Goal: Task Accomplishment & Management: Manage account settings

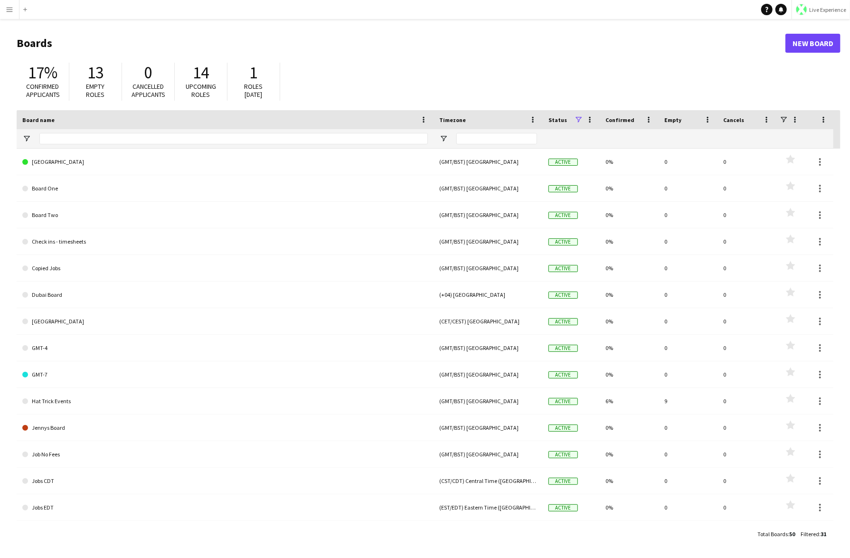
click at [820, 14] on button "Live Experience" at bounding box center [821, 9] width 58 height 19
click at [808, 58] on span "Walls Productions" at bounding box center [818, 62] width 51 height 9
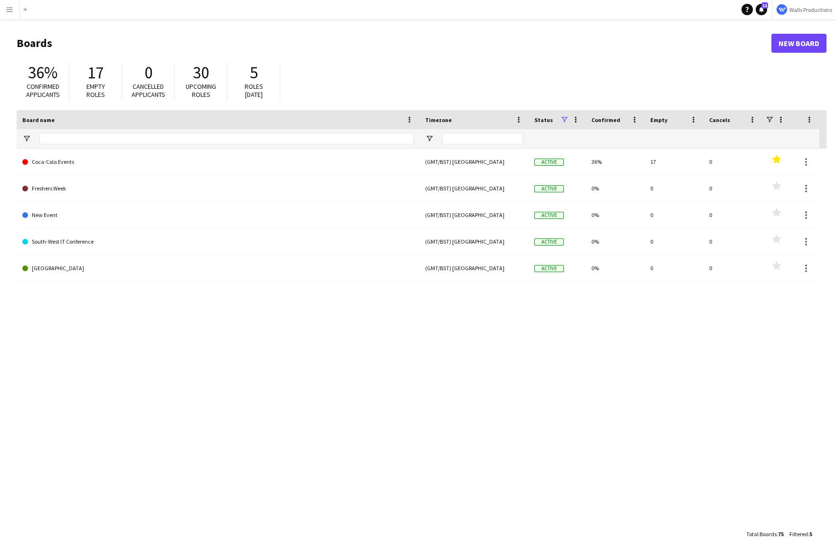
click at [253, 359] on div "Coca-Cola Events (GMT/BST) [GEOGRAPHIC_DATA] Active 36% 17 0 Favourites Fresher…" at bounding box center [422, 337] width 810 height 376
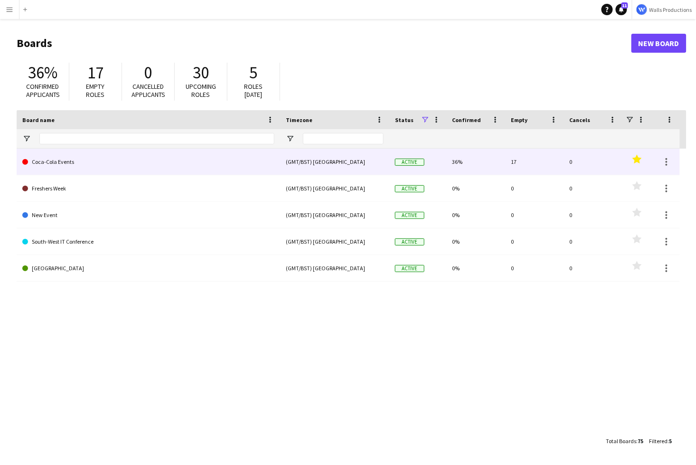
click at [59, 171] on link "Coca-Cola Events" at bounding box center [148, 162] width 252 height 27
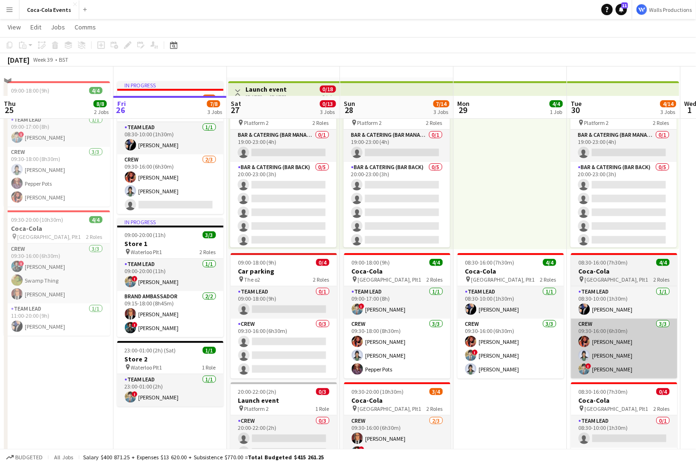
scroll to position [65, 0]
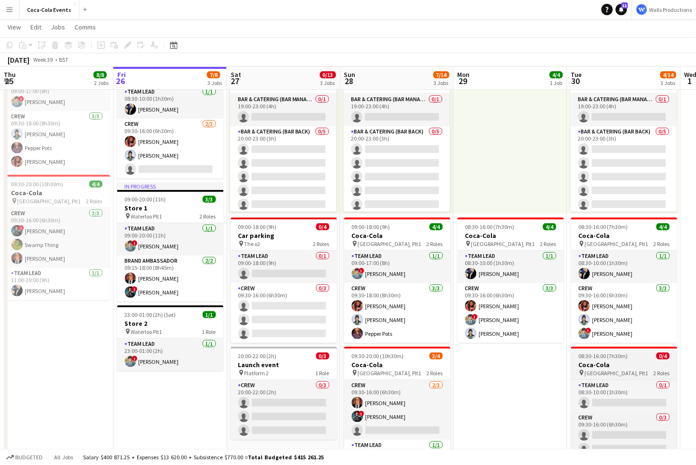
click at [611, 370] on span "[GEOGRAPHIC_DATA], Plt1" at bounding box center [617, 373] width 64 height 7
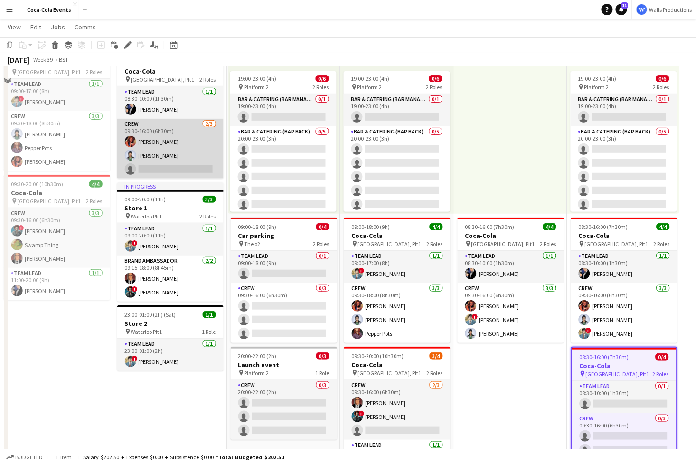
scroll to position [0, 0]
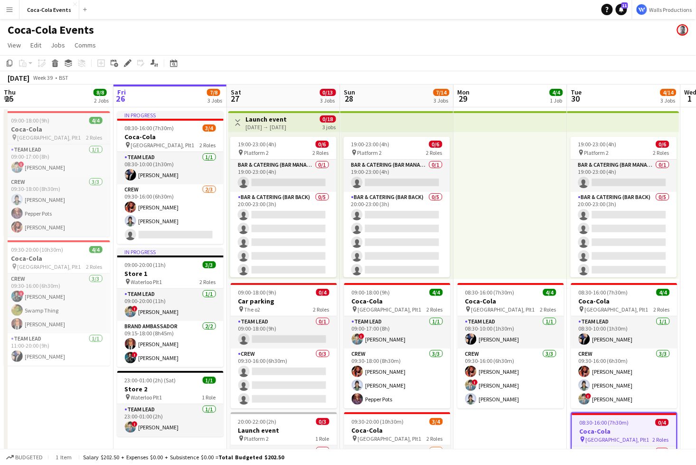
click at [38, 127] on h3 "Coca-Cola" at bounding box center [57, 129] width 106 height 9
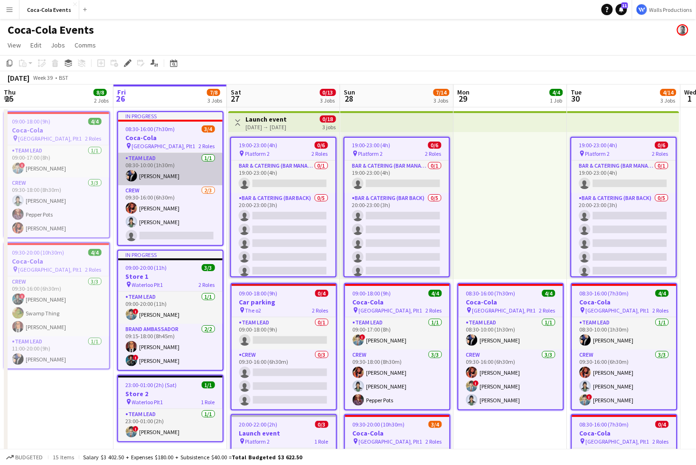
click at [150, 165] on app-card-role "Team Lead 1/1 08:30-10:00 (1h30m) Bruce Wayne" at bounding box center [170, 169] width 105 height 32
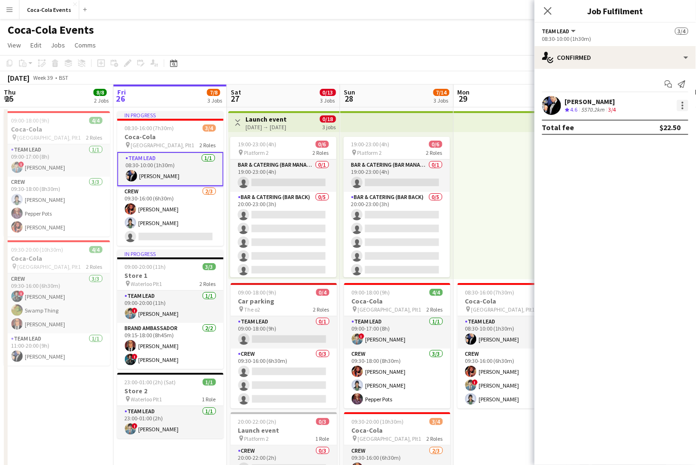
click at [682, 104] on div at bounding box center [682, 105] width 11 height 11
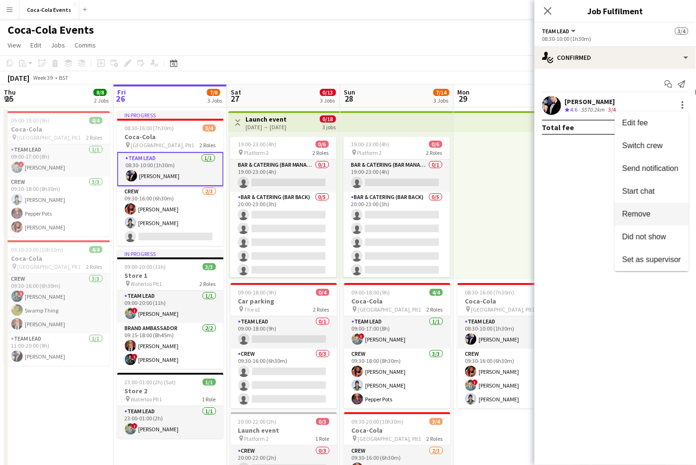
click at [649, 217] on span "Remove" at bounding box center [637, 214] width 29 height 8
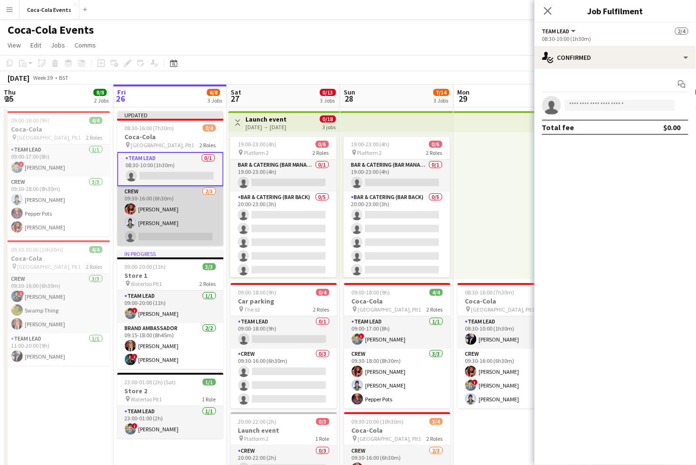
click at [193, 212] on app-card-role "Crew 2/3 09:30-16:00 (6h30m) Barbara Gorden Diana Prince single-neutral-actions" at bounding box center [170, 216] width 106 height 60
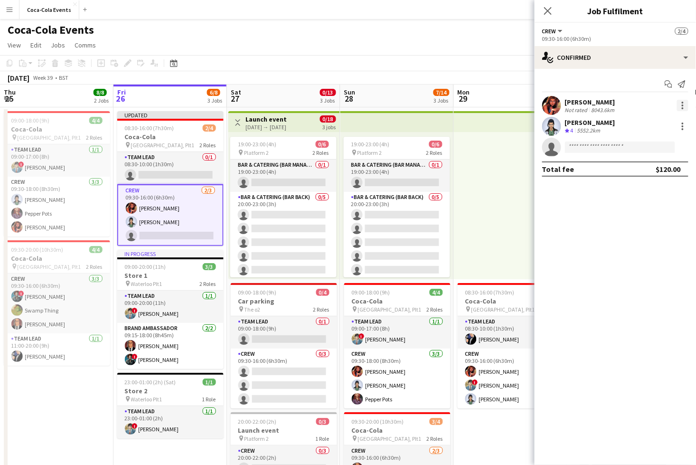
click at [684, 105] on div at bounding box center [683, 106] width 2 height 2
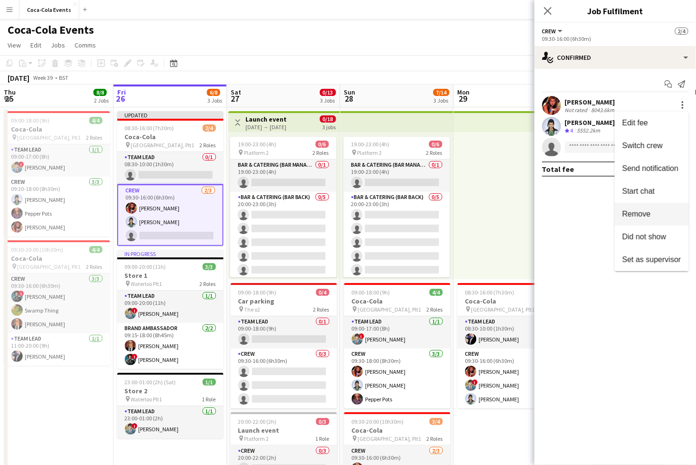
click at [627, 217] on span "Remove" at bounding box center [637, 214] width 29 height 8
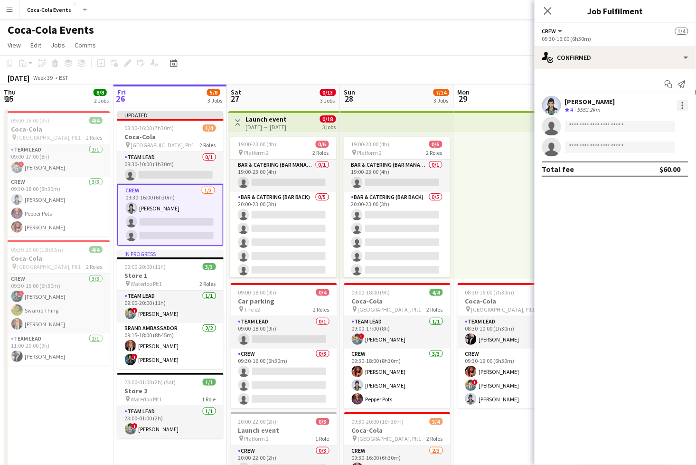
click at [683, 108] on div at bounding box center [683, 108] width 2 height 2
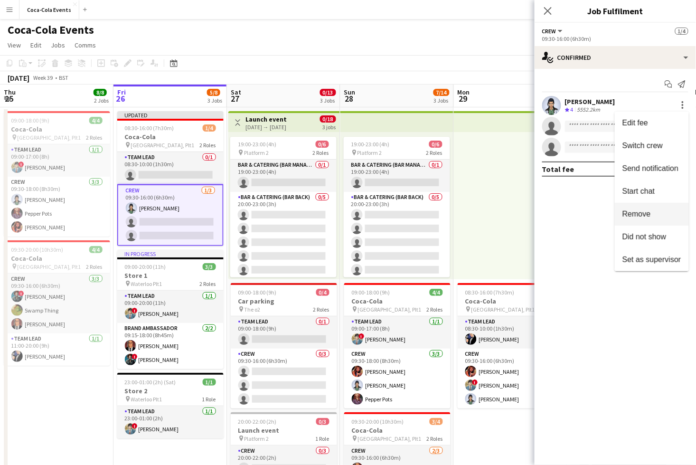
click at [651, 216] on span "Remove" at bounding box center [637, 214] width 29 height 8
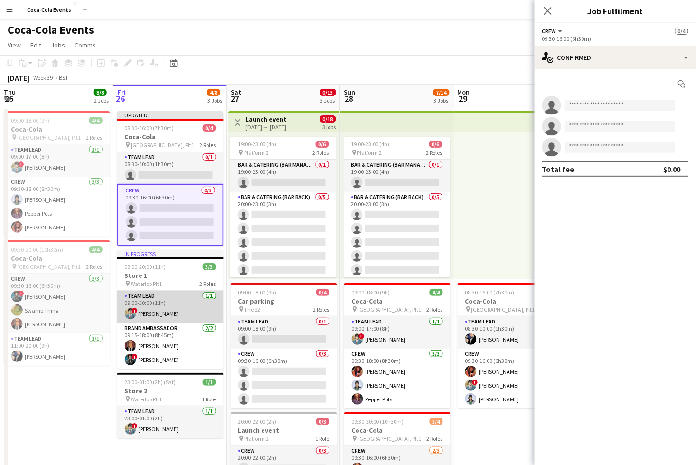
click at [191, 306] on app-card-role "Team Lead 1/1 09:00-20:00 (11h) ! Clark Kent" at bounding box center [170, 307] width 106 height 32
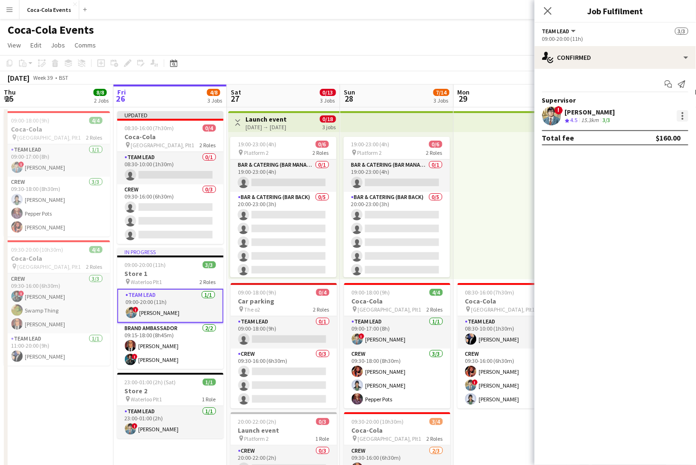
click at [683, 115] on div at bounding box center [683, 116] width 2 height 2
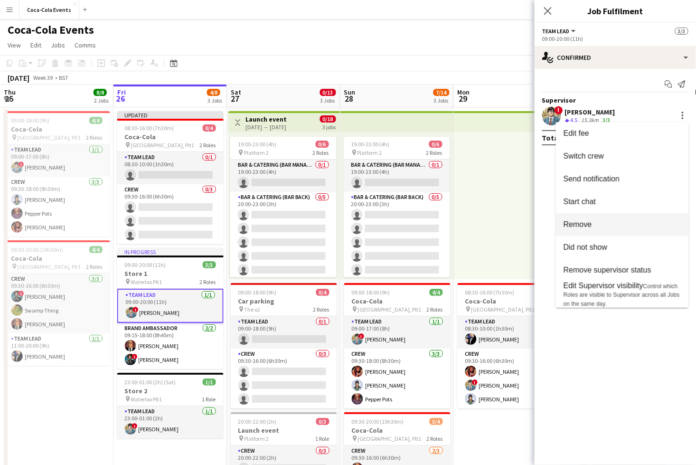
click at [639, 225] on span "Remove" at bounding box center [623, 224] width 118 height 9
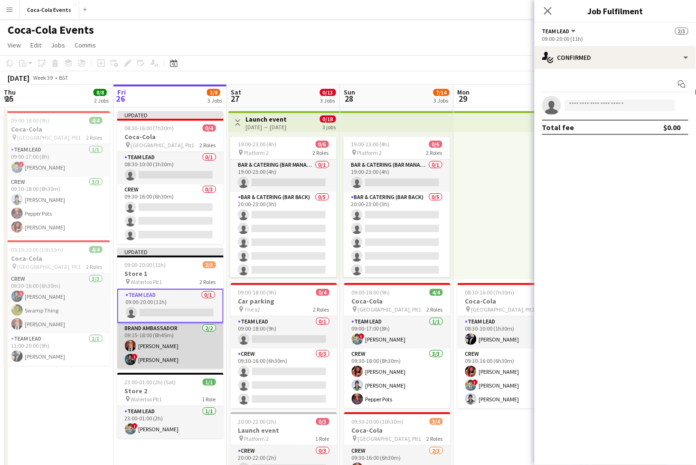
click at [159, 338] on app-card-role "Brand Ambassador 2/2 09:15-18:00 (8h45m) Lex Luthor ! Amanda Briggs" at bounding box center [170, 346] width 106 height 46
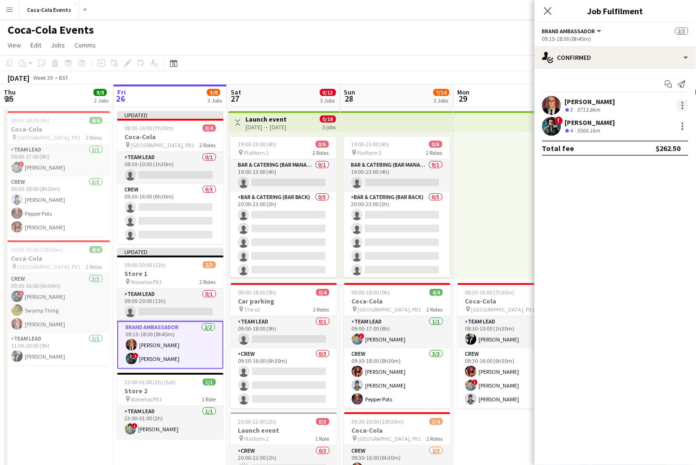
click at [680, 105] on div at bounding box center [682, 105] width 11 height 11
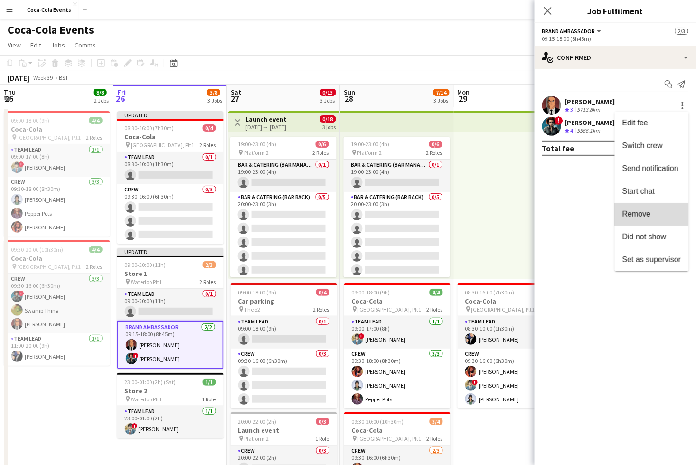
click at [653, 220] on button "Remove" at bounding box center [652, 214] width 74 height 23
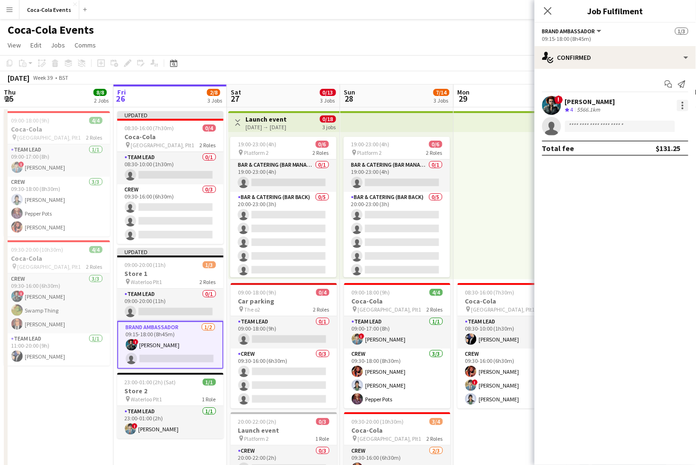
click at [684, 109] on div at bounding box center [683, 108] width 2 height 2
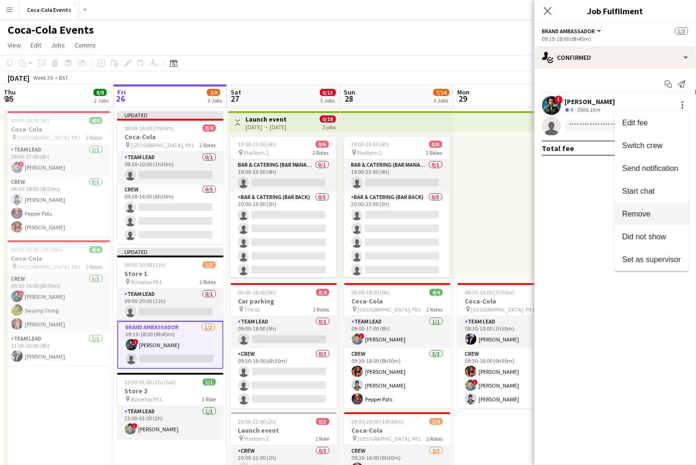
click at [633, 218] on span "Remove" at bounding box center [637, 214] width 29 height 8
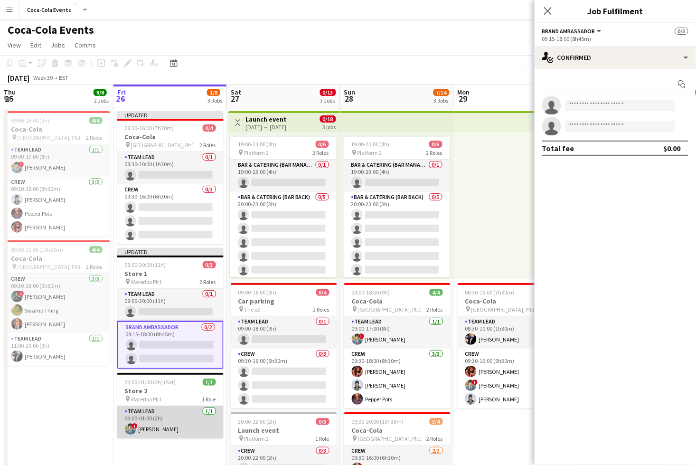
click at [177, 424] on app-card-role "Team Lead 1/1 23:00-01:00 (2h) ! Clark Kent" at bounding box center [170, 422] width 106 height 32
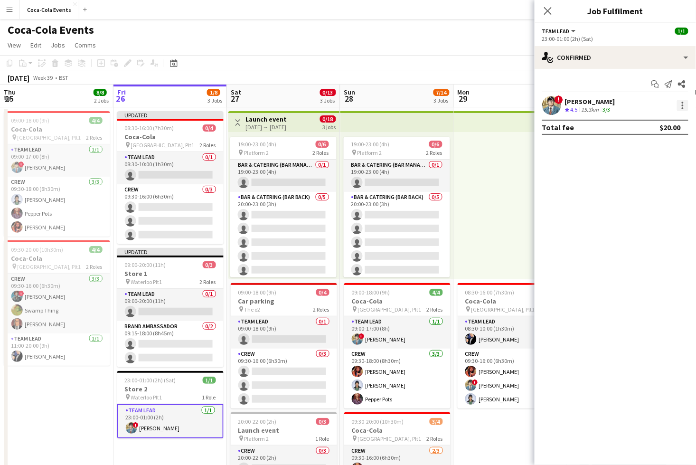
click at [686, 107] on div at bounding box center [682, 105] width 11 height 11
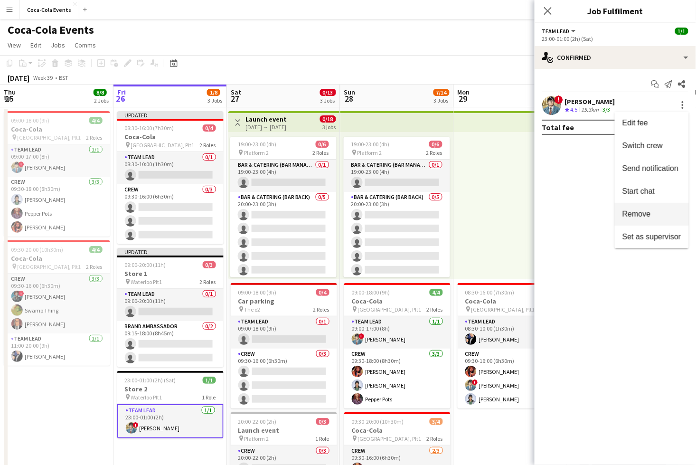
click at [656, 216] on span "Remove" at bounding box center [652, 214] width 59 height 9
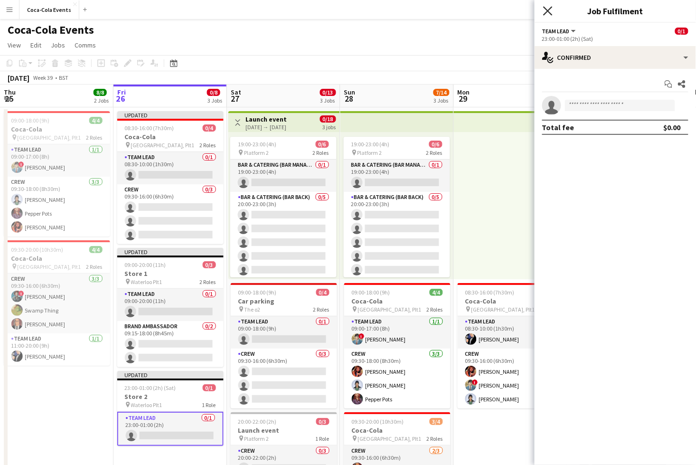
click at [544, 10] on icon "Close pop-in" at bounding box center [547, 10] width 9 height 9
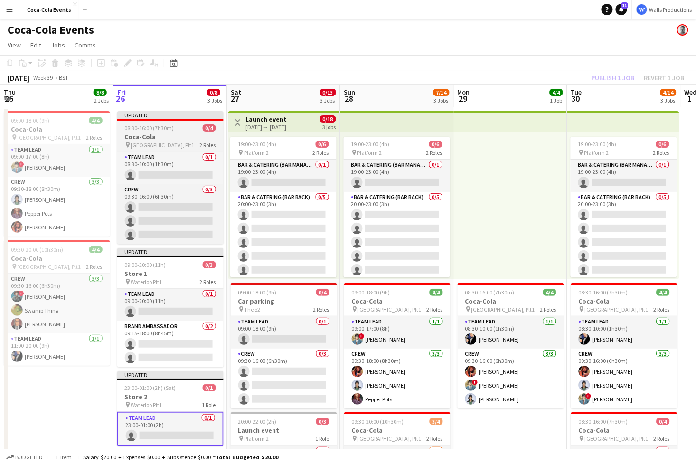
click at [150, 131] on span "08:30-16:00 (7h30m)" at bounding box center [149, 127] width 49 height 7
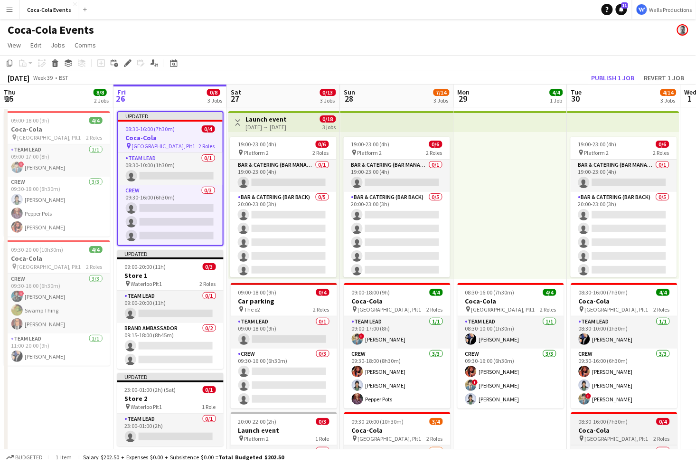
click at [639, 428] on h3 "Coca-Cola" at bounding box center [624, 430] width 106 height 9
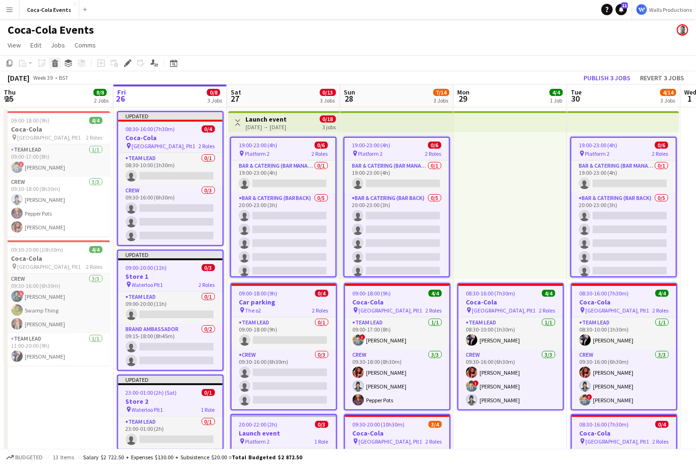
click at [55, 65] on icon at bounding box center [55, 64] width 5 height 5
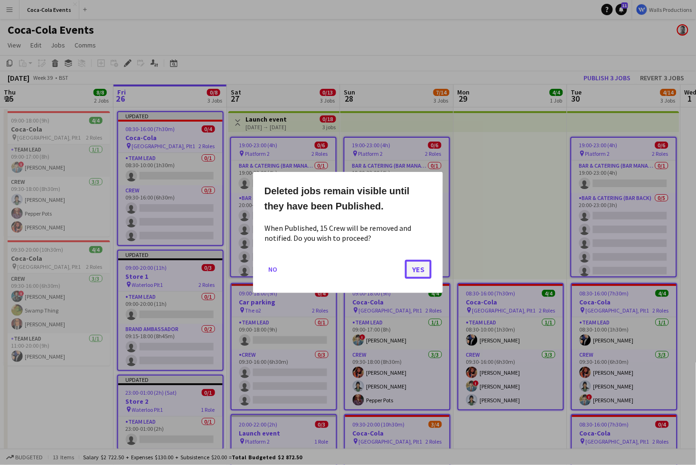
click at [419, 271] on button "Yes" at bounding box center [418, 269] width 27 height 19
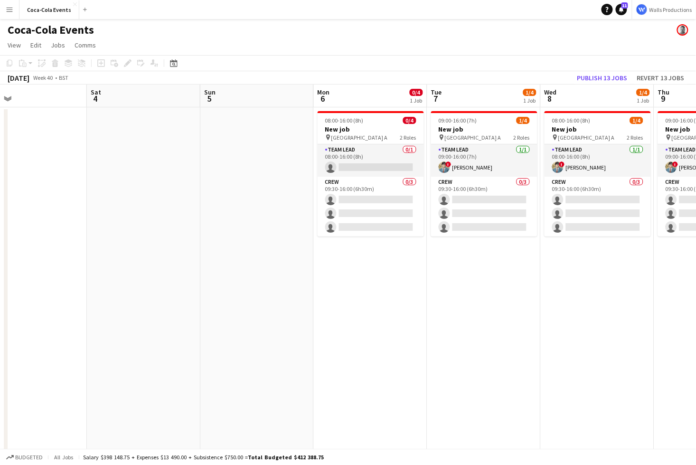
scroll to position [0, 354]
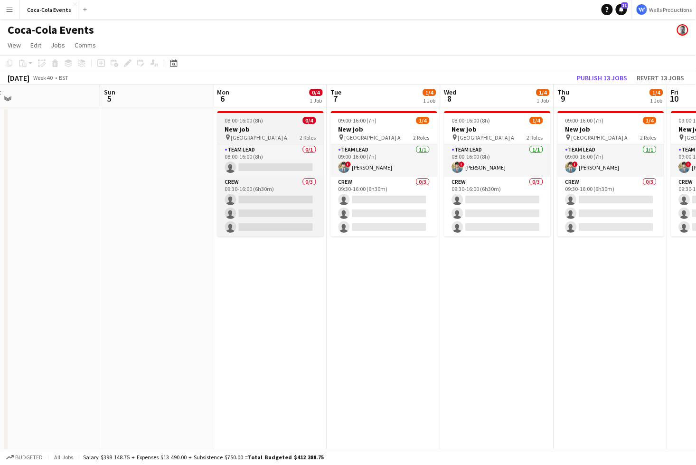
click at [236, 142] on app-job-card "08:00-16:00 (8h) 0/4 New job pin Wembley Gate A 2 Roles Team Lead 0/1 08:00-16:…" at bounding box center [271, 173] width 106 height 125
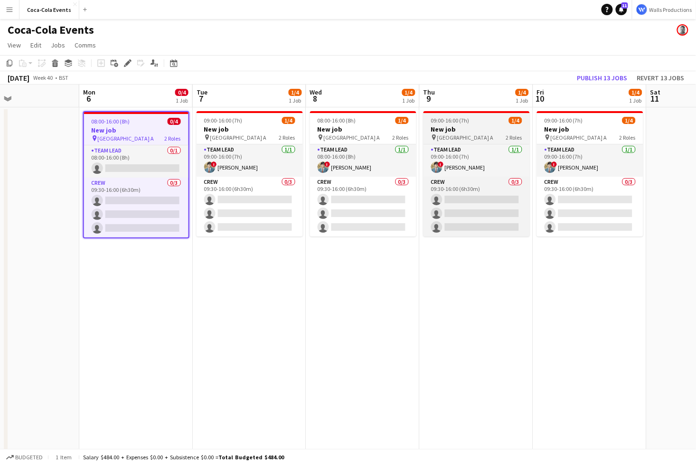
scroll to position [0, 274]
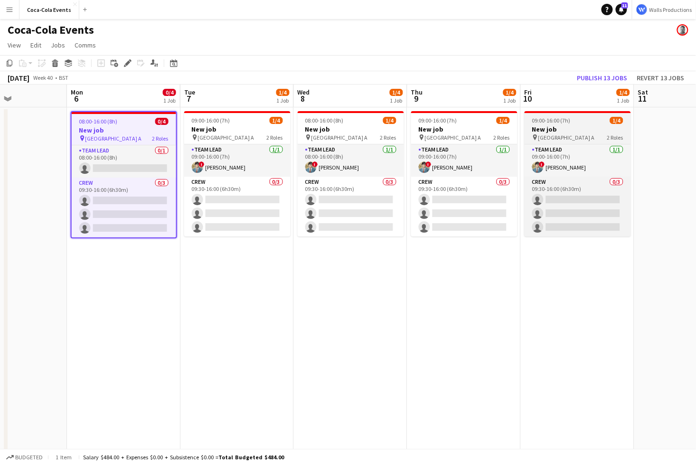
click at [526, 121] on div "09:00-16:00 (7h) 1/4" at bounding box center [578, 120] width 106 height 7
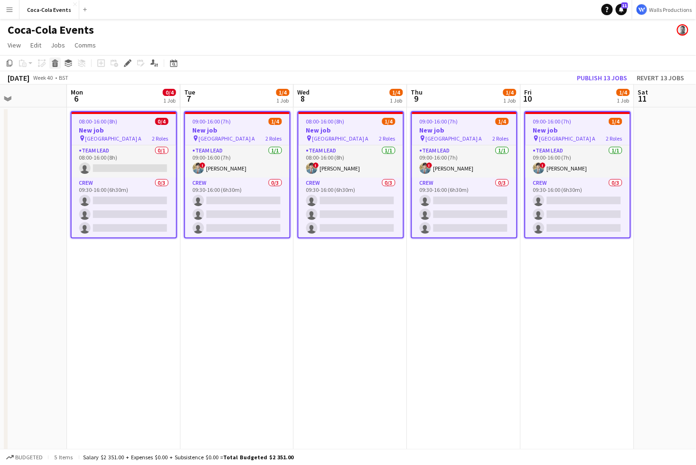
click at [56, 62] on icon at bounding box center [55, 60] width 6 height 2
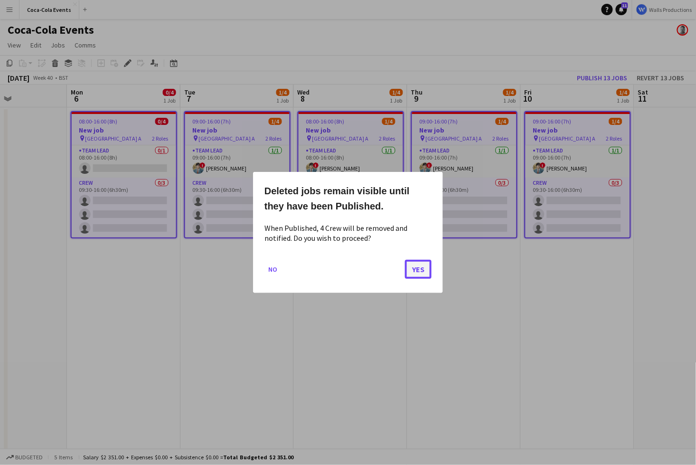
click at [427, 270] on button "Yes" at bounding box center [418, 269] width 27 height 19
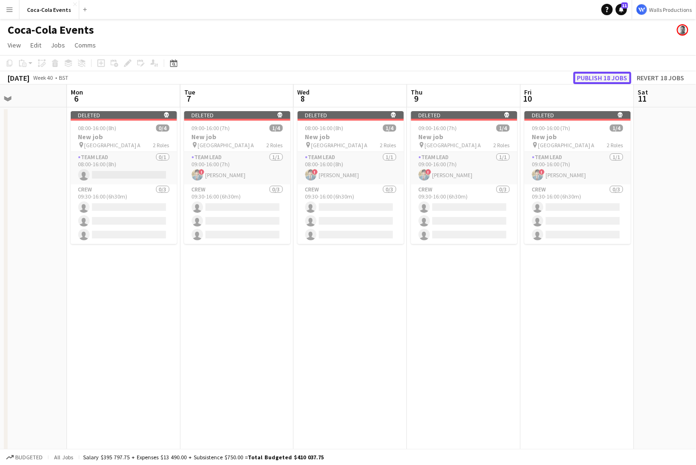
click at [600, 81] on button "Publish 18 jobs" at bounding box center [603, 78] width 58 height 12
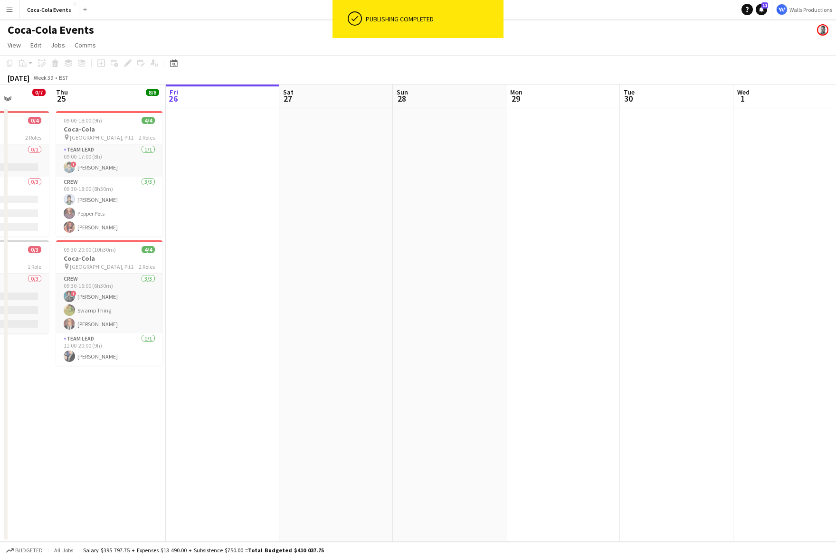
scroll to position [0, 204]
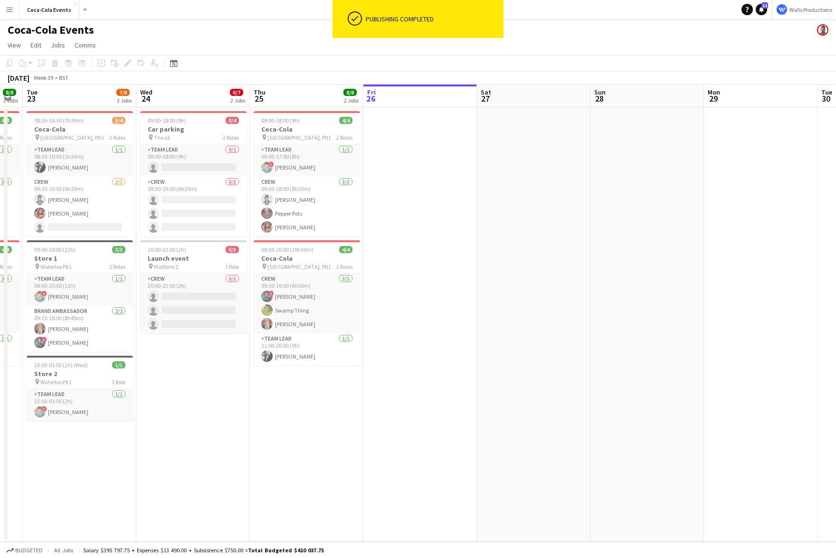
click at [437, 354] on app-date-cell at bounding box center [420, 324] width 114 height 435
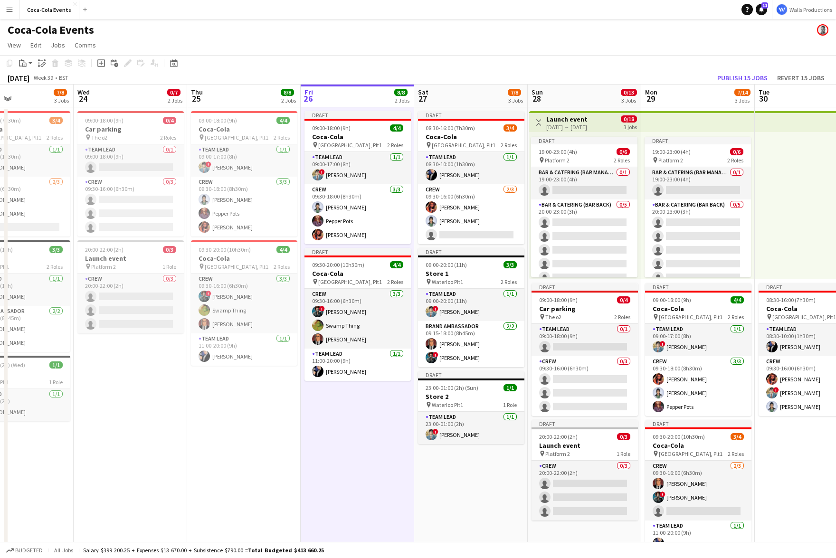
scroll to position [0, 298]
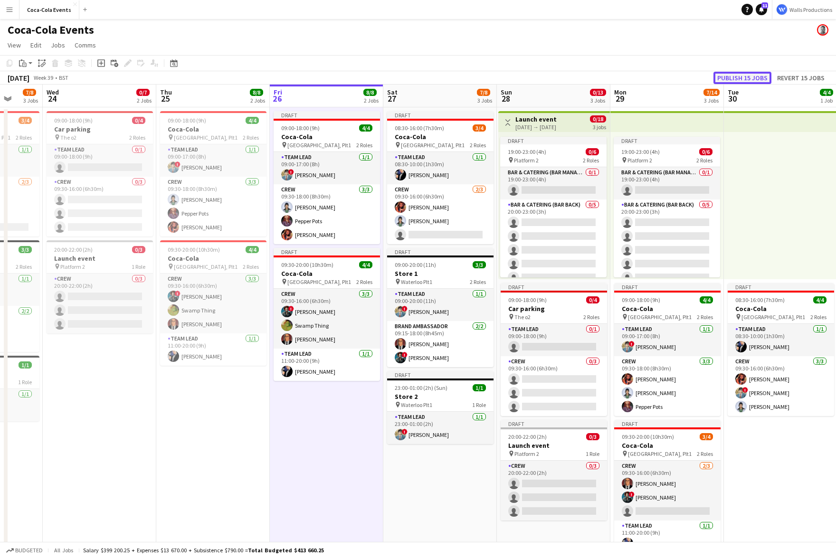
click at [760, 74] on button "Publish 15 jobs" at bounding box center [742, 78] width 58 height 12
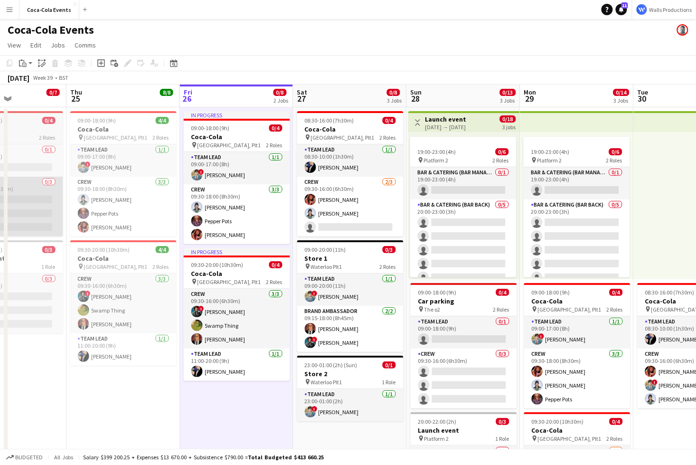
scroll to position [0, 274]
click at [6, 7] on app-icon "Menu" at bounding box center [10, 10] width 8 height 8
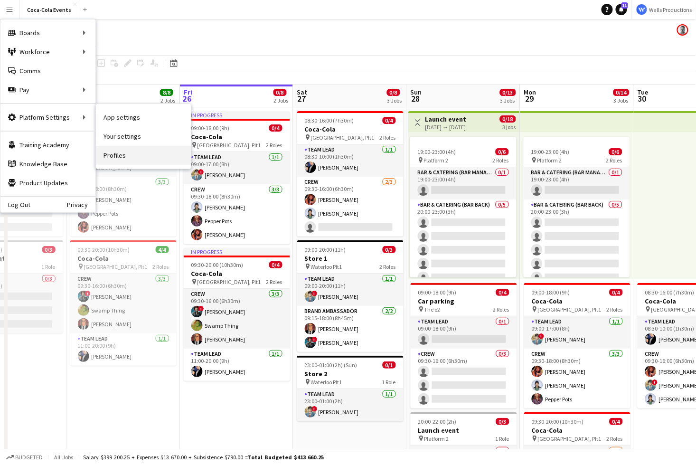
click at [117, 159] on link "Profiles" at bounding box center [143, 155] width 95 height 19
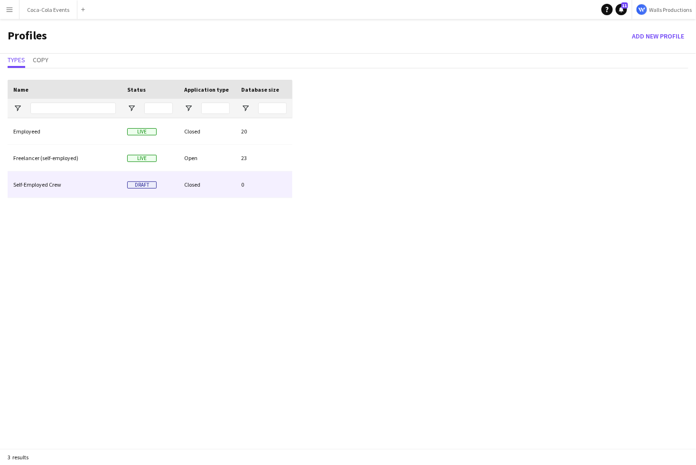
click at [38, 186] on div "Self-Employed Crew" at bounding box center [65, 184] width 114 height 26
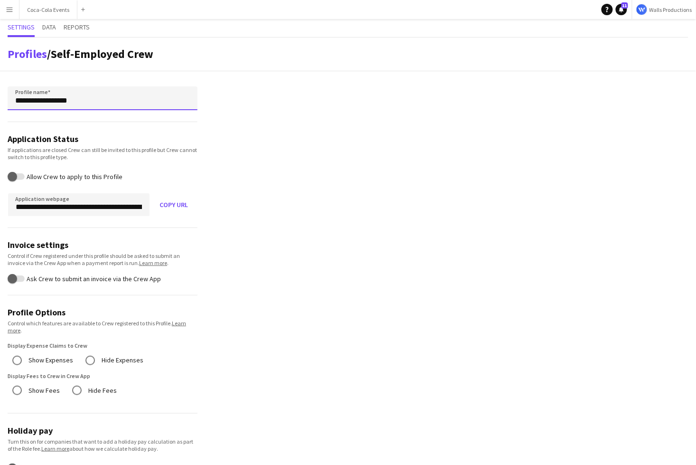
click at [97, 99] on input "**********" at bounding box center [103, 98] width 190 height 24
type input "**********"
click at [53, 28] on span "Data" at bounding box center [49, 27] width 14 height 7
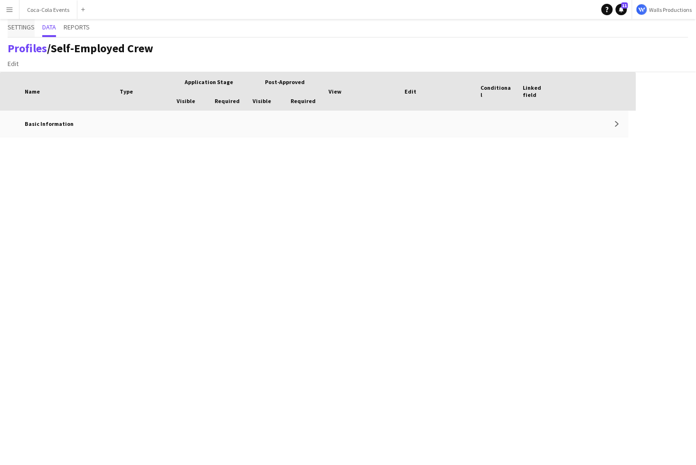
click at [12, 24] on span "Settings" at bounding box center [21, 27] width 27 height 7
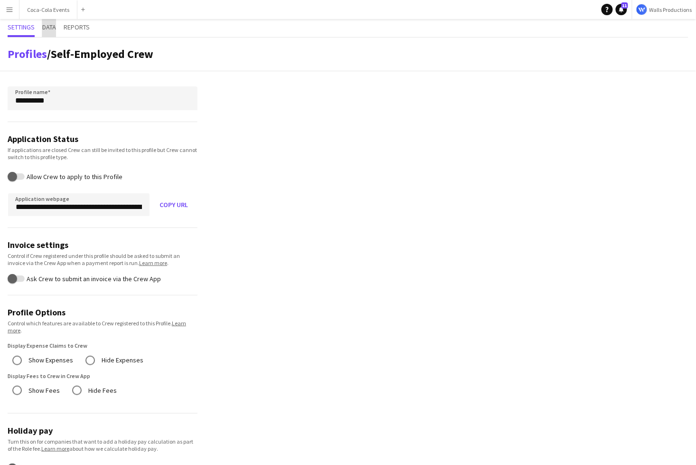
click at [49, 21] on span "Data" at bounding box center [49, 28] width 14 height 18
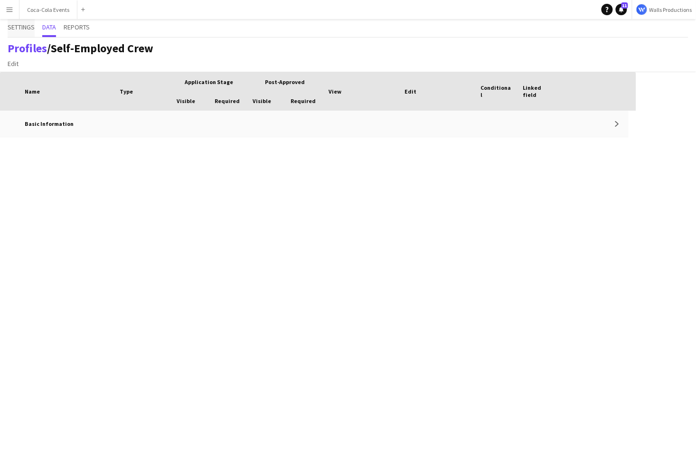
click at [20, 25] on span "Settings" at bounding box center [21, 27] width 27 height 7
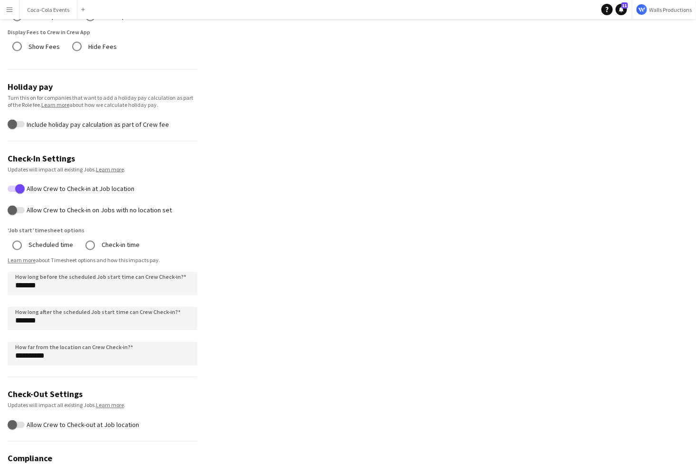
scroll to position [450, 0]
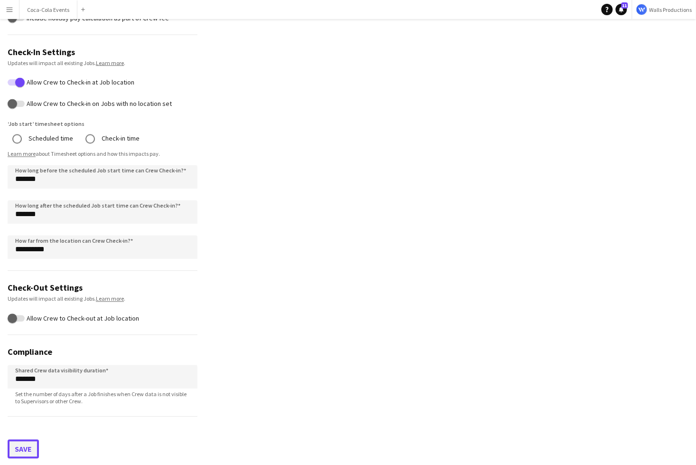
click at [20, 449] on button "Save" at bounding box center [23, 449] width 31 height 19
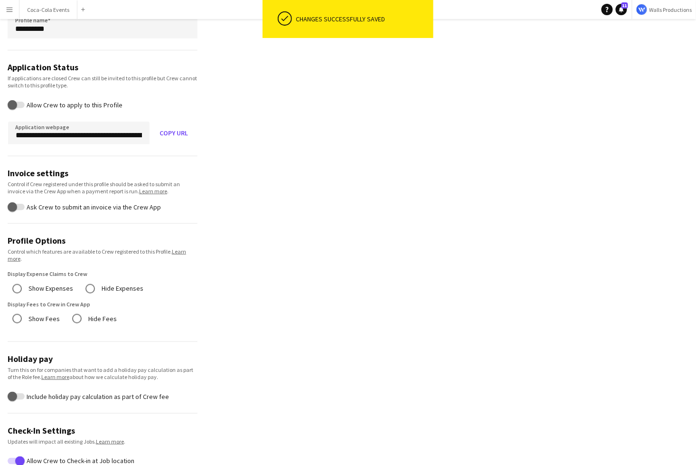
scroll to position [0, 0]
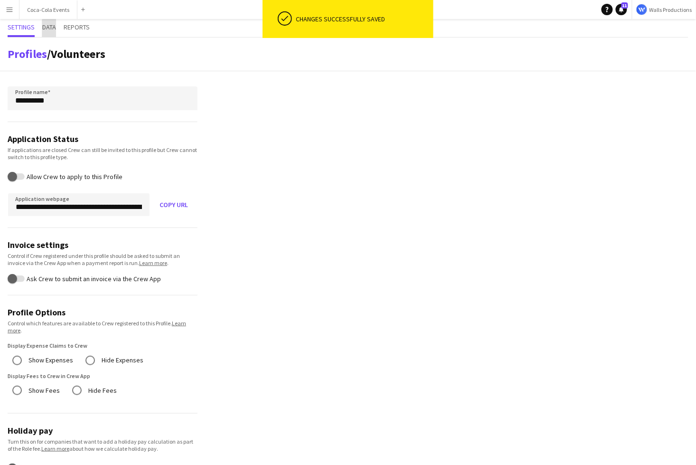
click at [54, 29] on span "Data" at bounding box center [49, 27] width 14 height 7
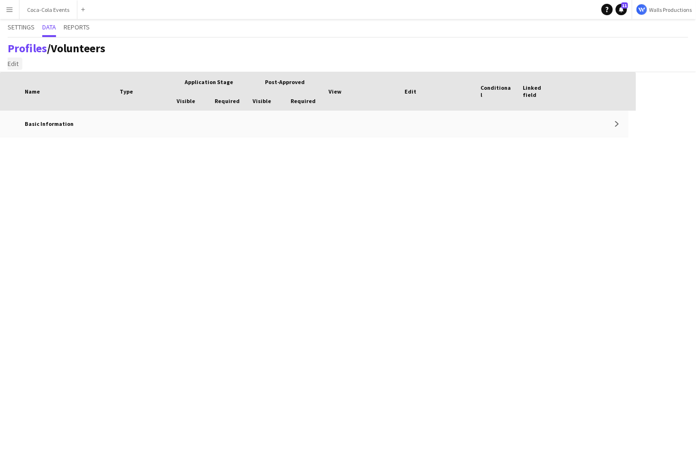
click at [16, 65] on span "Edit" at bounding box center [13, 63] width 11 height 9
click at [27, 86] on span "Add section" at bounding box center [29, 84] width 34 height 9
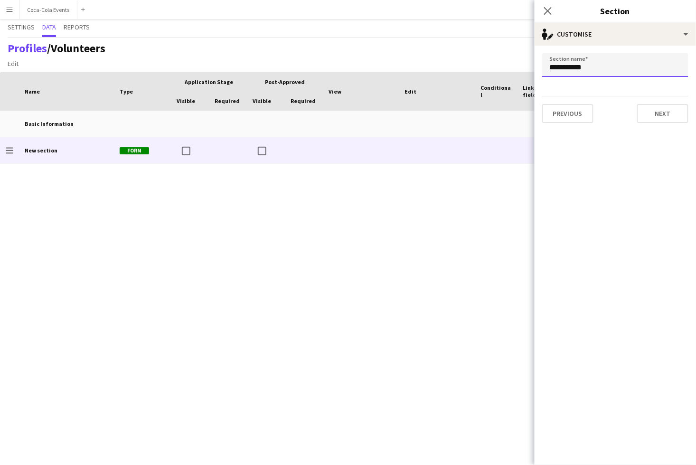
click at [589, 66] on input "**********" at bounding box center [615, 65] width 146 height 24
paste input "**********"
click at [562, 66] on input "**********" at bounding box center [615, 65] width 146 height 24
type input "**********"
click at [486, 183] on div "Basic Information Expand Drag to change order Awareness and Motivation Form Add" at bounding box center [318, 288] width 637 height 354
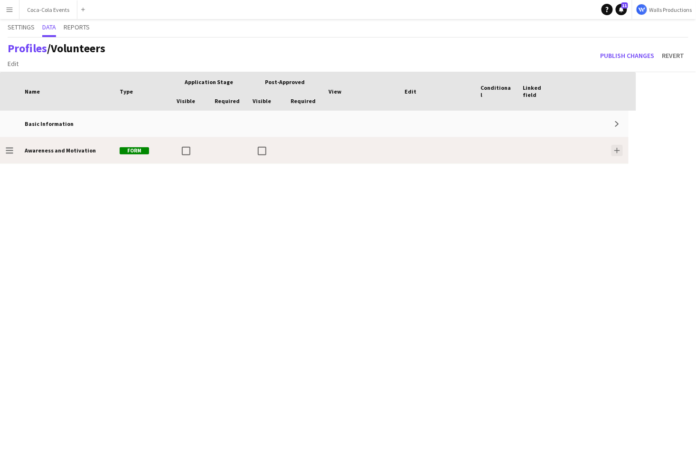
click at [613, 150] on button "Add" at bounding box center [617, 150] width 11 height 11
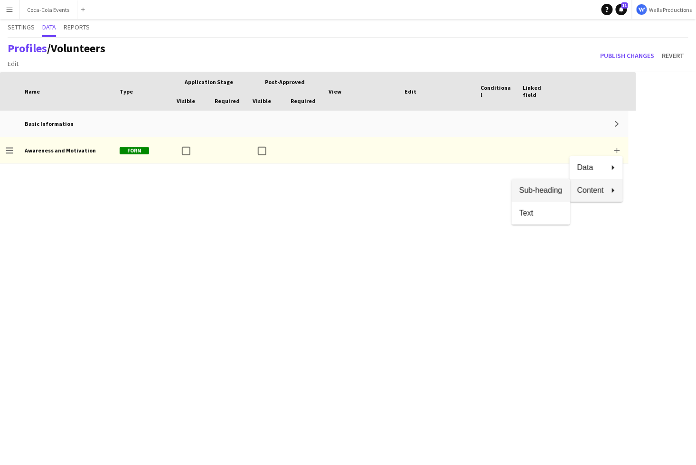
click at [533, 198] on button "Sub-heading" at bounding box center [541, 190] width 58 height 23
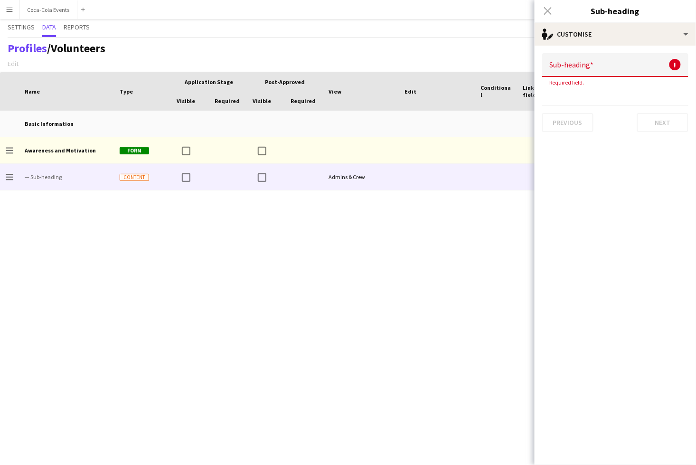
click at [591, 67] on input at bounding box center [615, 65] width 146 height 24
paste input "**********"
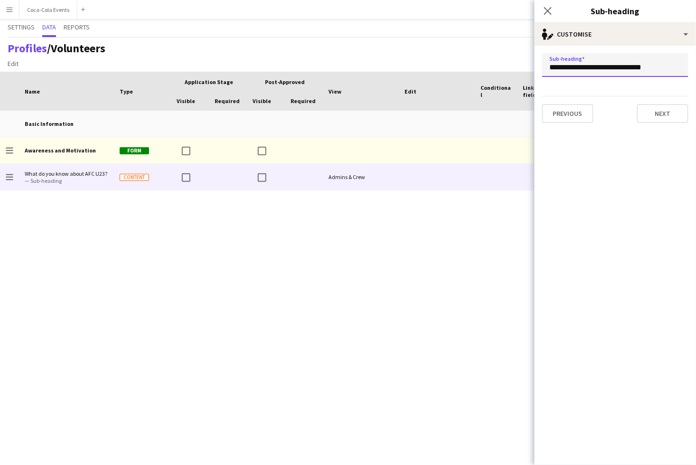
type input "**********"
click at [329, 221] on div "Basic Information Expand Drag to change order Awareness and Motivation Form Add…" at bounding box center [318, 288] width 637 height 354
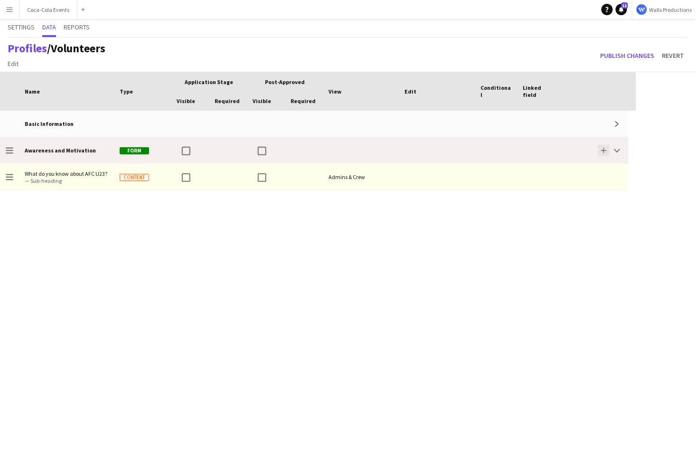
click at [607, 152] on app-icon "Add" at bounding box center [604, 151] width 6 height 6
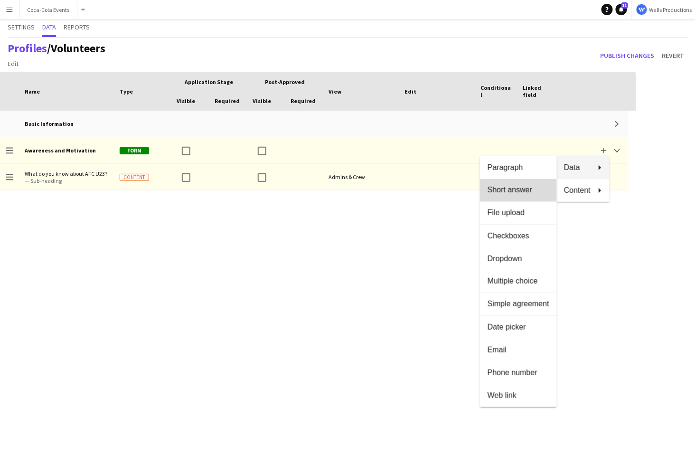
click at [524, 192] on span "Short answer" at bounding box center [519, 190] width 62 height 9
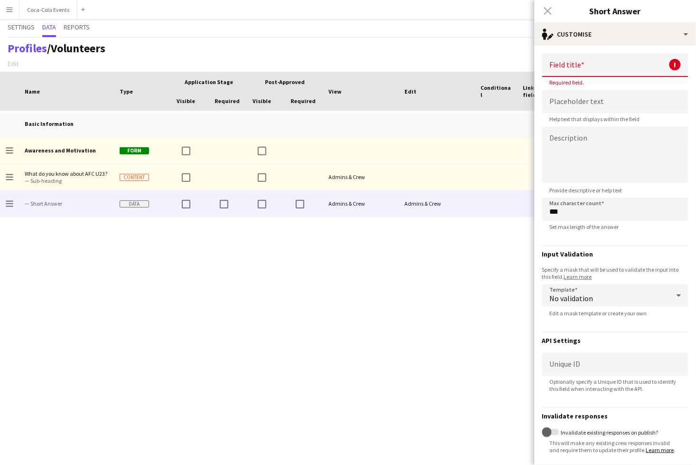
click at [584, 69] on input at bounding box center [615, 65] width 146 height 24
paste input "**********"
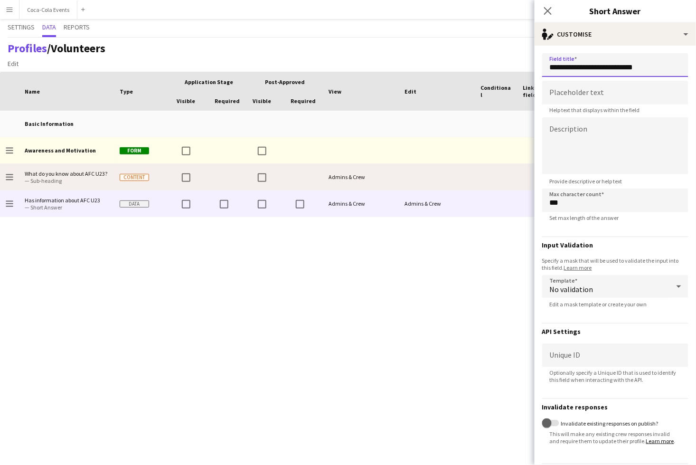
type input "**********"
click at [68, 178] on span "— Sub-heading" at bounding box center [67, 180] width 84 height 7
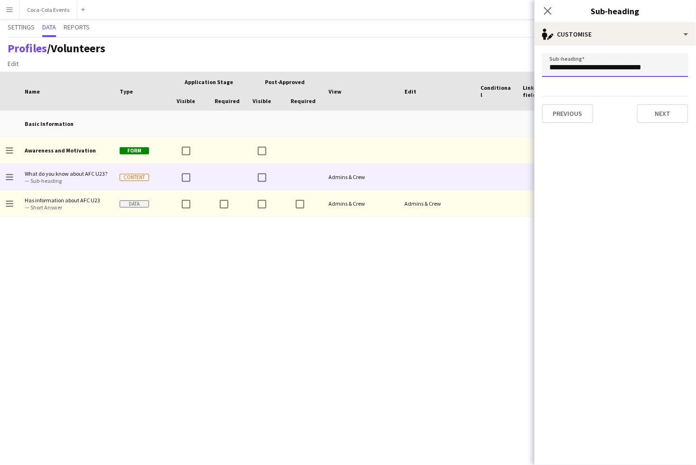
click at [562, 70] on input "**********" at bounding box center [615, 65] width 146 height 24
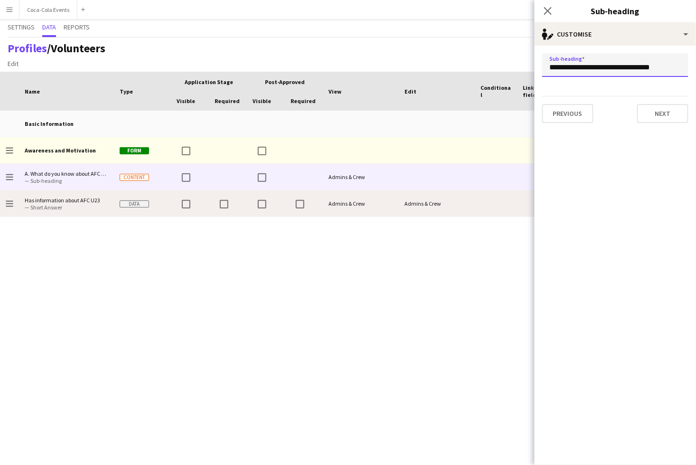
type input "**********"
click at [88, 209] on span "— Short Answer" at bounding box center [67, 207] width 84 height 7
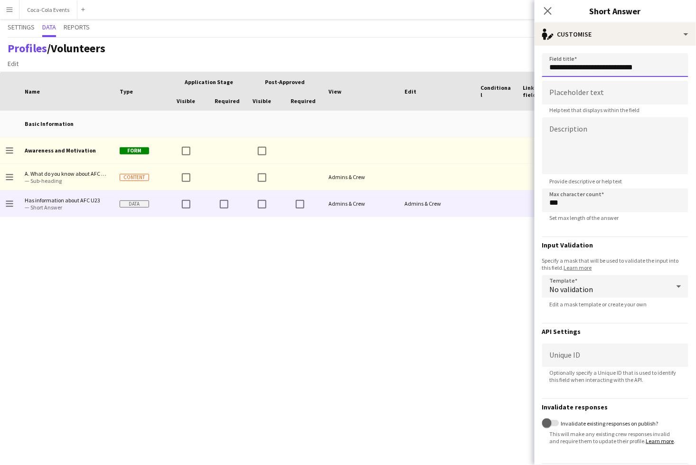
click at [569, 68] on input "**********" at bounding box center [615, 65] width 146 height 24
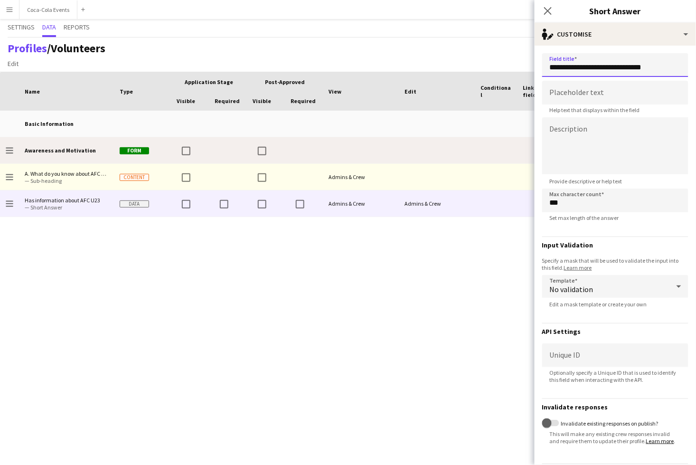
type input "**********"
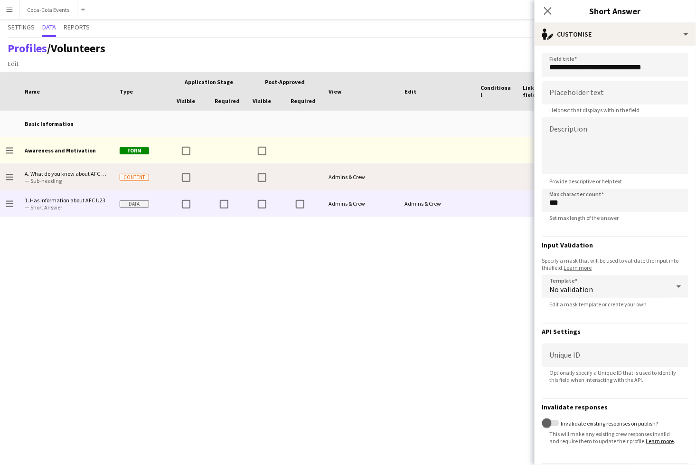
click at [441, 189] on div at bounding box center [437, 177] width 76 height 26
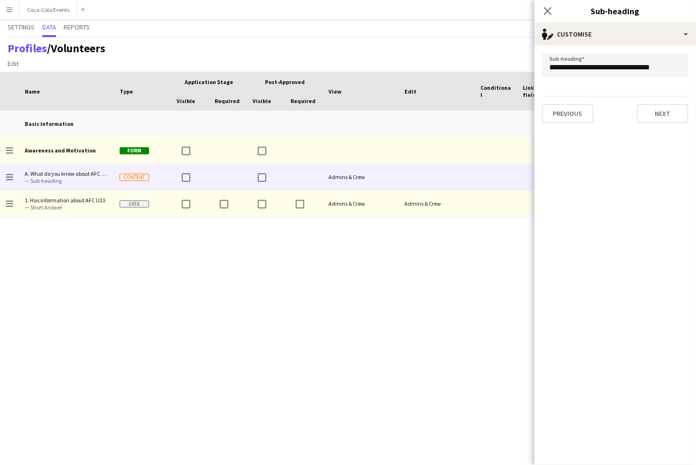
click at [147, 267] on div "Basic Information Expand Drag to change order Awareness and Motivation Form Add…" at bounding box center [318, 288] width 637 height 354
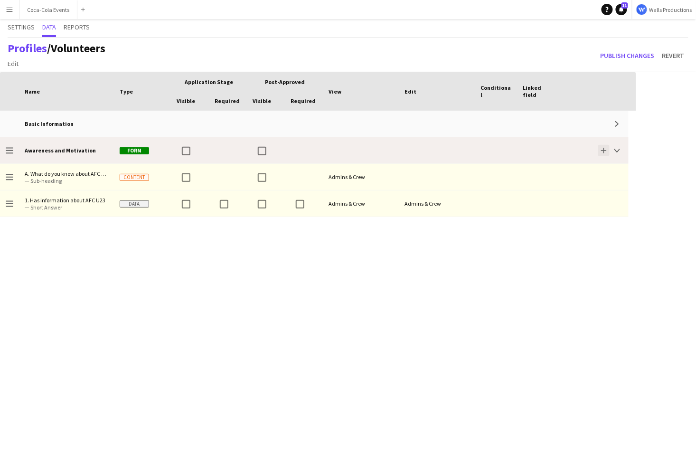
click at [601, 148] on app-icon "Add" at bounding box center [604, 151] width 6 height 6
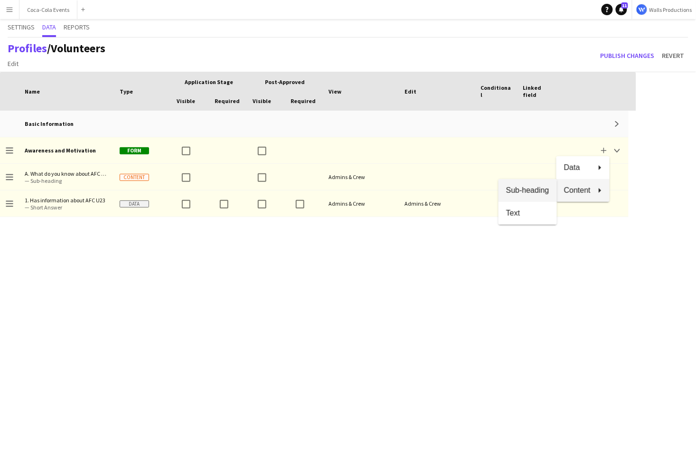
click at [518, 190] on span "Sub-heading" at bounding box center [527, 190] width 43 height 9
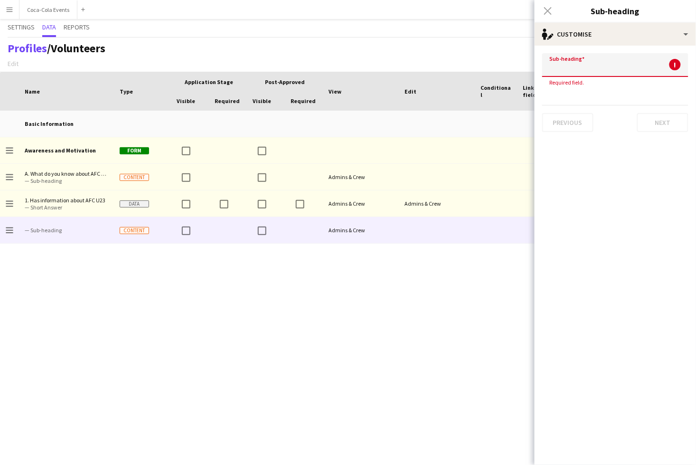
click at [589, 60] on input at bounding box center [615, 65] width 146 height 24
paste input "**********"
type input "**********"
click at [204, 304] on div "Basic Information Expand Drag to change order Awareness and Motivation Form Add…" at bounding box center [318, 288] width 637 height 354
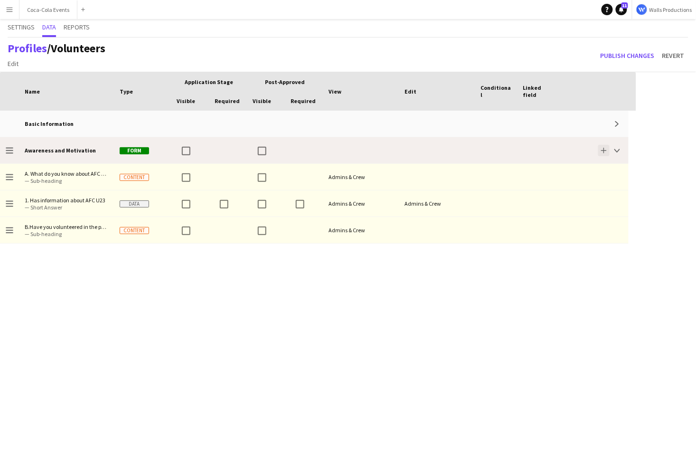
click at [603, 149] on app-icon "Add" at bounding box center [604, 151] width 6 height 6
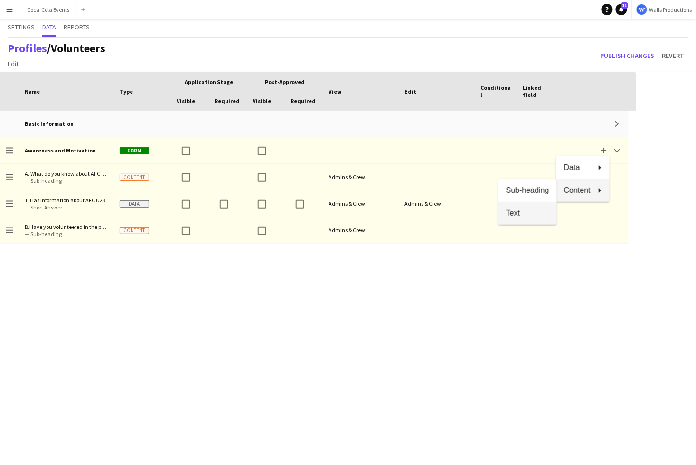
click at [531, 210] on span "Text" at bounding box center [527, 213] width 43 height 9
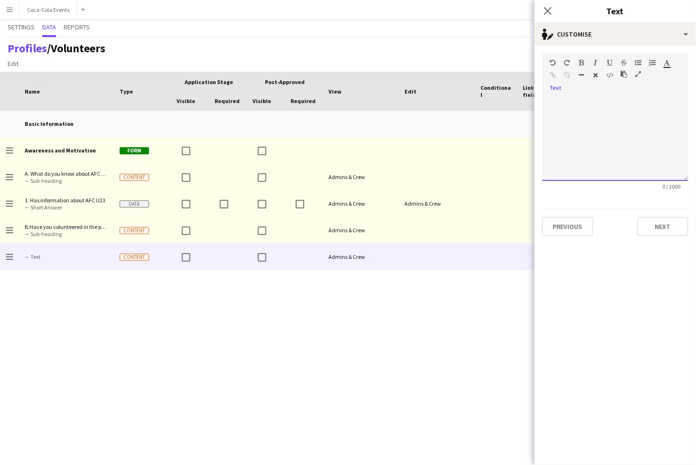
click at [574, 107] on div at bounding box center [615, 138] width 146 height 86
paste div
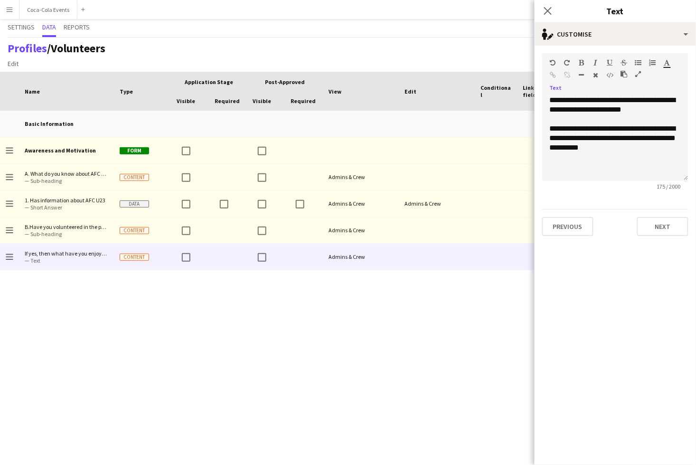
click at [521, 303] on div "Basic Information Expand Drag to change order Awareness and Motivation Form Add…" at bounding box center [318, 288] width 637 height 354
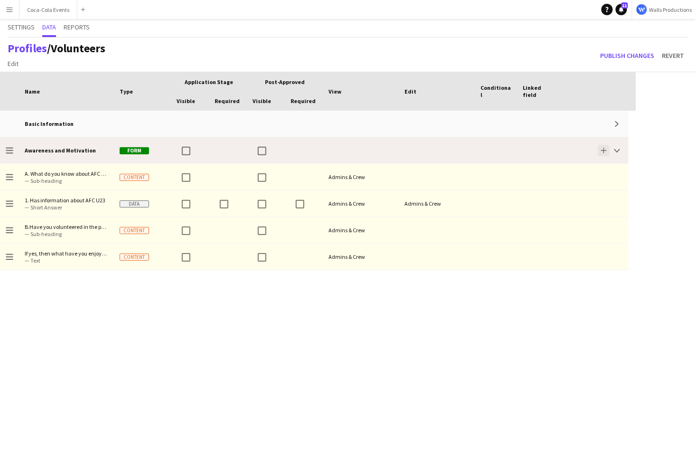
click at [601, 149] on button "Add" at bounding box center [604, 150] width 11 height 11
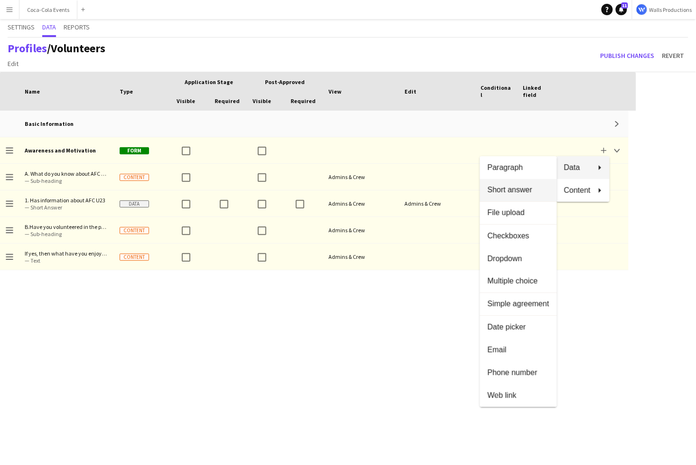
click at [541, 192] on span "Short answer" at bounding box center [519, 190] width 62 height 9
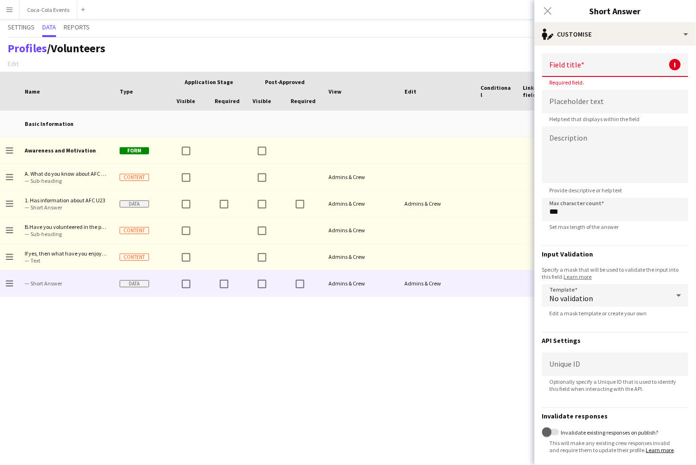
click at [575, 64] on input at bounding box center [615, 65] width 146 height 24
paste input "**********"
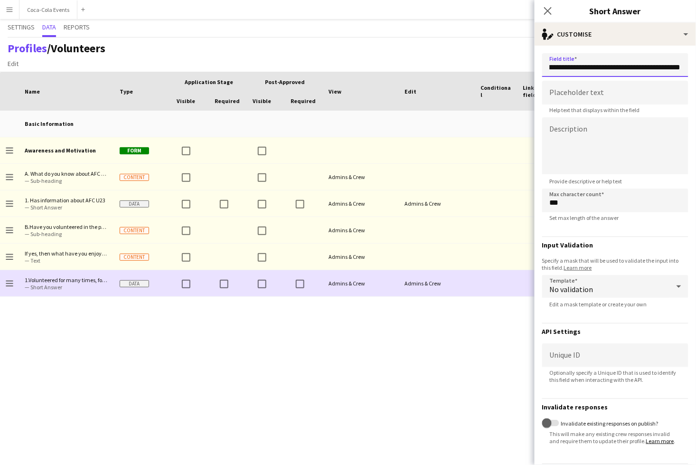
type input "**********"
click at [382, 334] on div "Basic Information Expand Drag to change order Awareness and Motivation Form Add…" at bounding box center [318, 288] width 637 height 354
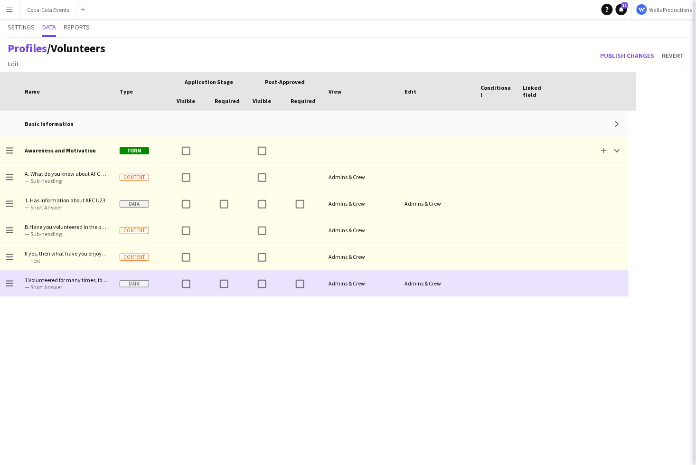
scroll to position [0, 0]
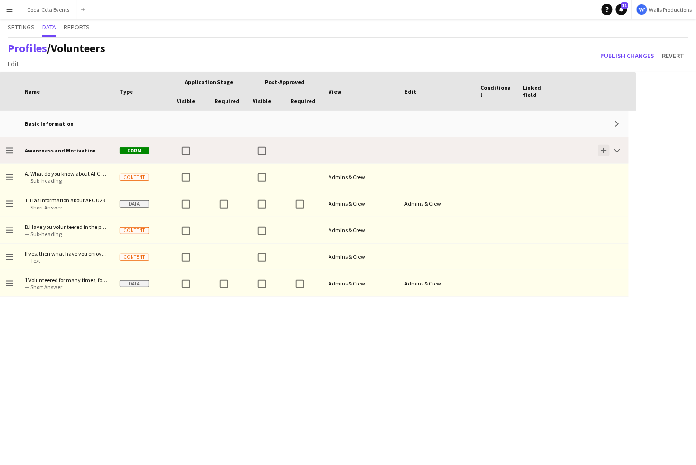
click at [605, 150] on app-icon "Add" at bounding box center [604, 151] width 6 height 6
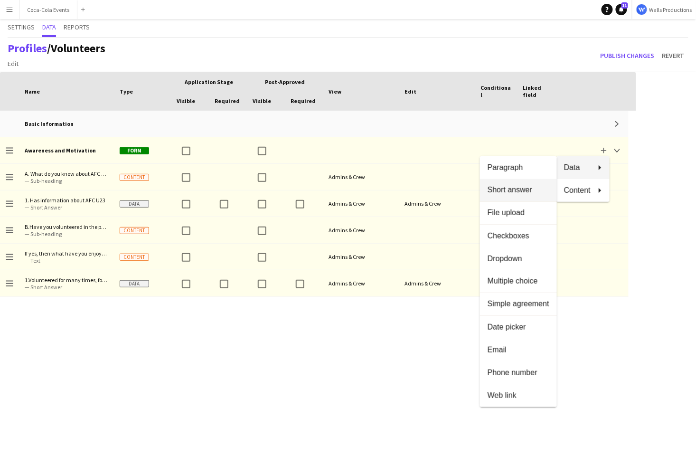
click at [527, 193] on span "Short answer" at bounding box center [519, 190] width 62 height 9
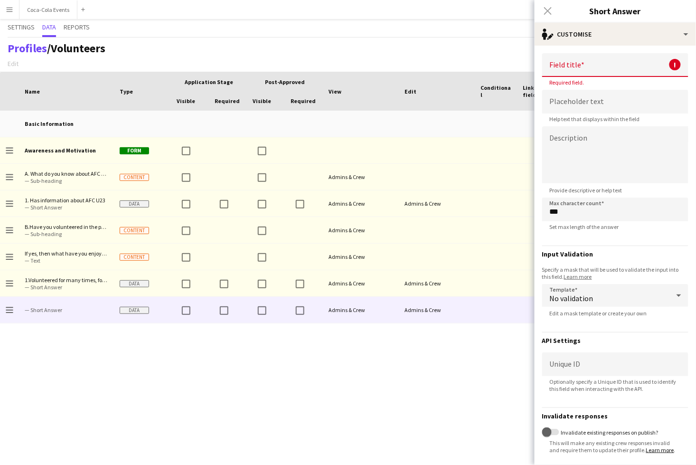
click at [574, 67] on input at bounding box center [615, 65] width 146 height 24
paste input "**********"
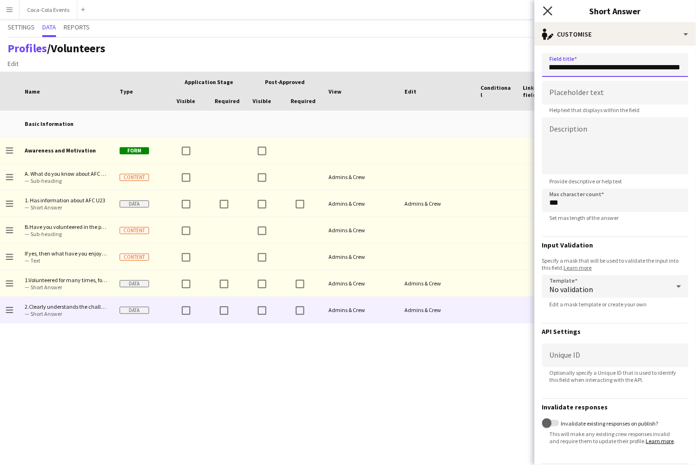
type input "**********"
click at [548, 8] on icon "Close pop-in" at bounding box center [547, 10] width 9 height 9
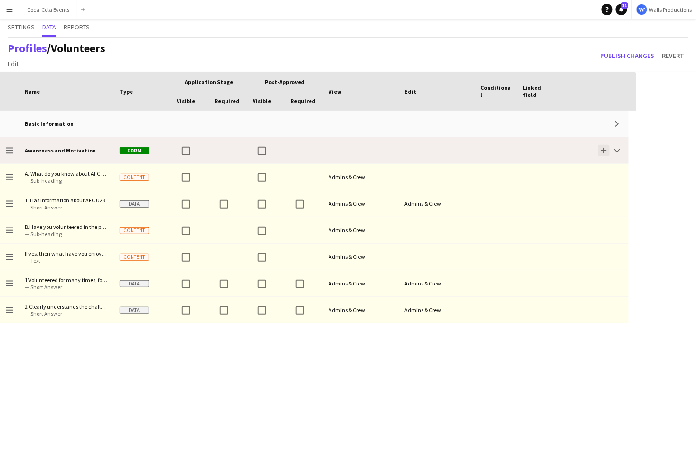
click at [606, 149] on app-icon "Add" at bounding box center [604, 151] width 6 height 6
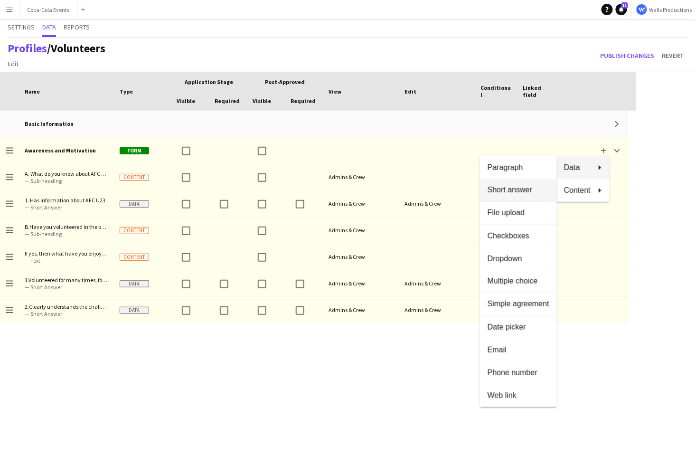
click at [515, 184] on button "Short answer" at bounding box center [518, 190] width 77 height 23
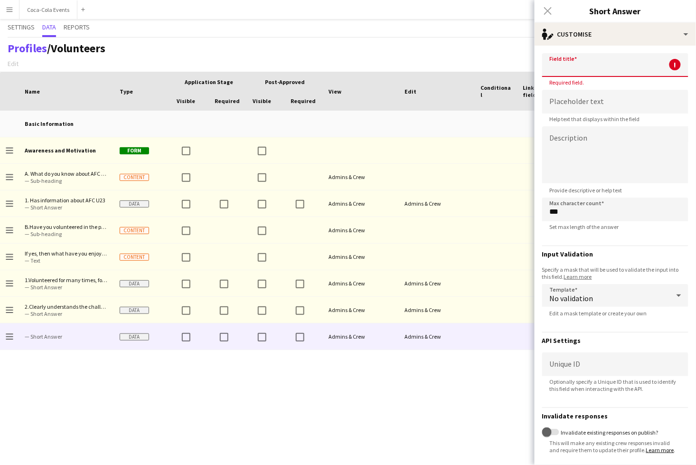
click at [596, 68] on input at bounding box center [615, 65] width 146 height 24
paste input "**********"
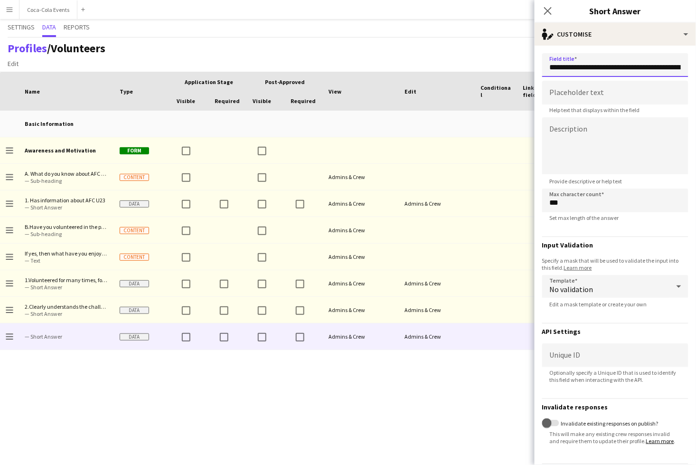
scroll to position [0, 86]
type input "**********"
click at [550, 10] on icon "Close pop-in" at bounding box center [547, 10] width 9 height 9
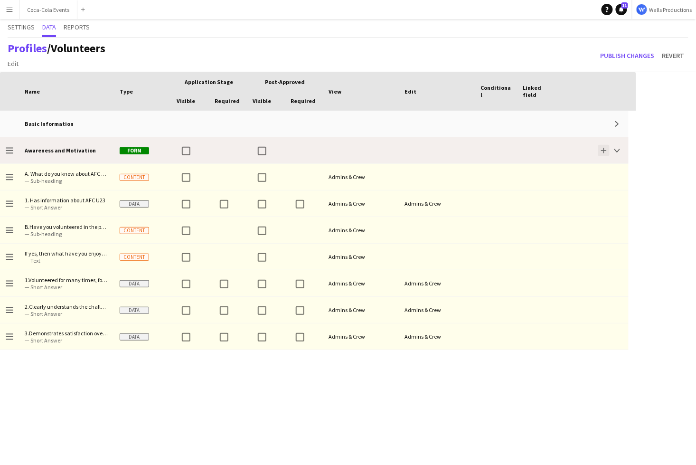
click at [607, 151] on app-icon "Add" at bounding box center [604, 151] width 6 height 6
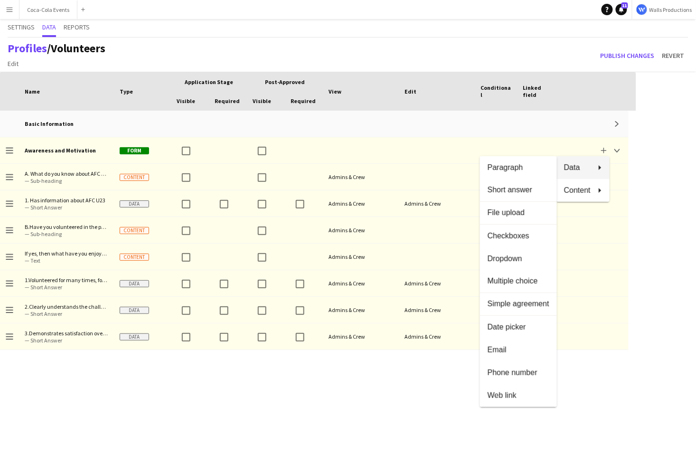
click at [370, 451] on div at bounding box center [348, 232] width 696 height 465
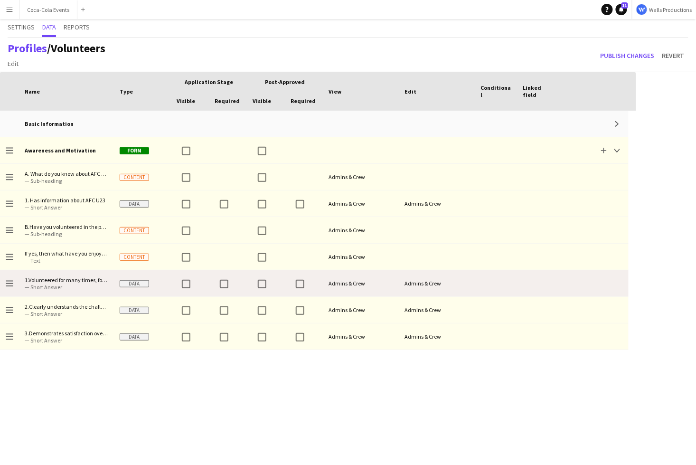
click at [41, 285] on span "— Short Answer" at bounding box center [67, 287] width 84 height 7
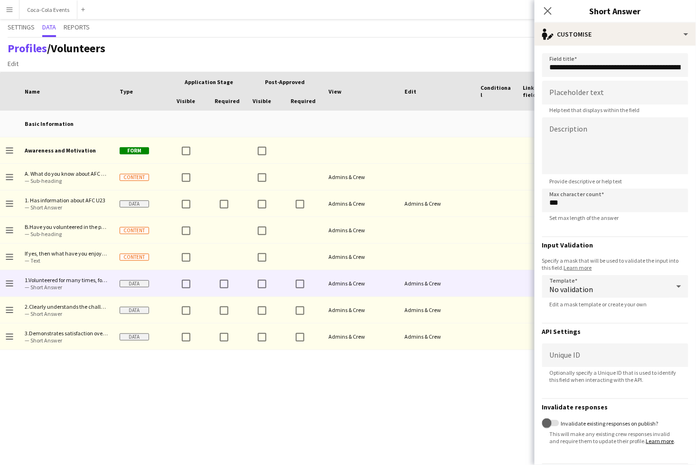
click at [188, 384] on div "Basic Information Expand Drag to change order Awareness and Motivation Form Add…" at bounding box center [318, 288] width 637 height 354
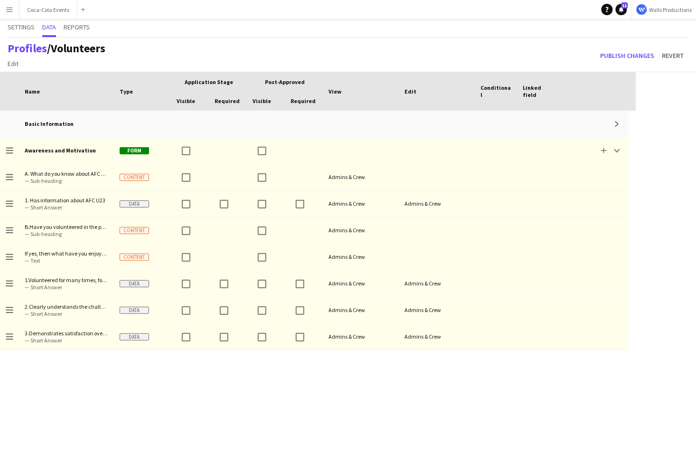
click at [9, 9] on app-icon "Menu" at bounding box center [10, 10] width 8 height 8
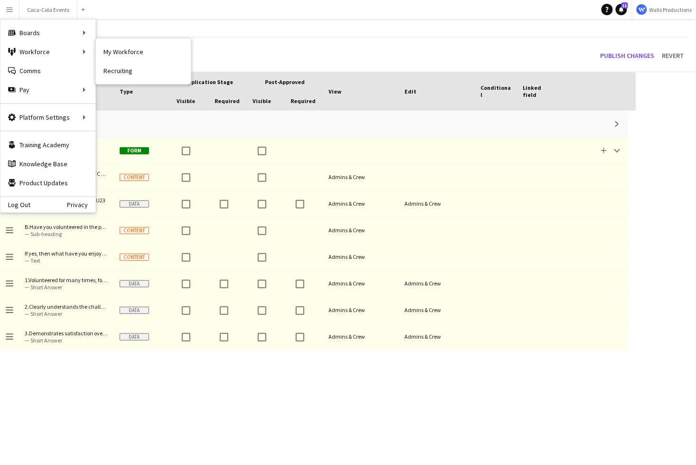
click at [243, 49] on div "Profiles / Volunteers Edit Add section Publish changes Revert" at bounding box center [348, 55] width 696 height 35
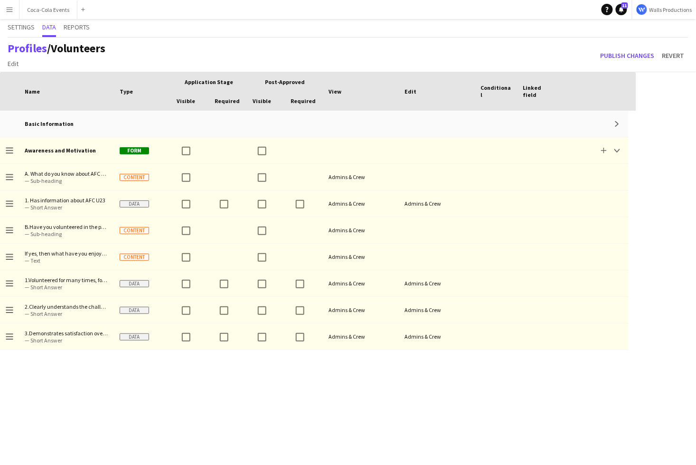
click at [13, 7] on app-icon "Menu" at bounding box center [10, 10] width 8 height 8
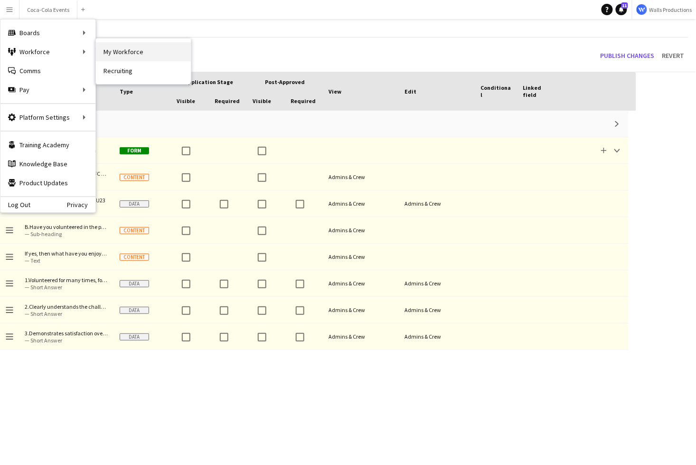
click at [121, 54] on link "My Workforce" at bounding box center [143, 51] width 95 height 19
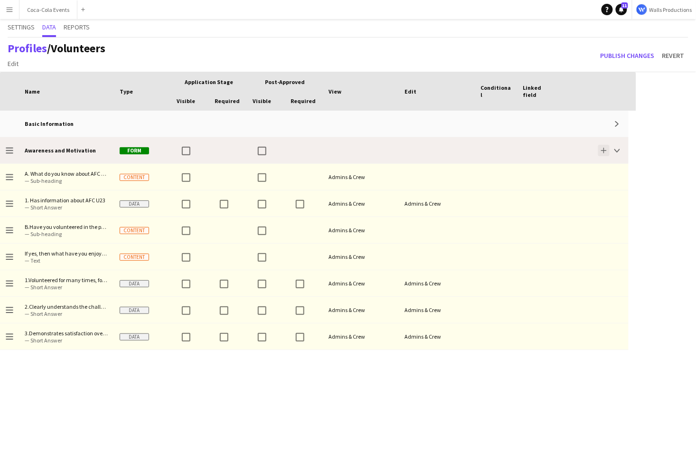
click at [607, 150] on button "Add" at bounding box center [604, 150] width 11 height 11
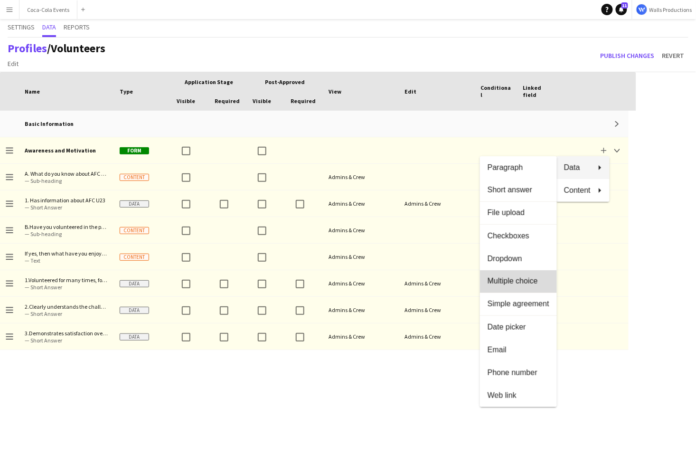
click at [511, 284] on span "Multiple choice" at bounding box center [519, 281] width 62 height 9
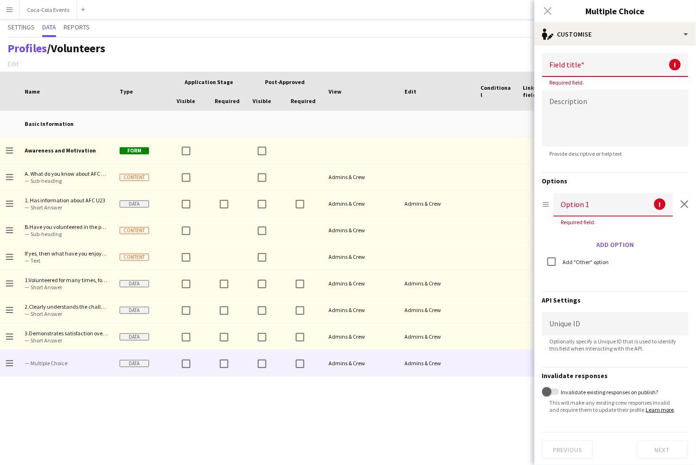
click at [562, 67] on input at bounding box center [615, 65] width 146 height 24
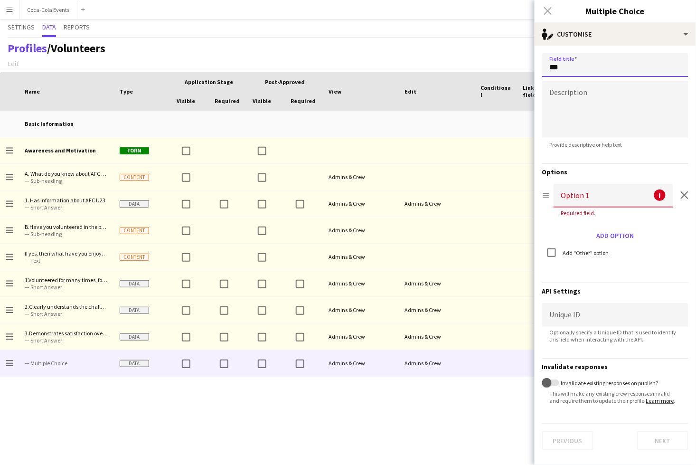
paste input "**********"
type input "**********"
click at [577, 200] on input at bounding box center [614, 196] width 120 height 24
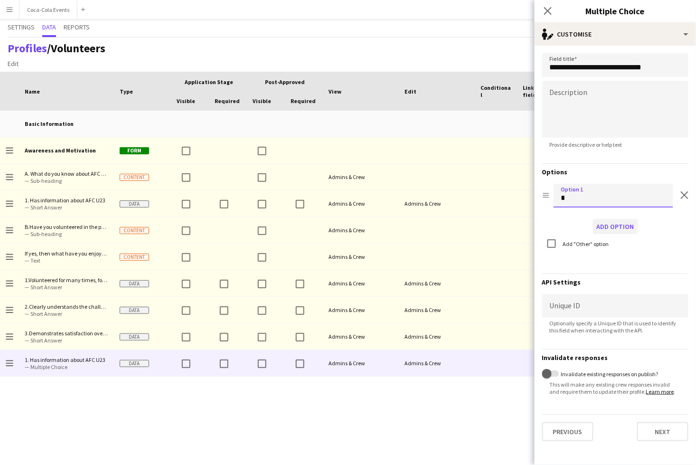
type input "*"
click at [610, 227] on button "Add option" at bounding box center [615, 226] width 45 height 15
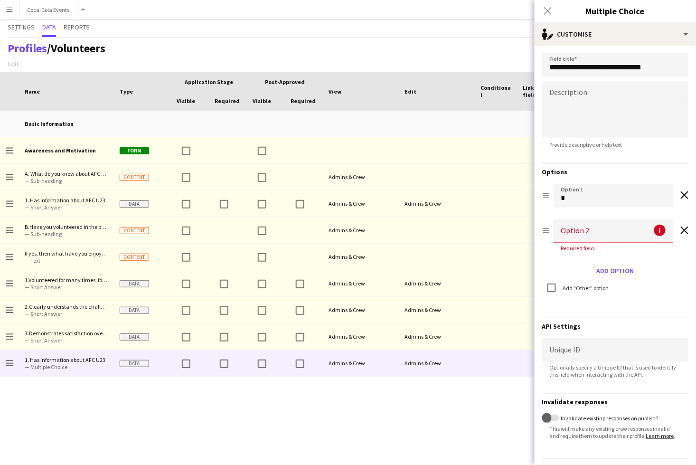
click at [580, 228] on input at bounding box center [614, 231] width 120 height 24
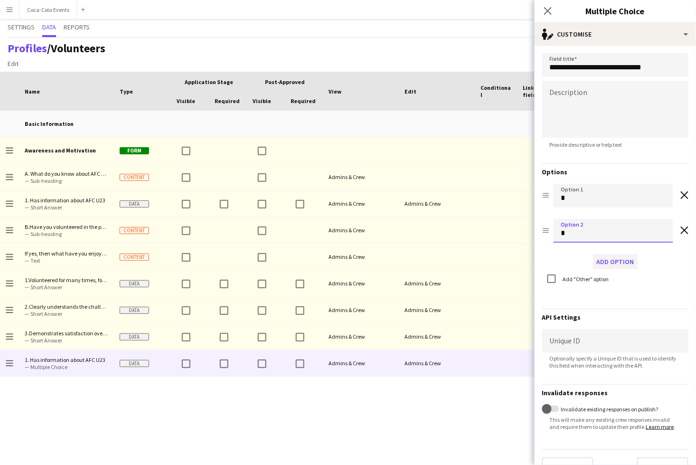
type input "*"
click at [607, 263] on button "Add option" at bounding box center [615, 261] width 45 height 15
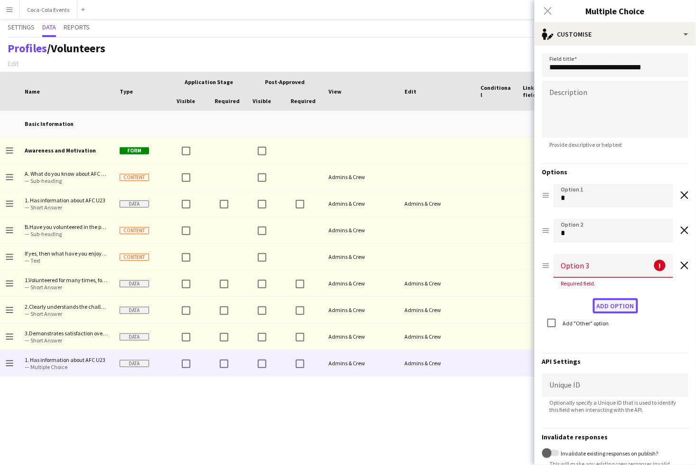
scroll to position [17, 0]
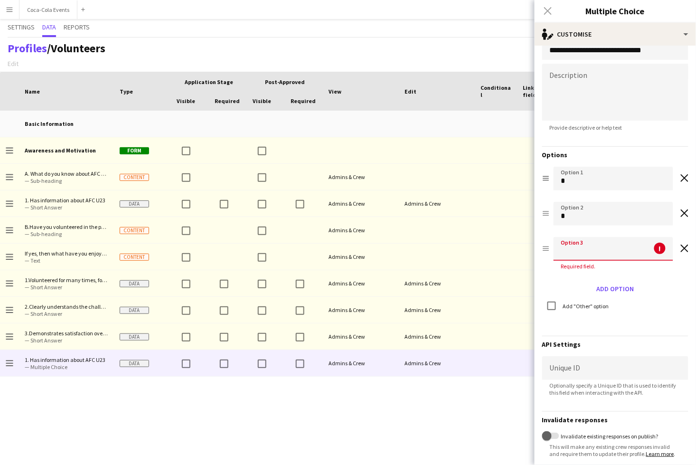
click at [575, 248] on input at bounding box center [614, 249] width 120 height 24
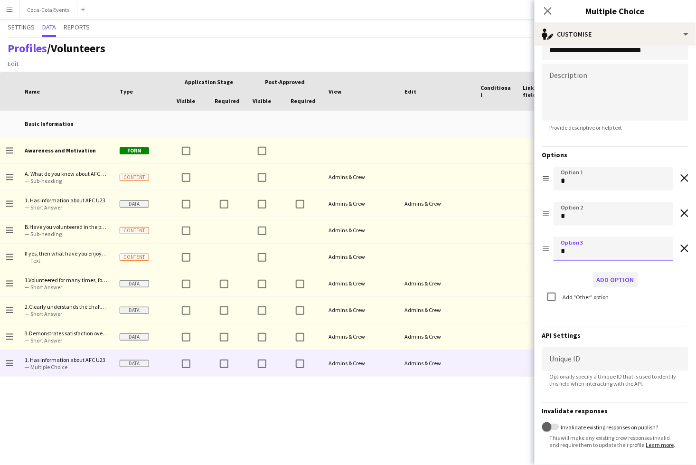
type input "*"
click at [617, 280] on button "Add option" at bounding box center [615, 279] width 45 height 15
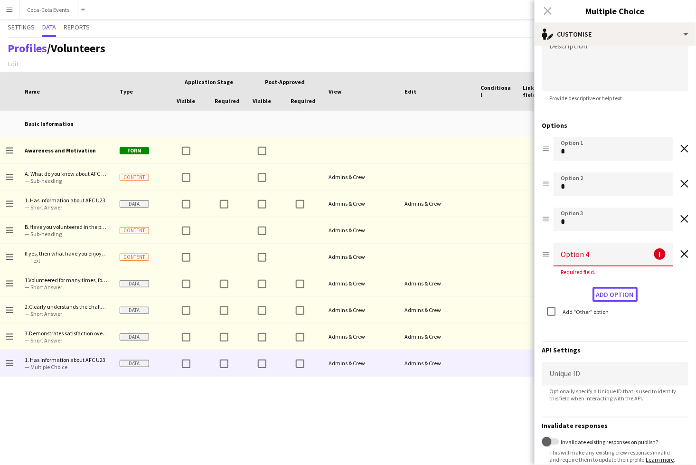
scroll to position [52, 0]
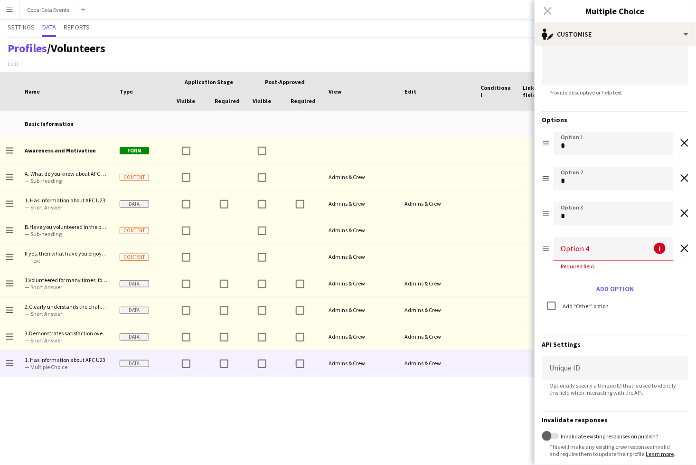
click at [583, 251] on input at bounding box center [614, 249] width 120 height 24
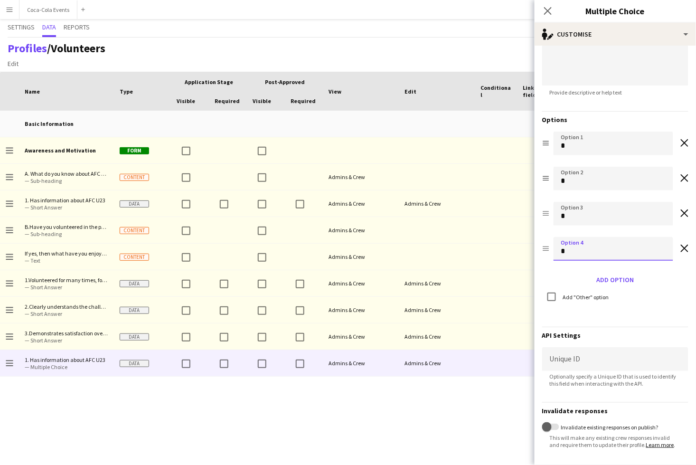
type input "*"
click at [603, 310] on div "Options Drag option Option 1 * Remove option Drag option Option 2 * Remove opti…" at bounding box center [615, 211] width 146 height 200
click at [546, 11] on icon "Close pop-in" at bounding box center [547, 10] width 9 height 9
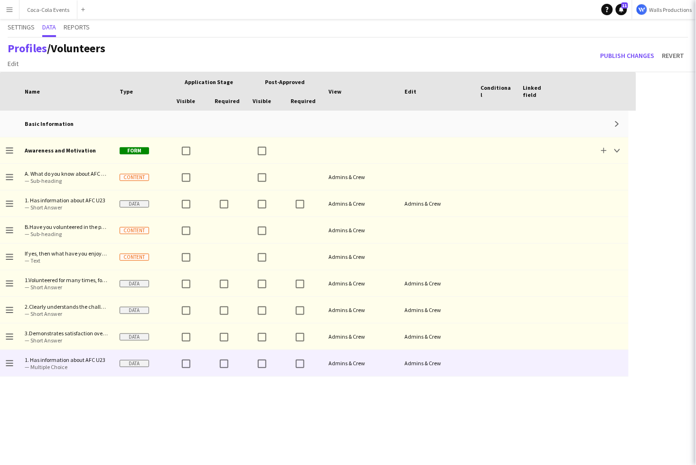
scroll to position [0, 0]
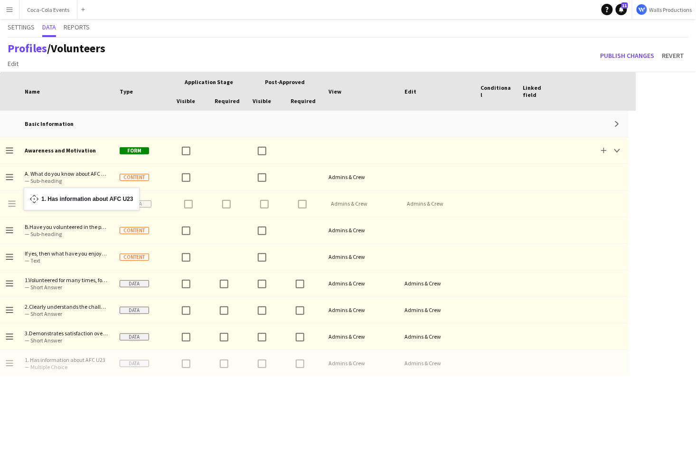
drag, startPoint x: 10, startPoint y: 361, endPoint x: 29, endPoint y: 193, distance: 169.2
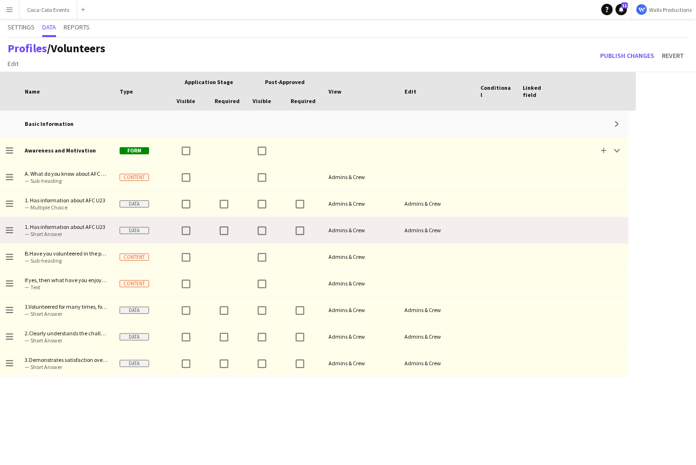
click at [49, 231] on span "— Short Answer" at bounding box center [67, 233] width 84 height 7
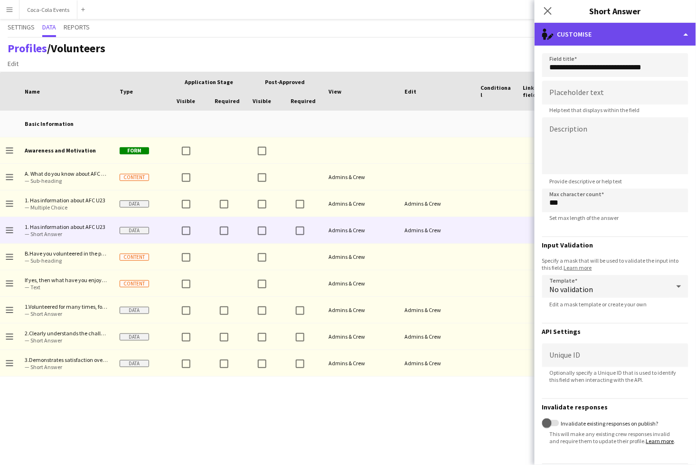
click at [610, 33] on div "single-neutral-actions-edit-1 Customise" at bounding box center [616, 34] width 162 height 23
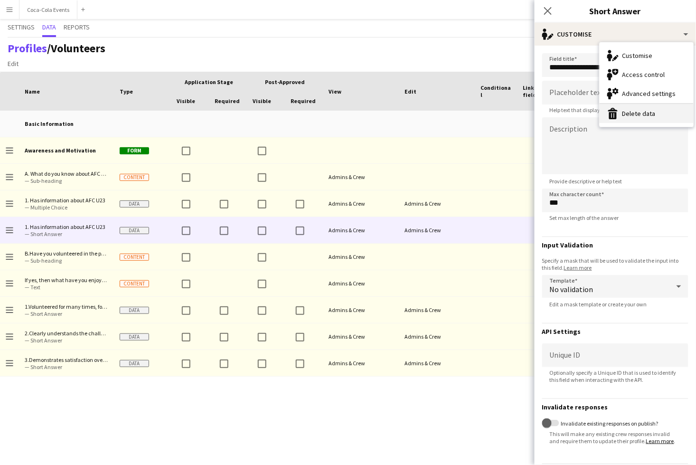
click at [622, 111] on button "Delete data Delete data" at bounding box center [647, 113] width 94 height 19
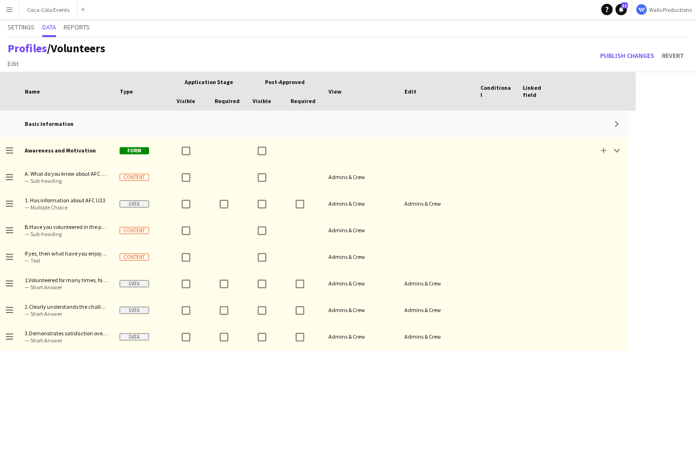
click at [310, 423] on div "Basic Information Expand Drag to change order Awareness and Motivation Form Add…" at bounding box center [318, 288] width 637 height 354
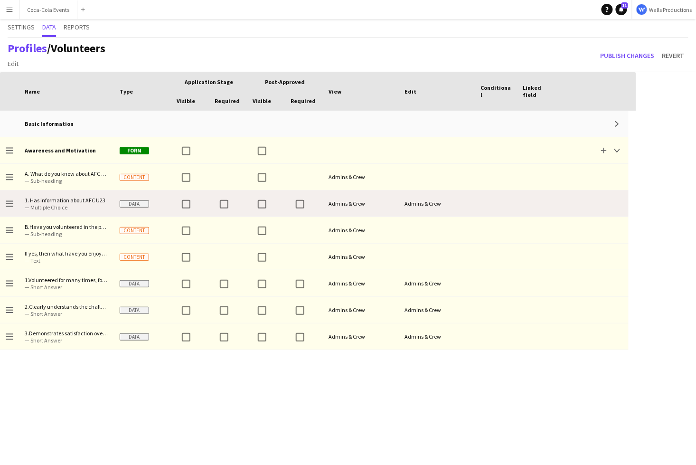
click at [351, 206] on div "Admins & Crew" at bounding box center [361, 203] width 76 height 26
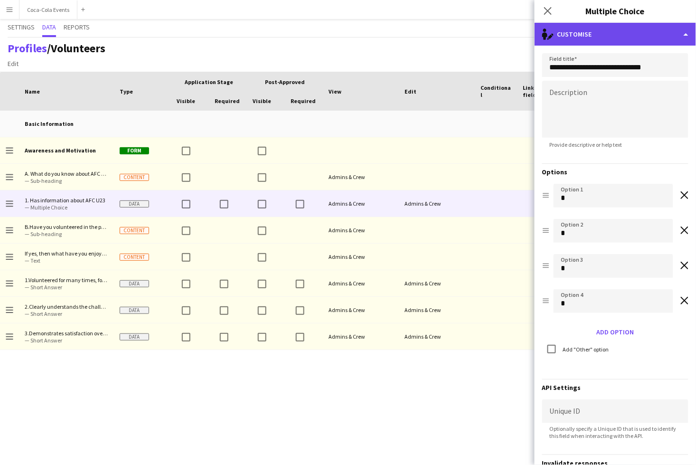
click at [593, 29] on div "single-neutral-actions-edit-1 Customise" at bounding box center [616, 34] width 162 height 23
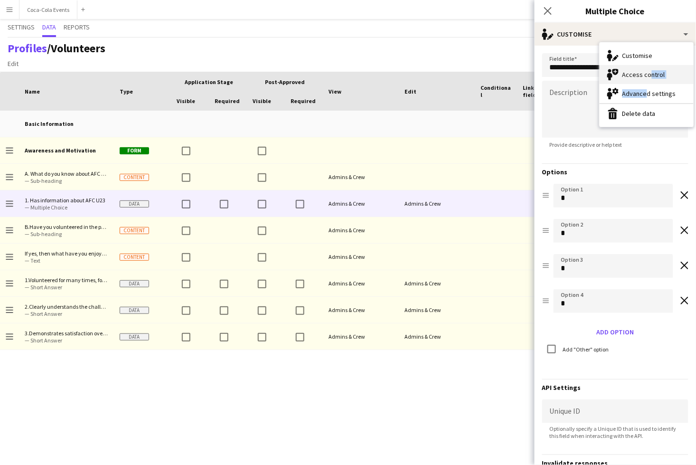
drag, startPoint x: 645, startPoint y: 96, endPoint x: 646, endPoint y: 77, distance: 19.5
click at [646, 77] on div "Customise Customise Access control Access control Advanced settings Advanced se…" at bounding box center [647, 84] width 94 height 85
click at [646, 77] on div "Access control Access control" at bounding box center [647, 74] width 94 height 19
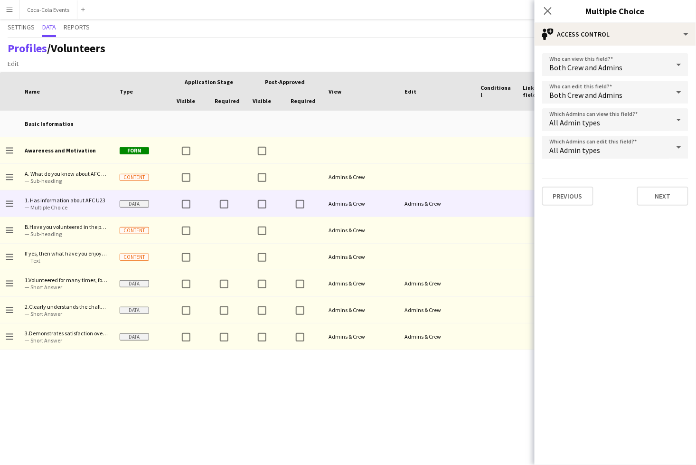
click at [624, 68] on div "Both Crew and Admins" at bounding box center [605, 64] width 127 height 23
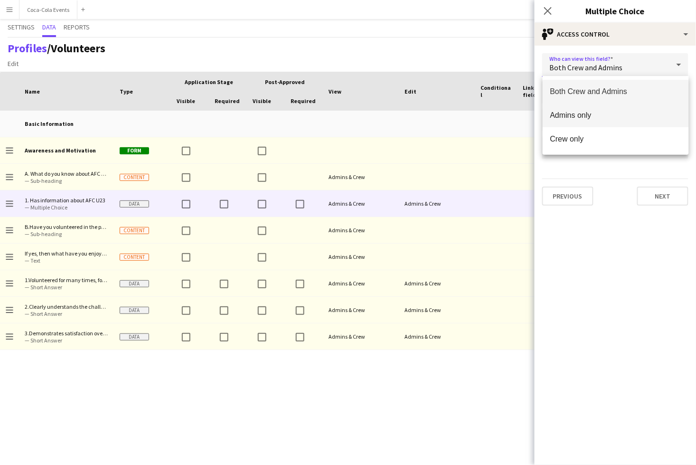
click at [594, 113] on span "Admins only" at bounding box center [616, 115] width 131 height 9
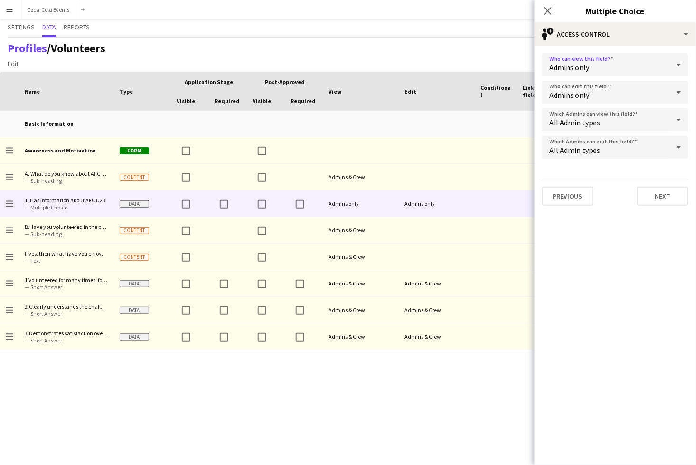
click at [586, 97] on span "Admins only" at bounding box center [570, 95] width 40 height 10
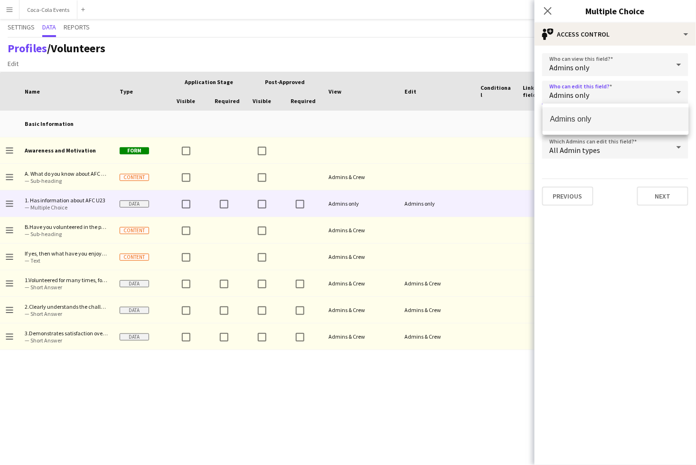
click at [598, 85] on div at bounding box center [348, 232] width 696 height 465
click at [586, 123] on span "All Admin types" at bounding box center [575, 123] width 51 height 10
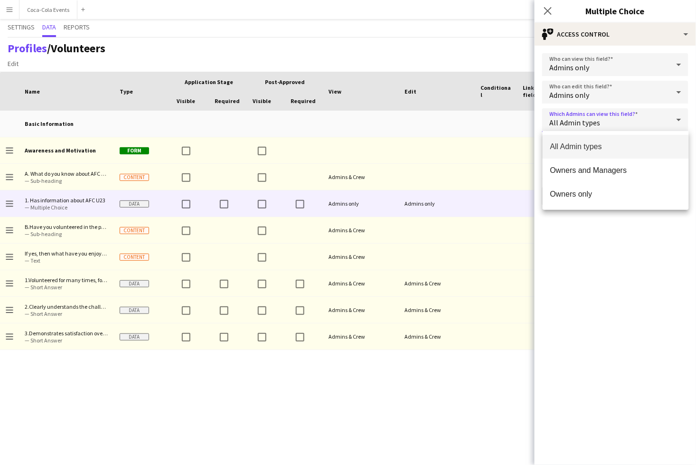
click at [594, 245] on div at bounding box center [348, 232] width 696 height 465
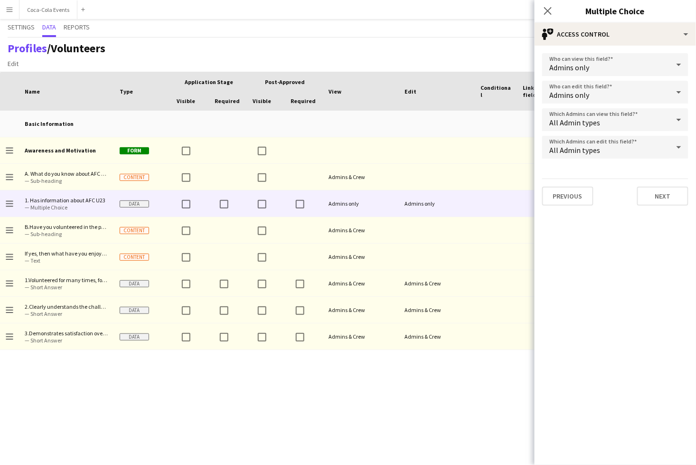
click at [381, 385] on div "Basic Information Expand Drag to change order Awareness and Motivation Form Add…" at bounding box center [318, 288] width 637 height 354
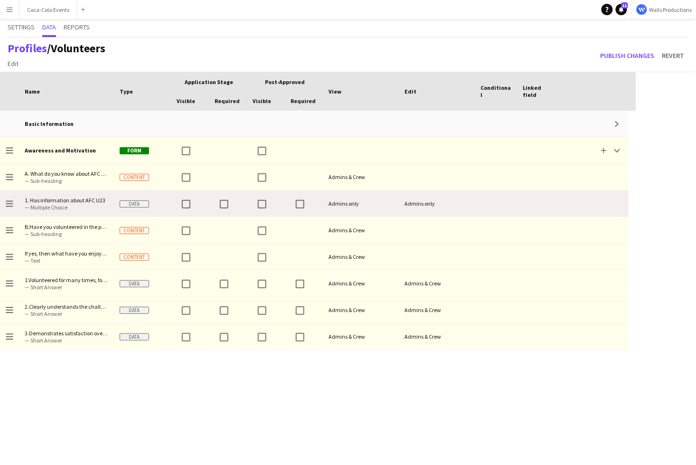
click at [48, 206] on span "— Multiple Choice" at bounding box center [67, 207] width 84 height 7
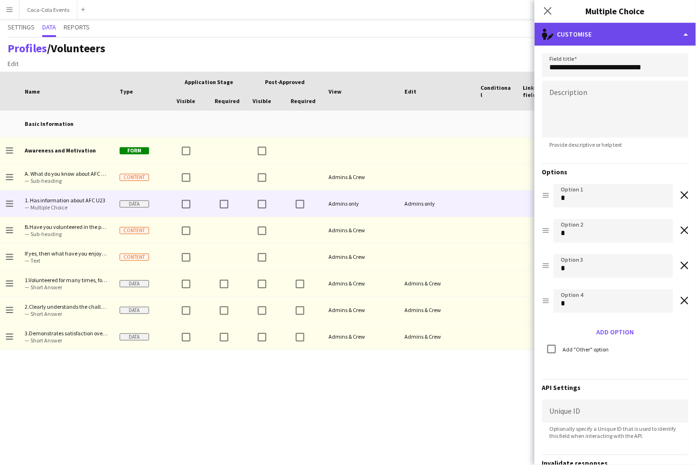
click at [619, 29] on div "single-neutral-actions-edit-1 Customise" at bounding box center [616, 34] width 162 height 23
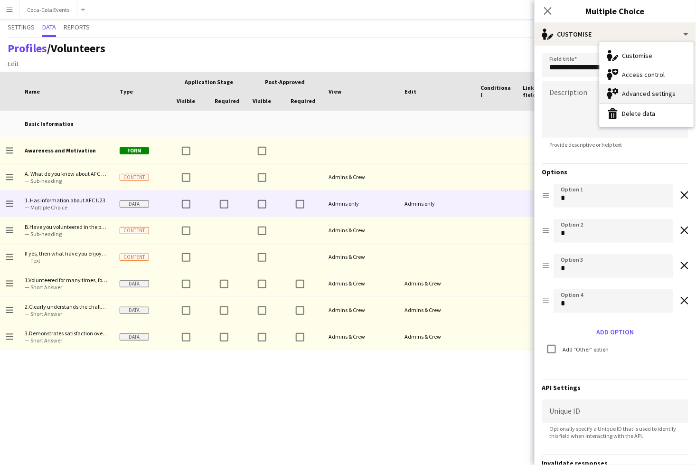
click at [640, 99] on div "Advanced settings Advanced settings" at bounding box center [647, 93] width 94 height 19
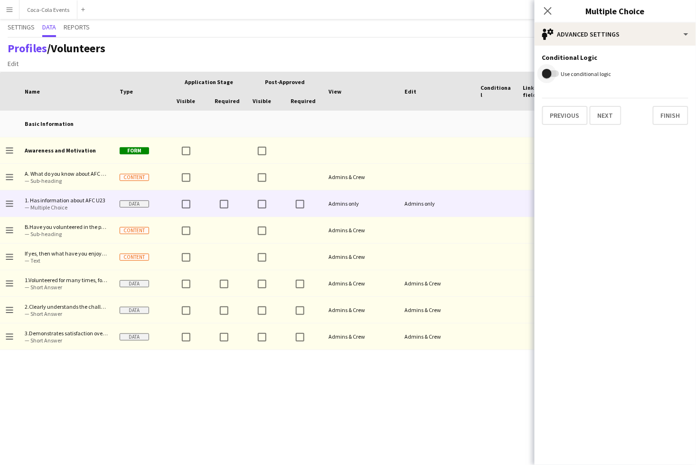
click at [545, 72] on span "button" at bounding box center [547, 74] width 10 height 10
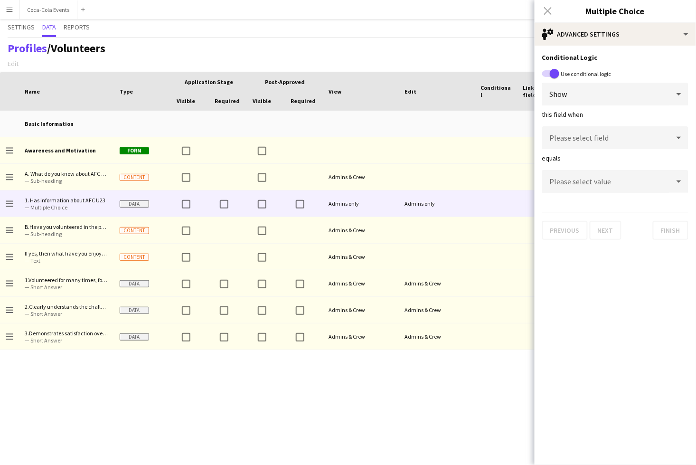
click at [578, 99] on div "Show" at bounding box center [605, 94] width 127 height 23
click at [601, 219] on div at bounding box center [348, 232] width 696 height 465
click at [584, 143] on div "Please select field" at bounding box center [605, 137] width 127 height 23
click at [649, 134] on div "Please select field" at bounding box center [605, 137] width 127 height 23
click at [634, 107] on form "Conditional Logic Use conditional logic Show this field when Please select fiel…" at bounding box center [616, 126] width 162 height 160
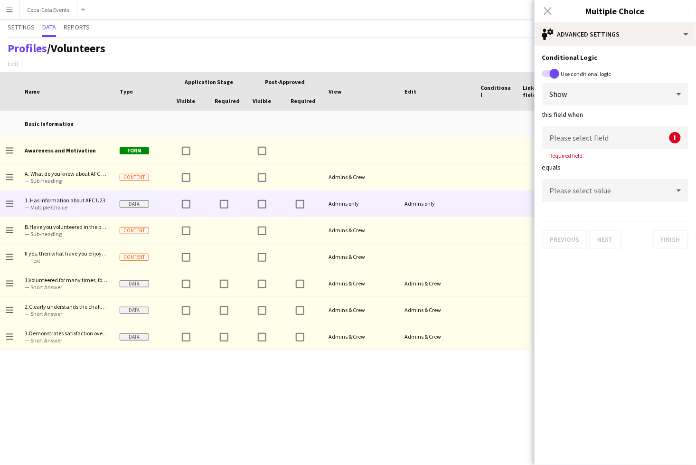
click at [617, 149] on mat-select "Please select field" at bounding box center [615, 138] width 146 height 24
click at [634, 141] on div "Please select field" at bounding box center [605, 137] width 127 height 23
click at [618, 193] on div "Please select value" at bounding box center [605, 190] width 127 height 23
click at [598, 91] on div "Show" at bounding box center [605, 94] width 127 height 23
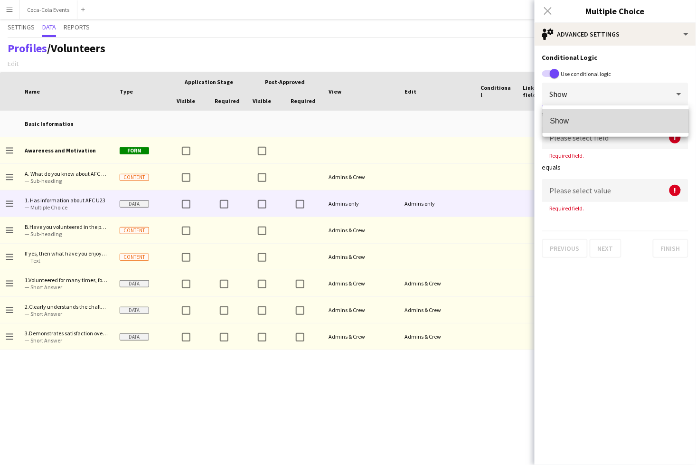
click at [579, 124] on span "Show" at bounding box center [616, 120] width 131 height 9
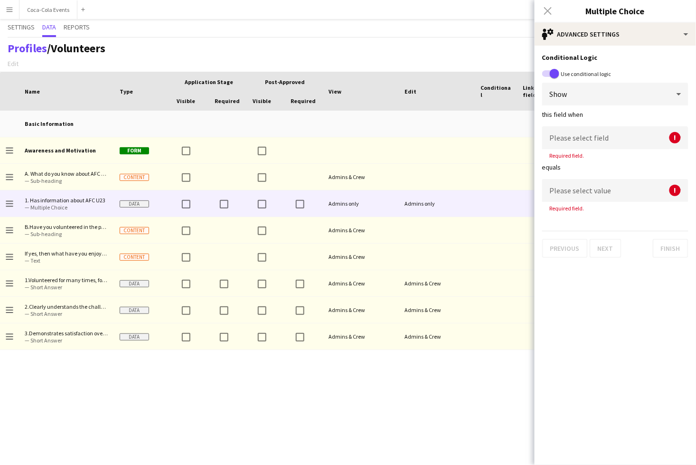
click at [546, 13] on div "Close pop-in" at bounding box center [548, 11] width 27 height 22
click at [547, 10] on div "Close pop-in" at bounding box center [548, 11] width 27 height 22
click at [422, 77] on div "Edit" at bounding box center [437, 91] width 65 height 33
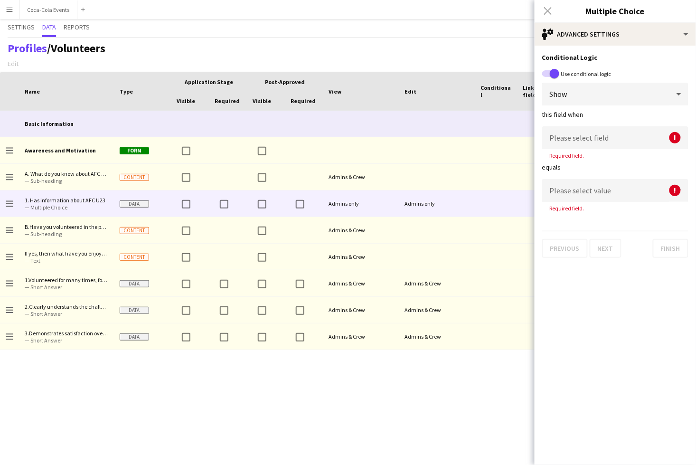
click at [399, 115] on div at bounding box center [437, 124] width 76 height 26
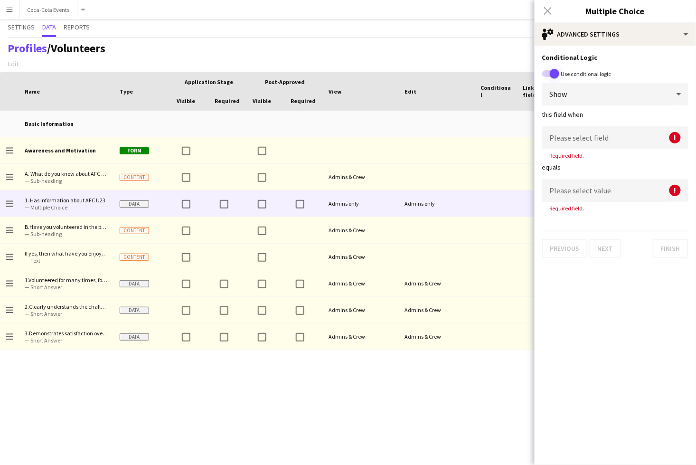
click at [559, 74] on span "button" at bounding box center [555, 74] width 10 height 10
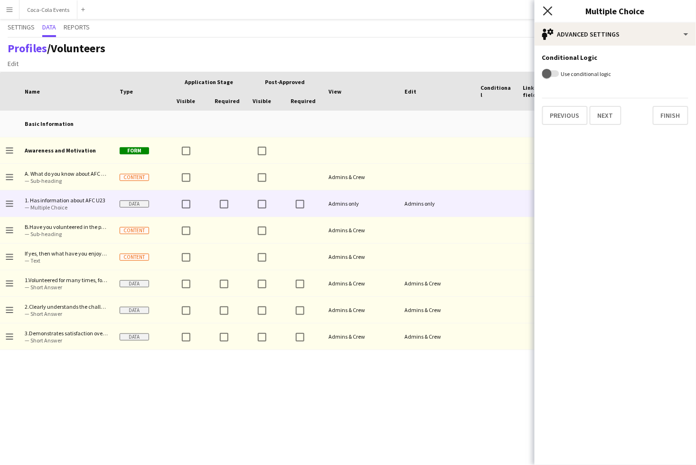
click at [551, 13] on icon "Close pop-in" at bounding box center [547, 10] width 9 height 9
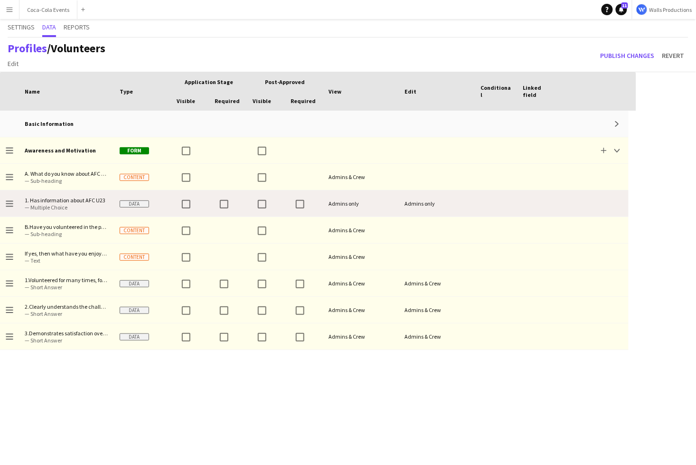
click at [50, 211] on span "1. Has information about AFC U23 — Multiple Choice" at bounding box center [67, 203] width 84 height 26
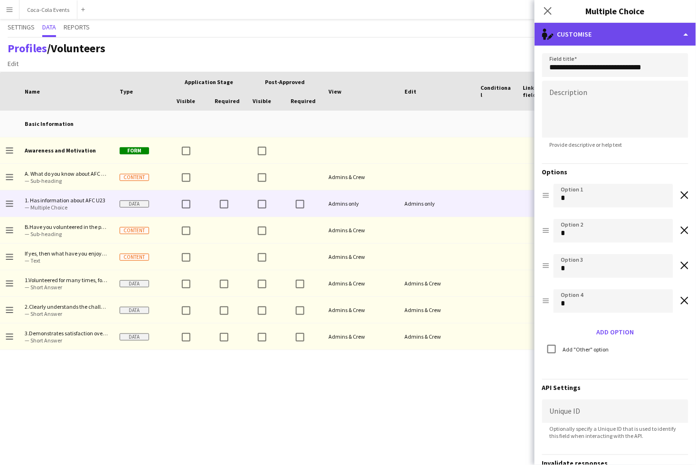
click at [599, 39] on div "single-neutral-actions-edit-1 Customise" at bounding box center [616, 34] width 162 height 23
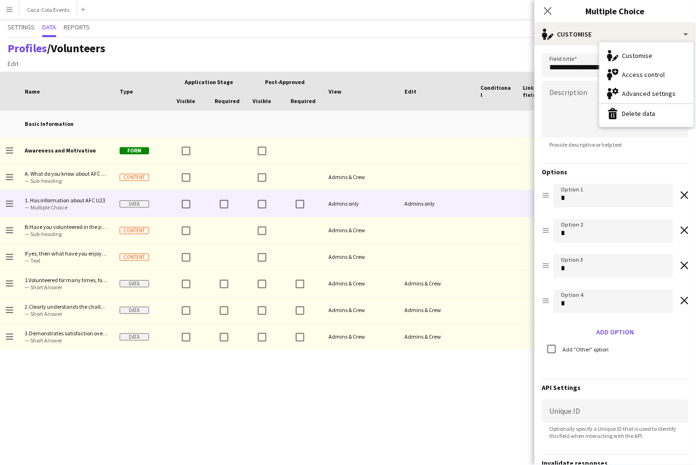
click at [604, 181] on div "Options Drag option Option 1 * Remove option Drag option Option 2 * Remove opti…" at bounding box center [615, 263] width 146 height 200
drag, startPoint x: 573, startPoint y: 196, endPoint x: 547, endPoint y: 196, distance: 26.6
click at [547, 196] on div "Drag option Option 1 * Remove option" at bounding box center [615, 198] width 146 height 28
type input "***"
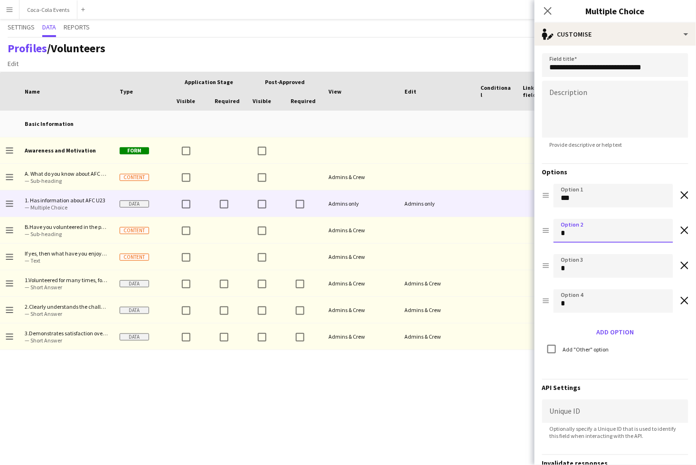
drag, startPoint x: 568, startPoint y: 237, endPoint x: 552, endPoint y: 237, distance: 15.7
click at [552, 237] on div "Drag option Option 2 * Remove option" at bounding box center [615, 233] width 146 height 28
type input "****"
click at [40, 11] on button "Coca-Cola Events Close" at bounding box center [48, 9] width 58 height 19
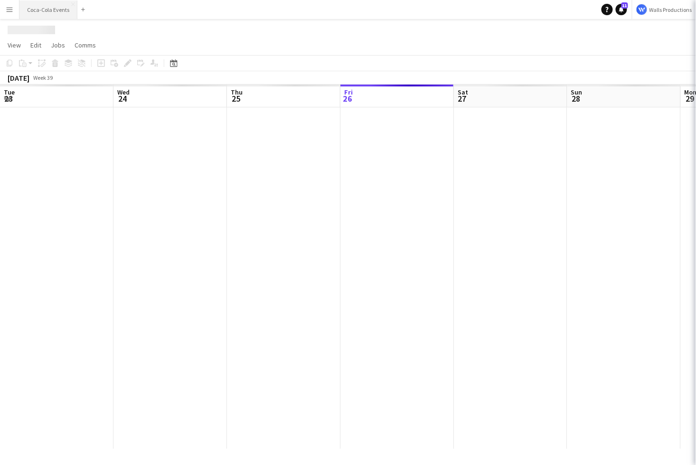
scroll to position [0, 227]
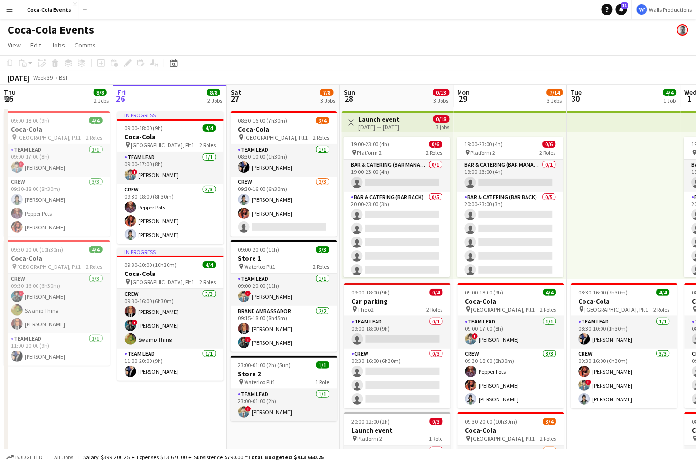
click at [9, 9] on app-icon "Menu" at bounding box center [10, 10] width 8 height 8
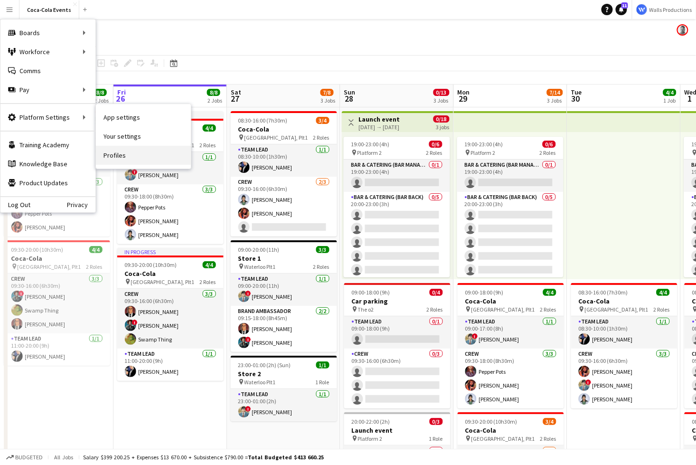
click at [127, 157] on link "Profiles" at bounding box center [143, 155] width 95 height 19
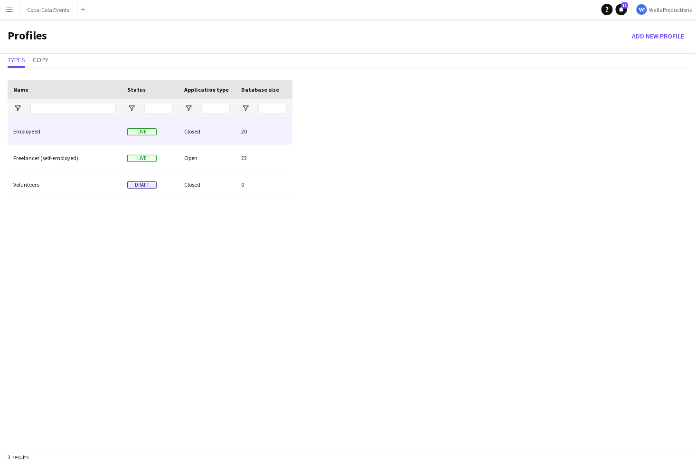
click at [31, 132] on div "Employeed" at bounding box center [65, 131] width 114 height 26
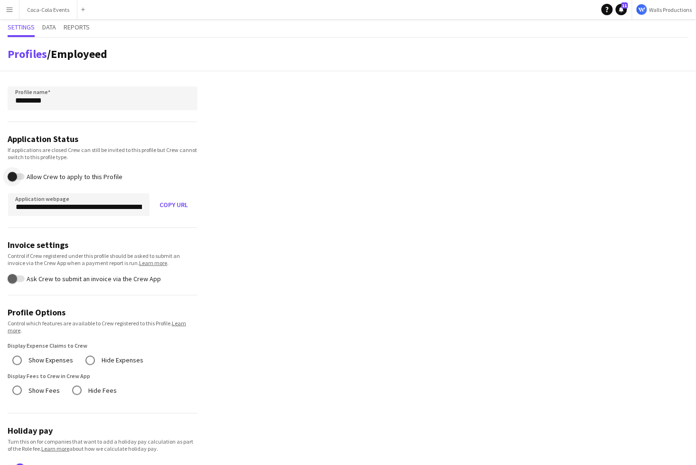
click at [18, 176] on span "button" at bounding box center [12, 176] width 19 height 19
click at [174, 204] on button "Copy URL" at bounding box center [174, 204] width 48 height 23
click at [8, 13] on app-icon "Menu" at bounding box center [10, 10] width 8 height 8
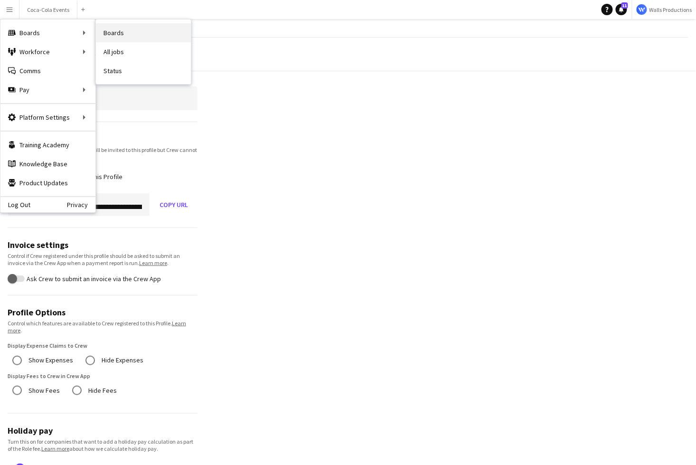
click at [120, 31] on link "Boards" at bounding box center [143, 32] width 95 height 19
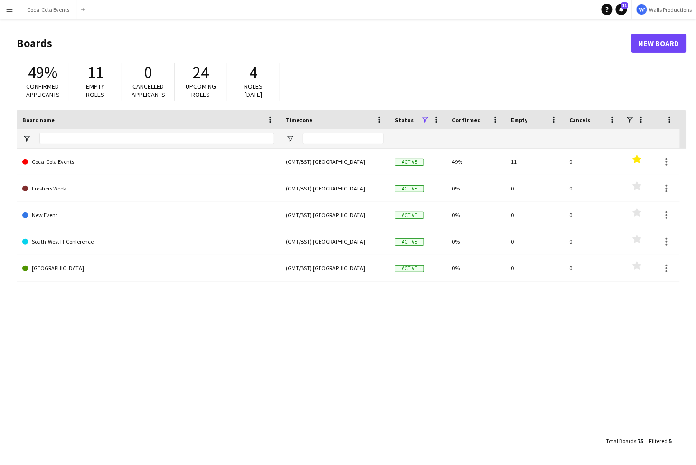
click at [10, 13] on button "Menu" at bounding box center [9, 9] width 19 height 19
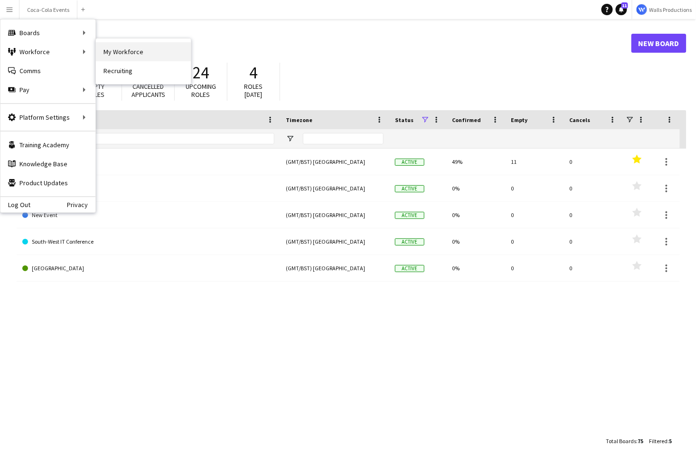
click at [122, 56] on link "My Workforce" at bounding box center [143, 51] width 95 height 19
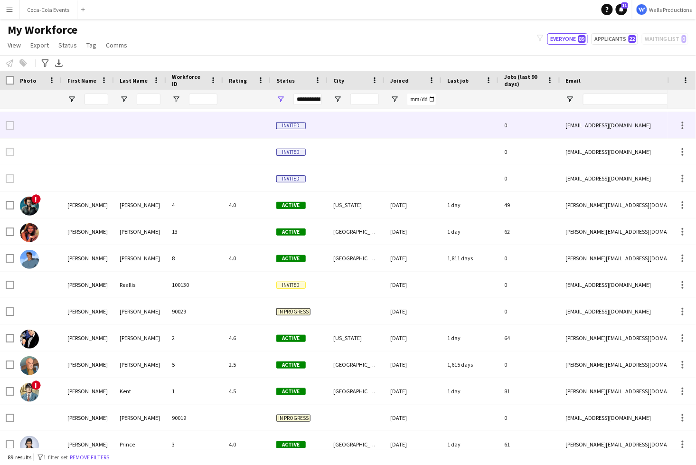
scroll to position [58, 0]
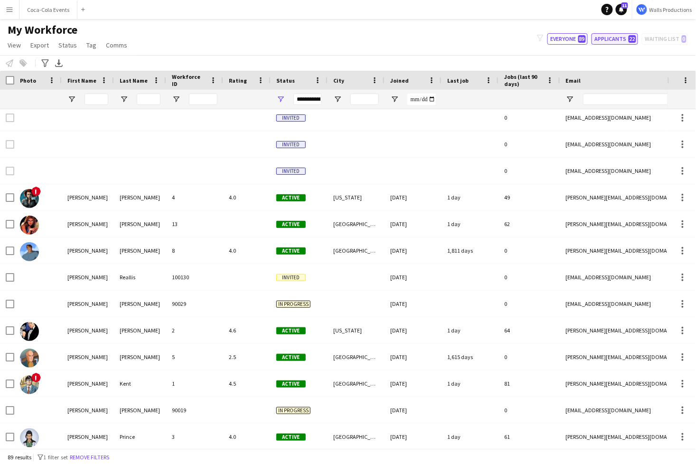
click at [622, 38] on button "Applicants 22" at bounding box center [615, 38] width 47 height 11
type input "**********"
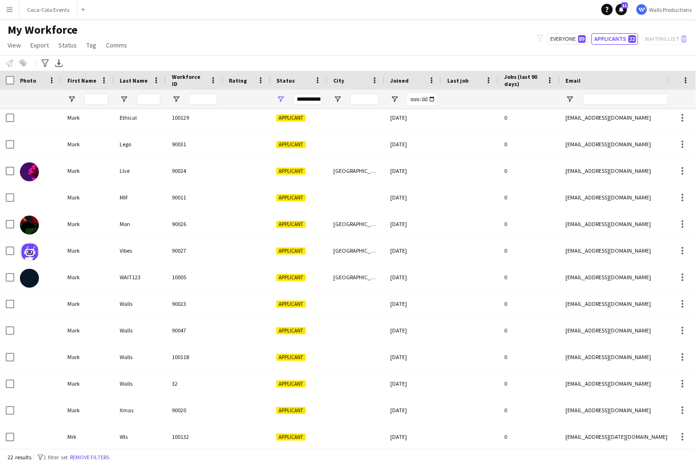
click at [9, 8] on app-icon "Menu" at bounding box center [10, 10] width 8 height 8
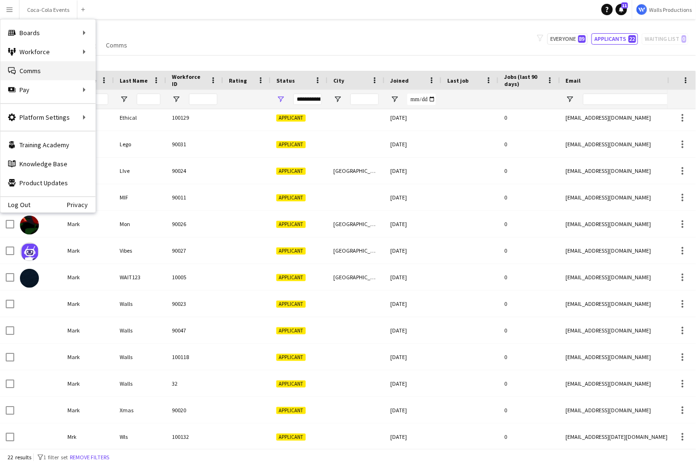
click at [34, 69] on link "Comms Comms" at bounding box center [47, 70] width 95 height 19
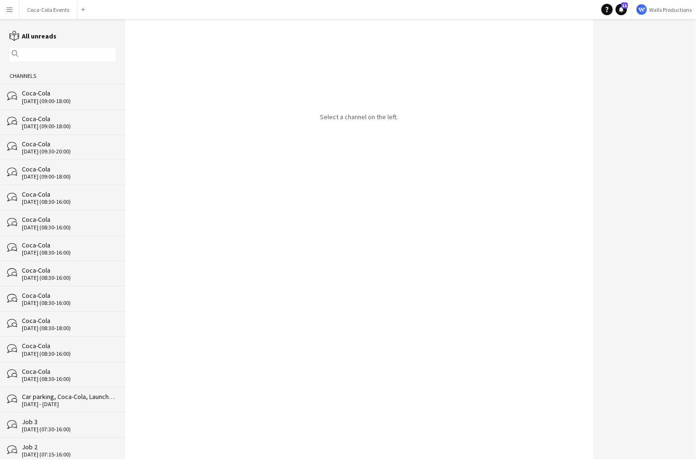
click at [35, 94] on div "Coca-Cola" at bounding box center [69, 93] width 94 height 9
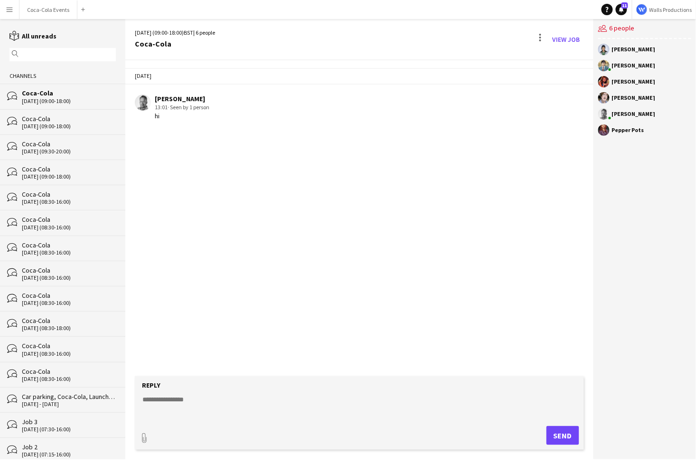
click at [10, 13] on app-icon "Menu" at bounding box center [10, 10] width 8 height 8
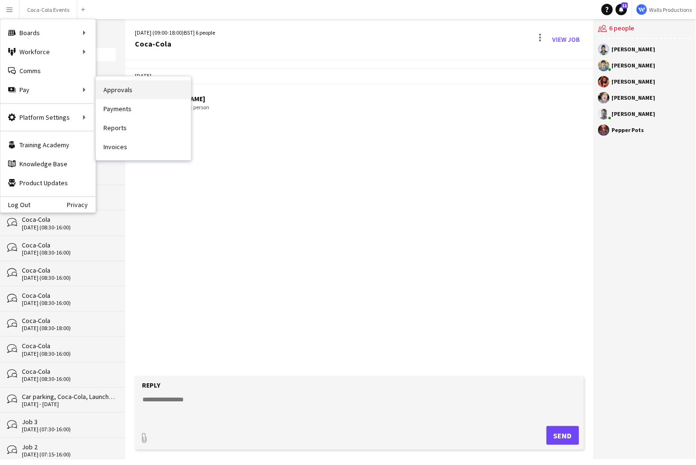
click at [133, 92] on link "Approvals" at bounding box center [143, 89] width 95 height 19
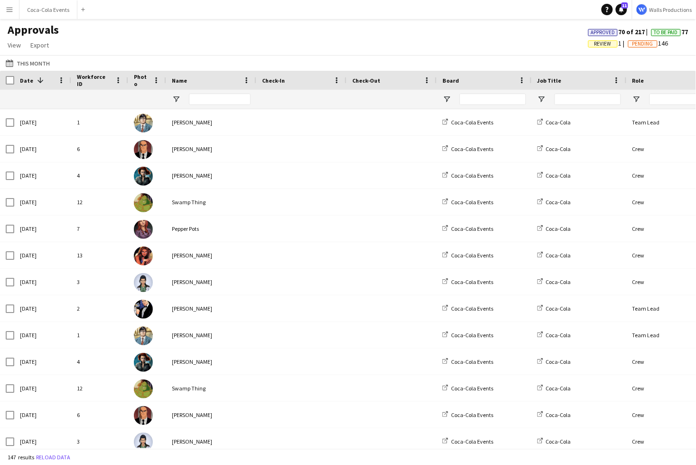
click at [12, 17] on button "Menu" at bounding box center [9, 9] width 19 height 19
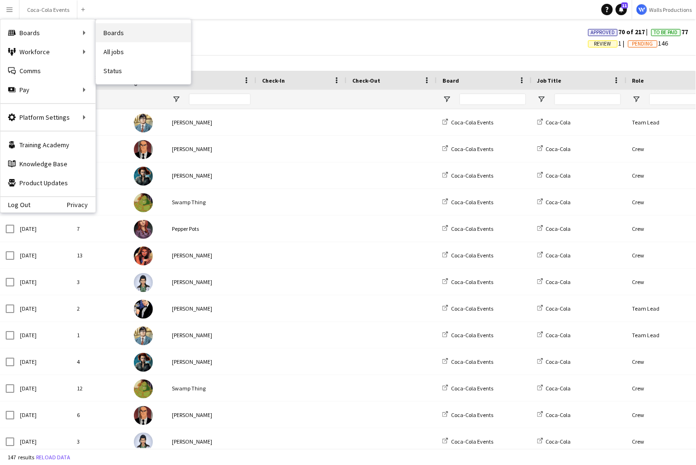
click at [108, 31] on link "Boards" at bounding box center [143, 32] width 95 height 19
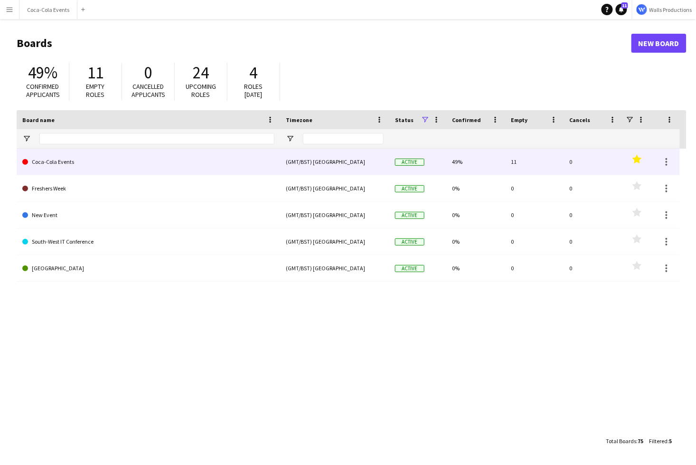
click at [52, 165] on link "Coca-Cola Events" at bounding box center [148, 162] width 252 height 27
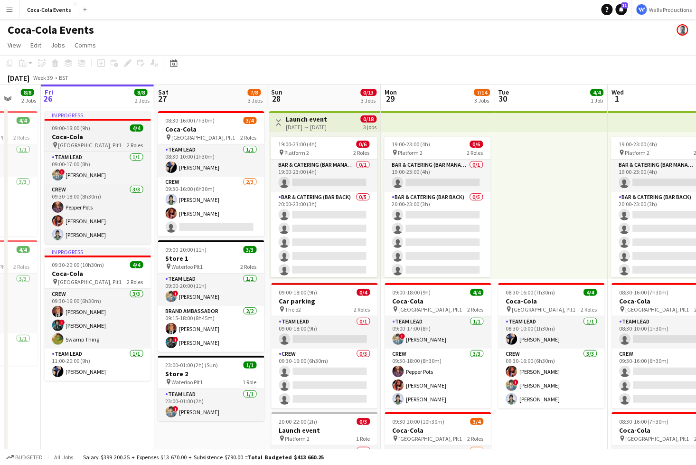
scroll to position [0, 304]
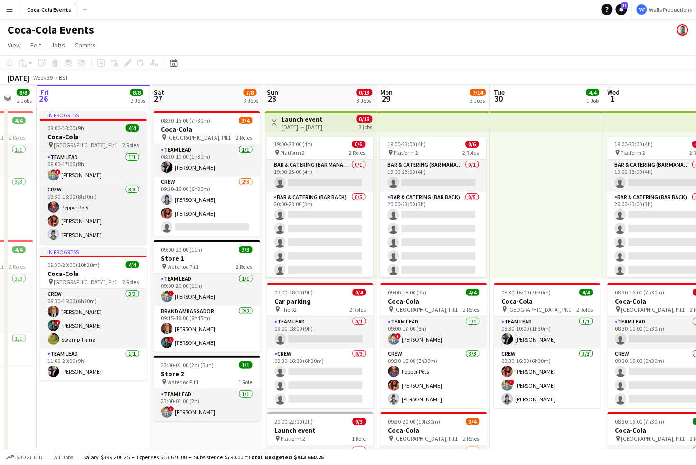
click at [85, 136] on h3 "Coca-Cola" at bounding box center [93, 137] width 106 height 9
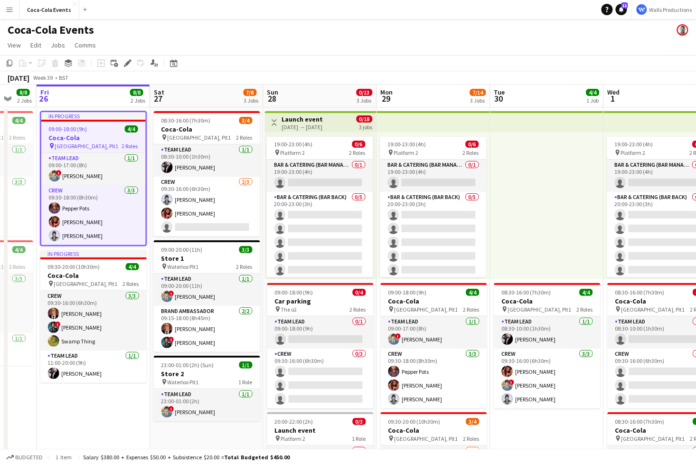
click at [95, 147] on div "pin Waterloo, Plt1 2 Roles" at bounding box center [93, 146] width 105 height 8
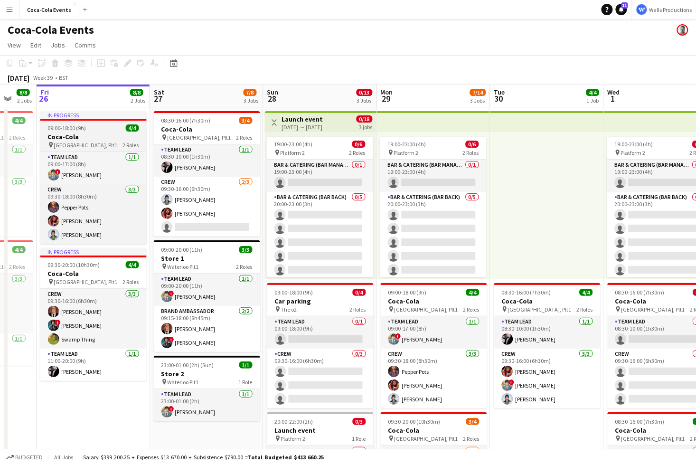
click at [99, 137] on h3 "Coca-Cola" at bounding box center [93, 137] width 106 height 9
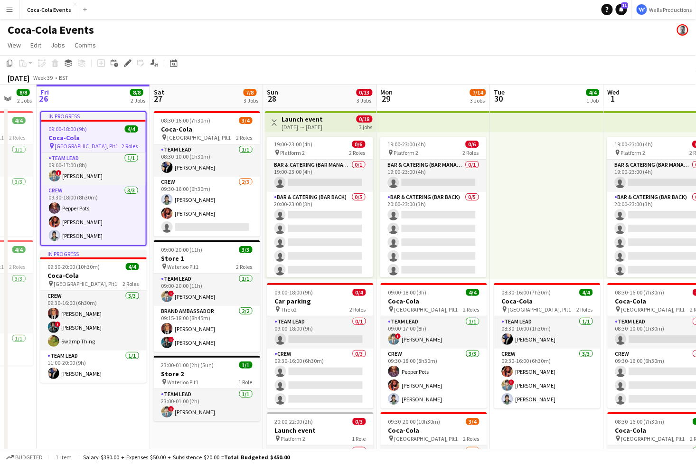
click at [315, 124] on div "28-09-2025 → 01-10-2025" at bounding box center [302, 127] width 41 height 7
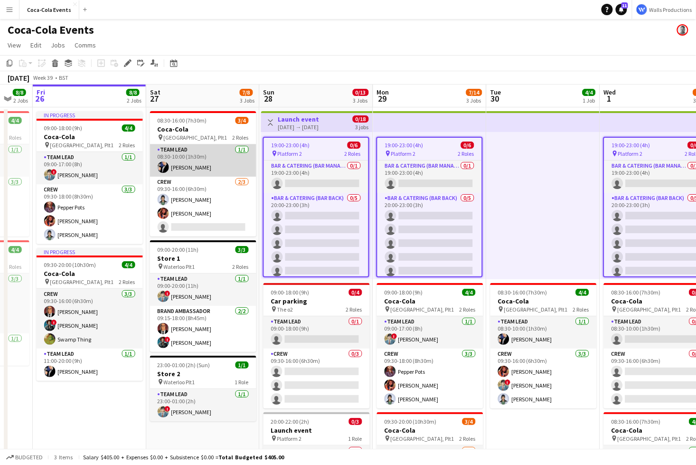
scroll to position [0, 262]
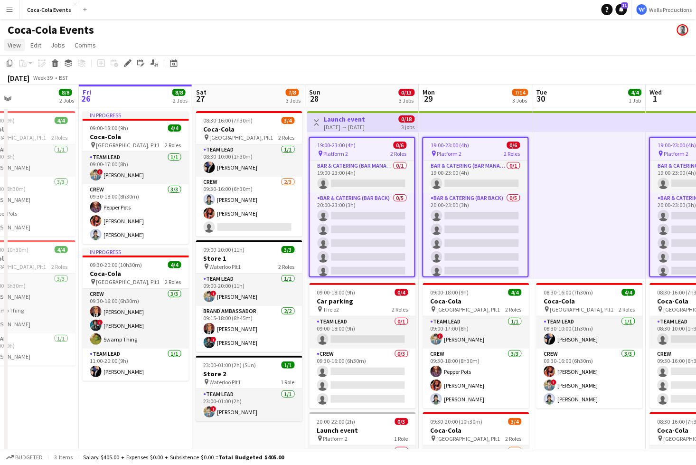
click at [10, 44] on span "View" at bounding box center [14, 45] width 13 height 9
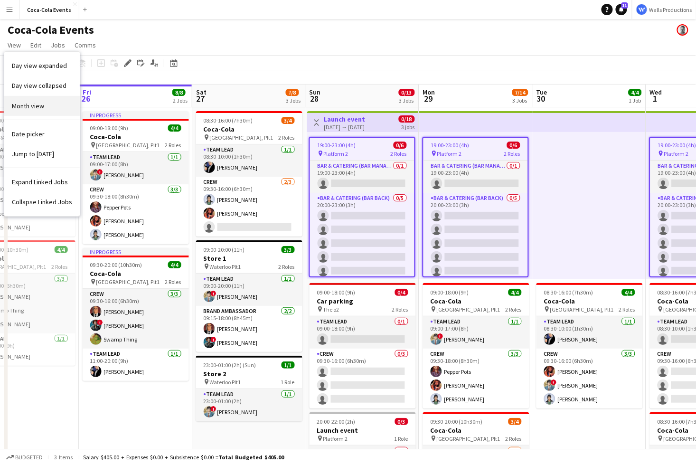
click at [31, 110] on span "Month view" at bounding box center [28, 106] width 32 height 9
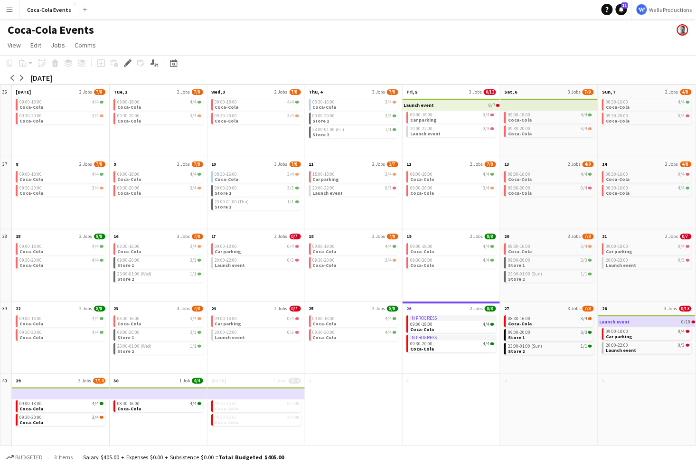
click at [8, 10] on app-icon "Menu" at bounding box center [10, 10] width 8 height 8
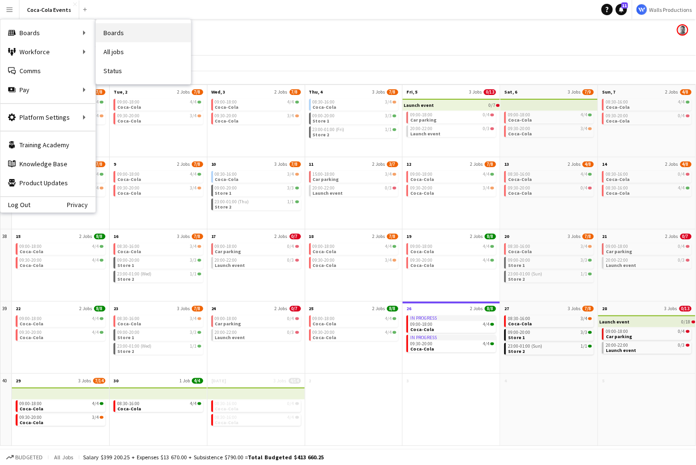
click at [127, 36] on link "Boards" at bounding box center [143, 32] width 95 height 19
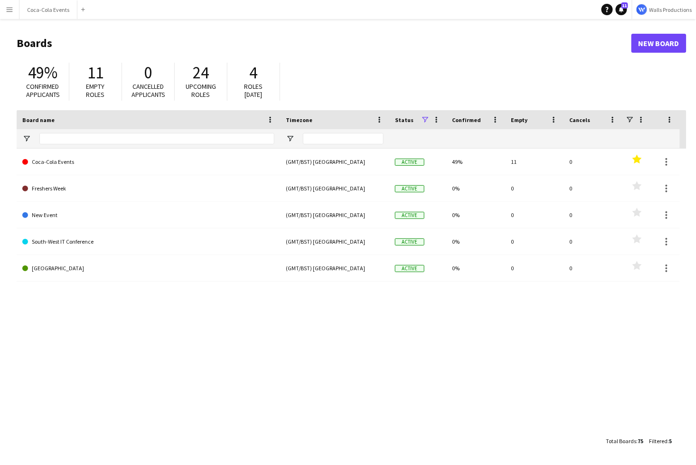
click at [11, 12] on app-icon "Menu" at bounding box center [10, 10] width 8 height 8
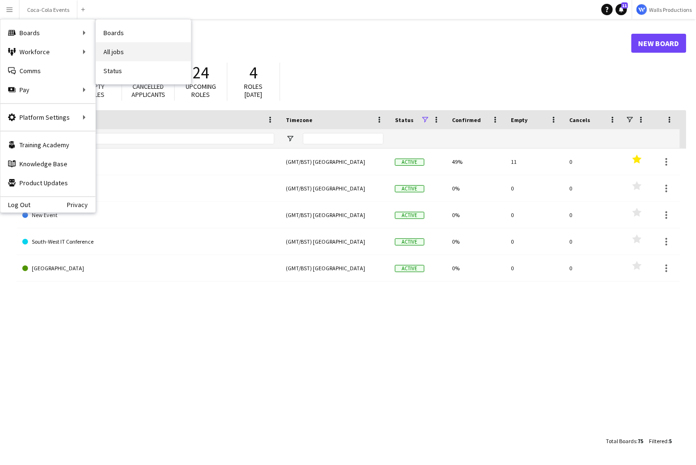
click at [119, 53] on link "All jobs" at bounding box center [143, 51] width 95 height 19
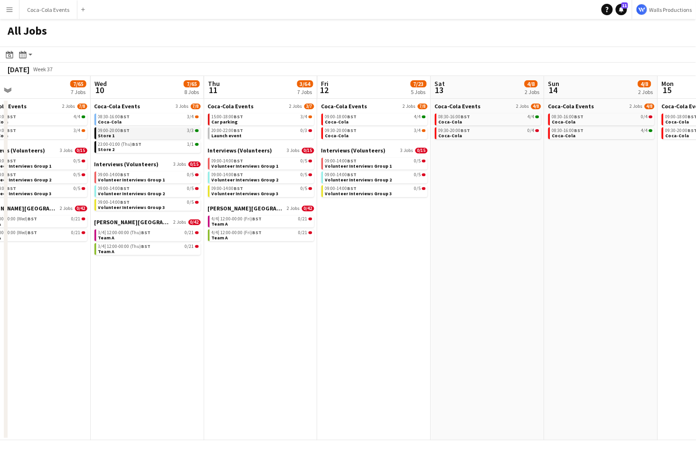
scroll to position [0, 239]
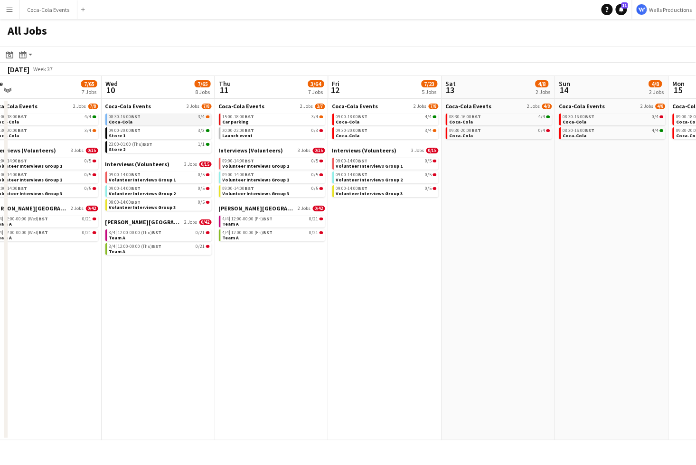
click at [124, 118] on span "08:30-16:00 BST" at bounding box center [125, 116] width 32 height 5
click at [46, 11] on button "Coca-Cola Events Close" at bounding box center [48, 9] width 58 height 19
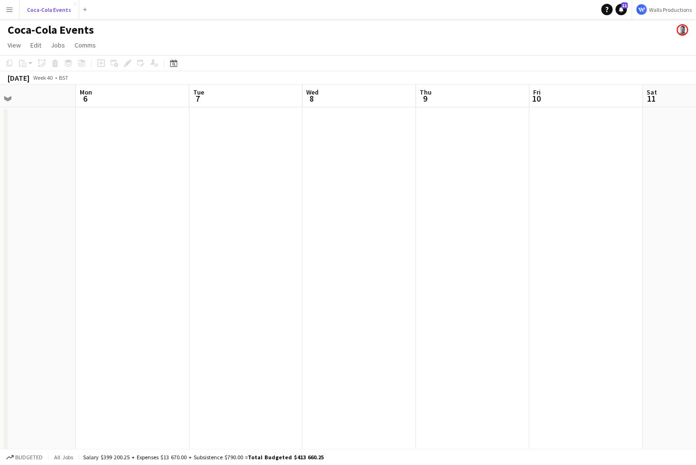
scroll to position [0, 263]
click at [134, 231] on app-date-cell at bounding box center [135, 332] width 114 height 451
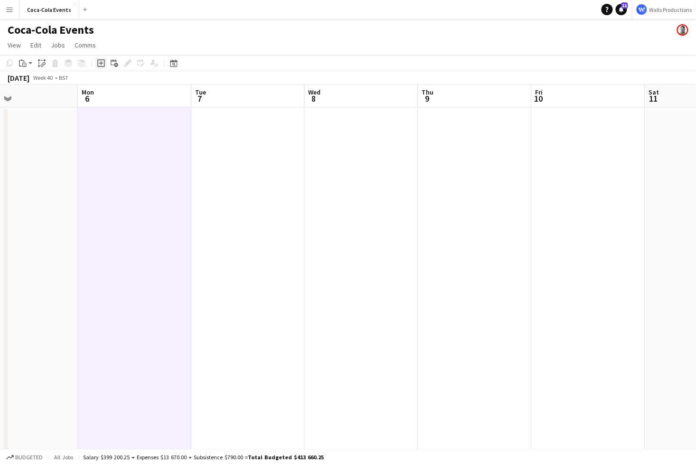
click at [103, 61] on icon "Add job" at bounding box center [101, 63] width 8 height 8
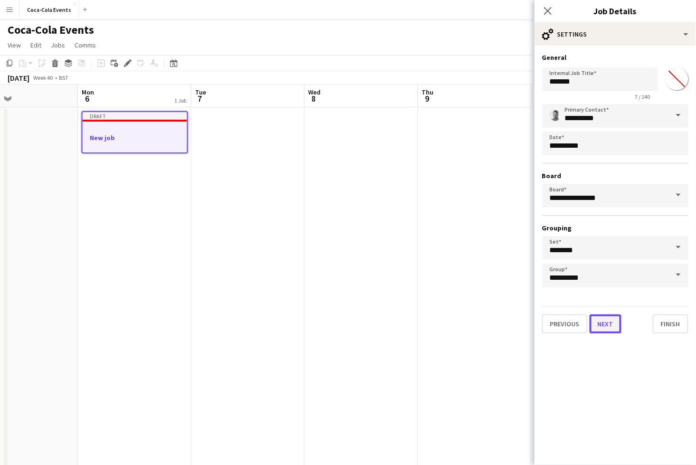
click at [600, 323] on button "Next" at bounding box center [606, 323] width 32 height 19
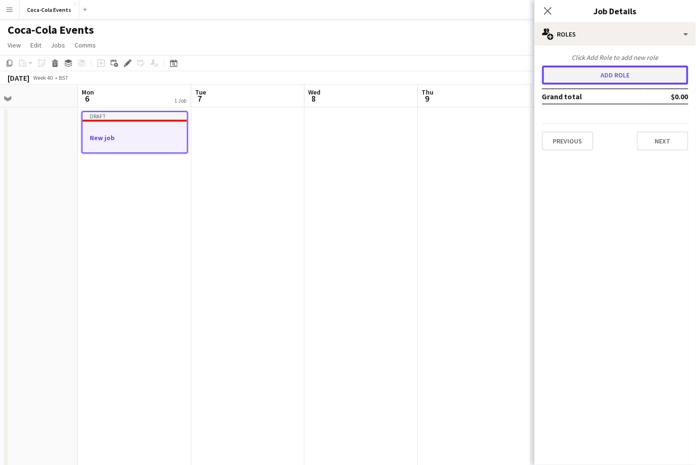
click at [587, 76] on button "Add role" at bounding box center [615, 75] width 146 height 19
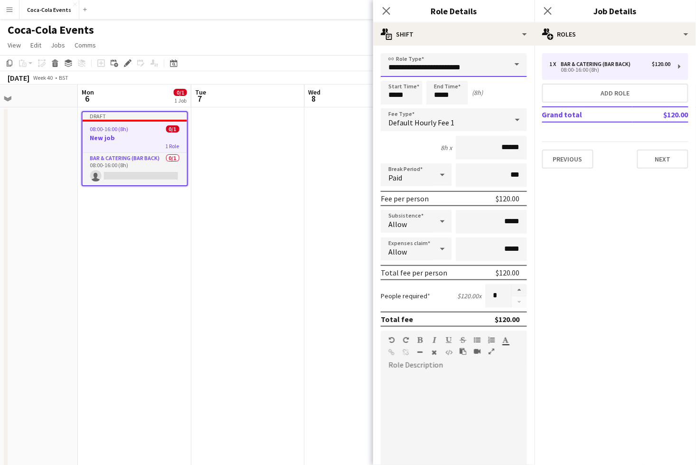
click at [463, 55] on input "**********" at bounding box center [454, 65] width 146 height 24
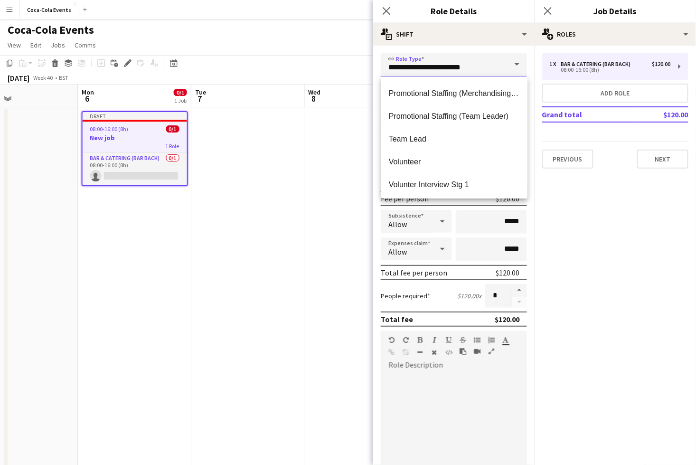
scroll to position [137, 0]
click at [416, 141] on span "Team Lead" at bounding box center [454, 137] width 131 height 9
type input "*********"
type input "******"
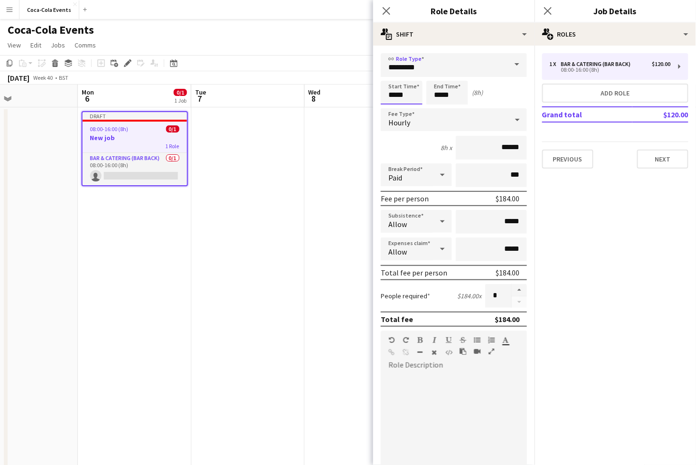
click at [390, 95] on input "*****" at bounding box center [402, 93] width 42 height 24
type input "*****"
click at [392, 77] on div at bounding box center [392, 76] width 19 height 10
click at [438, 98] on input "*****" at bounding box center [448, 93] width 42 height 24
click at [425, 125] on div "Hourly" at bounding box center [444, 119] width 127 height 23
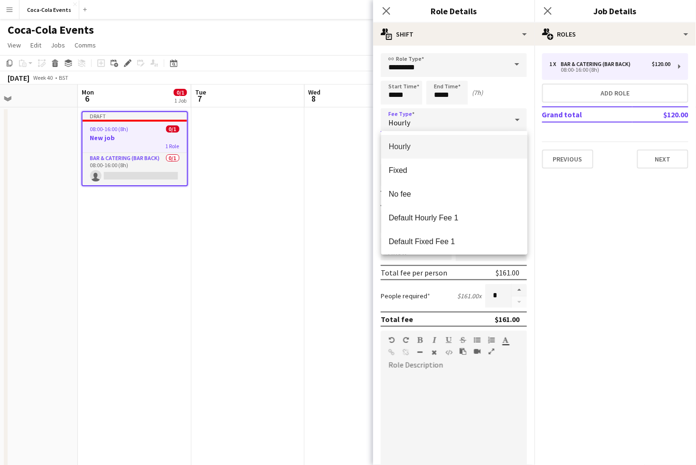
click at [567, 256] on div at bounding box center [348, 232] width 696 height 465
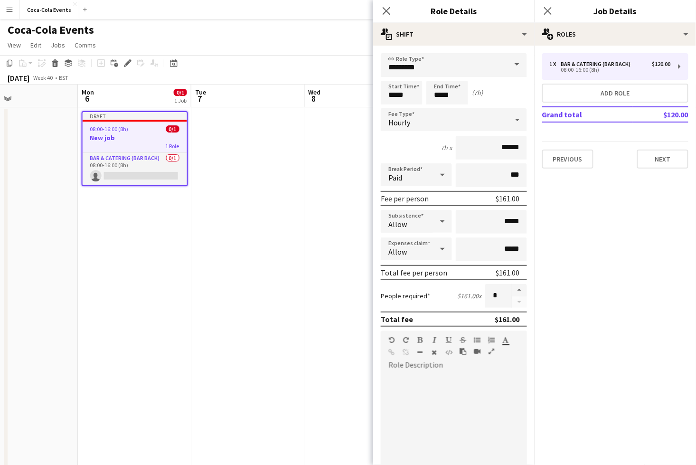
click at [409, 172] on div "Paid" at bounding box center [407, 174] width 52 height 23
click at [436, 297] on div at bounding box center [348, 232] width 696 height 465
click at [410, 253] on div "Allow" at bounding box center [407, 249] width 52 height 23
click at [409, 304] on span "Don't allow" at bounding box center [417, 299] width 56 height 9
click at [404, 223] on span "Allow" at bounding box center [398, 224] width 19 height 10
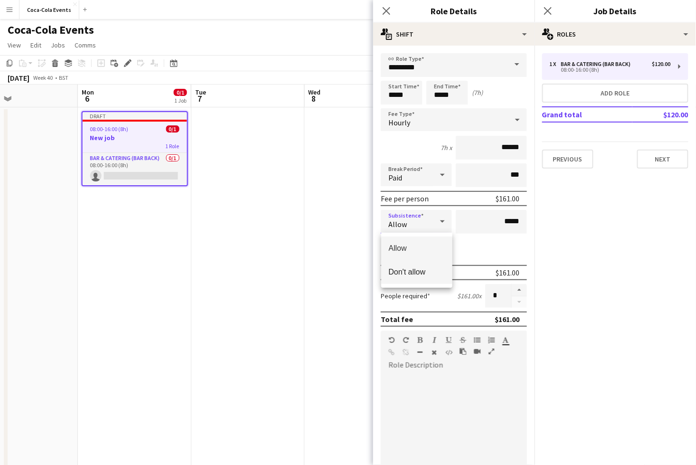
click at [408, 275] on span "Don't allow" at bounding box center [417, 271] width 56 height 9
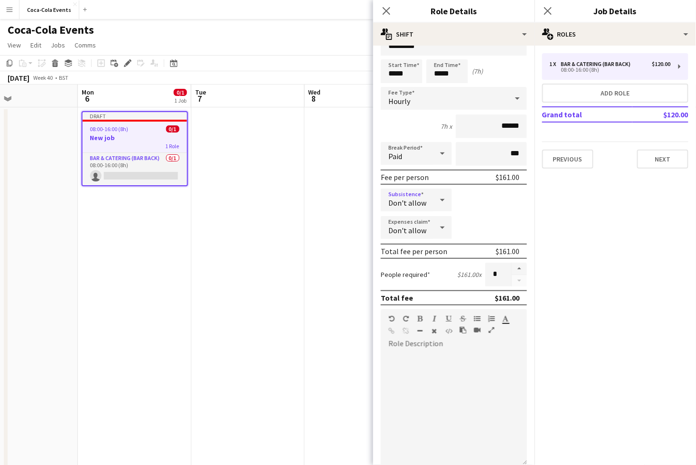
scroll to position [22, 0]
drag, startPoint x: 499, startPoint y: 279, endPoint x: 486, endPoint y: 279, distance: 12.8
click at [486, 279] on input "*" at bounding box center [498, 274] width 26 height 24
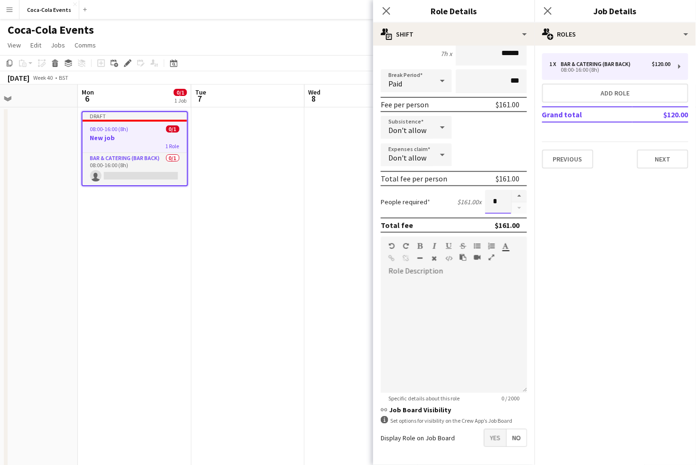
scroll to position [109, 0]
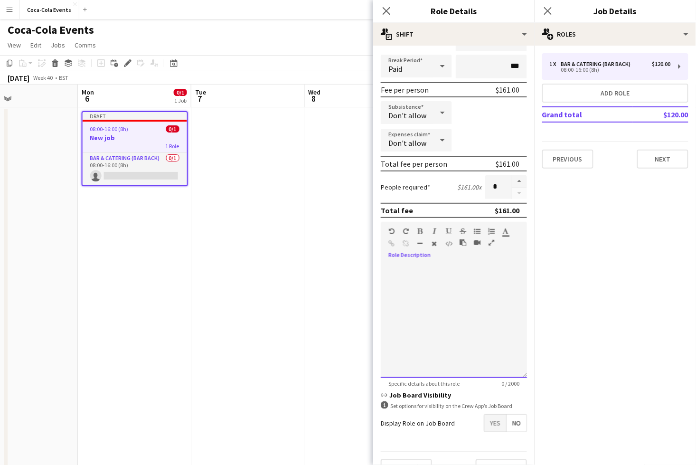
click at [475, 276] on div at bounding box center [454, 321] width 146 height 114
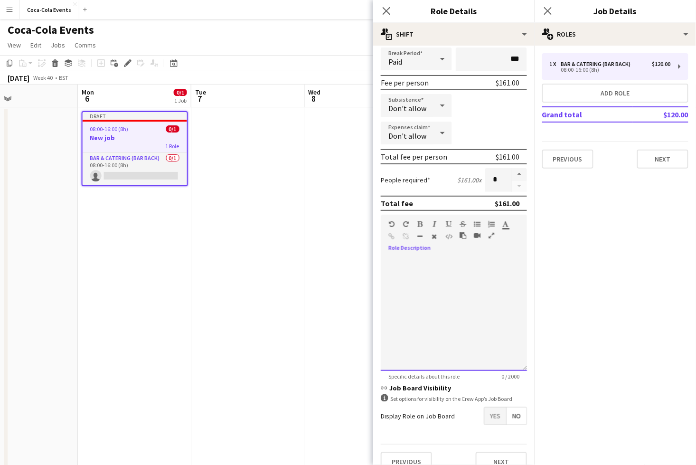
scroll to position [129, 0]
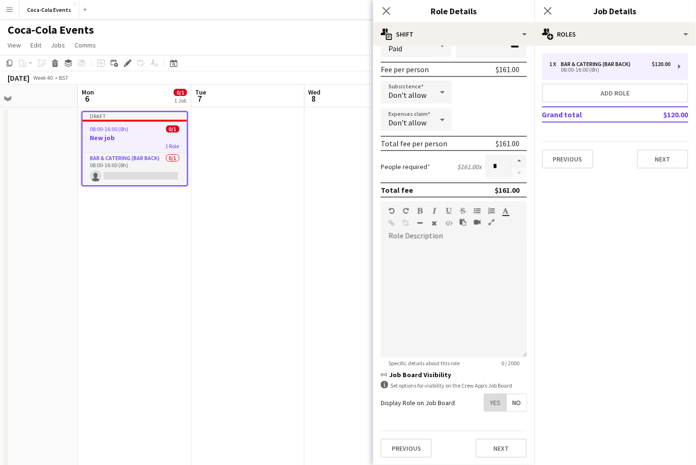
click at [495, 402] on span "Yes" at bounding box center [496, 402] width 22 height 17
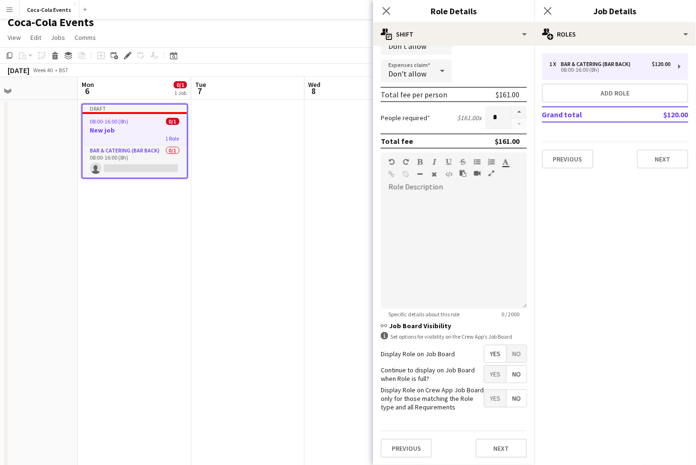
scroll to position [9, 0]
click at [517, 451] on button "Next" at bounding box center [501, 448] width 51 height 19
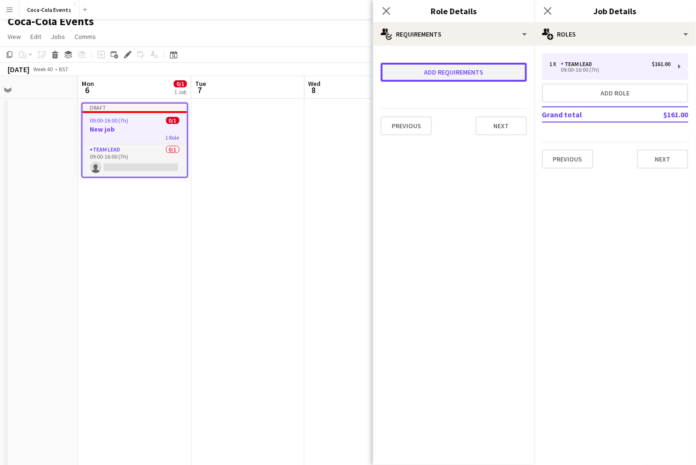
click at [450, 76] on button "Add requirements" at bounding box center [454, 72] width 146 height 19
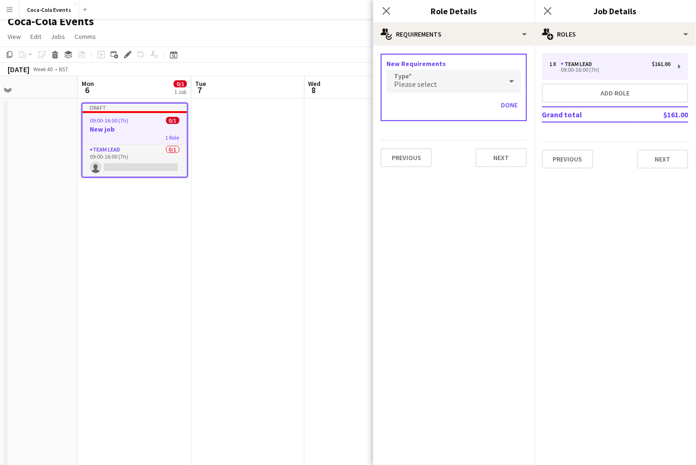
click at [443, 82] on div "Please select" at bounding box center [445, 81] width 116 height 23
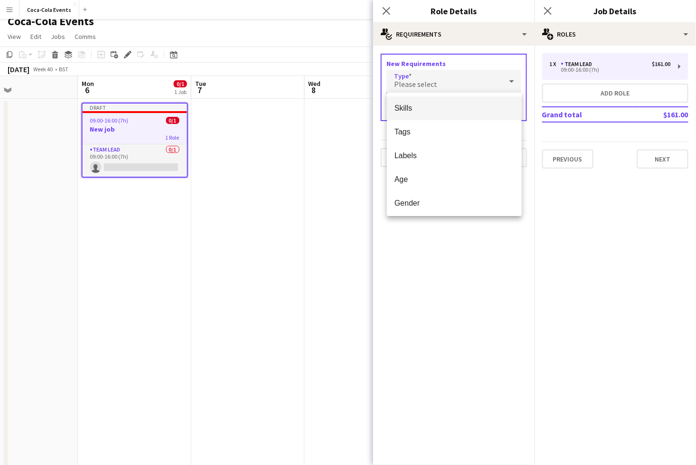
click at [418, 108] on span "Skills" at bounding box center [455, 108] width 120 height 9
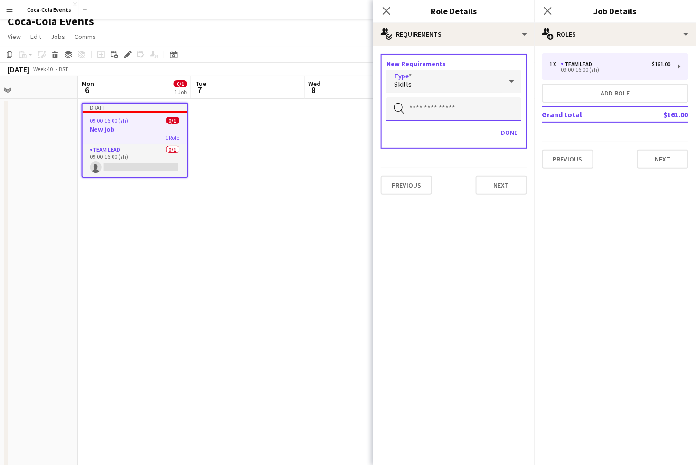
click at [429, 111] on input "text" at bounding box center [454, 109] width 135 height 24
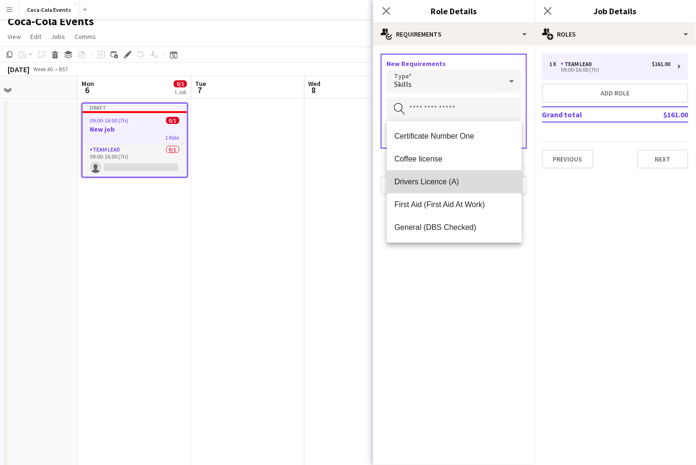
click at [429, 184] on span "Drivers Licence (A)" at bounding box center [455, 181] width 120 height 9
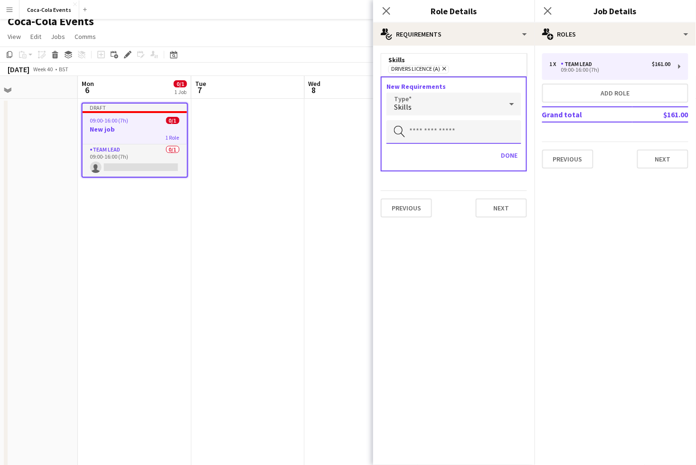
click at [423, 133] on input "text" at bounding box center [454, 132] width 135 height 24
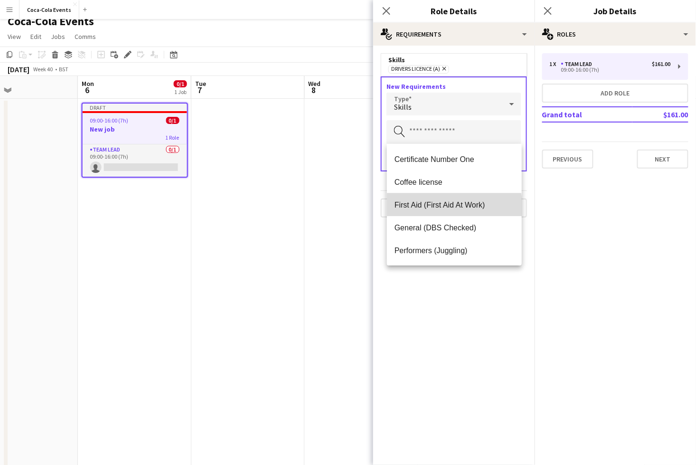
click at [422, 210] on mat-option "First Aid (First Aid At Work)" at bounding box center [454, 204] width 135 height 23
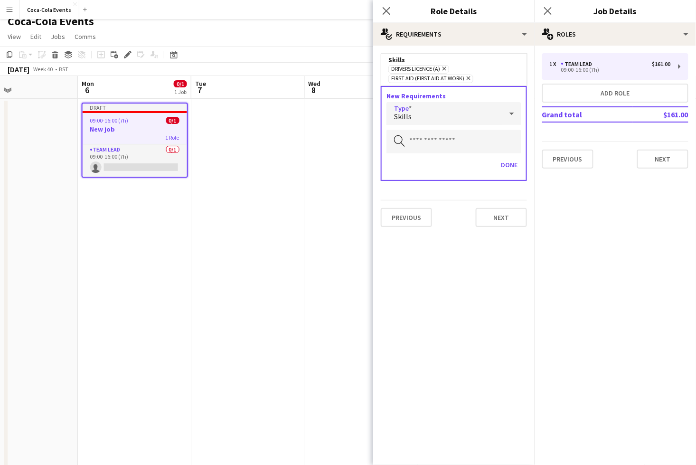
click at [423, 121] on div "Skills" at bounding box center [445, 113] width 116 height 23
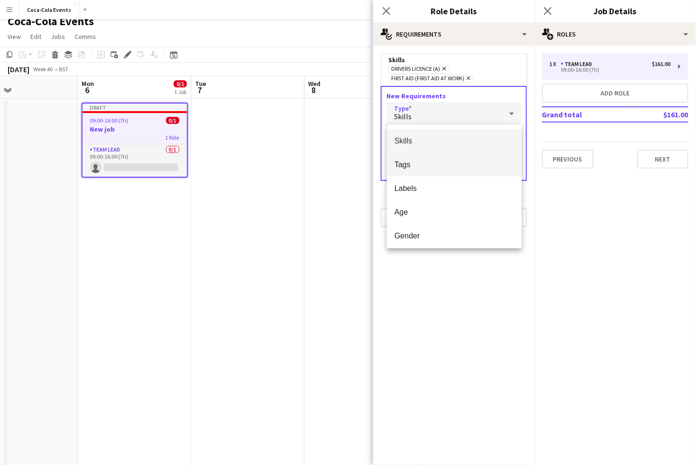
click at [423, 164] on span "Tags" at bounding box center [455, 164] width 120 height 9
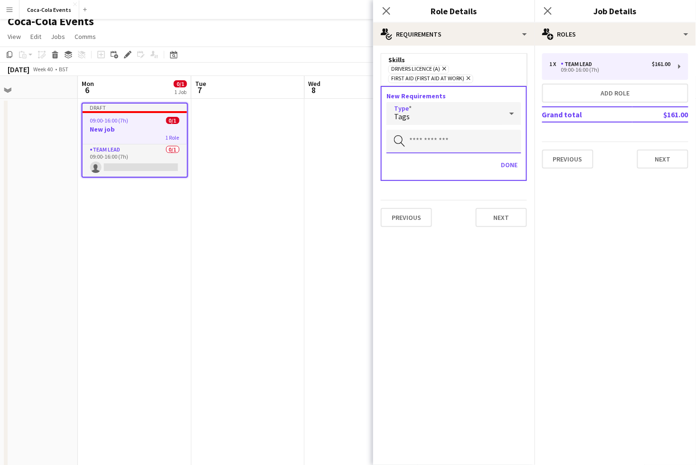
click at [420, 146] on input "text" at bounding box center [454, 142] width 135 height 24
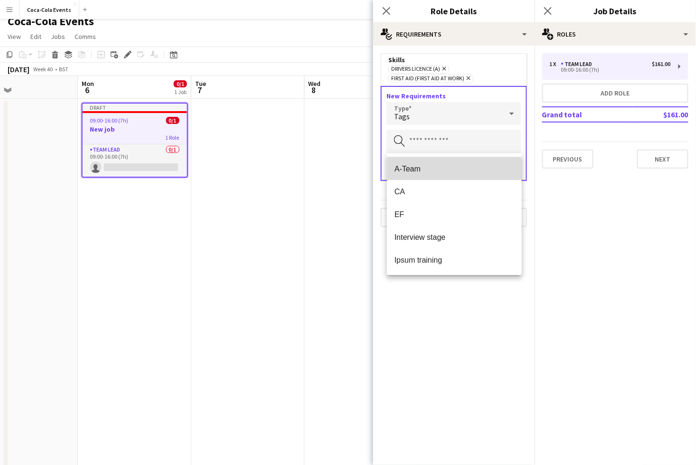
click at [415, 171] on span "A-Team" at bounding box center [455, 168] width 120 height 9
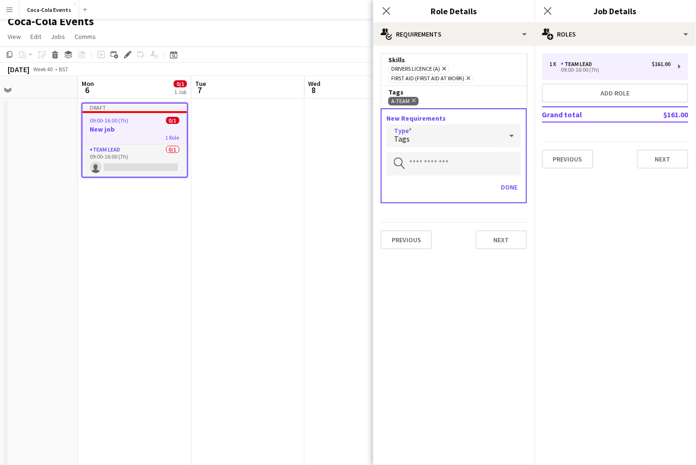
click at [428, 137] on div "Tags" at bounding box center [445, 135] width 116 height 23
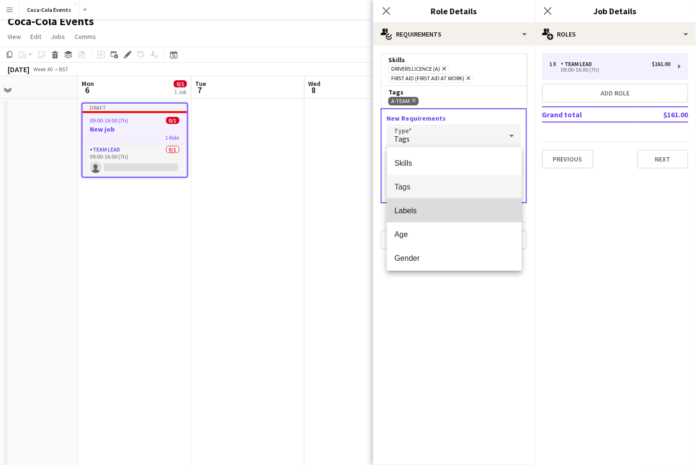
click at [415, 209] on span "Labels" at bounding box center [455, 210] width 120 height 9
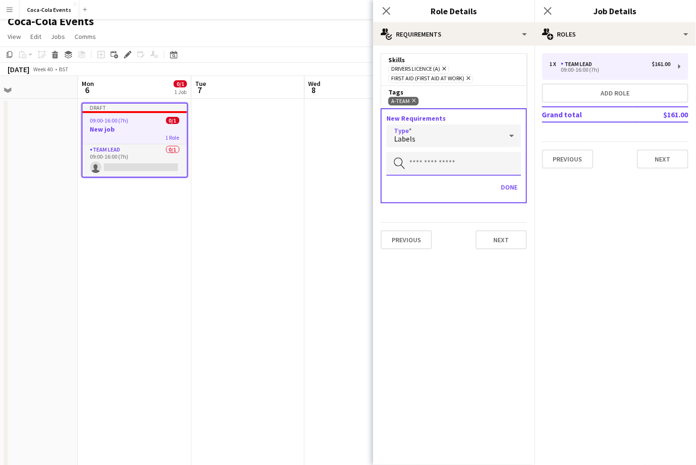
click at [418, 167] on input "text" at bounding box center [454, 164] width 135 height 24
type input "****"
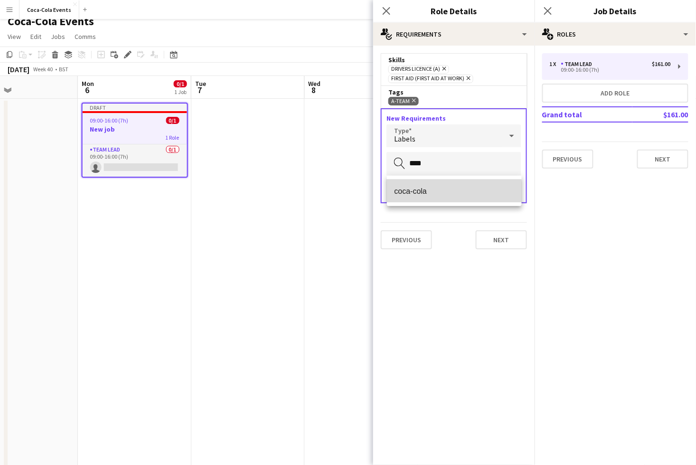
click at [418, 197] on mat-option "coca-cola" at bounding box center [454, 191] width 135 height 23
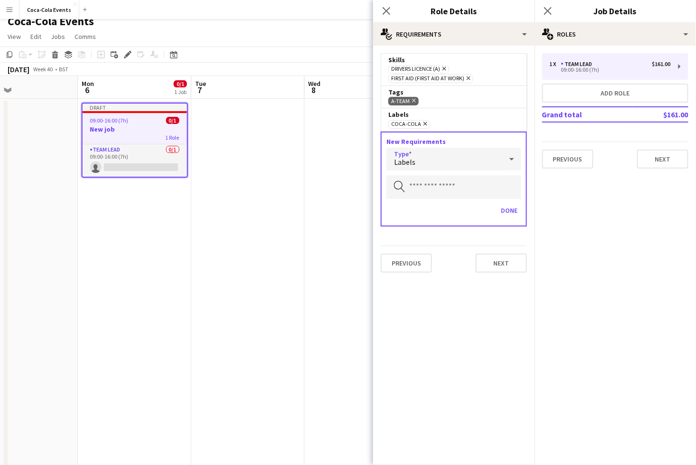
click at [446, 162] on div "Labels" at bounding box center [445, 159] width 116 height 23
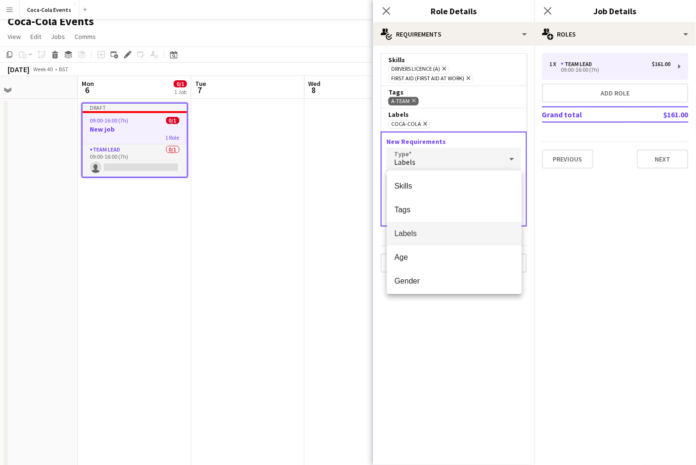
click at [435, 325] on div at bounding box center [348, 232] width 696 height 465
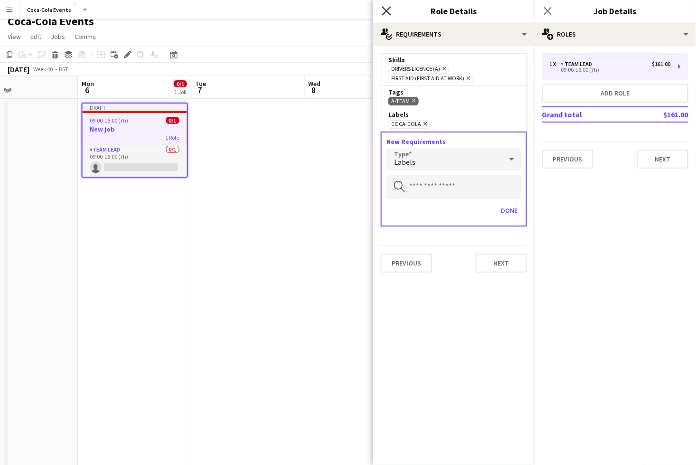
click at [390, 11] on icon "Close pop-in" at bounding box center [386, 10] width 9 height 9
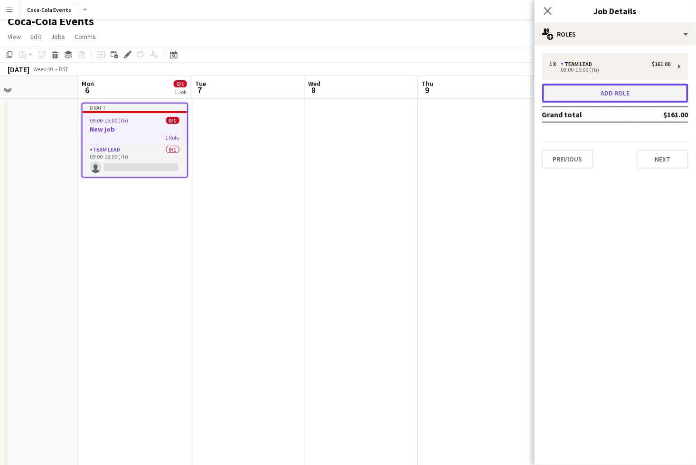
click at [617, 94] on button "Add role" at bounding box center [615, 93] width 146 height 19
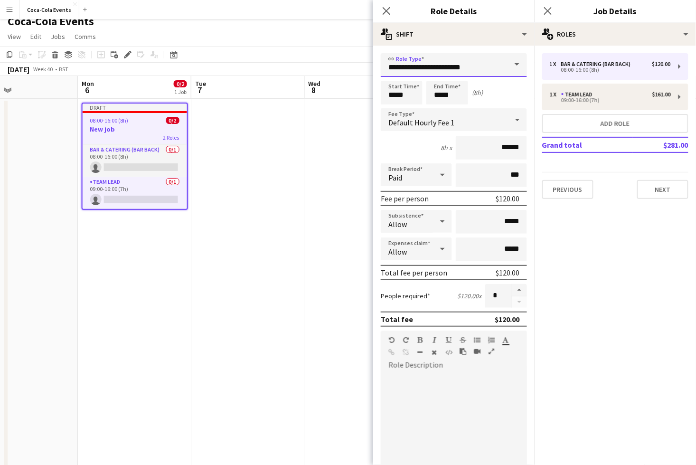
click at [502, 61] on input "**********" at bounding box center [454, 65] width 146 height 24
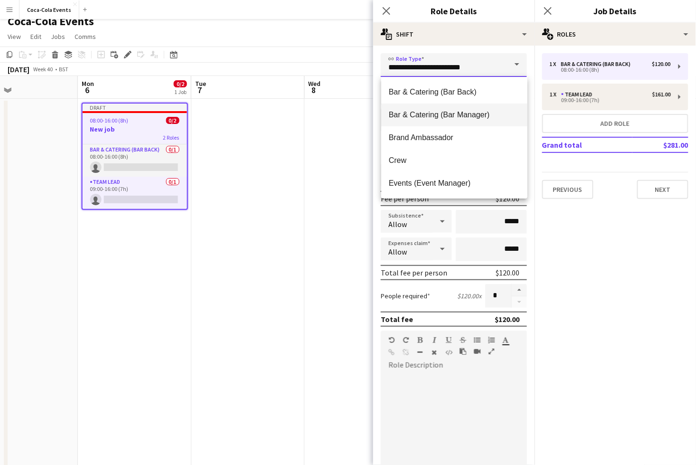
scroll to position [19, 0]
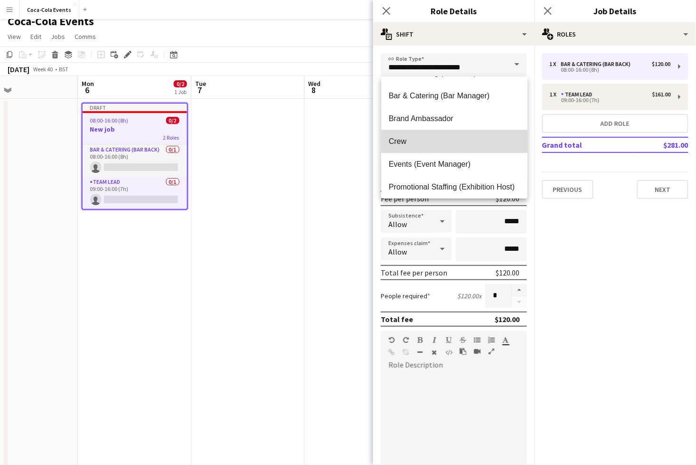
click at [402, 143] on span "Crew" at bounding box center [454, 141] width 131 height 9
type input "****"
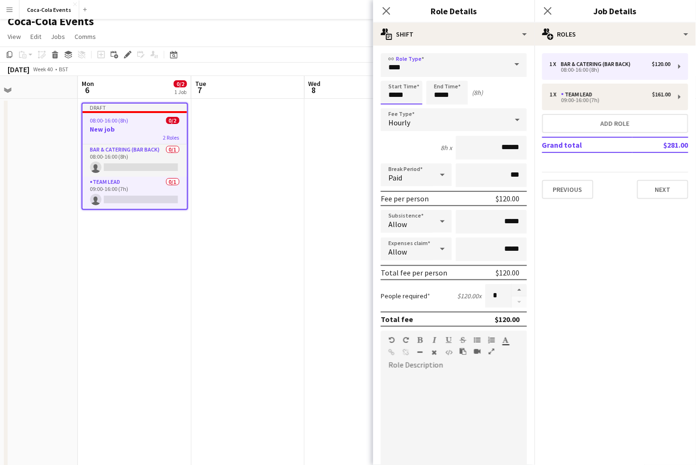
click at [392, 94] on input "*****" at bounding box center [402, 93] width 42 height 24
click at [392, 77] on div at bounding box center [392, 76] width 19 height 10
type input "*****"
click at [392, 77] on div at bounding box center [392, 76] width 19 height 10
click at [445, 96] on input "*****" at bounding box center [448, 93] width 42 height 24
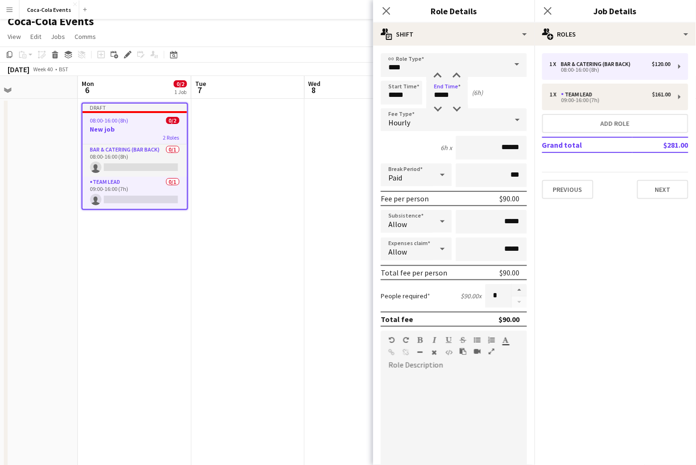
click at [419, 122] on div "Hourly" at bounding box center [444, 119] width 127 height 23
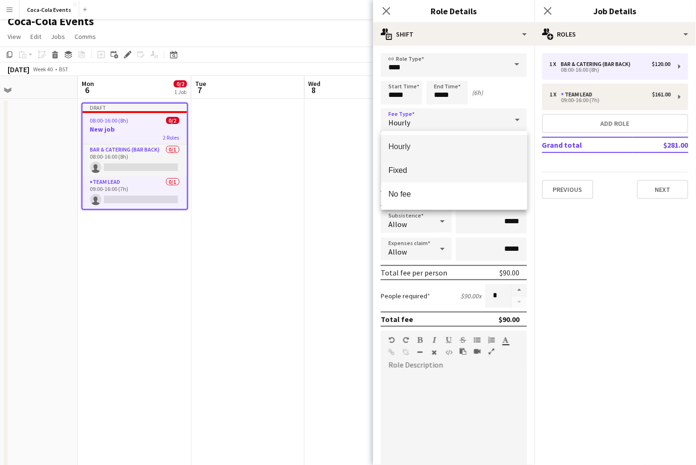
click at [412, 171] on span "Fixed" at bounding box center [454, 170] width 131 height 9
type input "*****"
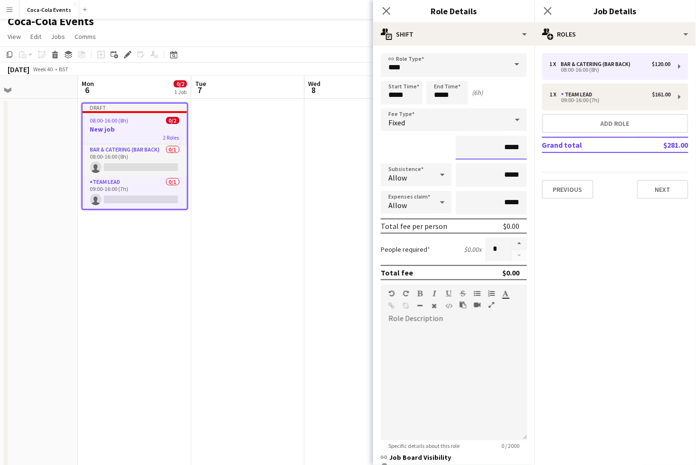
click at [508, 149] on input "*****" at bounding box center [491, 148] width 71 height 24
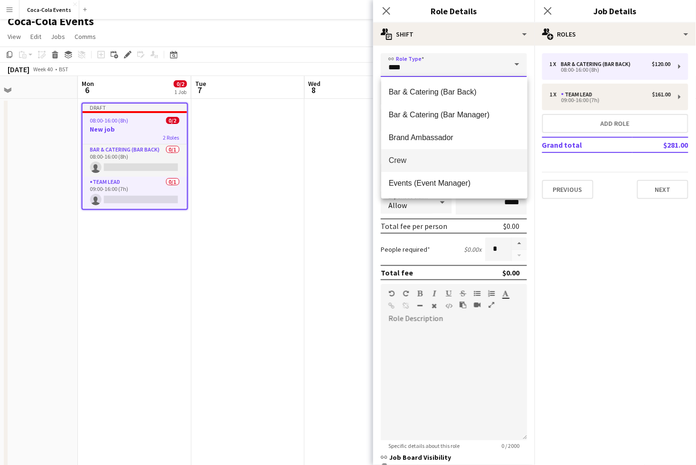
click at [444, 65] on input "****" at bounding box center [454, 65] width 146 height 24
click at [422, 162] on span "Volunteer" at bounding box center [454, 160] width 131 height 9
type input "*********"
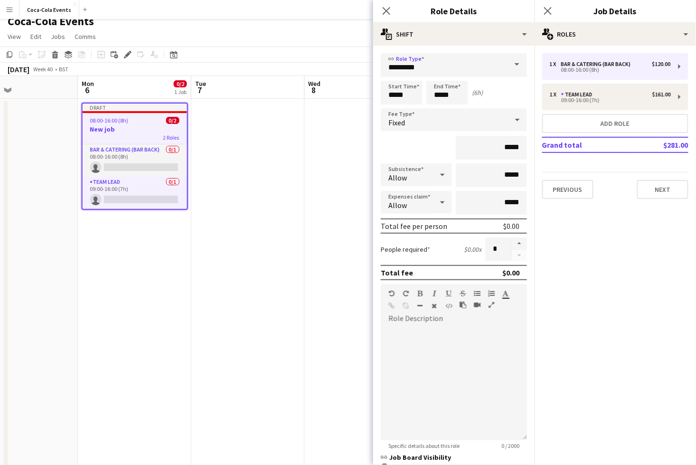
click at [429, 122] on div "Fixed" at bounding box center [444, 119] width 127 height 23
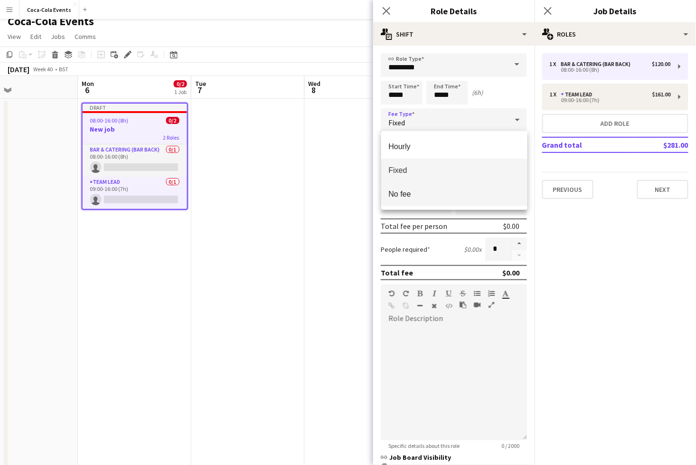
click at [422, 196] on span "No fee" at bounding box center [454, 194] width 131 height 9
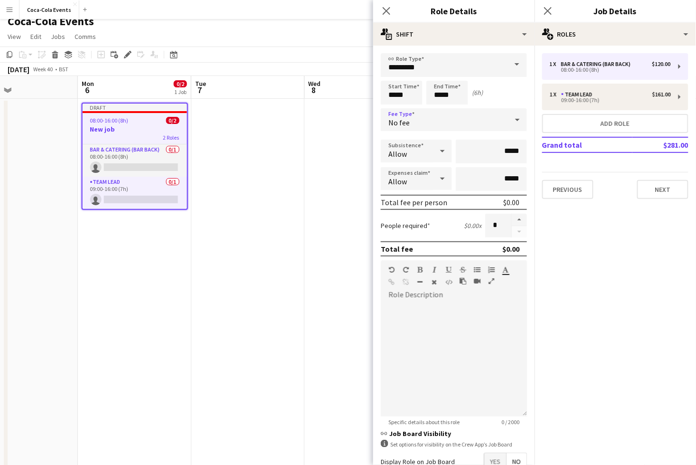
click at [435, 156] on div at bounding box center [442, 151] width 19 height 19
click at [428, 205] on span "Don't allow" at bounding box center [417, 201] width 56 height 9
click at [418, 175] on div "Allow" at bounding box center [407, 178] width 52 height 23
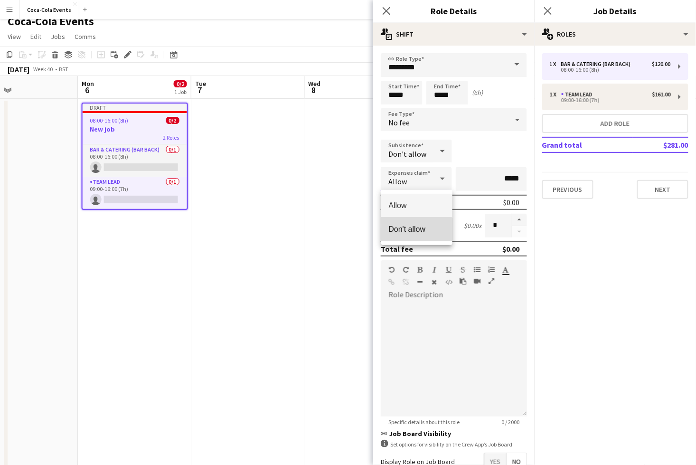
click at [415, 234] on mat-option "Don't allow" at bounding box center [416, 230] width 71 height 24
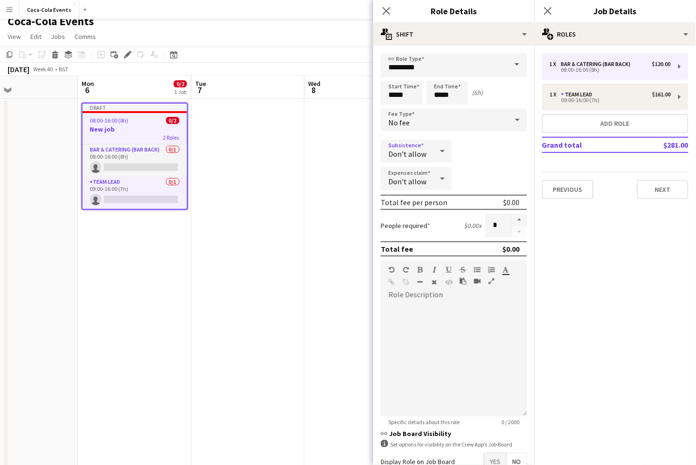
click at [417, 152] on span "Don't allow" at bounding box center [408, 154] width 38 height 10
click at [414, 178] on span "Allow" at bounding box center [417, 177] width 56 height 9
click at [517, 221] on button "button" at bounding box center [519, 220] width 15 height 12
type input "*"
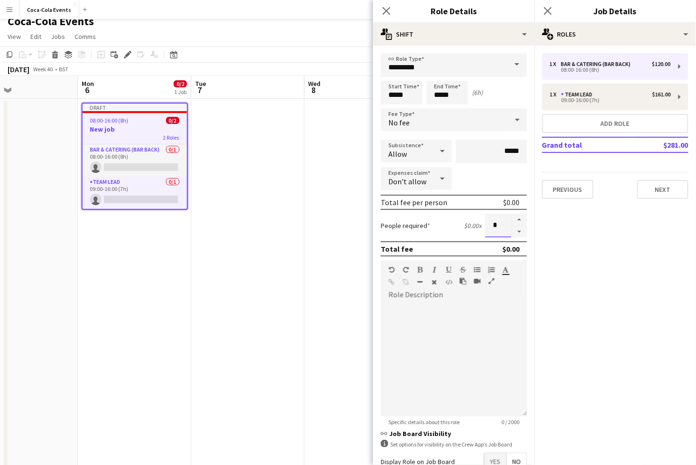
drag, startPoint x: 502, startPoint y: 227, endPoint x: 486, endPoint y: 227, distance: 15.7
click at [486, 227] on input "*" at bounding box center [498, 226] width 26 height 24
click at [387, 10] on icon at bounding box center [386, 10] width 9 height 9
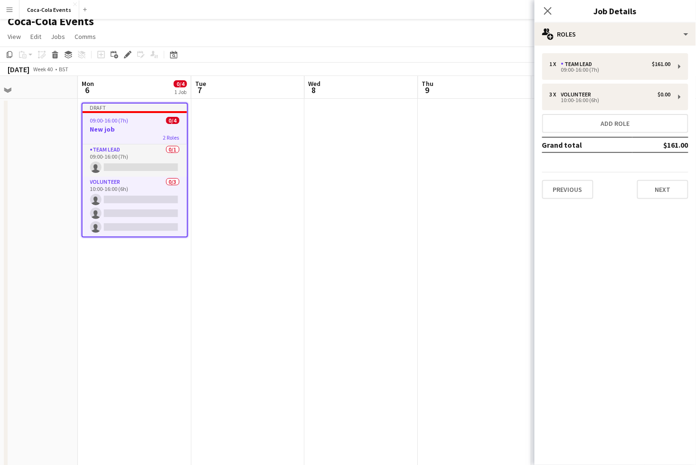
click at [595, 253] on mat-expansion-panel "pencil3 General details 1 x Team Lead $161.00 09:00-16:00 (7h) 3 x Volunteer $0…" at bounding box center [616, 255] width 162 height 419
click at [665, 188] on button "Next" at bounding box center [662, 189] width 51 height 19
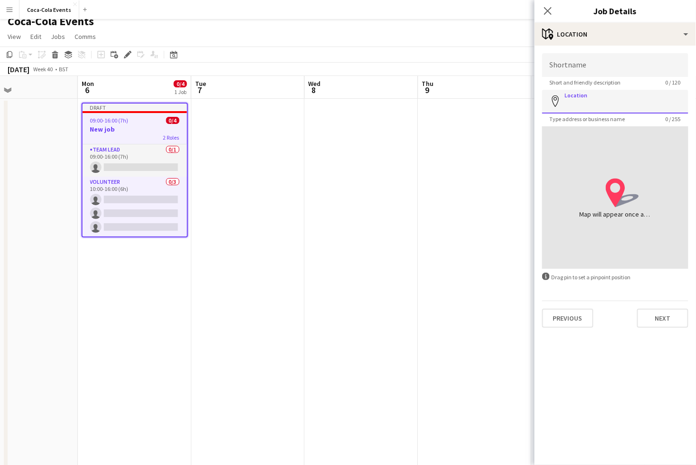
click at [573, 102] on input "Location" at bounding box center [615, 102] width 146 height 24
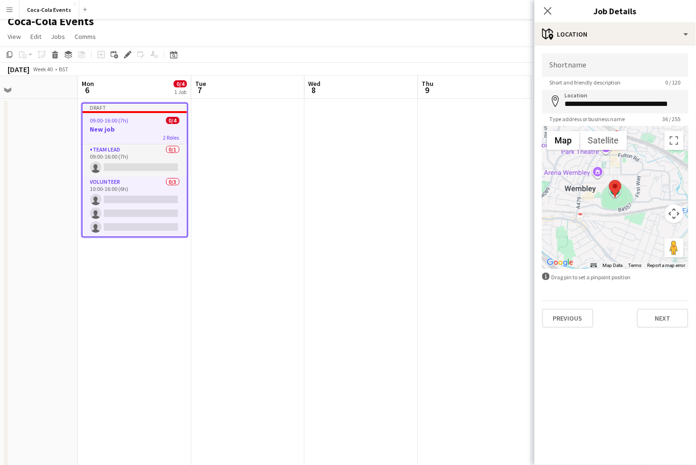
click at [589, 195] on div at bounding box center [615, 197] width 146 height 143
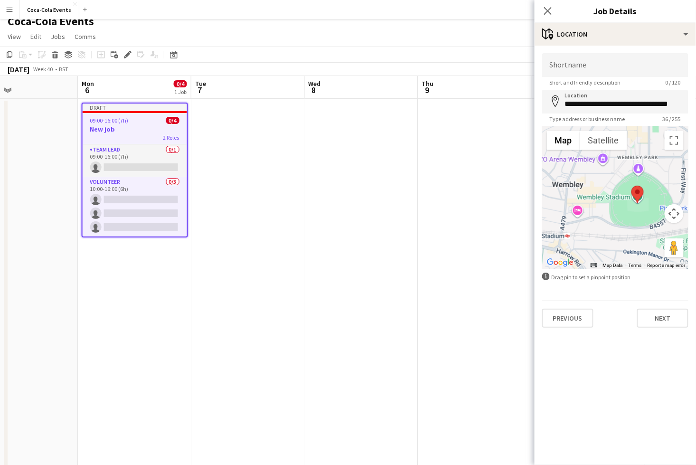
drag, startPoint x: 623, startPoint y: 212, endPoint x: 608, endPoint y: 222, distance: 17.8
click at [608, 222] on div at bounding box center [615, 197] width 146 height 143
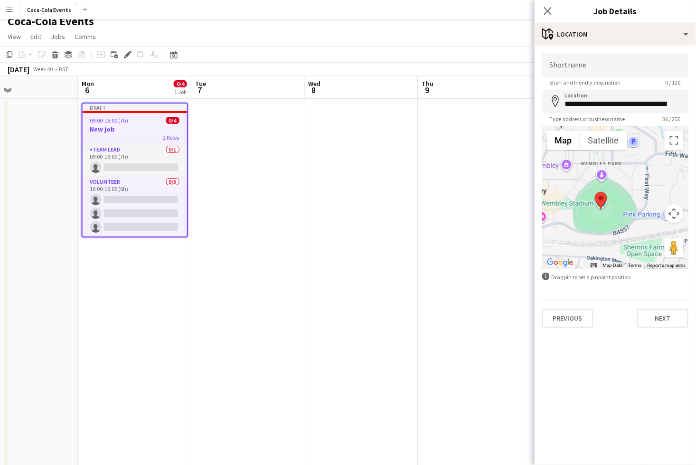
drag, startPoint x: 626, startPoint y: 229, endPoint x: 610, endPoint y: 230, distance: 15.7
click at [610, 230] on div at bounding box center [615, 197] width 146 height 143
drag, startPoint x: 600, startPoint y: 200, endPoint x: 583, endPoint y: 215, distance: 22.5
click at [577, 207] on area at bounding box center [577, 207] width 0 height 0
type input "**********"
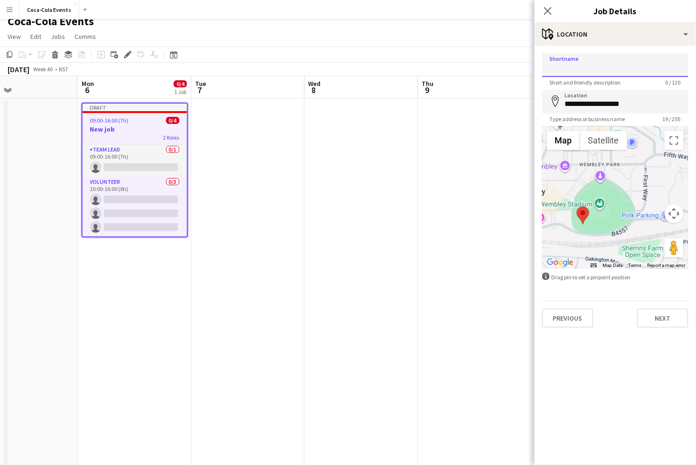
click at [573, 65] on input "Shortname" at bounding box center [615, 65] width 146 height 24
type input "**********"
click at [634, 370] on mat-expansion-panel "**********" at bounding box center [616, 255] width 162 height 419
click at [660, 318] on button "Next" at bounding box center [662, 318] width 51 height 19
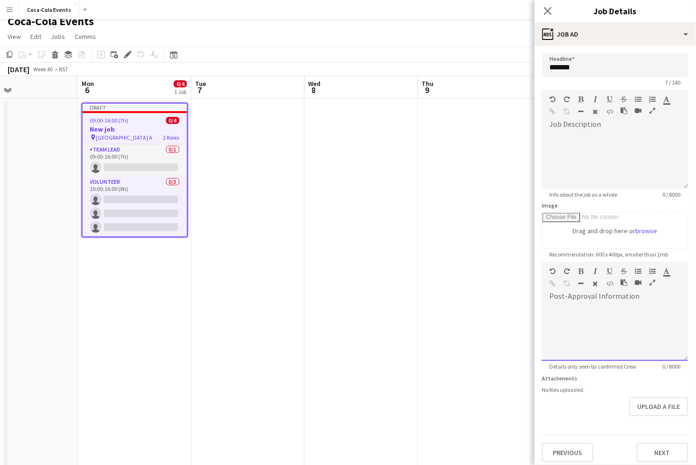
click at [587, 319] on div at bounding box center [615, 332] width 146 height 57
click at [617, 431] on form "Headline ******* 7 / 140 Job Description default Heading 1 Heading 2 Heading 3 …" at bounding box center [616, 257] width 162 height 409
click at [664, 458] on button "Next" at bounding box center [662, 452] width 51 height 19
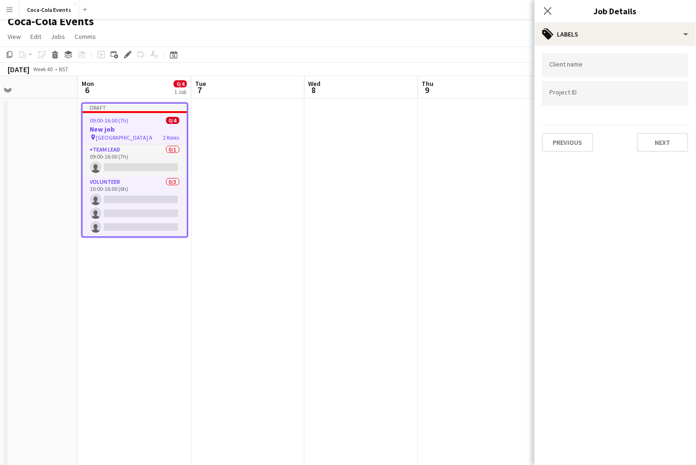
click at [572, 68] on input "Type to search client labels..." at bounding box center [615, 65] width 131 height 9
type input "****"
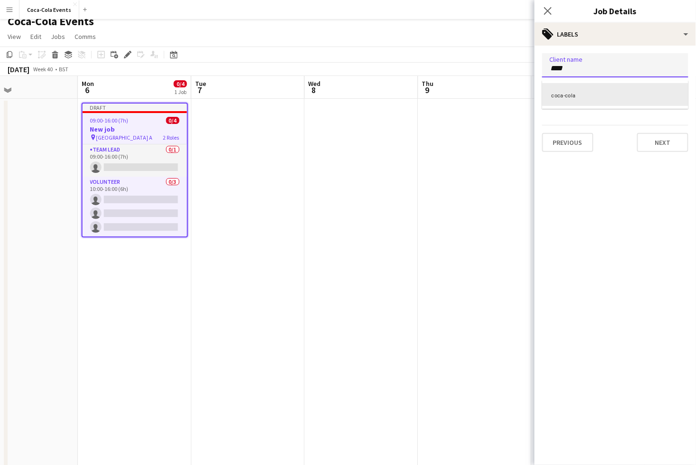
click at [564, 97] on div "coca-cola" at bounding box center [615, 94] width 146 height 23
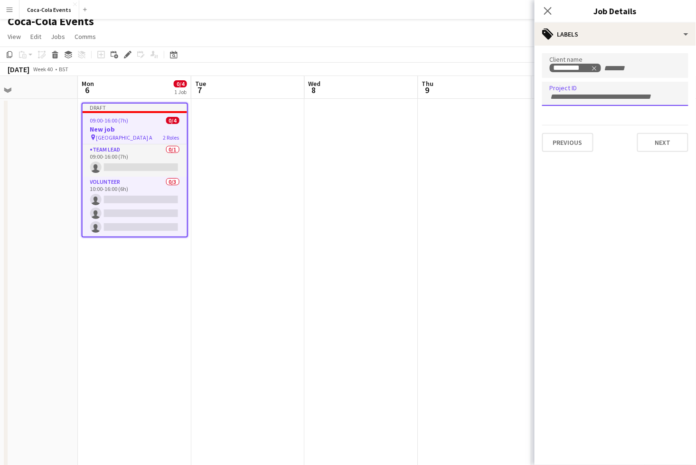
click at [586, 97] on input "Type to search project ID labels..." at bounding box center [615, 97] width 131 height 9
type input "***"
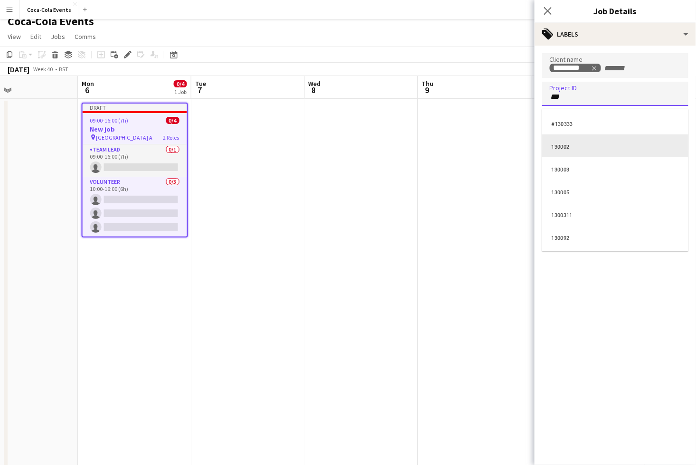
click at [564, 147] on div "130002" at bounding box center [615, 145] width 146 height 23
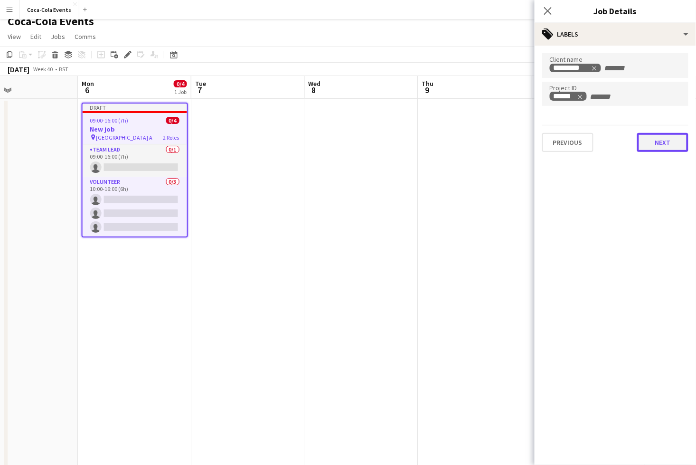
click at [664, 145] on button "Next" at bounding box center [662, 142] width 51 height 19
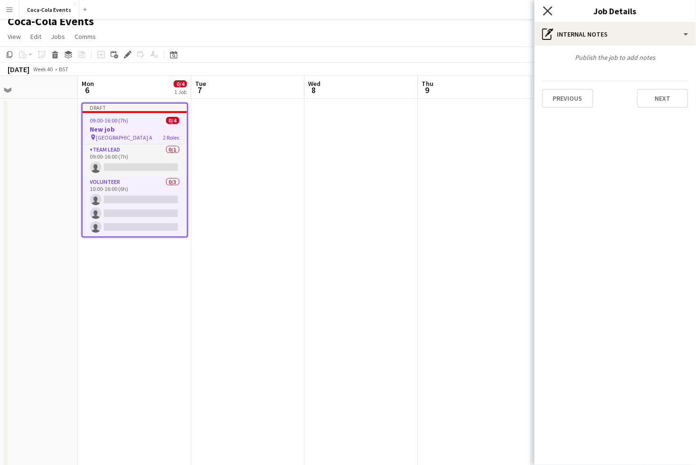
click at [545, 12] on icon "Close pop-in" at bounding box center [547, 10] width 9 height 9
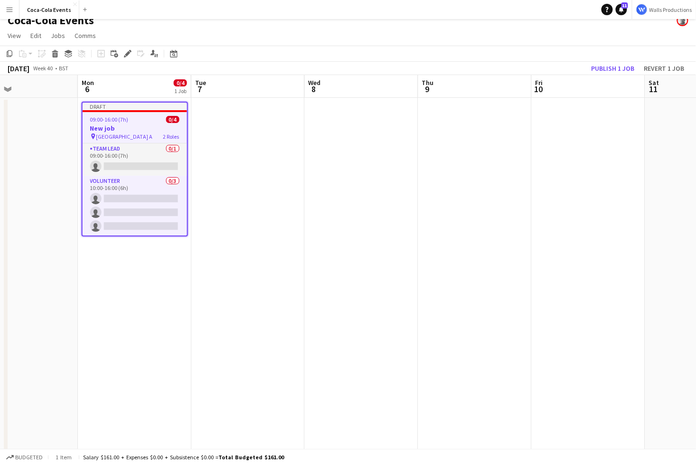
scroll to position [10, 0]
click at [223, 170] on app-date-cell at bounding box center [248, 322] width 114 height 451
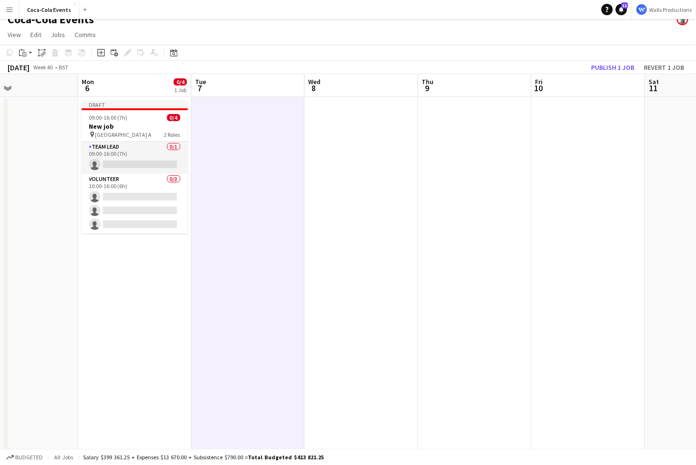
click at [474, 204] on app-date-cell at bounding box center [475, 322] width 114 height 451
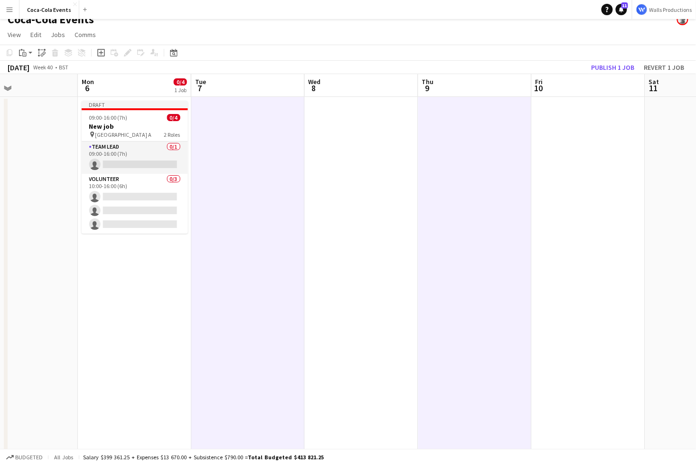
click at [579, 227] on app-date-cell at bounding box center [589, 322] width 114 height 451
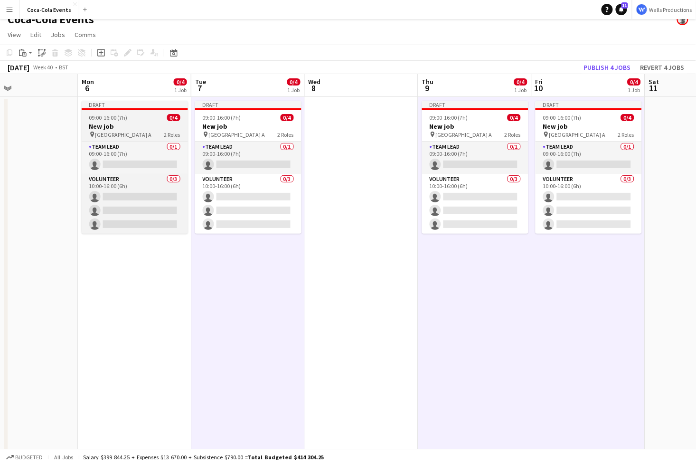
click at [133, 121] on div "09:00-16:00 (7h) 0/4" at bounding box center [135, 117] width 106 height 7
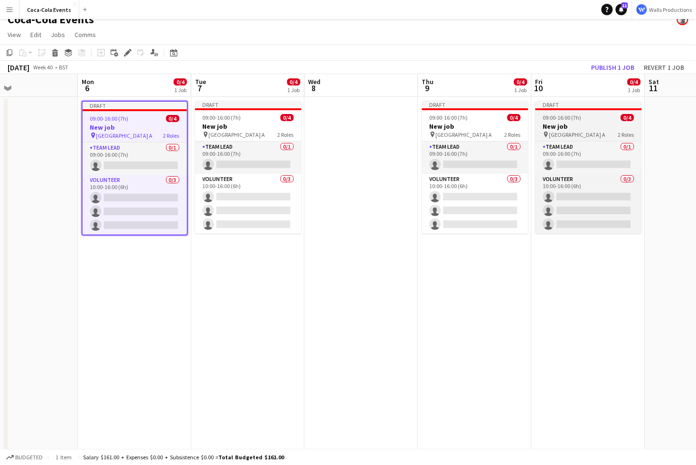
click at [580, 119] on span "09:00-16:00 (7h)" at bounding box center [562, 117] width 38 height 7
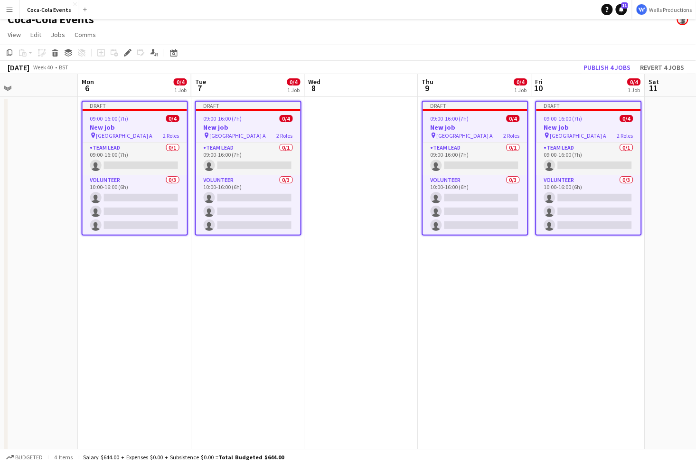
click at [143, 304] on app-date-cell "Draft 09:00-16:00 (7h) 0/4 New job pin Wembley Gate A 2 Roles Team Lead 0/1 09:…" at bounding box center [135, 322] width 114 height 451
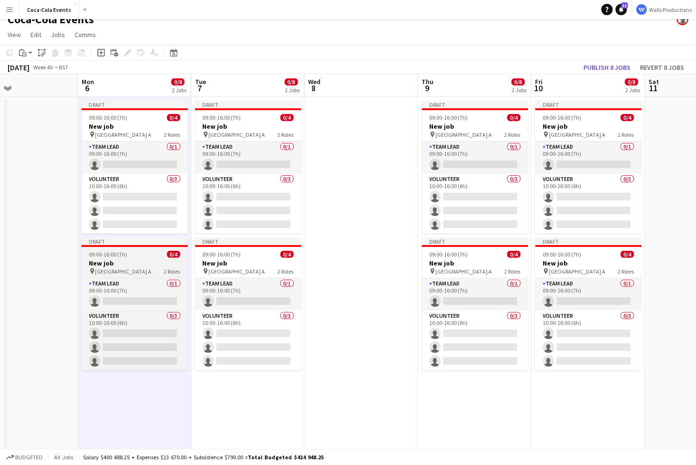
click at [113, 263] on h3 "New job" at bounding box center [135, 263] width 106 height 9
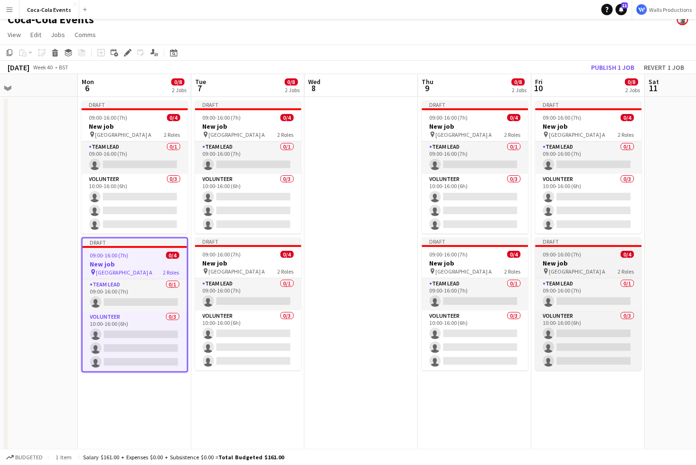
click at [583, 263] on h3 "New job" at bounding box center [589, 263] width 106 height 9
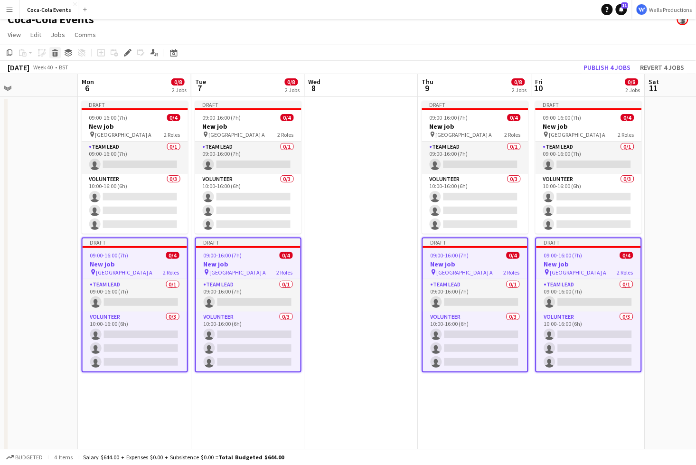
click at [51, 53] on icon "Delete" at bounding box center [55, 53] width 8 height 8
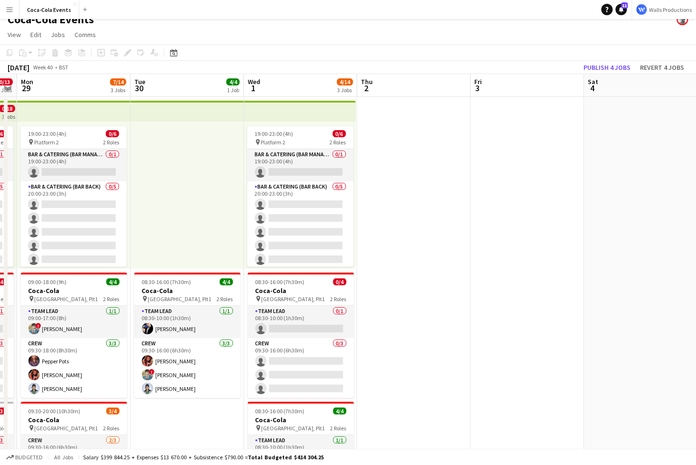
scroll to position [0, 199]
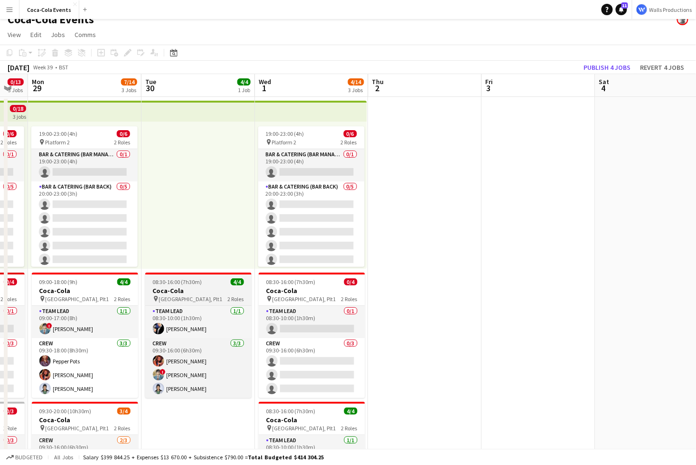
click at [190, 286] on h3 "Coca-Cola" at bounding box center [198, 290] width 106 height 9
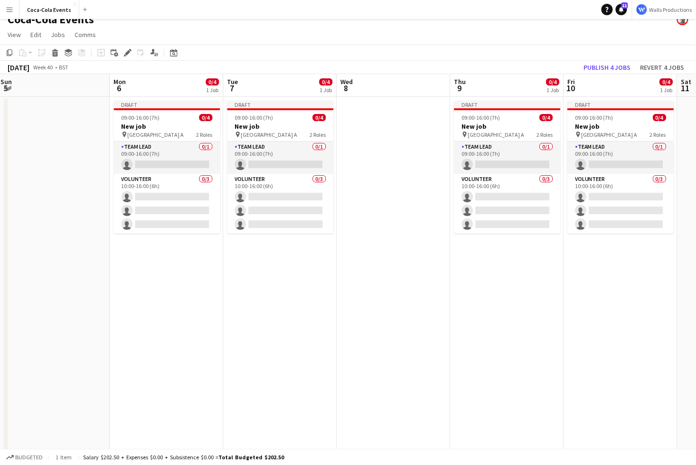
scroll to position [0, 473]
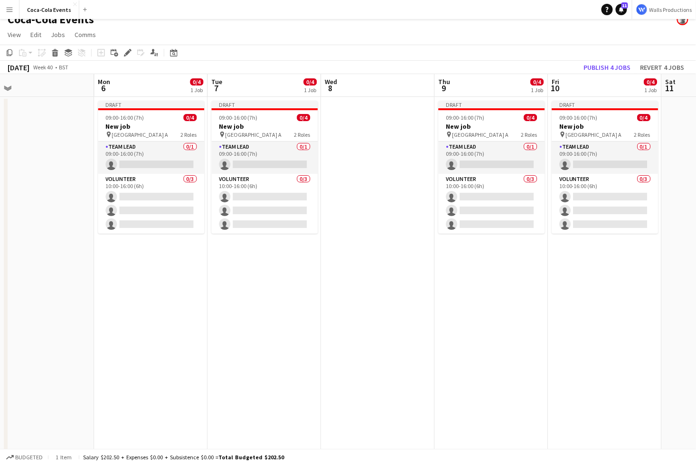
click at [343, 254] on app-date-cell at bounding box center [379, 322] width 114 height 451
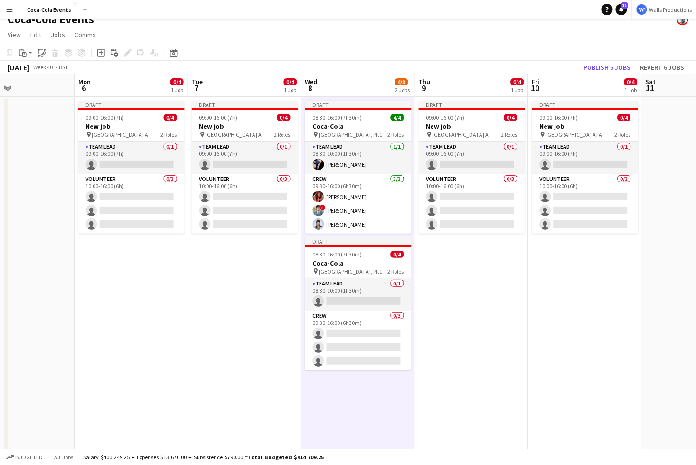
scroll to position [0, 273]
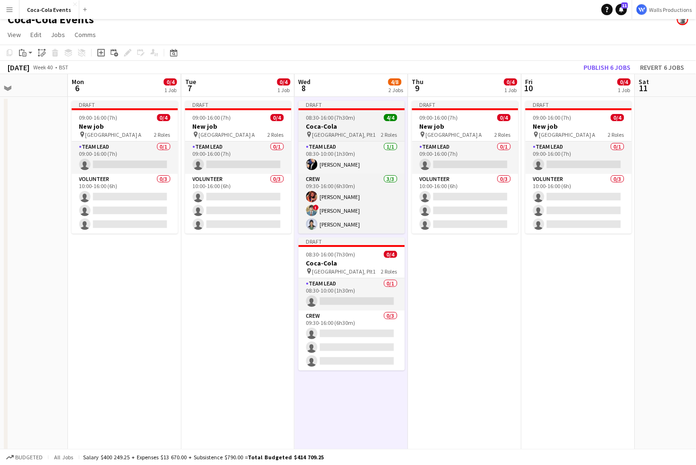
click at [346, 125] on h3 "Coca-Cola" at bounding box center [352, 126] width 106 height 9
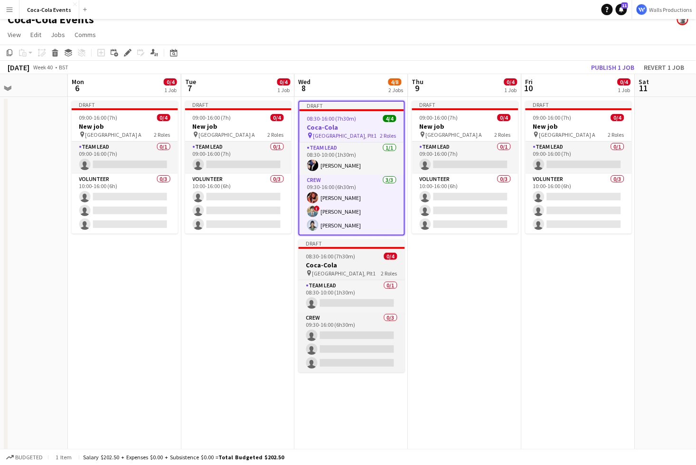
click at [350, 264] on h3 "Coca-Cola" at bounding box center [352, 265] width 106 height 9
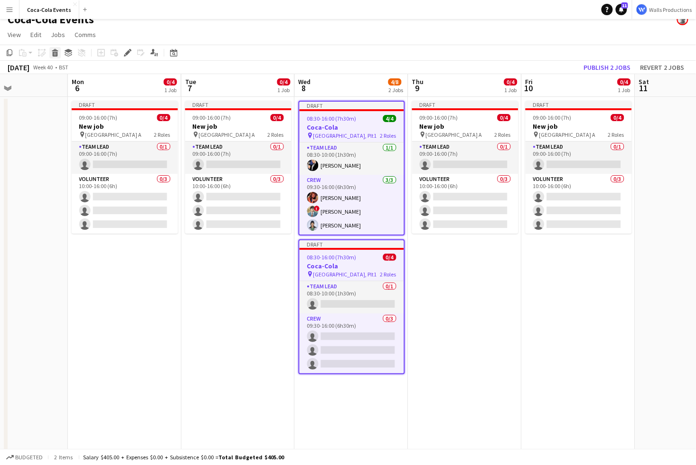
click at [57, 54] on icon at bounding box center [55, 54] width 5 height 5
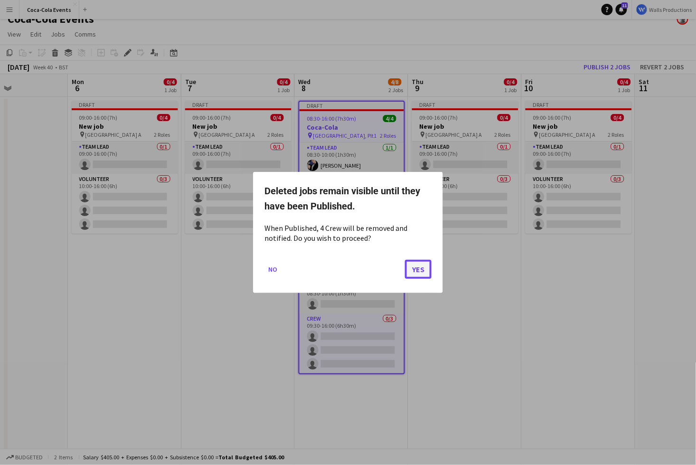
click at [427, 272] on button "Yes" at bounding box center [418, 269] width 27 height 19
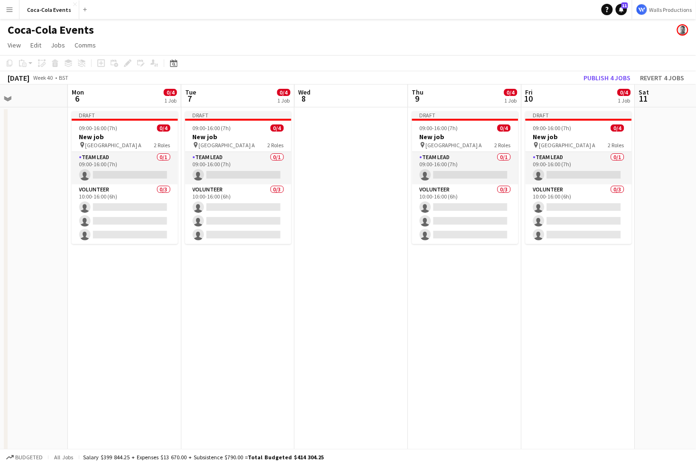
scroll to position [10, 0]
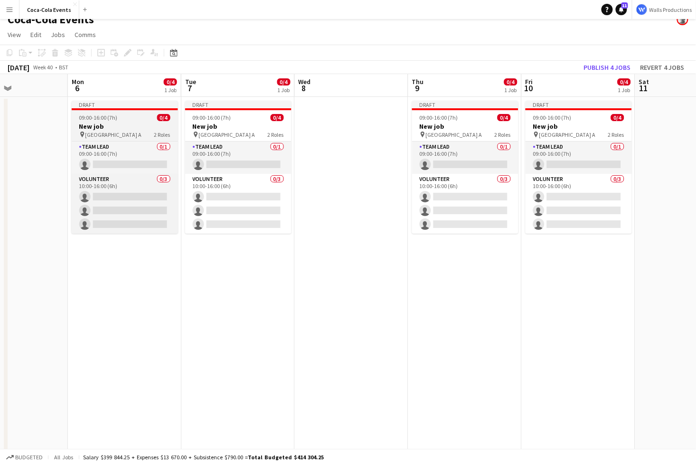
click at [85, 121] on app-job-card "Draft 09:00-16:00 (7h) 0/4 New job pin Wembley Gate A 2 Roles Team Lead 0/1 09:…" at bounding box center [125, 167] width 106 height 133
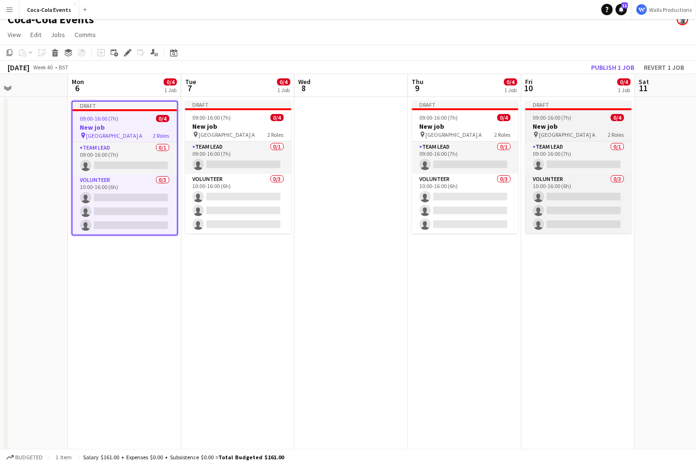
click at [552, 132] on span "Wembley Gate A" at bounding box center [568, 134] width 57 height 7
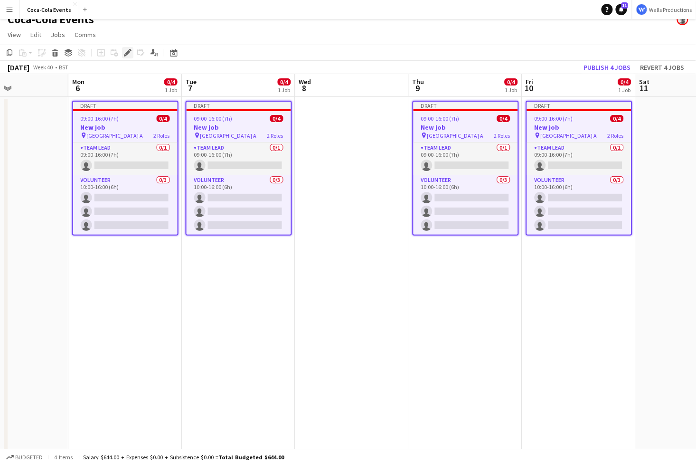
click at [124, 53] on icon "Edit" at bounding box center [128, 53] width 8 height 8
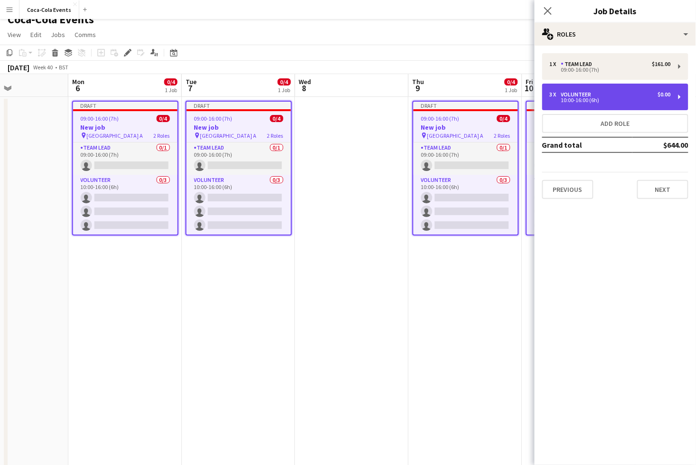
click at [570, 100] on div "10:00-16:00 (6h)" at bounding box center [610, 100] width 121 height 5
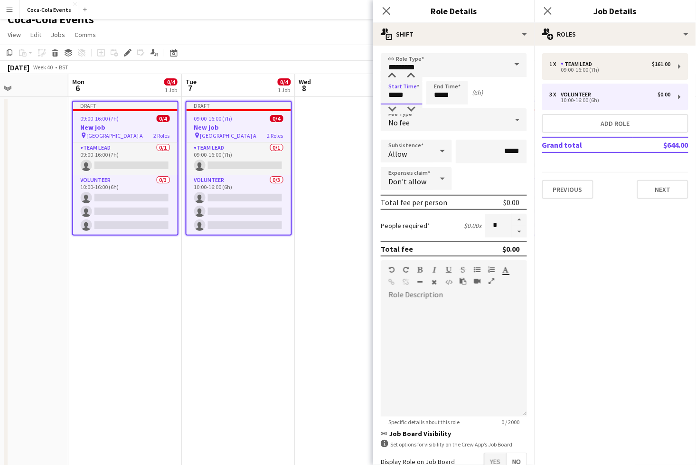
click at [392, 96] on input "*****" at bounding box center [402, 93] width 42 height 24
click at [393, 107] on div at bounding box center [392, 110] width 19 height 10
click at [411, 77] on div at bounding box center [411, 76] width 19 height 10
type input "*****"
click at [411, 77] on div at bounding box center [411, 76] width 19 height 10
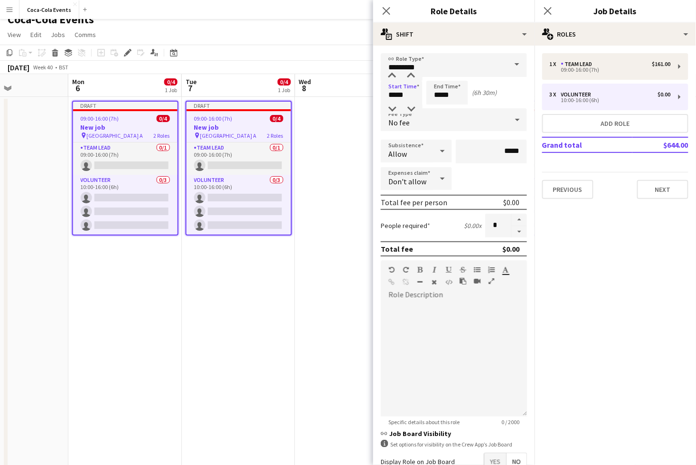
click at [321, 265] on app-date-cell at bounding box center [352, 322] width 114 height 451
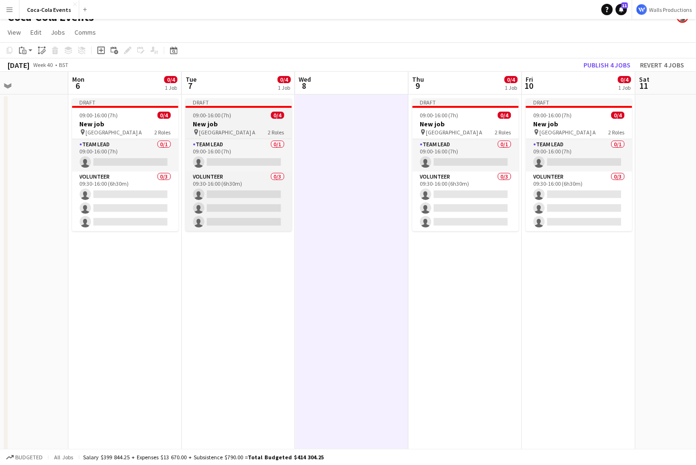
scroll to position [14, 0]
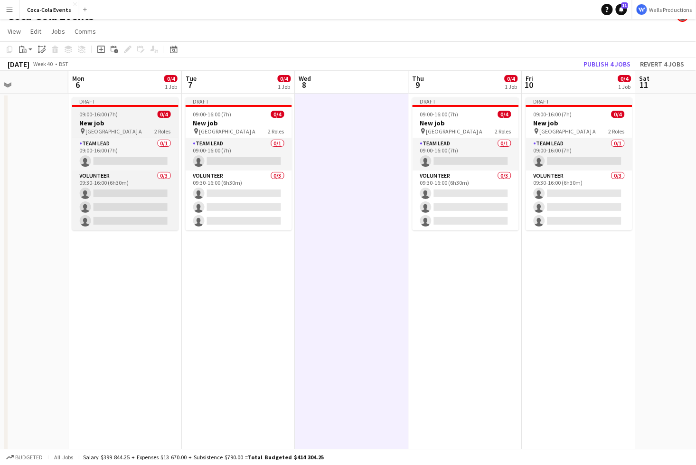
click at [119, 121] on h3 "New job" at bounding box center [125, 123] width 106 height 9
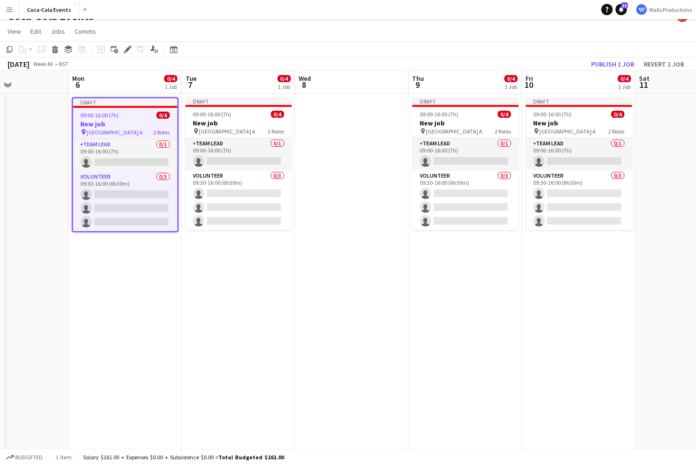
click at [117, 277] on app-date-cell "Draft 09:00-16:00 (7h) 0/4 New job pin Wembley Gate A 2 Roles Team Lead 0/1 09:…" at bounding box center [125, 319] width 114 height 451
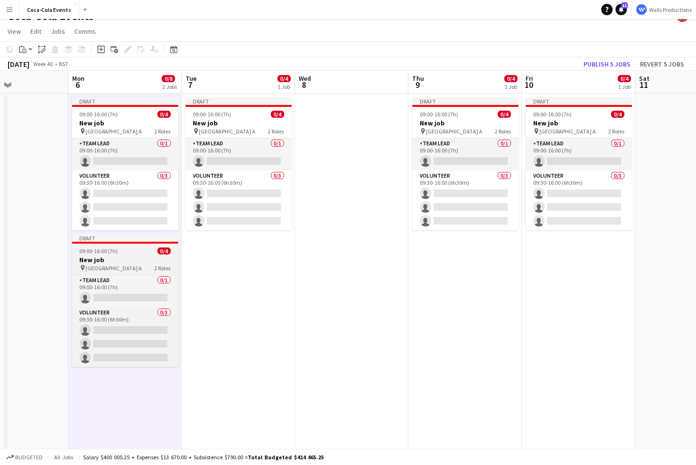
click at [109, 251] on span "09:00-16:00 (7h)" at bounding box center [99, 250] width 38 height 7
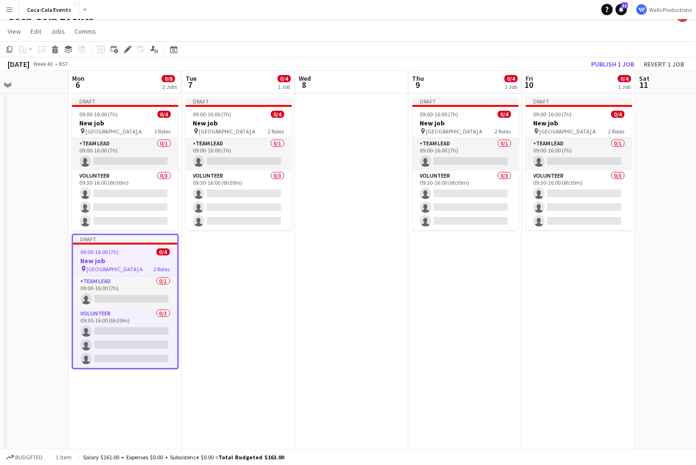
click at [241, 280] on app-date-cell "Draft 09:00-16:00 (7h) 0/4 New job pin Wembley Gate A 2 Roles Team Lead 0/1 09:…" at bounding box center [239, 319] width 114 height 451
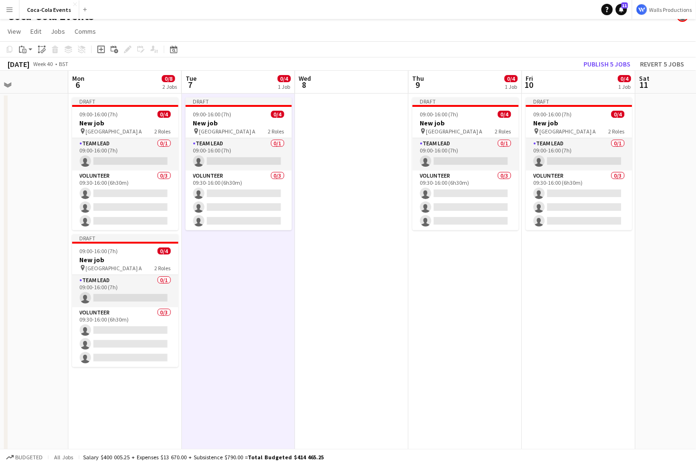
click at [483, 297] on app-date-cell "Draft 09:00-16:00 (7h) 0/4 New job pin Wembley Gate A 2 Roles Team Lead 0/1 09:…" at bounding box center [466, 319] width 114 height 451
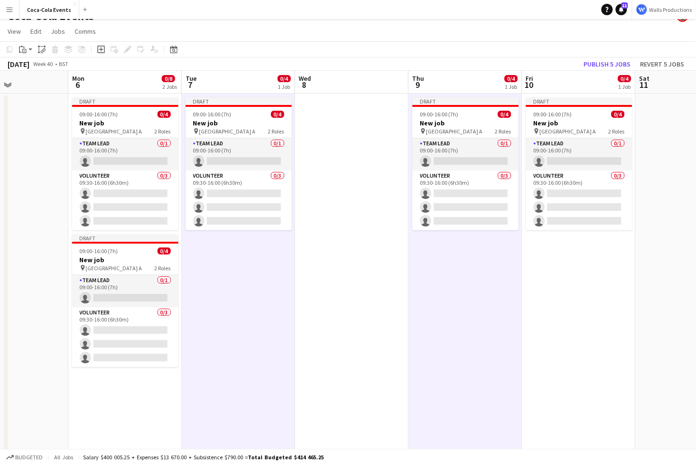
click at [582, 306] on app-date-cell "Draft 09:00-16:00 (7h) 0/4 New job pin Wembley Gate A 2 Roles Team Lead 0/1 09:…" at bounding box center [580, 319] width 114 height 451
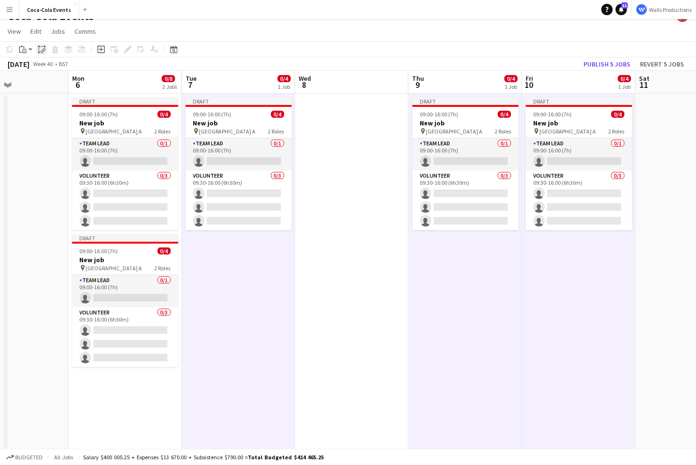
click at [39, 46] on icon at bounding box center [39, 47] width 2 height 2
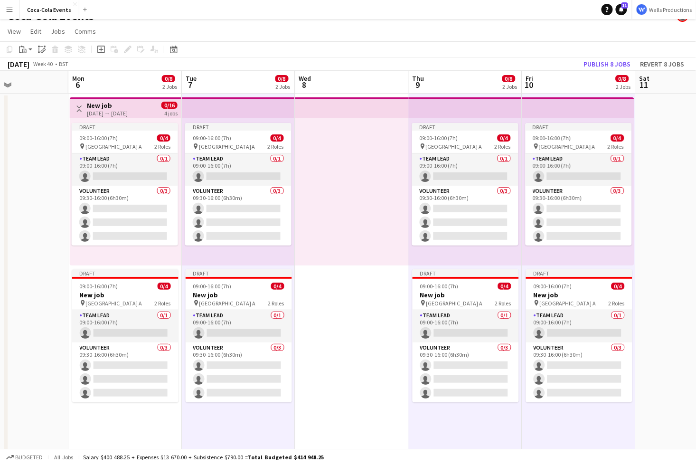
click at [106, 105] on h3 "New job" at bounding box center [107, 105] width 41 height 9
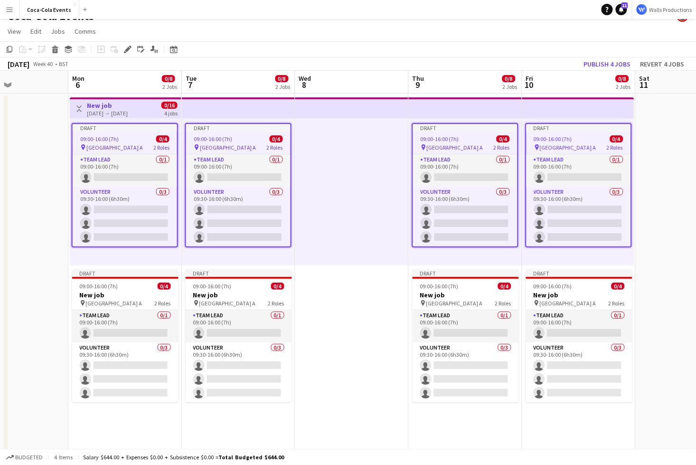
click at [127, 145] on div "pin Wembley Gate A 2 Roles" at bounding box center [125, 147] width 105 height 8
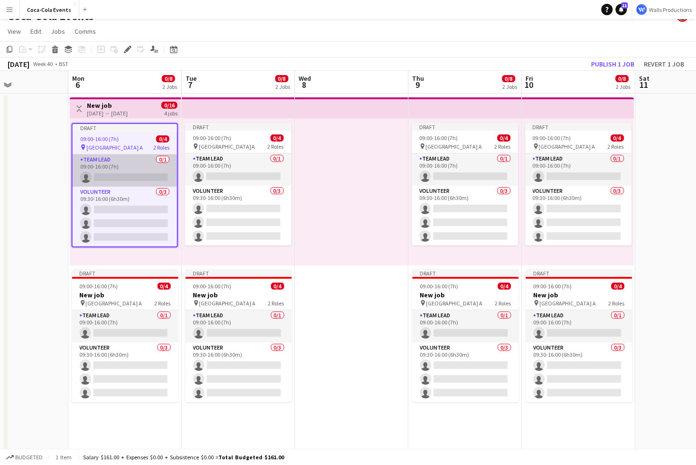
click at [113, 162] on app-card-role "Team Lead 0/1 09:00-16:00 (7h) single-neutral-actions" at bounding box center [125, 170] width 105 height 32
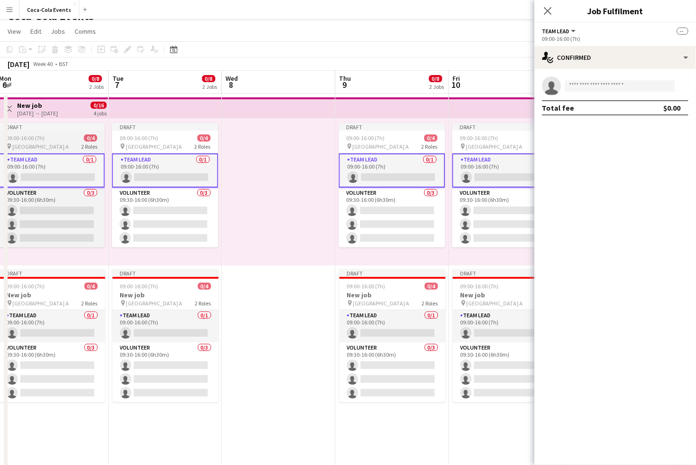
scroll to position [0, 346]
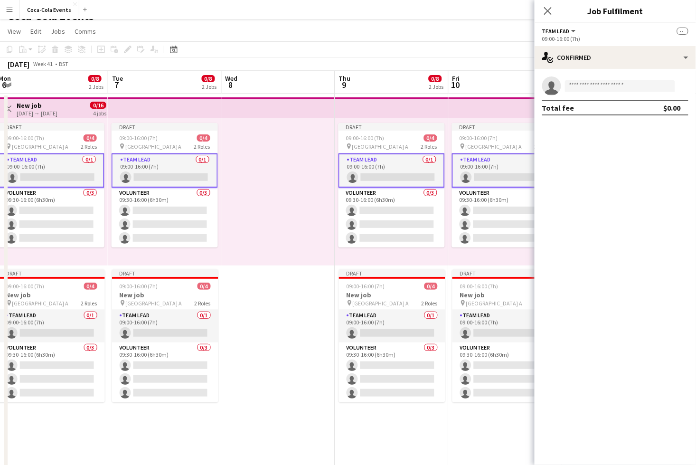
click at [146, 167] on app-card-role "Team Lead 0/1 09:00-16:00 (7h) single-neutral-actions" at bounding box center [165, 170] width 106 height 34
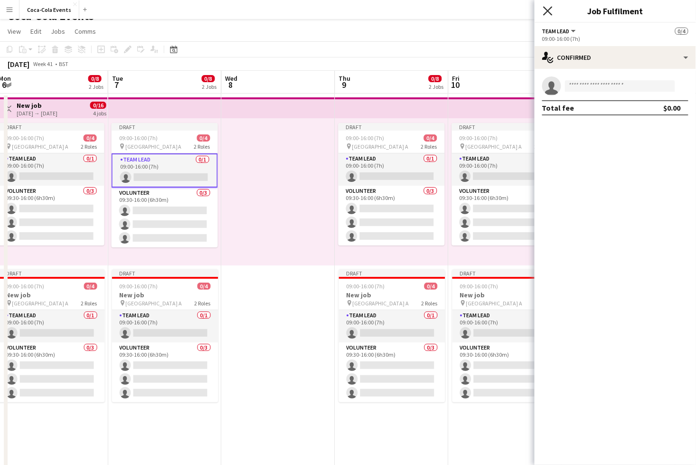
click at [548, 12] on icon at bounding box center [547, 10] width 9 height 9
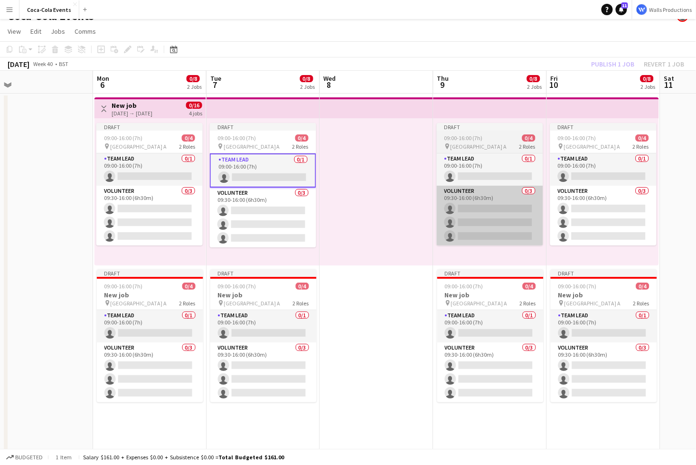
scroll to position [0, 246]
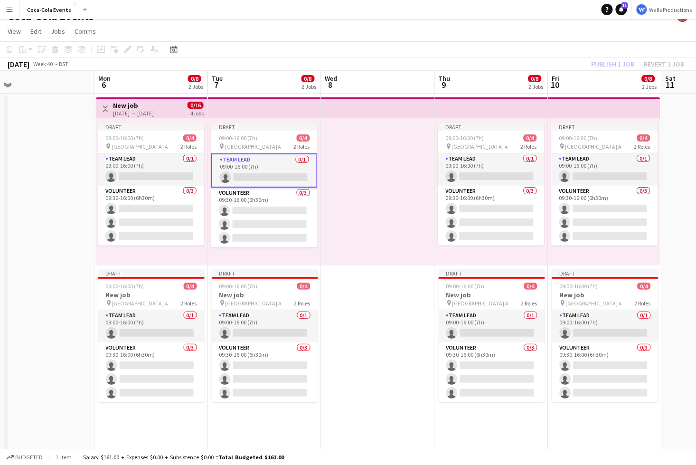
click at [116, 106] on h3 "New job" at bounding box center [133, 105] width 41 height 9
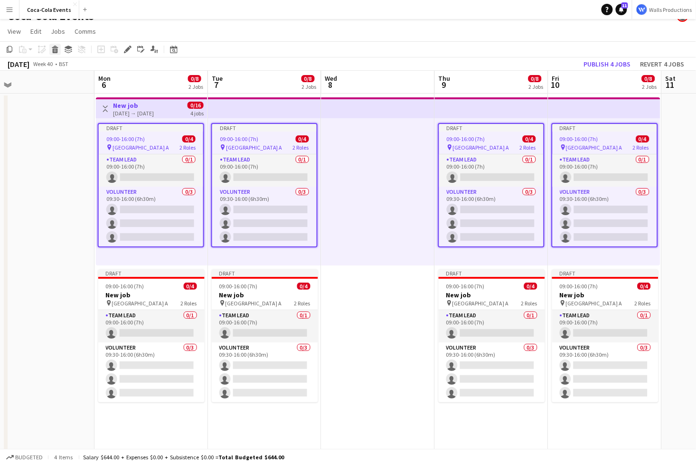
click at [56, 49] on icon at bounding box center [55, 50] width 5 height 5
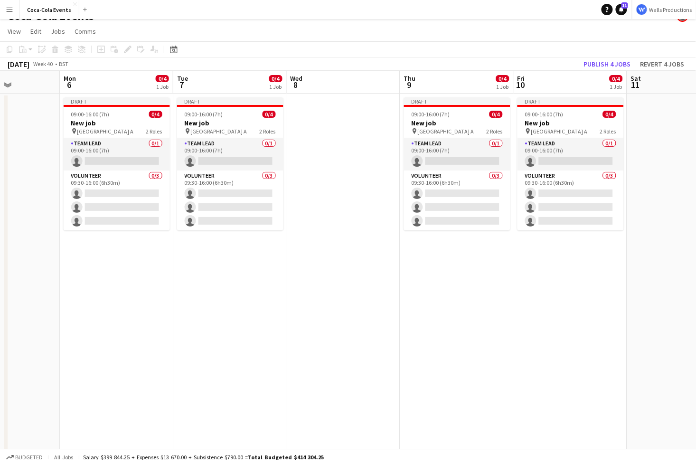
scroll to position [0, 283]
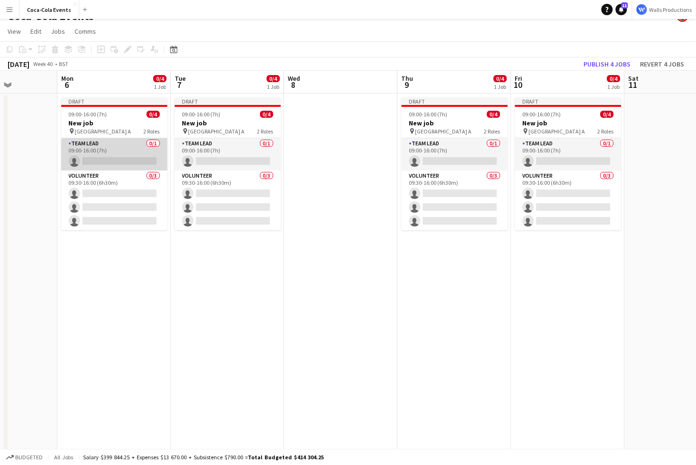
click at [101, 152] on app-card-role "Team Lead 0/1 09:00-16:00 (7h) single-neutral-actions" at bounding box center [114, 154] width 106 height 32
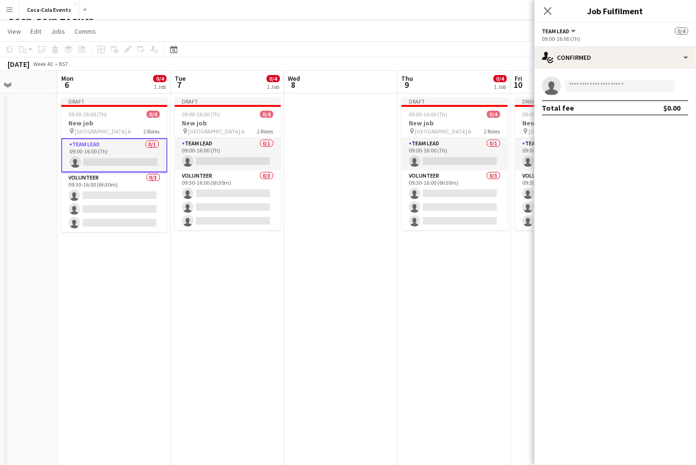
drag, startPoint x: 650, startPoint y: 10, endPoint x: 587, endPoint y: 10, distance: 62.7
click at [587, 10] on h3 "Job Fulfilment" at bounding box center [616, 11] width 162 height 12
click at [587, 58] on div "single-neutral-actions-check-2 Confirmed" at bounding box center [616, 57] width 162 height 23
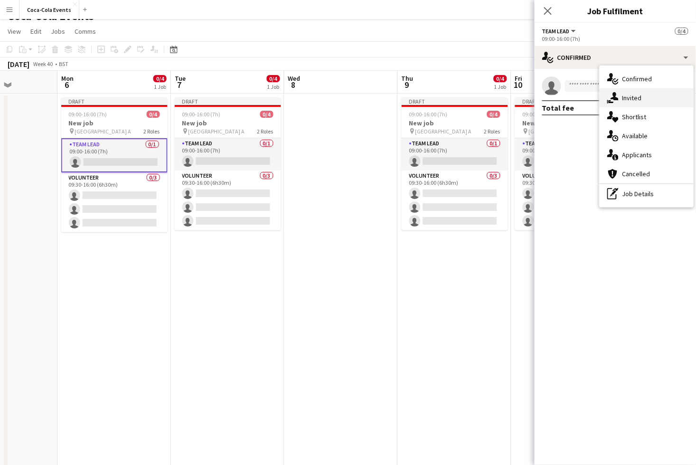
click at [633, 99] on span "Invited" at bounding box center [632, 98] width 19 height 9
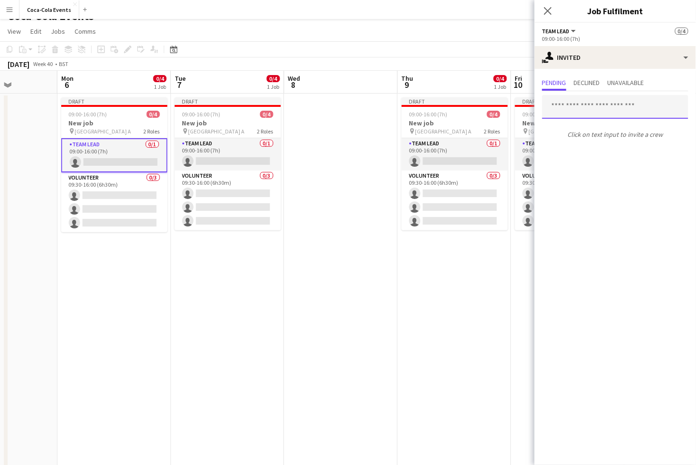
click at [586, 109] on input "text" at bounding box center [615, 107] width 146 height 24
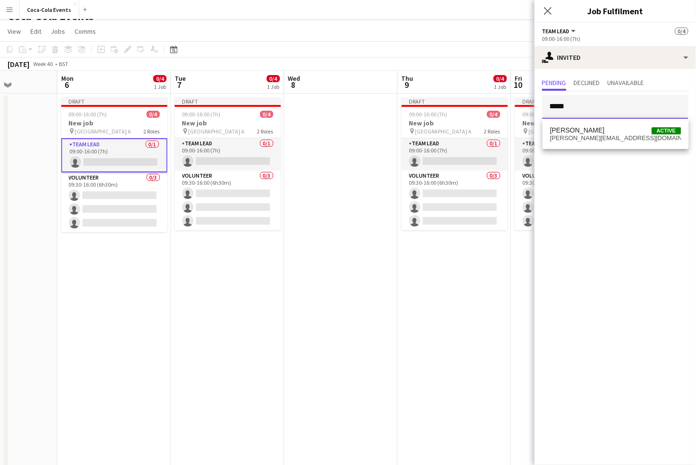
click at [542, 95] on div at bounding box center [542, 95] width 0 height 0
type input "*****"
click at [593, 140] on span "clark+demo-vfetq@liveforce.co" at bounding box center [616, 138] width 131 height 8
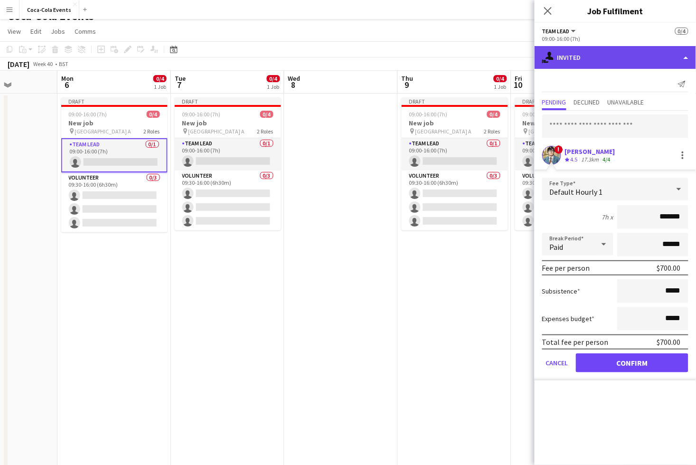
click at [585, 59] on div "single-neutral-actions-share-1 Invited" at bounding box center [616, 57] width 162 height 23
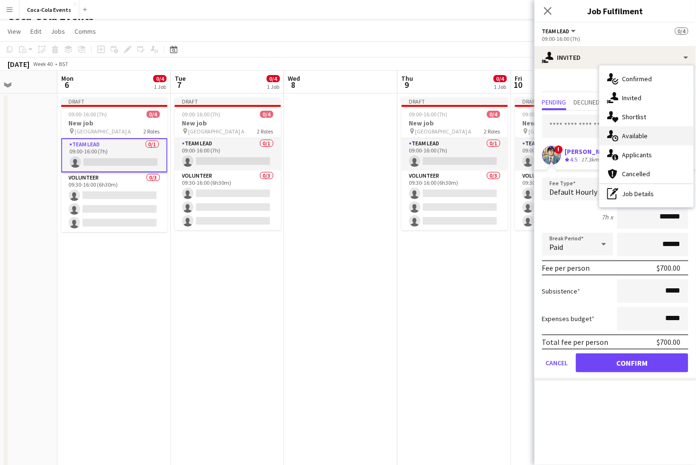
click at [633, 139] on span "Available" at bounding box center [636, 136] width 26 height 9
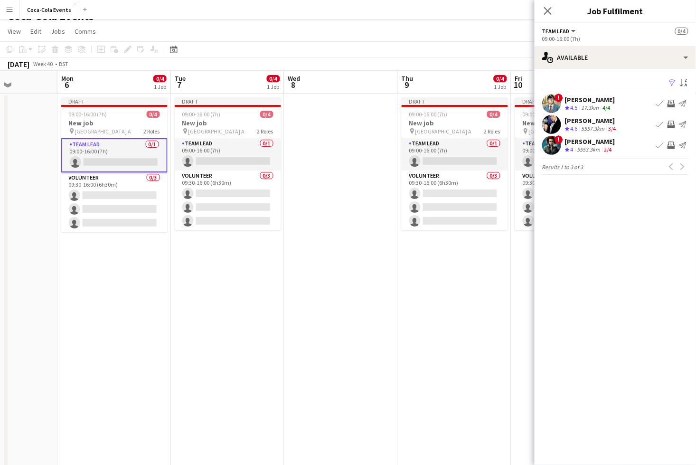
click at [603, 108] on div "4/4" at bounding box center [606, 108] width 11 height 8
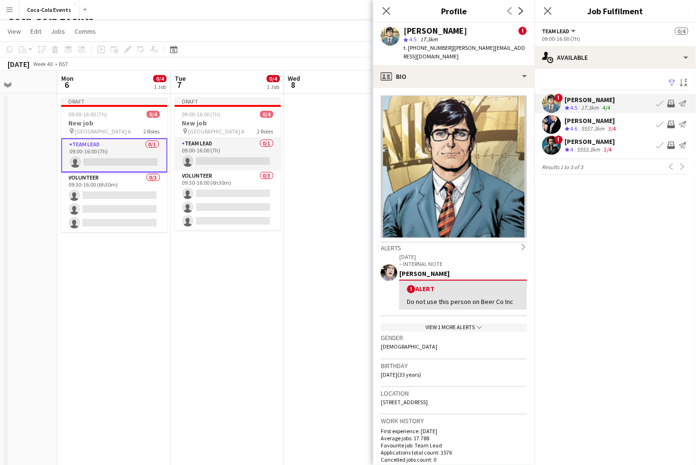
click at [606, 129] on div "5557.3km" at bounding box center [593, 129] width 27 height 8
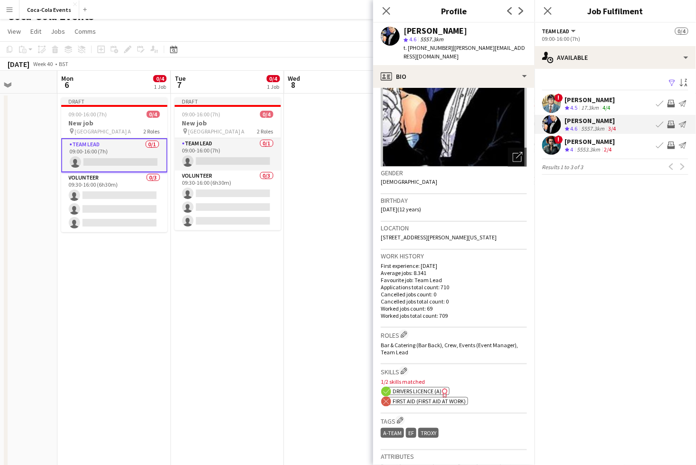
scroll to position [115, 0]
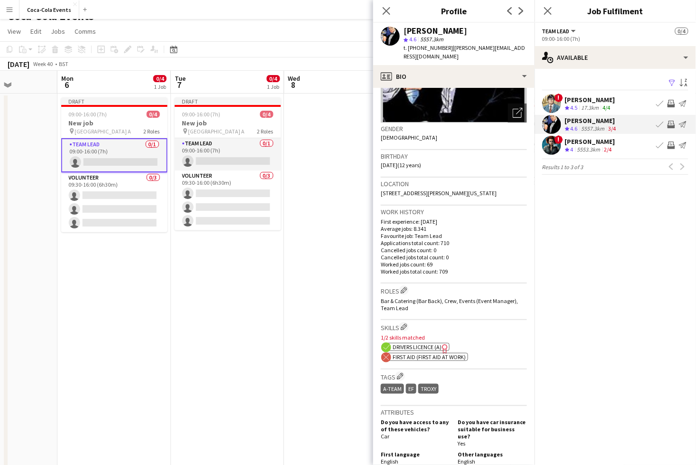
click at [406, 358] on span "First Aid (First Aid At Work)" at bounding box center [429, 356] width 73 height 7
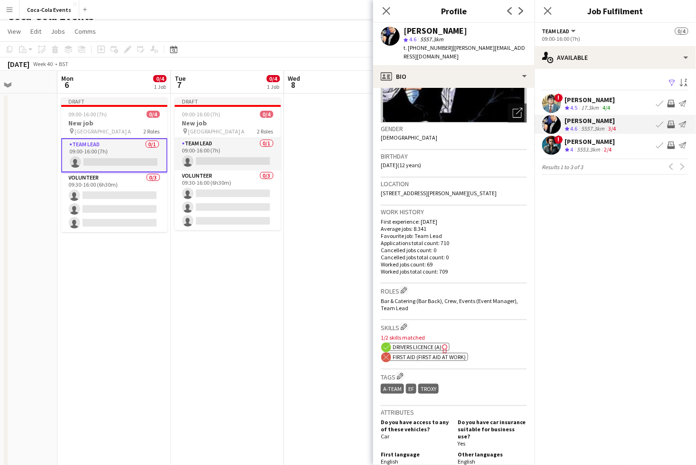
click at [494, 284] on div "Roles Edit crew company roles Bar & Catering (Bar Back), Crew, Events (Event Ma…" at bounding box center [454, 302] width 146 height 37
click at [389, 14] on icon "Close pop-in" at bounding box center [386, 10] width 9 height 9
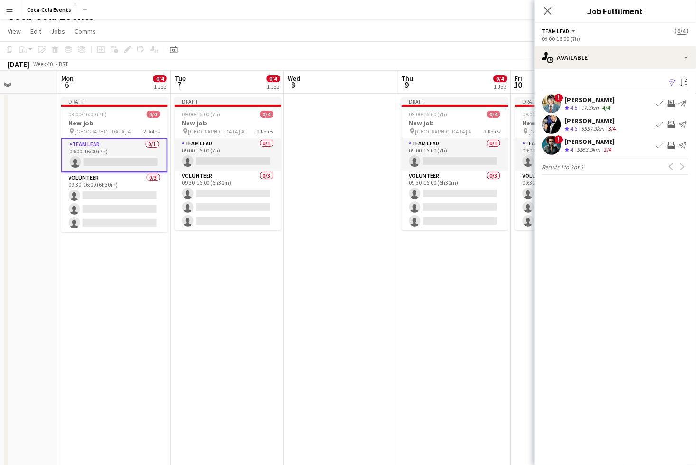
click at [671, 82] on app-icon "Filter" at bounding box center [673, 83] width 8 height 9
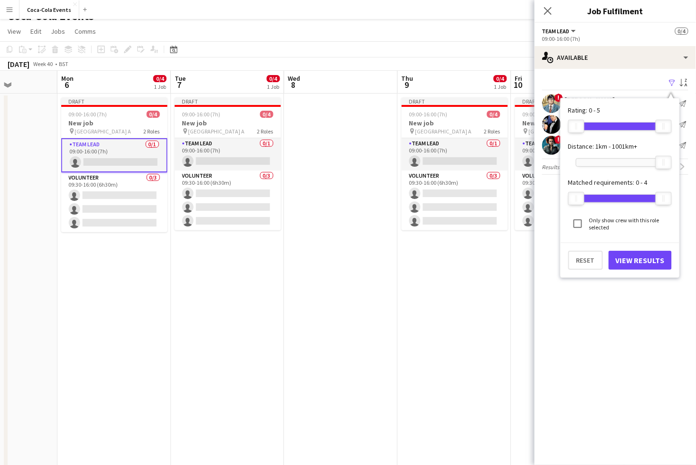
click at [588, 311] on mat-expansion-panel "users Available Filter Sort asc ! Clark Kent Crew rating 4.5 17.3km 4/4 Book cr…" at bounding box center [616, 267] width 162 height 396
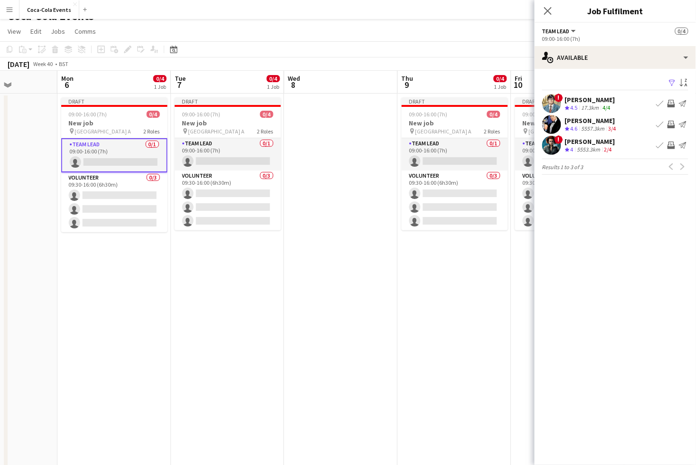
click at [575, 109] on span "4.5" at bounding box center [574, 107] width 7 height 7
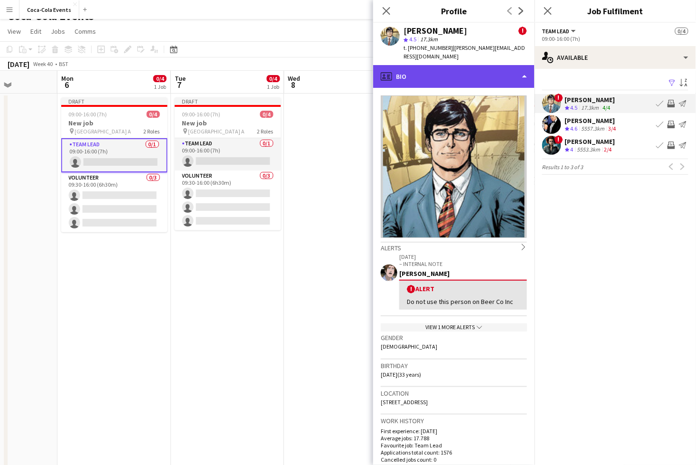
click at [464, 74] on div "profile Bio" at bounding box center [454, 76] width 162 height 23
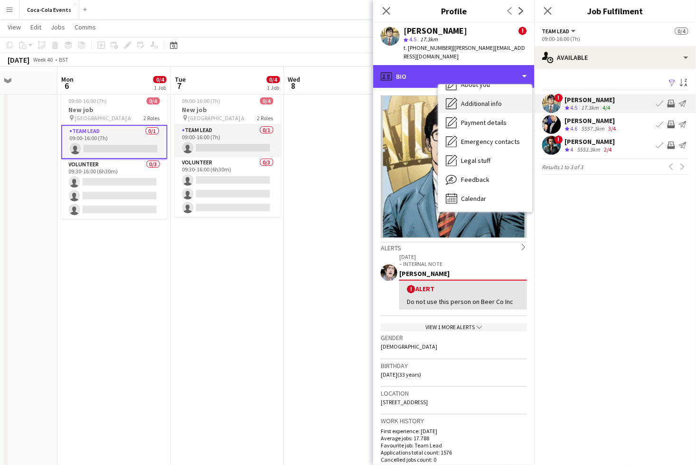
scroll to position [31, 0]
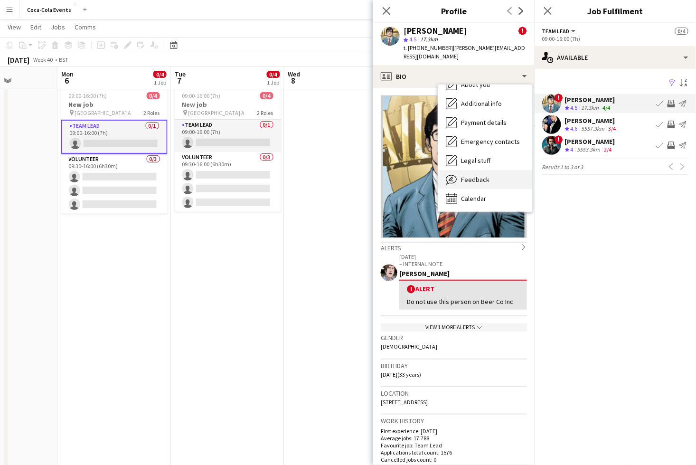
click at [468, 175] on span "Feedback" at bounding box center [475, 179] width 29 height 9
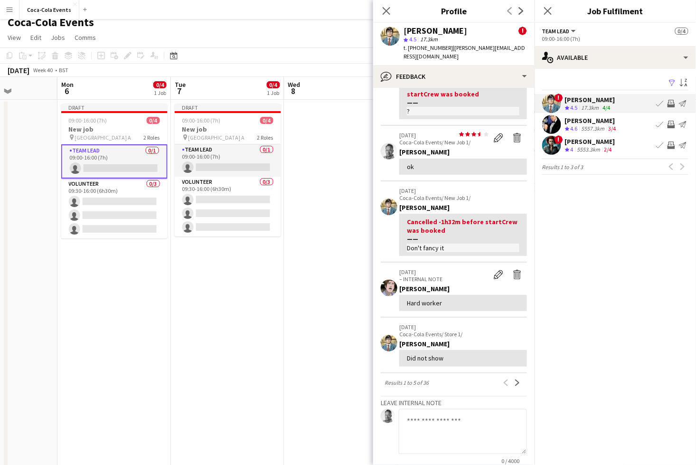
scroll to position [223, 0]
click at [387, 10] on icon at bounding box center [386, 10] width 9 height 9
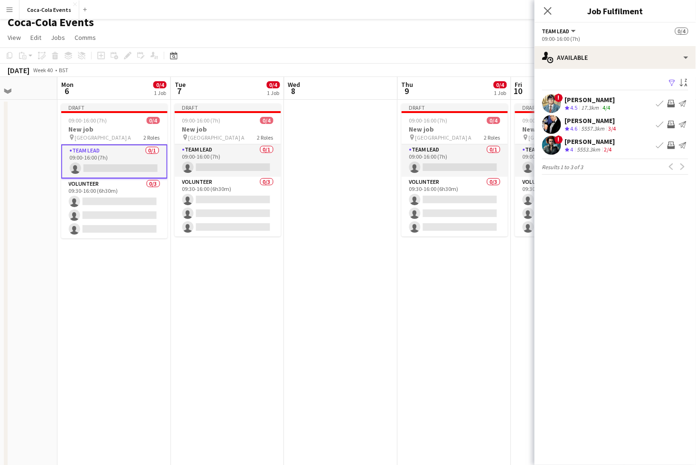
click at [594, 107] on div "17.3km" at bounding box center [590, 108] width 21 height 8
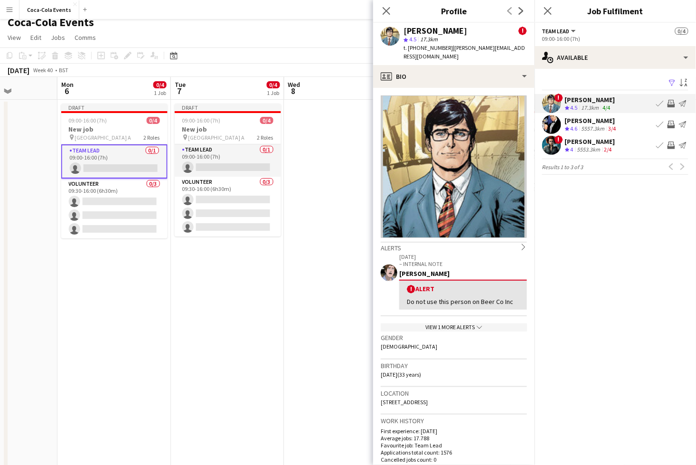
click at [594, 107] on div "17.3km" at bounding box center [590, 108] width 21 height 8
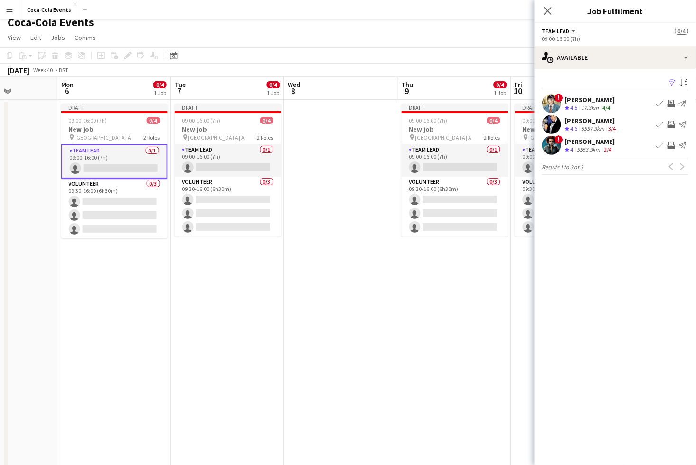
click at [673, 105] on app-icon "Invite crew" at bounding box center [672, 104] width 8 height 8
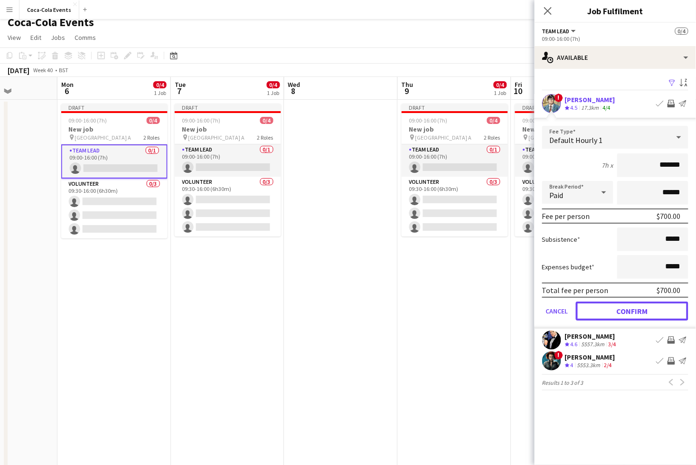
click at [627, 312] on button "Confirm" at bounding box center [632, 311] width 113 height 19
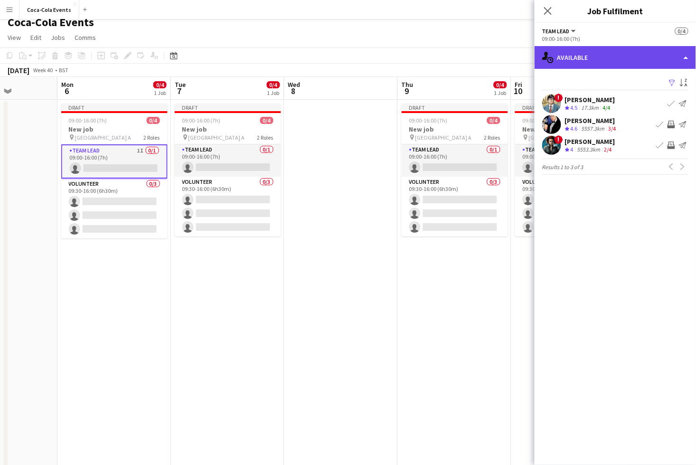
click at [591, 54] on div "single-neutral-actions-upload Available" at bounding box center [616, 57] width 162 height 23
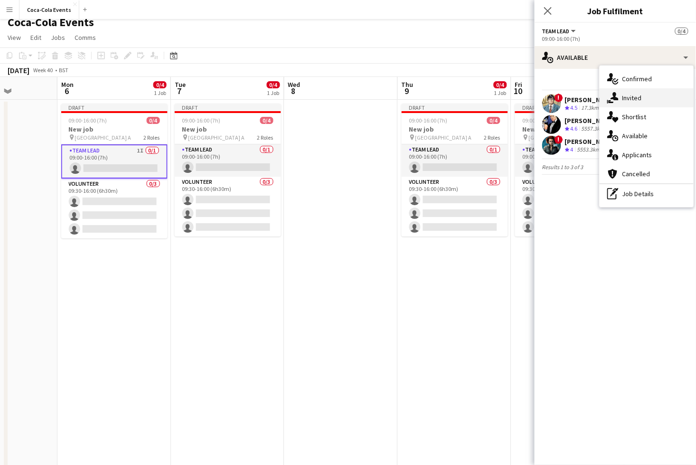
click at [649, 102] on div "single-neutral-actions-share-1 Invited" at bounding box center [647, 97] width 94 height 19
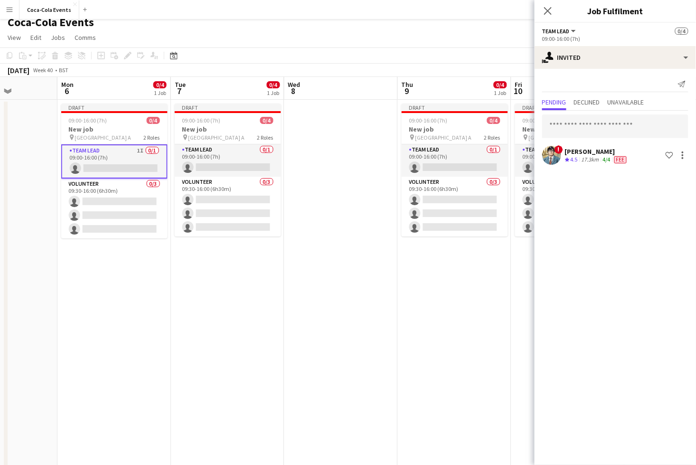
click at [219, 300] on app-date-cell "Draft 09:00-16:00 (7h) 0/4 New job pin Wembley Gate A 2 Roles Team Lead 0/1 09:…" at bounding box center [228, 325] width 114 height 451
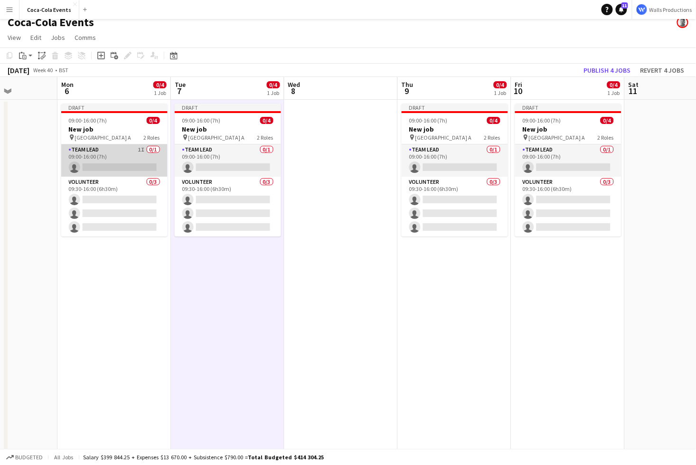
click at [136, 155] on app-card-role "Team Lead 1I 0/1 09:00-16:00 (7h) single-neutral-actions" at bounding box center [114, 160] width 106 height 32
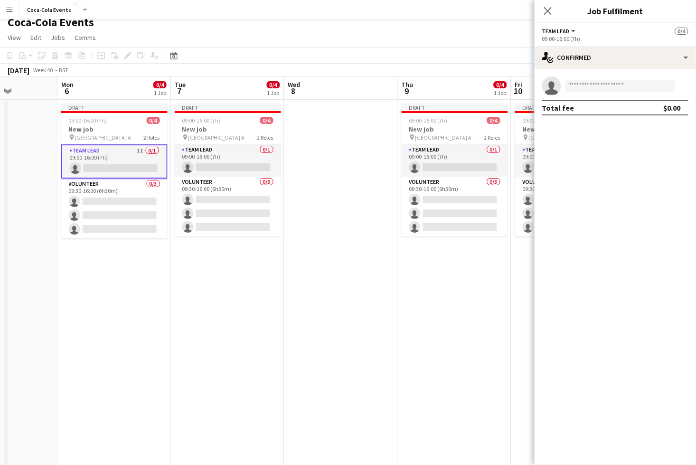
click at [215, 299] on app-date-cell "Draft 09:00-16:00 (7h) 0/4 New job pin Wembley Gate A 2 Roles Team Lead 0/1 09:…" at bounding box center [228, 325] width 114 height 451
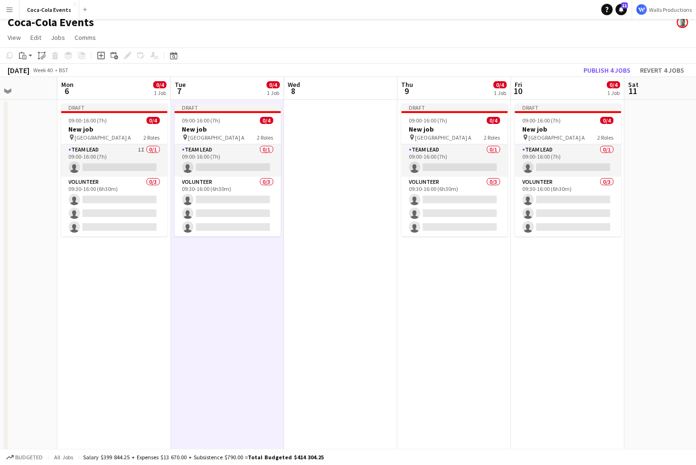
click at [215, 299] on app-date-cell "Draft 09:00-16:00 (7h) 0/4 New job pin Wembley Gate A 2 Roles Team Lead 0/1 09:…" at bounding box center [228, 325] width 114 height 451
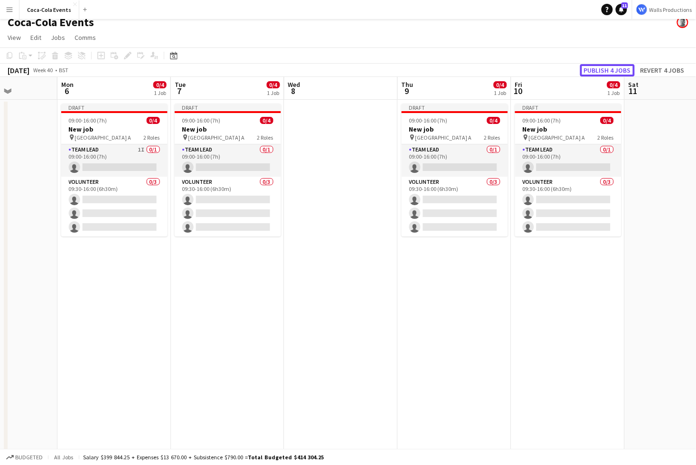
drag, startPoint x: 609, startPoint y: 69, endPoint x: 371, endPoint y: 111, distance: 242.1
click at [371, 111] on app-calendar "Copy Paste Paste Command V Paste with crew Command Shift V Paste linked Job Del…" at bounding box center [348, 299] width 696 height 503
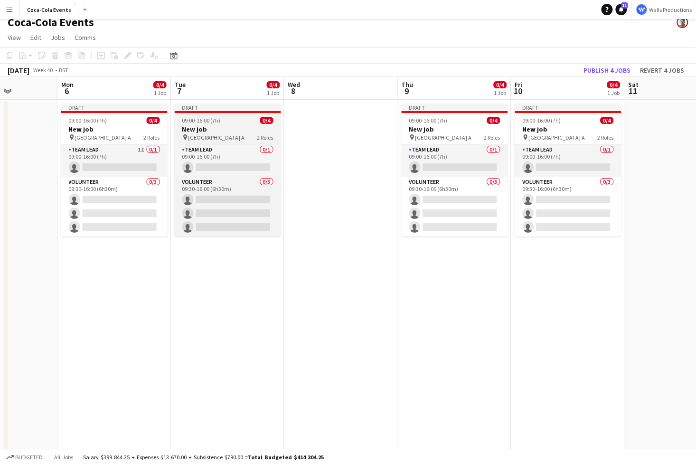
click at [225, 119] on div "09:00-16:00 (7h) 0/4" at bounding box center [228, 120] width 106 height 7
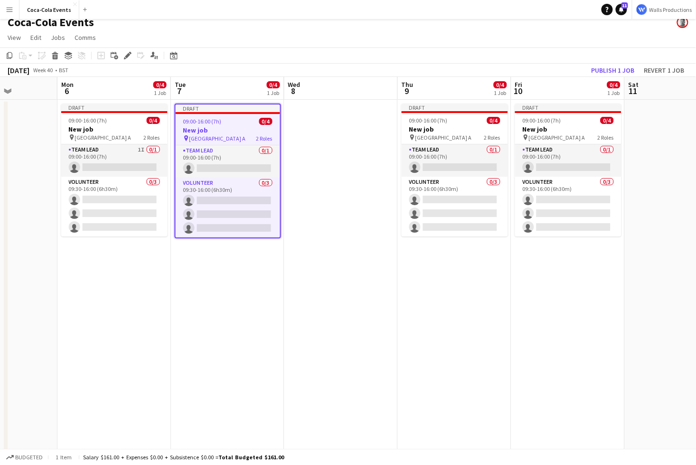
click at [375, 283] on app-date-cell at bounding box center [342, 325] width 114 height 451
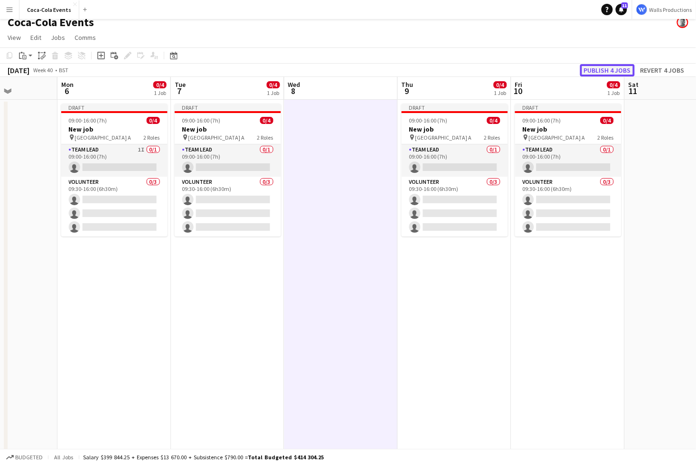
click at [608, 66] on button "Publish 4 jobs" at bounding box center [607, 70] width 55 height 12
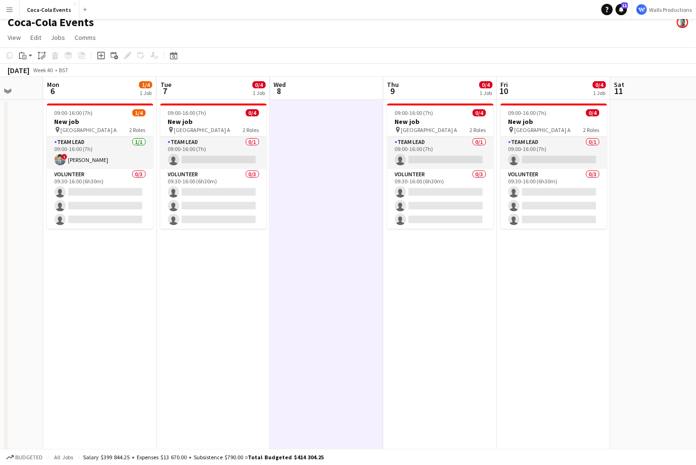
scroll to position [0, 301]
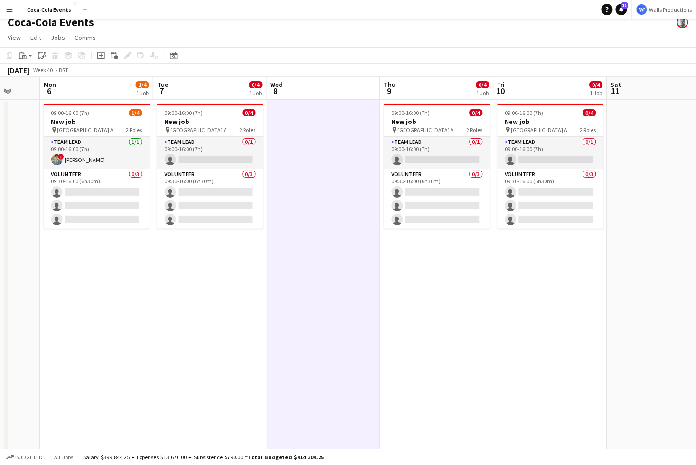
click at [192, 264] on app-date-cell "09:00-16:00 (7h) 0/4 New job pin Wembley Gate A 2 Roles Team Lead 0/1 09:00-16:…" at bounding box center [210, 325] width 114 height 451
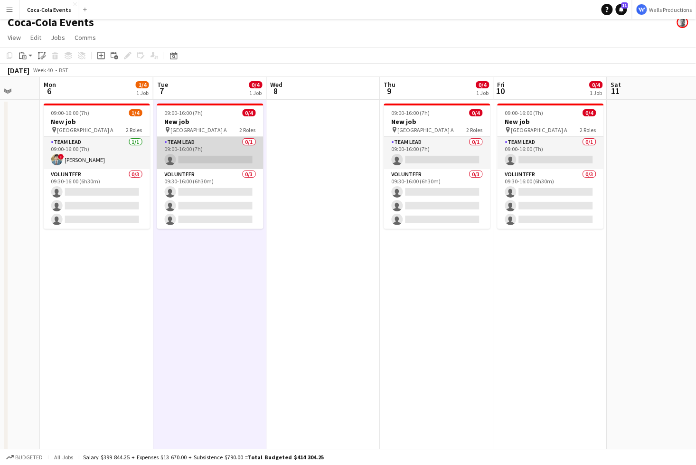
click at [206, 155] on app-card-role "Team Lead 0/1 09:00-16:00 (7h) single-neutral-actions" at bounding box center [210, 153] width 106 height 32
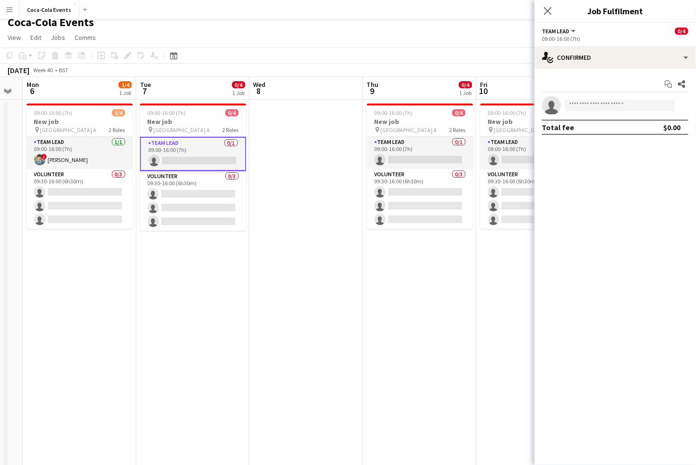
scroll to position [0, 319]
click at [400, 152] on app-card-role "Team Lead 0/1 09:00-16:00 (7h) single-neutral-actions" at bounding box center [419, 153] width 106 height 32
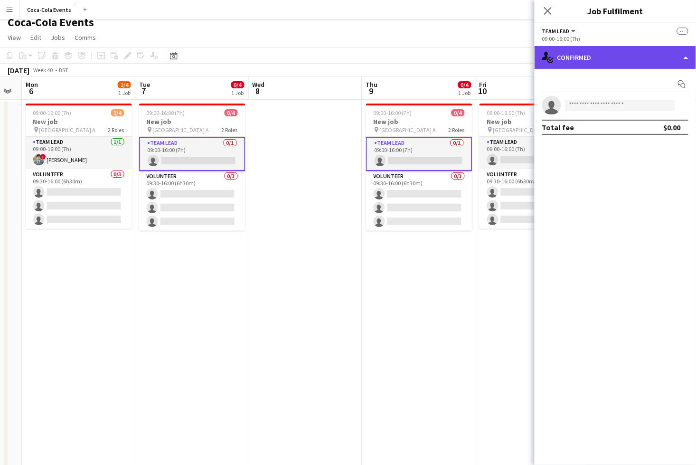
click at [601, 54] on div "single-neutral-actions-check-2 Confirmed" at bounding box center [616, 57] width 162 height 23
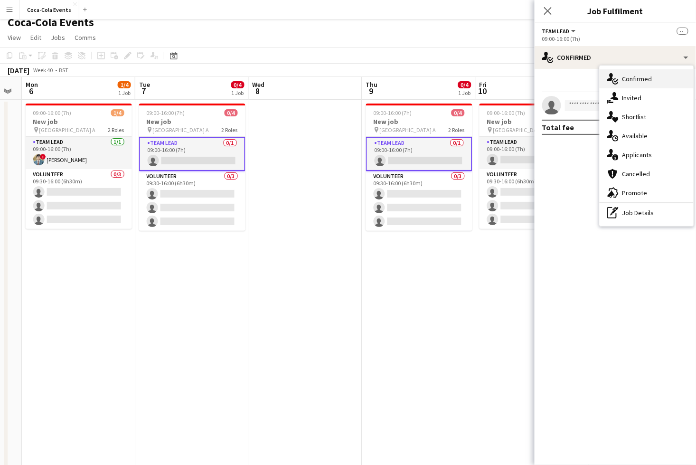
click at [636, 81] on span "Confirmed" at bounding box center [638, 79] width 30 height 9
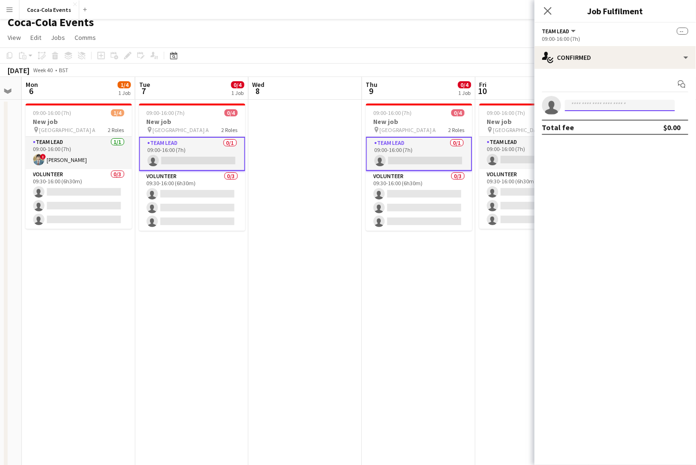
click at [597, 105] on input at bounding box center [620, 105] width 110 height 11
click at [561, 100] on div at bounding box center [561, 100] width 0 height 0
type input "*****"
click at [615, 126] on span "clark+demo-vfetq@liveforce.co" at bounding box center [620, 127] width 95 height 8
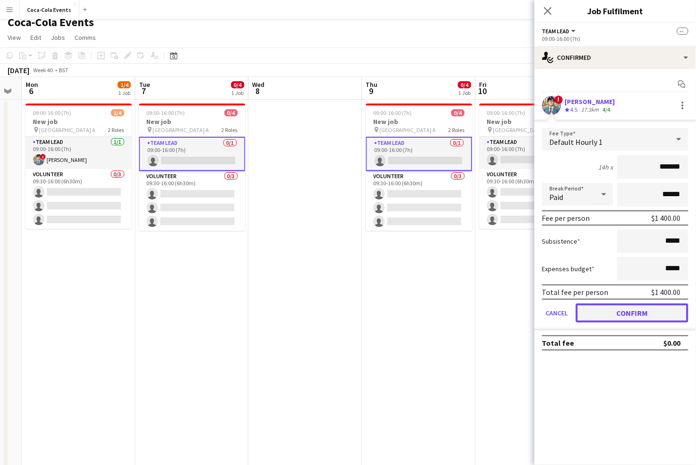
click at [615, 314] on button "Confirm" at bounding box center [632, 313] width 113 height 19
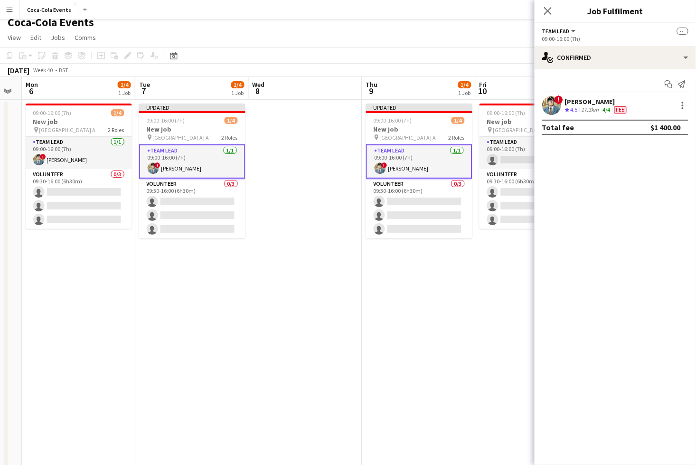
click at [367, 302] on app-date-cell "Updated 09:00-16:00 (7h) 1/4 New job pin Wembley Gate A 2 Roles Team Lead 1/1 0…" at bounding box center [419, 325] width 114 height 451
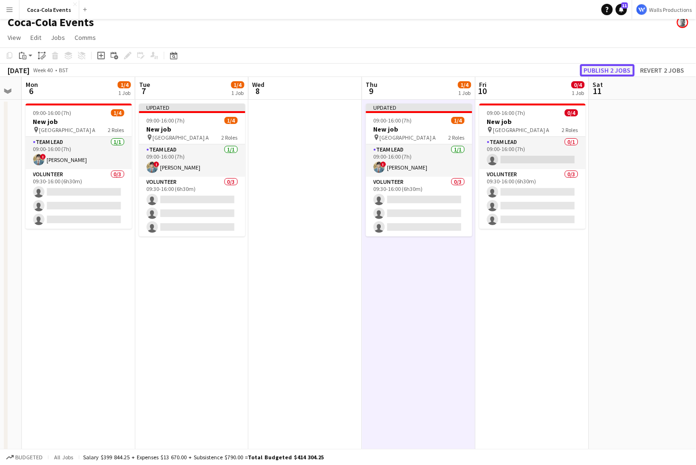
click at [607, 68] on button "Publish 2 jobs" at bounding box center [607, 70] width 55 height 12
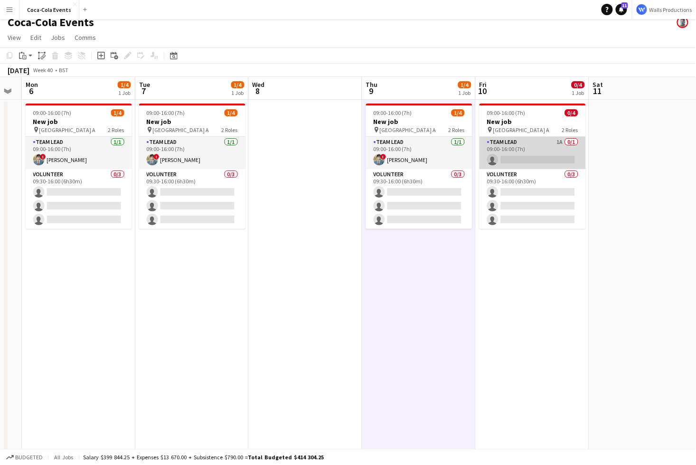
click at [512, 155] on app-card-role "Team Lead 1A 0/1 09:00-16:00 (7h) single-neutral-actions" at bounding box center [533, 153] width 106 height 32
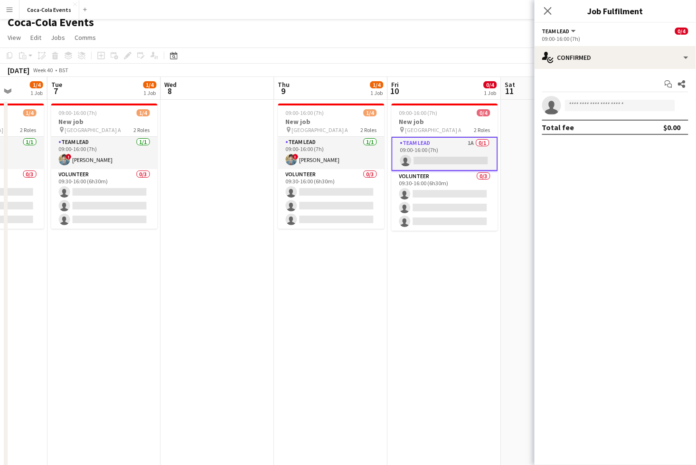
scroll to position [0, 419]
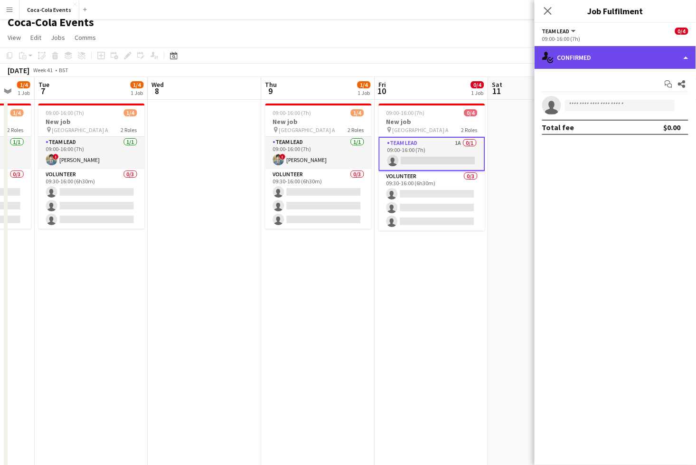
click at [579, 67] on div "single-neutral-actions-check-2 Confirmed" at bounding box center [616, 57] width 162 height 23
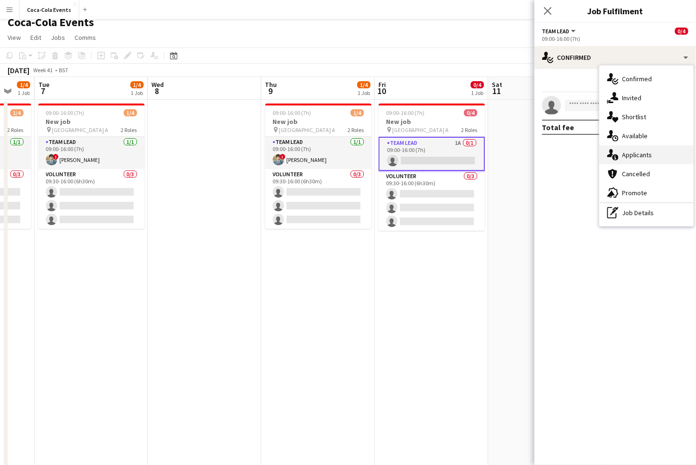
click at [626, 154] on span "Applicants" at bounding box center [638, 155] width 30 height 9
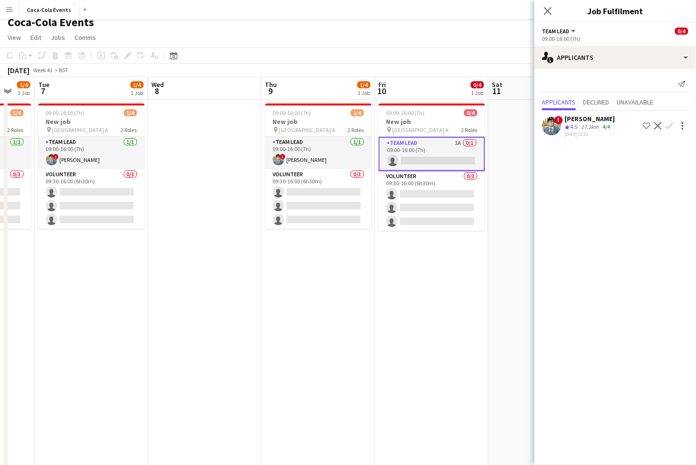
click at [671, 126] on app-icon "Confirm" at bounding box center [670, 126] width 8 height 8
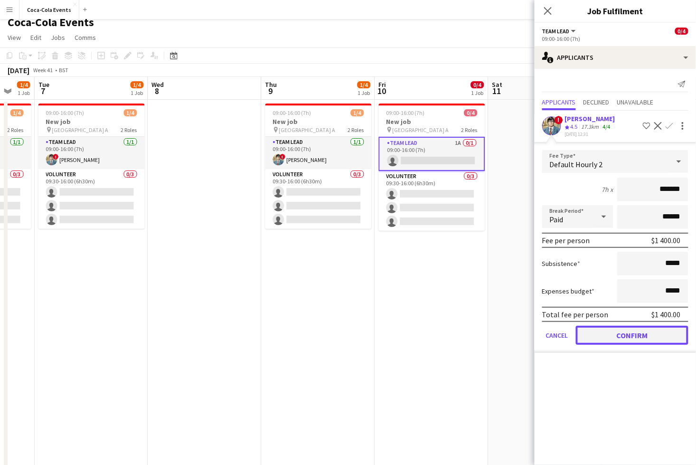
click at [611, 339] on button "Confirm" at bounding box center [632, 335] width 113 height 19
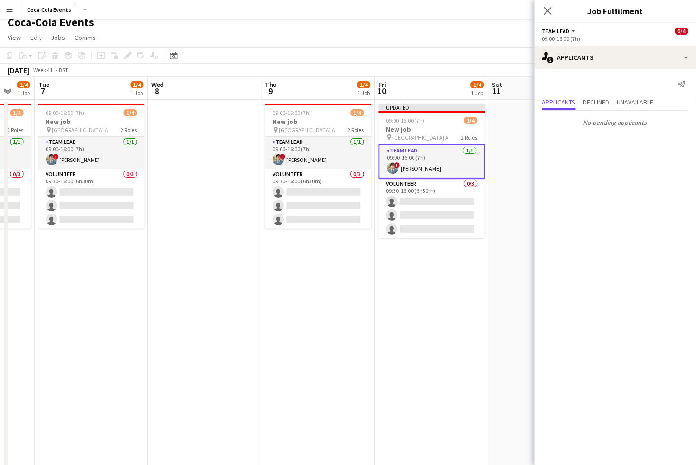
click at [465, 344] on app-date-cell "Updated 09:00-16:00 (7h) 1/4 New job pin Wembley Gate A 2 Roles Team Lead 1/1 0…" at bounding box center [432, 325] width 114 height 451
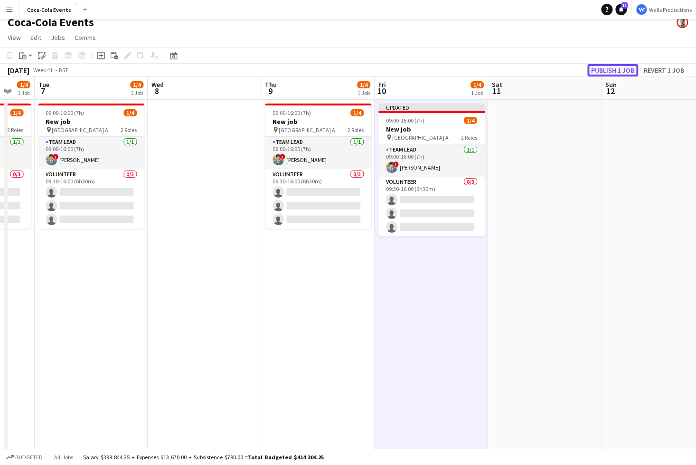
click at [604, 71] on button "Publish 1 job" at bounding box center [613, 70] width 51 height 12
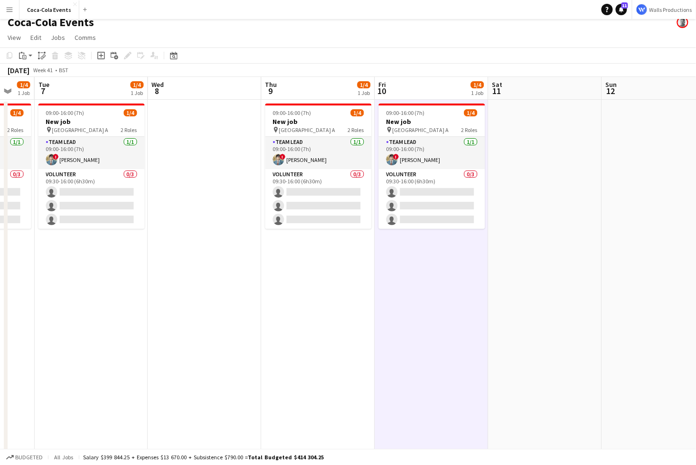
click at [166, 342] on app-date-cell at bounding box center [205, 325] width 114 height 451
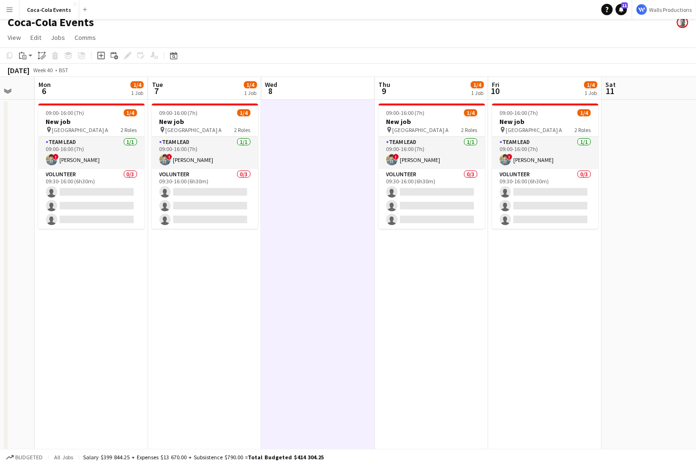
scroll to position [0, 304]
click at [167, 342] on app-date-cell "09:00-16:00 (7h) 1/4 New job pin Wembley Gate A 2 Roles Team Lead 1/1 09:00-16:…" at bounding box center [207, 325] width 114 height 451
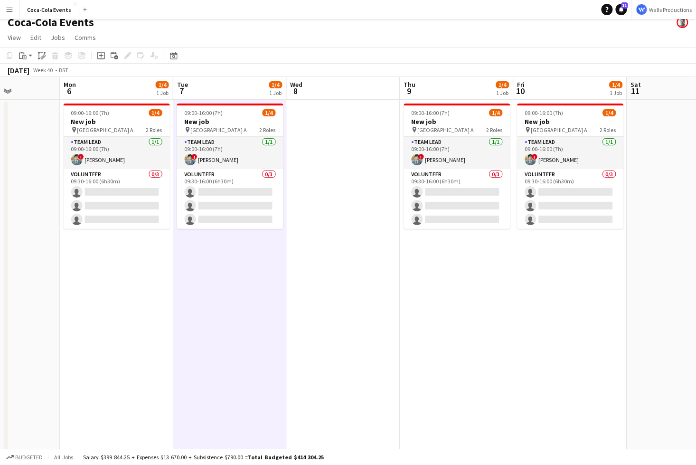
scroll to position [0, 276]
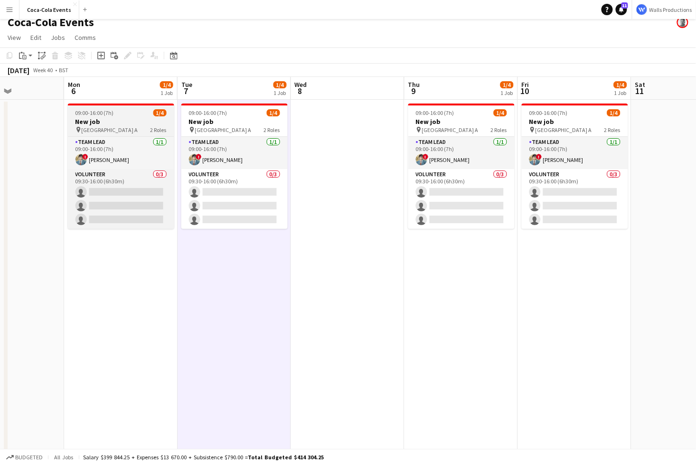
click at [99, 124] on h3 "New job" at bounding box center [121, 121] width 106 height 9
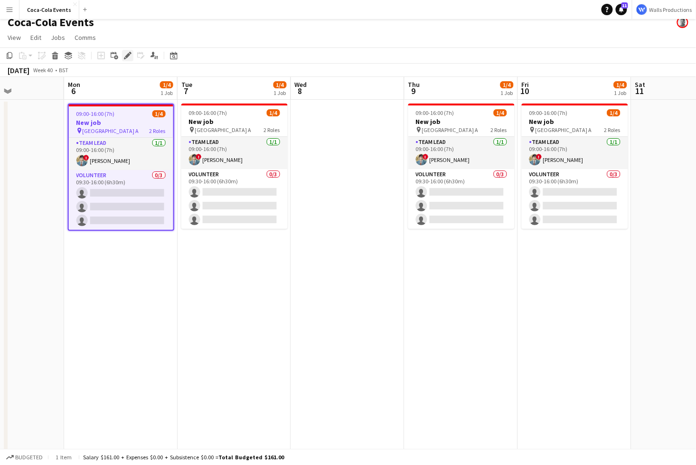
click at [130, 53] on icon at bounding box center [130, 53] width 2 height 2
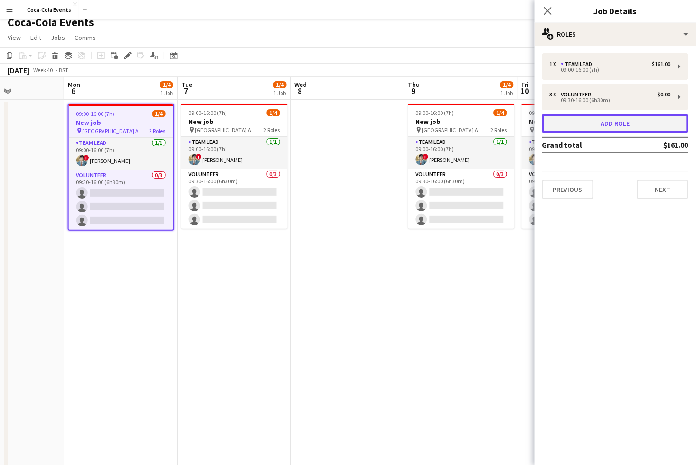
click at [573, 119] on button "Add role" at bounding box center [615, 123] width 146 height 19
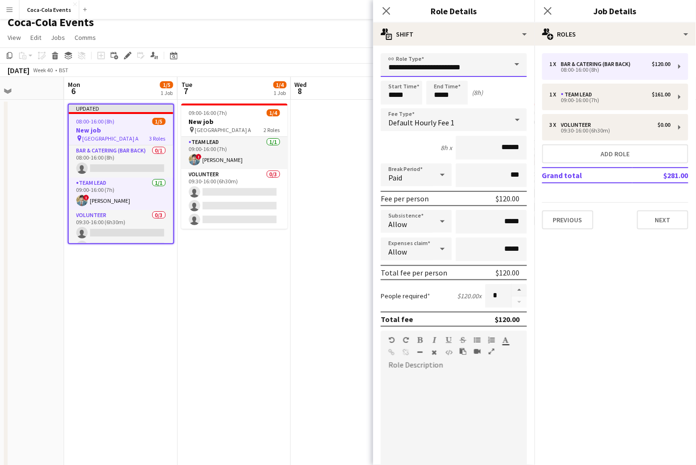
click at [464, 68] on input "**********" at bounding box center [454, 65] width 146 height 24
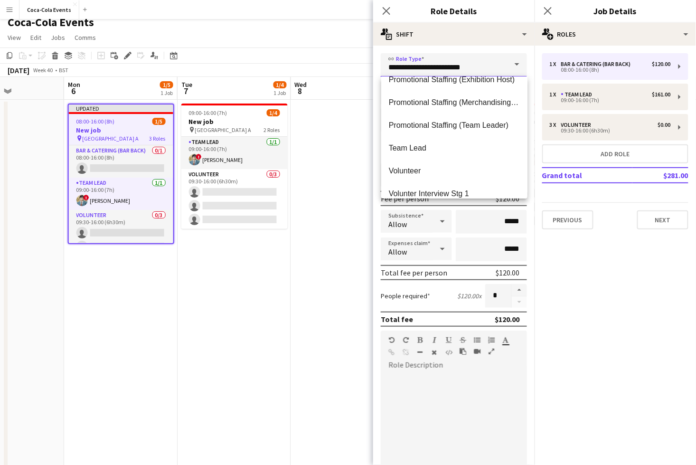
scroll to position [134, 0]
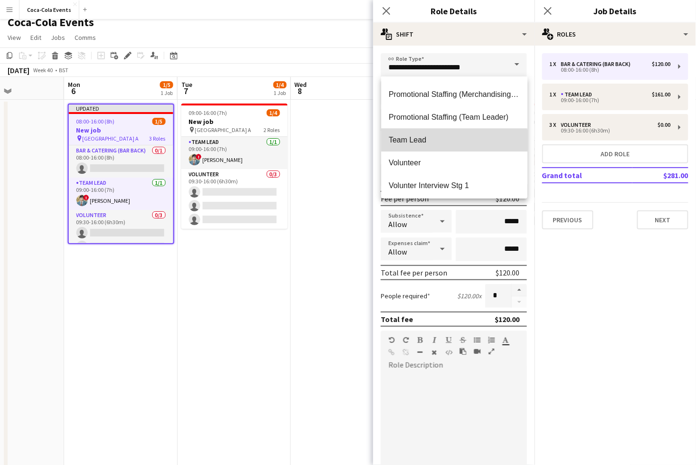
click at [434, 143] on span "Team Lead" at bounding box center [454, 139] width 131 height 9
type input "*********"
type input "******"
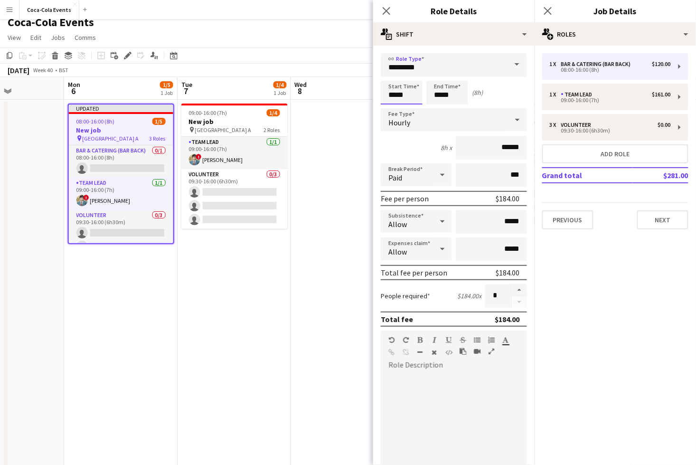
click at [393, 96] on input "*****" at bounding box center [402, 93] width 42 height 24
click at [394, 110] on div at bounding box center [392, 110] width 19 height 10
type input "*****"
click at [394, 110] on div at bounding box center [392, 110] width 19 height 10
click at [430, 95] on input "*****" at bounding box center [448, 93] width 42 height 24
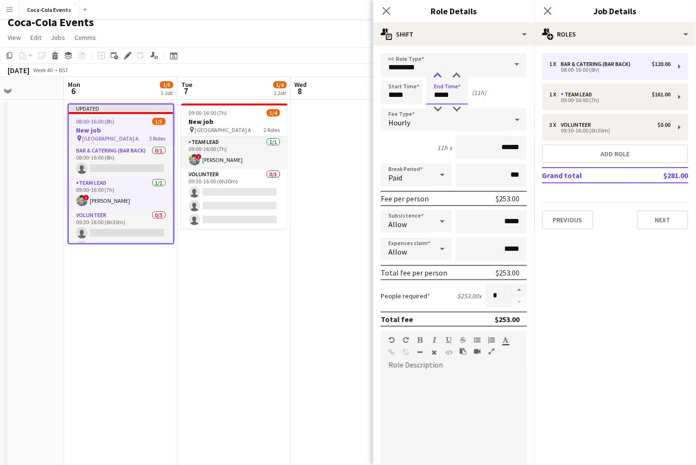
click at [442, 77] on div at bounding box center [437, 76] width 19 height 10
type input "*****"
click at [442, 77] on div at bounding box center [437, 76] width 19 height 10
click at [145, 120] on div "08:00-16:00 (8h) 1/5" at bounding box center [121, 121] width 105 height 7
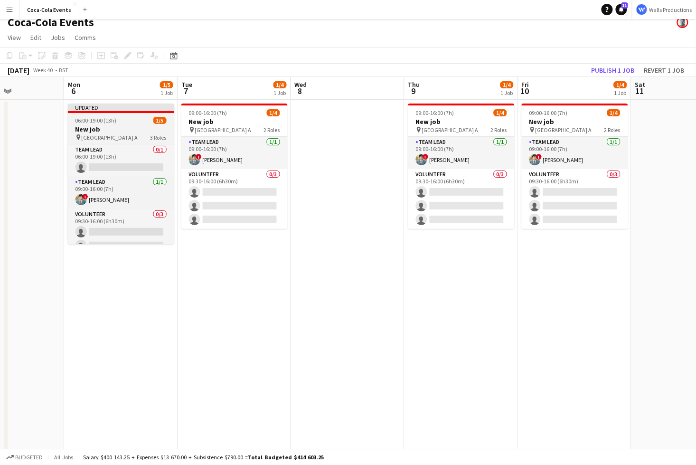
click at [110, 127] on h3 "New job" at bounding box center [121, 129] width 106 height 9
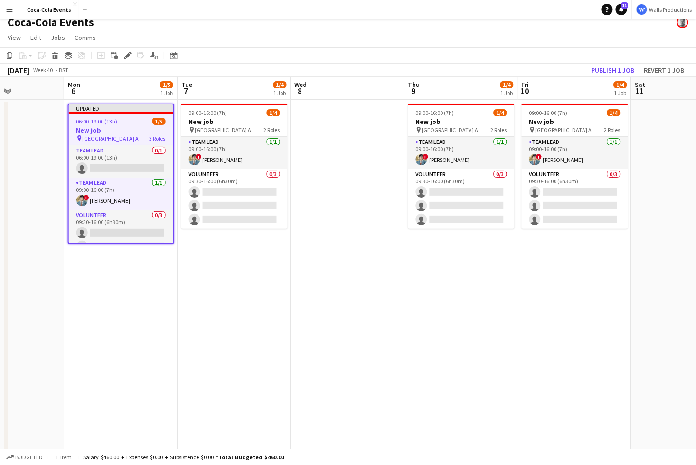
click at [226, 358] on app-date-cell "09:00-16:00 (7h) 1/4 New job pin Wembley Gate A 2 Roles Team Lead 1/1 09:00-16:…" at bounding box center [235, 325] width 114 height 451
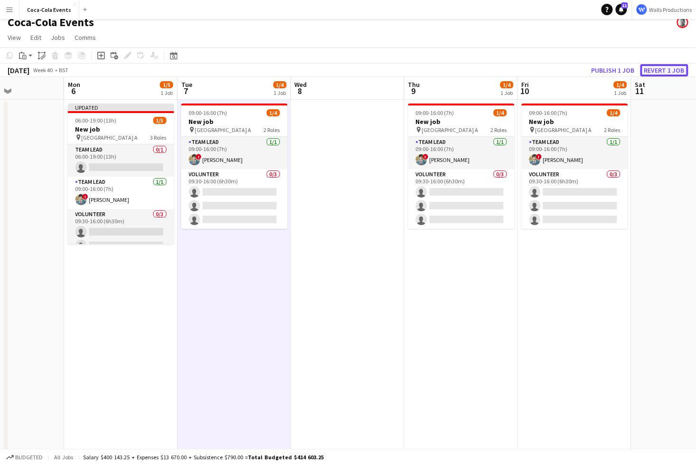
click at [658, 65] on button "Revert 1 job" at bounding box center [665, 70] width 48 height 12
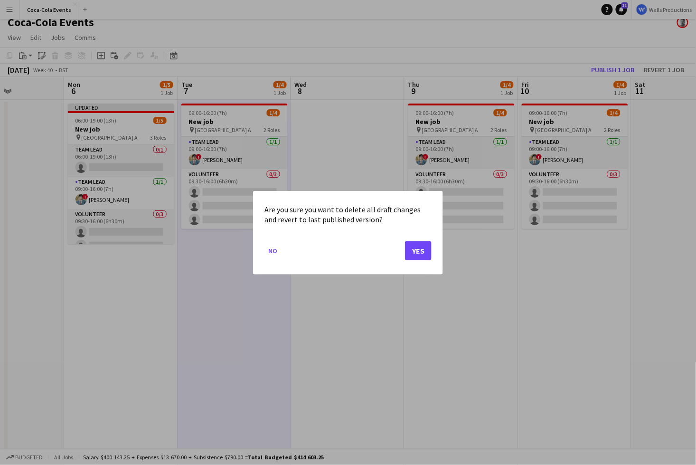
click at [288, 263] on mat-dialog-actions "No Yes" at bounding box center [348, 254] width 167 height 40
click at [275, 242] on mat-dialog-actions "No Yes" at bounding box center [348, 254] width 167 height 40
click at [268, 249] on button "No" at bounding box center [273, 250] width 17 height 15
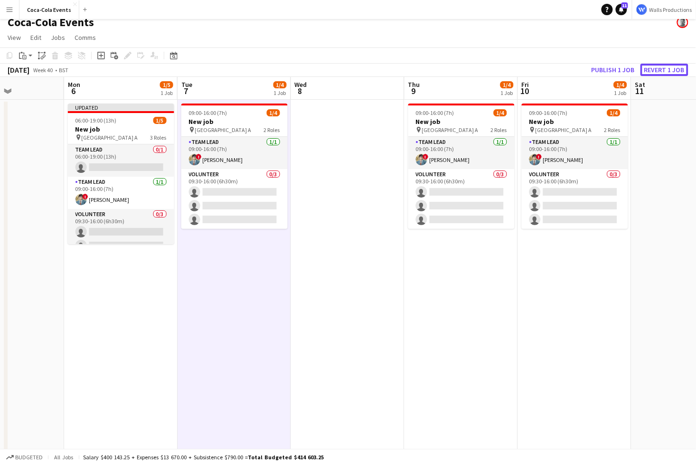
scroll to position [8, 0]
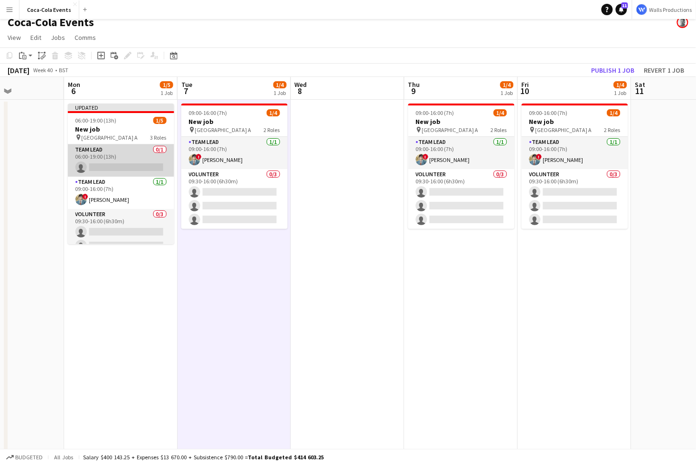
click at [108, 156] on app-card-role "Team Lead 0/1 06:00-19:00 (13h) single-neutral-actions" at bounding box center [121, 160] width 106 height 32
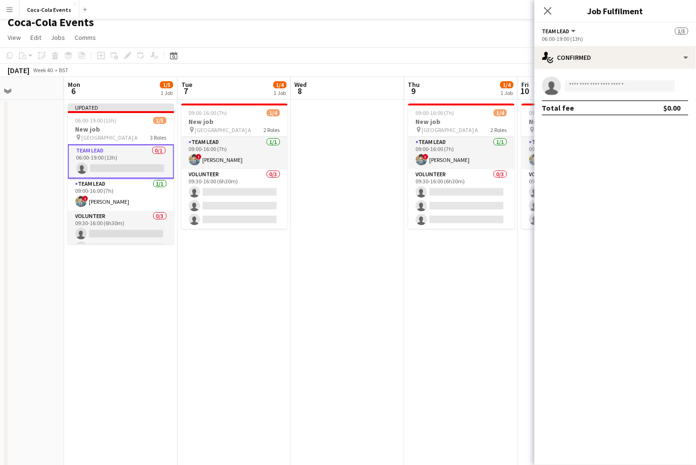
click at [386, 248] on app-date-cell at bounding box center [348, 325] width 114 height 451
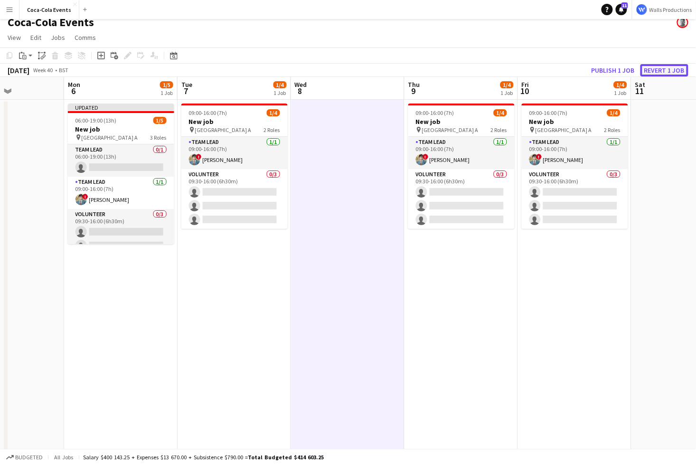
click at [658, 67] on button "Revert 1 job" at bounding box center [665, 70] width 48 height 12
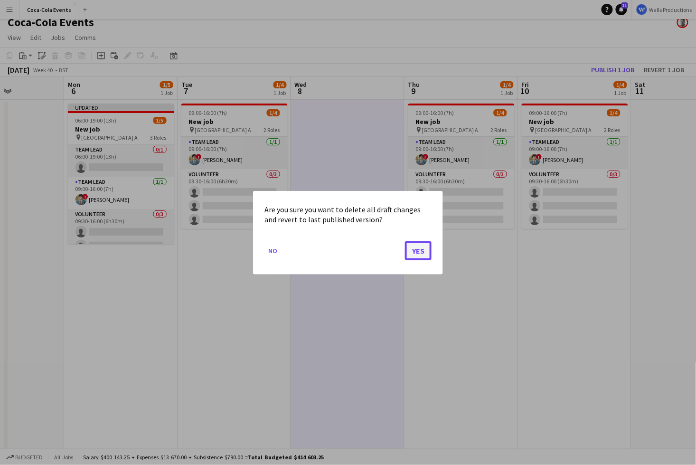
click at [417, 253] on button "Yes" at bounding box center [418, 250] width 27 height 19
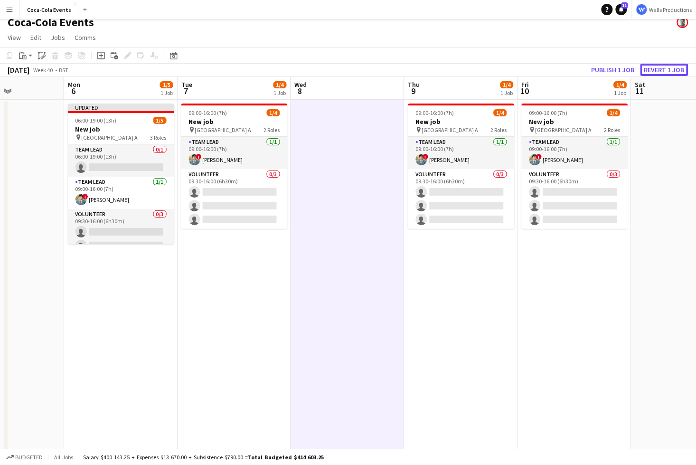
scroll to position [8, 0]
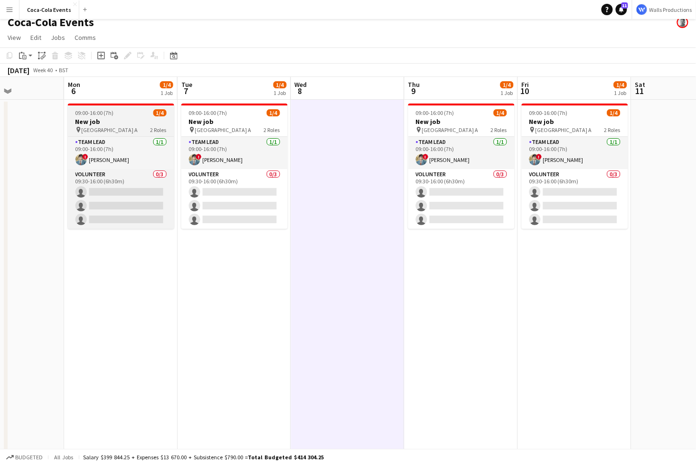
click at [105, 124] on h3 "New job" at bounding box center [121, 121] width 106 height 9
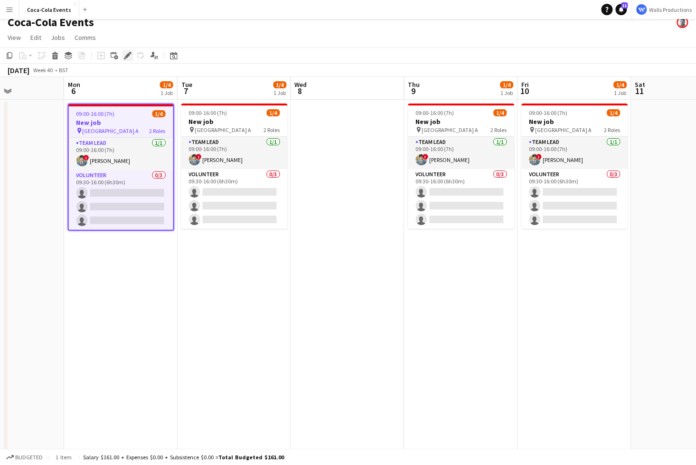
click at [129, 56] on icon at bounding box center [127, 55] width 5 height 5
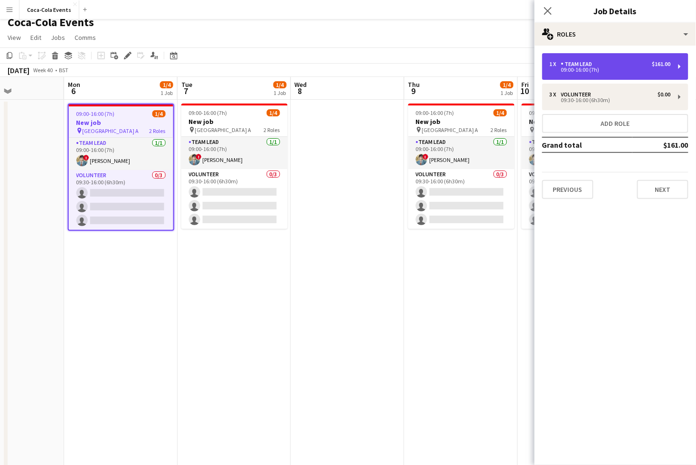
click at [601, 67] on div "1 x Team Lead $161.00" at bounding box center [610, 64] width 121 height 7
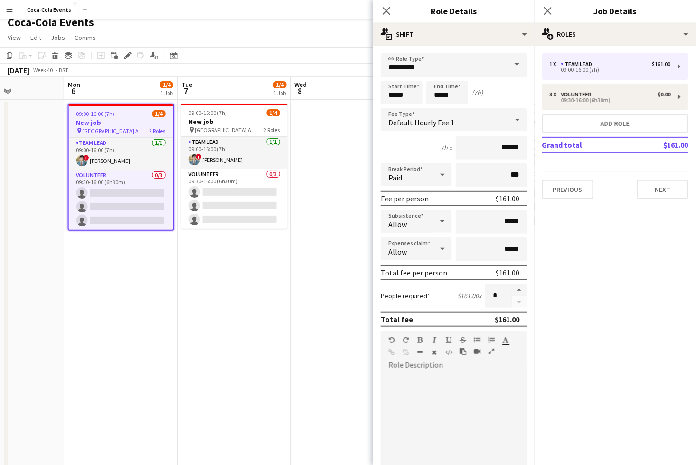
click at [392, 95] on input "*****" at bounding box center [402, 93] width 42 height 24
type input "*****"
click at [393, 105] on div at bounding box center [392, 110] width 19 height 10
click at [322, 292] on app-date-cell at bounding box center [348, 325] width 114 height 451
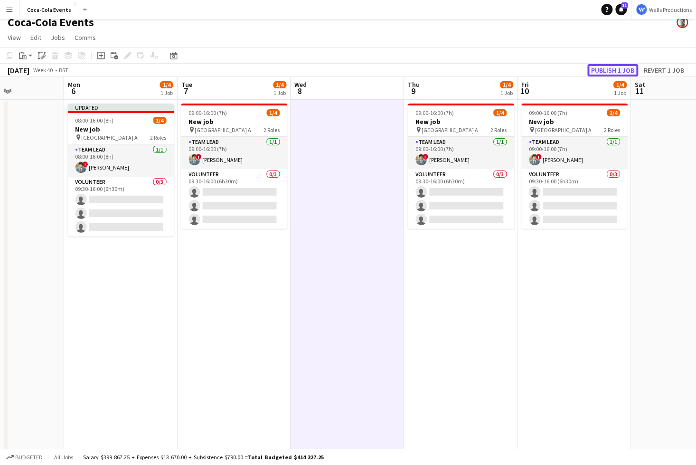
click at [624, 67] on button "Publish 1 job" at bounding box center [613, 70] width 51 height 12
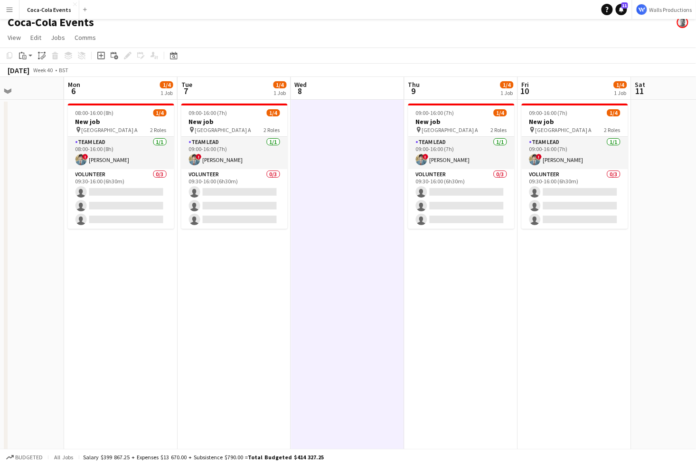
click at [9, 9] on app-icon "Menu" at bounding box center [10, 10] width 8 height 8
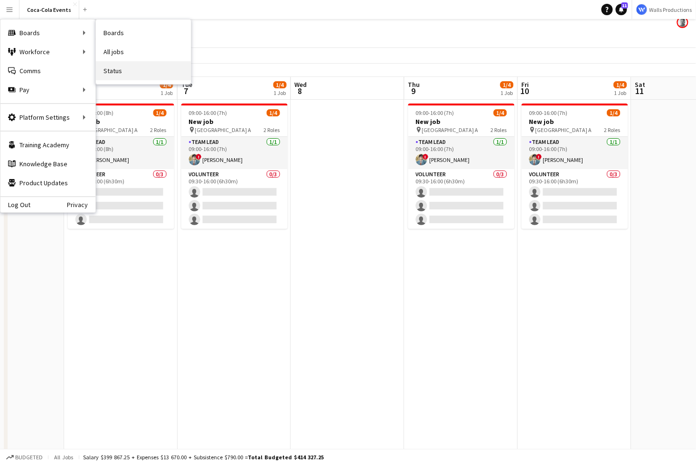
click at [133, 74] on link "Status" at bounding box center [143, 70] width 95 height 19
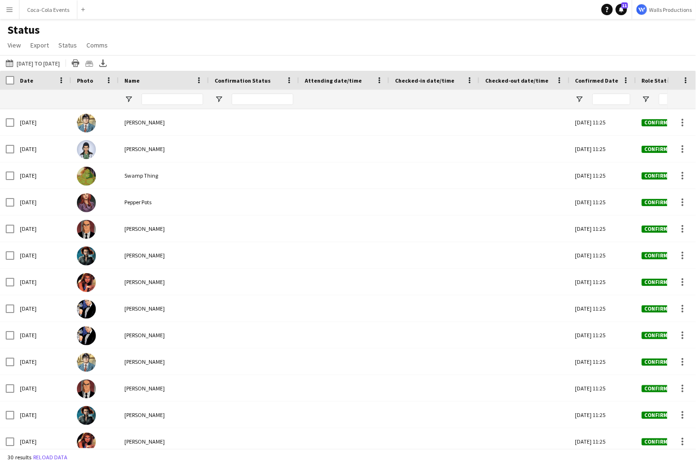
click at [171, 58] on div "26-09-2025 to 02-10-2025 26-09-2025 to 02-10-2025 Today This Week This Month Ye…" at bounding box center [348, 63] width 696 height 16
click at [22, 48] on link "View" at bounding box center [14, 45] width 21 height 12
click at [174, 38] on div "Status View Views Default view Check In Client Call Sheet Internal Team Share V…" at bounding box center [348, 39] width 696 height 32
click at [60, 63] on button "26-09-2025 to 02-10-2025 26-09-2025 to 02-10-2025" at bounding box center [33, 62] width 58 height 11
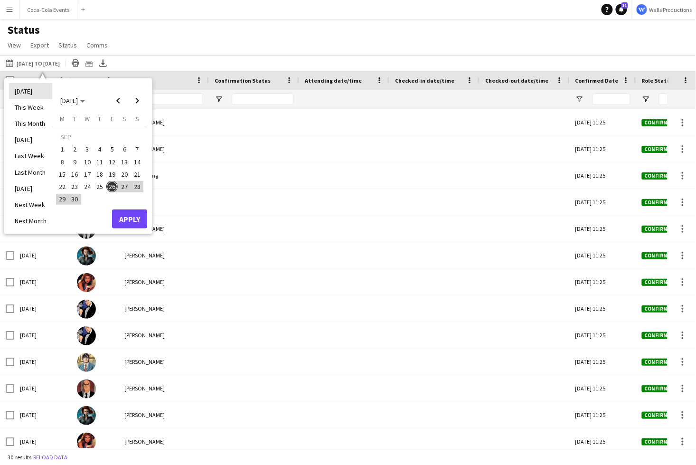
click at [29, 92] on li "[DATE]" at bounding box center [30, 91] width 43 height 16
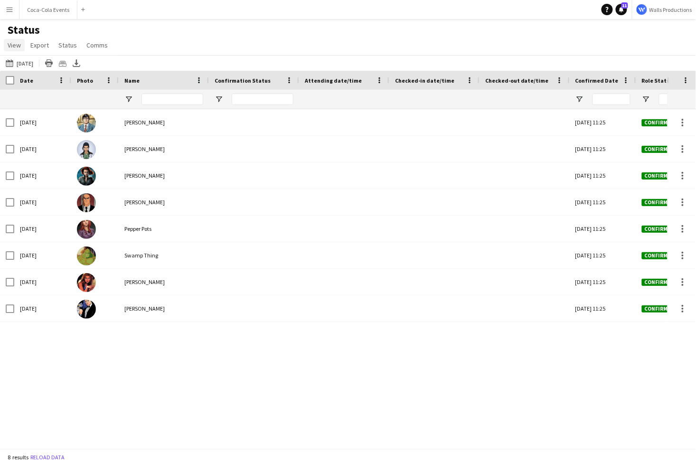
click at [18, 46] on span "View" at bounding box center [14, 45] width 13 height 9
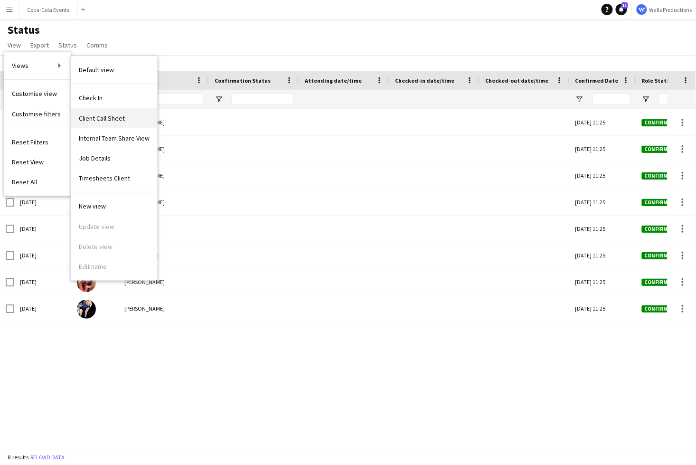
click at [105, 118] on span "Client Call Sheet" at bounding box center [102, 118] width 46 height 9
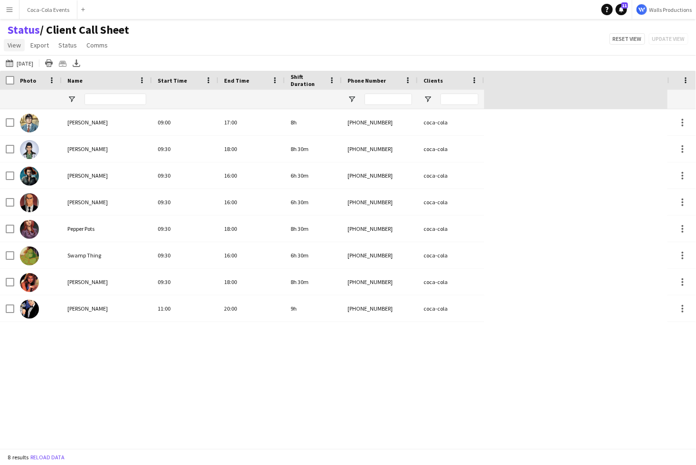
click at [19, 46] on span "View" at bounding box center [14, 45] width 13 height 9
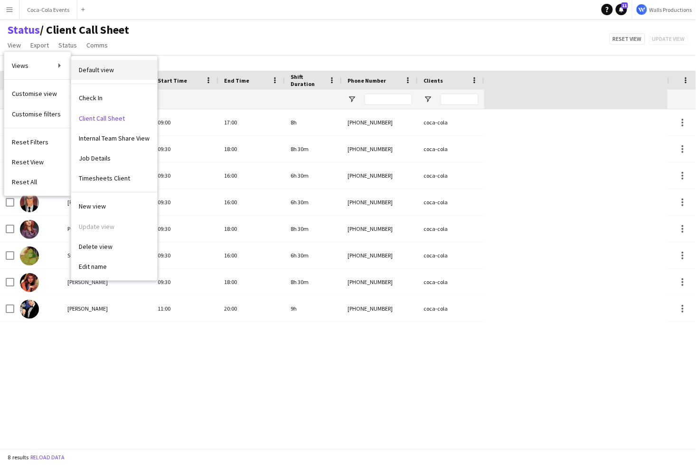
click at [99, 70] on span "Default view" at bounding box center [96, 70] width 35 height 9
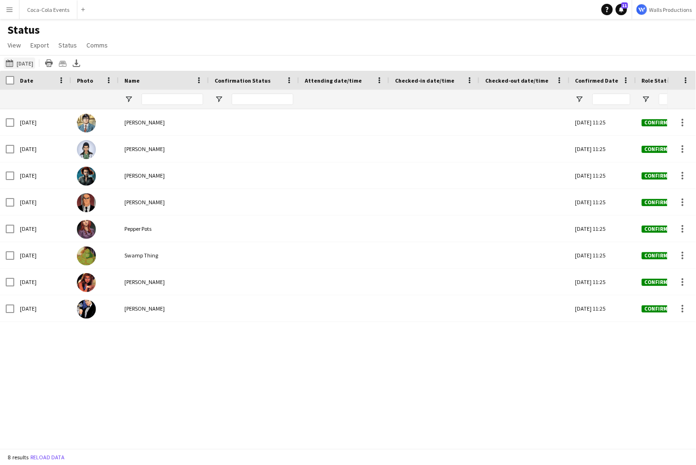
click at [22, 64] on button "26-09-2025 to 02-10-2025 Today" at bounding box center [19, 62] width 31 height 11
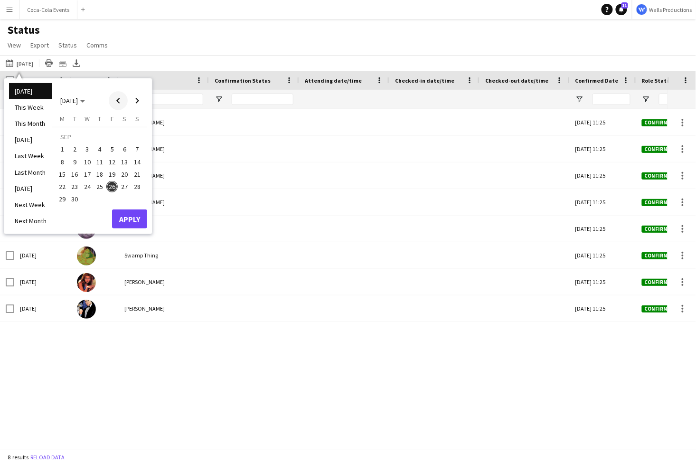
click at [118, 103] on span "Previous month" at bounding box center [118, 100] width 19 height 19
click at [67, 175] on span "19" at bounding box center [62, 176] width 11 height 11
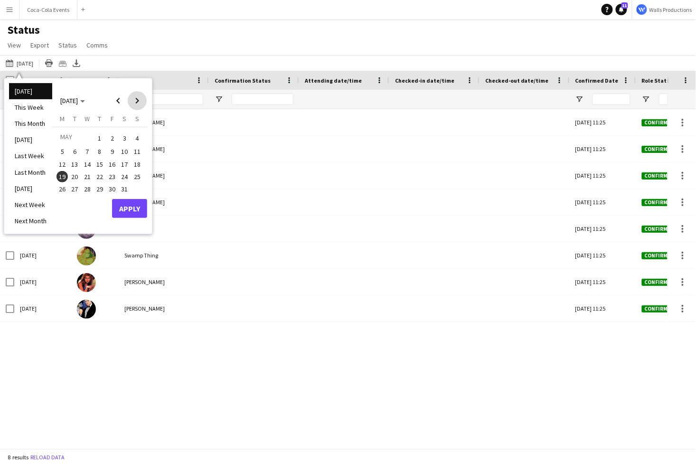
click at [136, 100] on span "Next month" at bounding box center [137, 100] width 19 height 19
click at [120, 164] on span "14" at bounding box center [124, 164] width 11 height 11
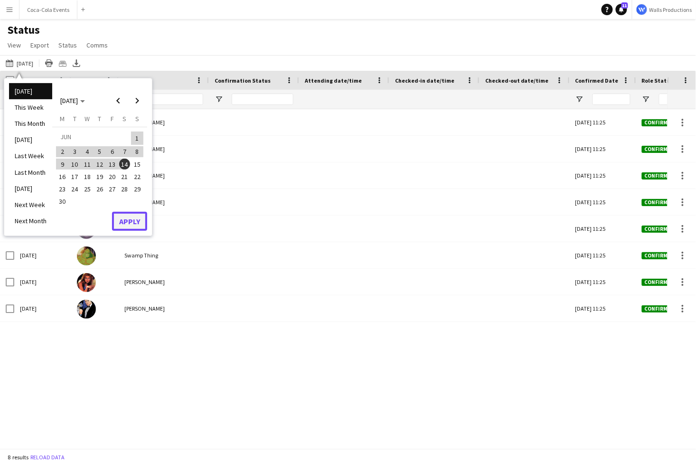
click at [128, 224] on button "Apply" at bounding box center [129, 221] width 35 height 19
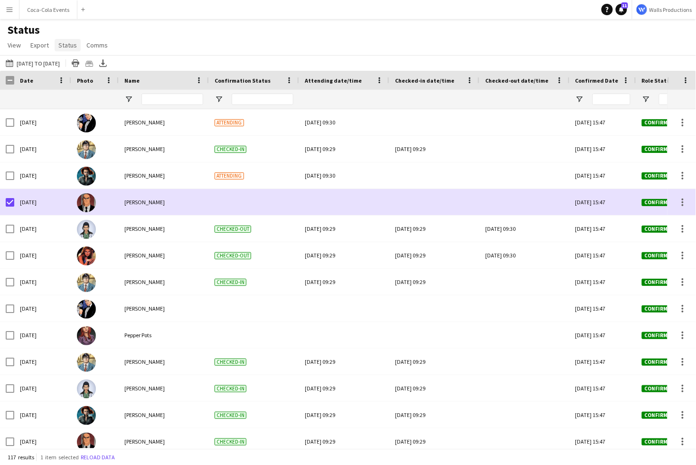
click at [62, 46] on span "Status" at bounding box center [67, 45] width 19 height 9
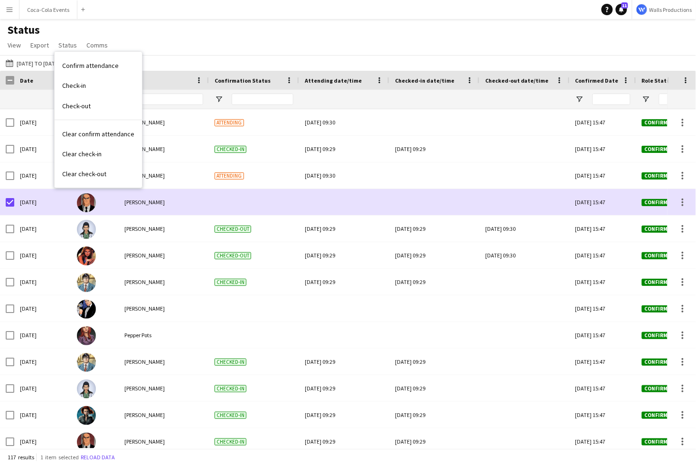
click at [185, 57] on div "26-09-2025 to 02-10-2025 19-05-2025 to 14-06-2025 Today This Week This Month Ye…" at bounding box center [348, 63] width 696 height 16
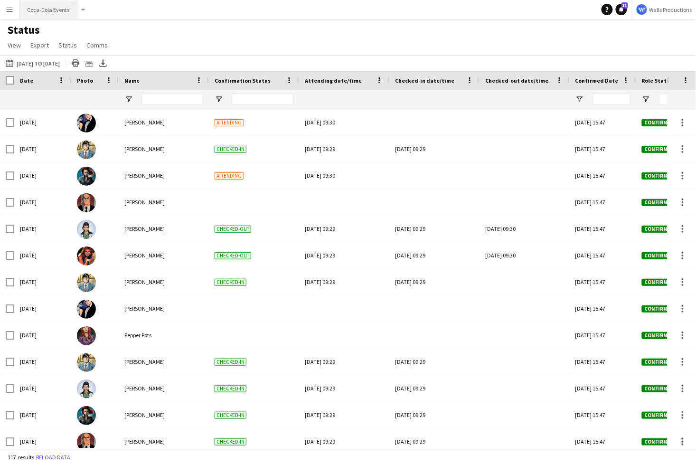
click at [51, 12] on button "Coca-Cola Events Close" at bounding box center [48, 9] width 58 height 19
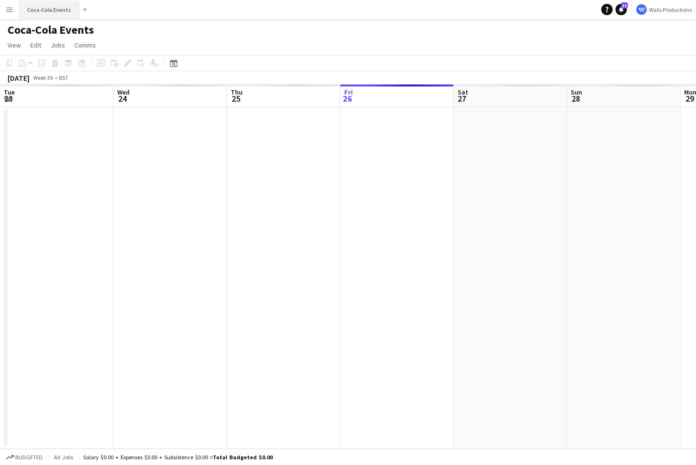
scroll to position [0, 227]
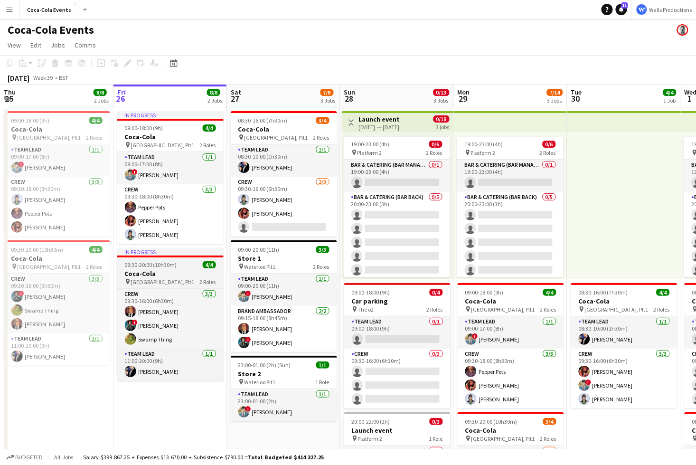
click at [161, 268] on span "09:30-20:00 (10h30m)" at bounding box center [151, 264] width 52 height 7
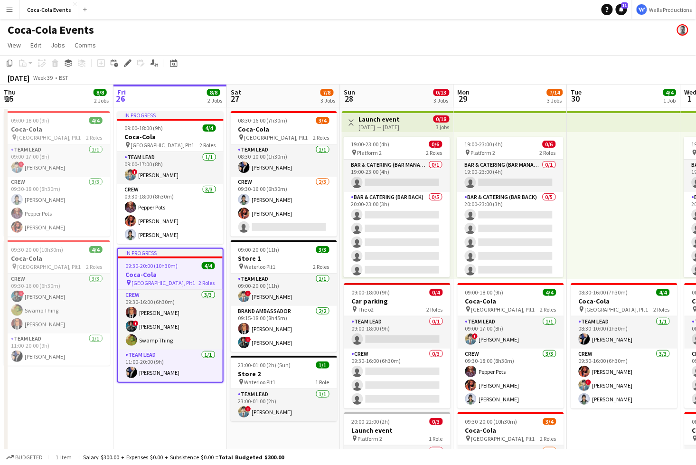
click at [12, 14] on button "Menu" at bounding box center [9, 9] width 19 height 19
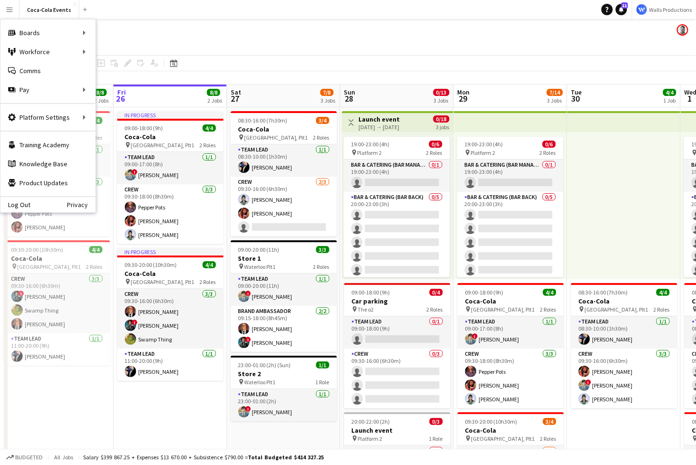
click at [12, 14] on button "Menu" at bounding box center [9, 9] width 19 height 19
click at [112, 53] on link "My Workforce" at bounding box center [143, 51] width 95 height 19
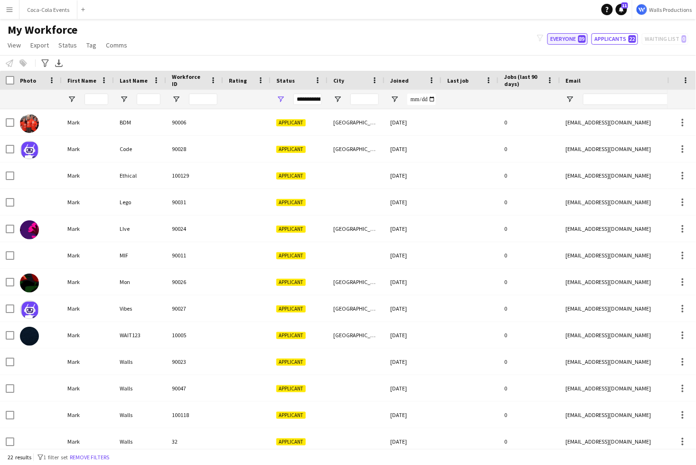
click at [562, 35] on button "Everyone 89" at bounding box center [568, 38] width 40 height 11
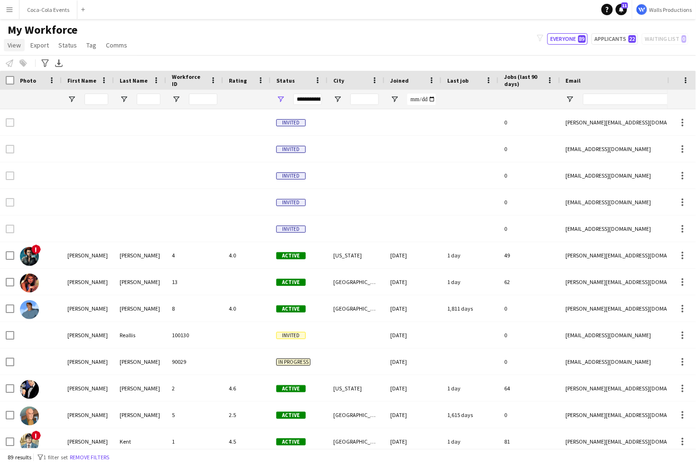
click at [10, 47] on span "View" at bounding box center [14, 45] width 13 height 9
click at [232, 45] on div "My Workforce View Views Default view New view Update view Delete view Edit name…" at bounding box center [348, 39] width 696 height 32
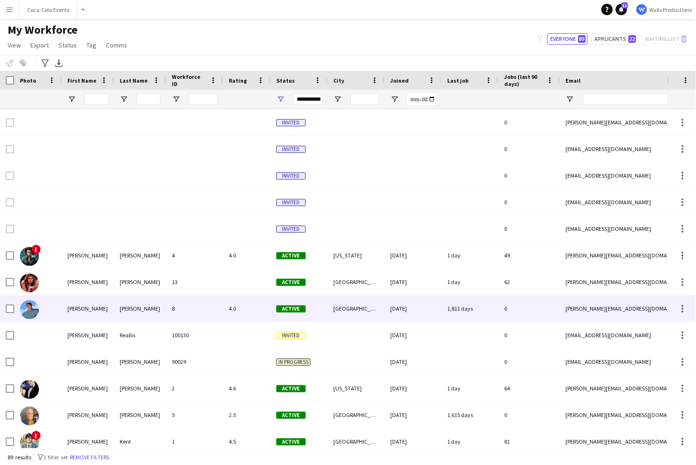
click at [125, 311] on div "Grimm" at bounding box center [140, 308] width 52 height 26
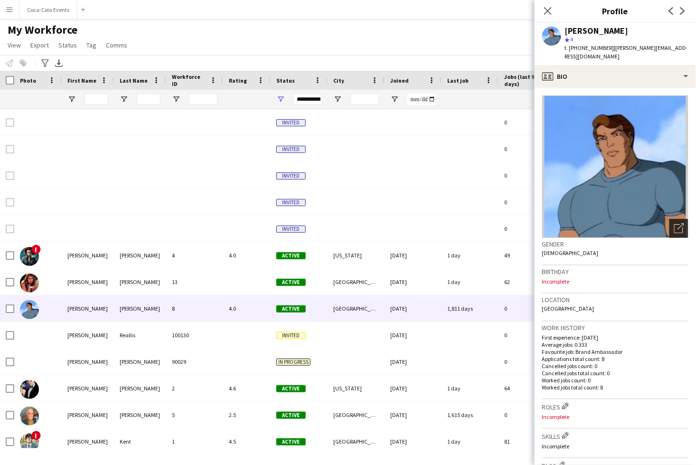
click at [684, 228] on icon "Open photos pop-in" at bounding box center [680, 228] width 10 height 10
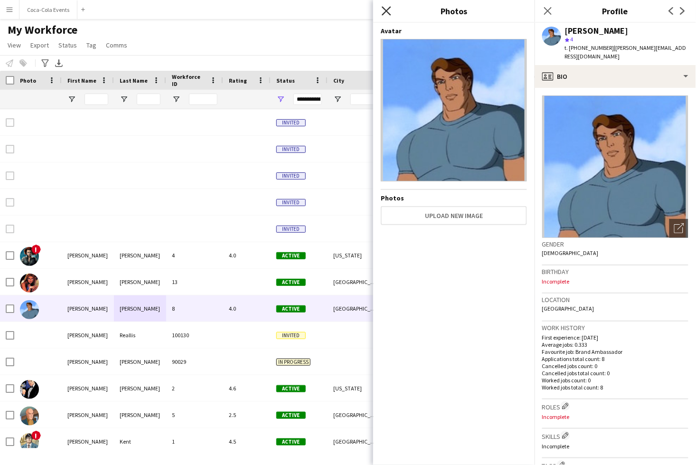
click at [384, 12] on icon "Close pop-in" at bounding box center [386, 10] width 9 height 9
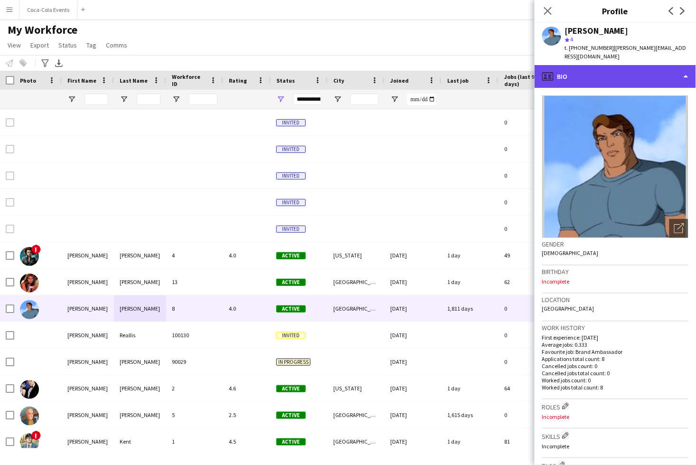
click at [579, 86] on div "profile Bio" at bounding box center [616, 76] width 162 height 23
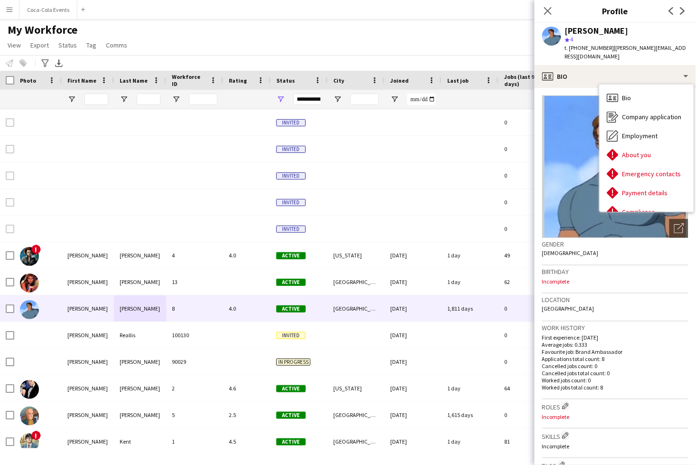
click at [595, 62] on div "Benjamin Grimm star 4 t. +4407700900799 | benjamin+demo-vfetq@liveforce.co" at bounding box center [616, 44] width 162 height 42
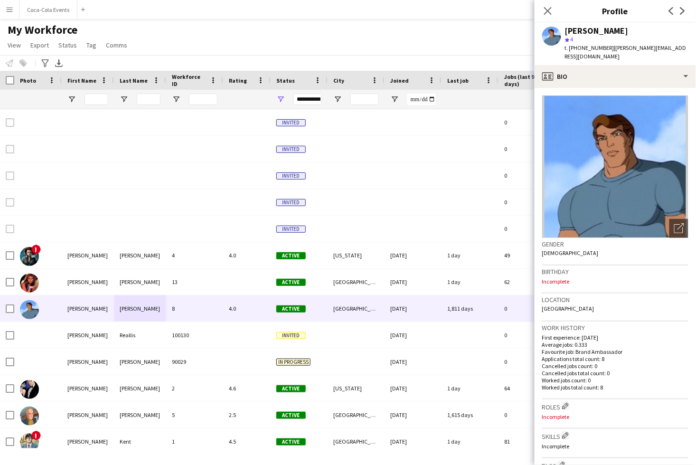
click at [546, 4] on div "Close pop-in" at bounding box center [548, 11] width 27 height 22
click at [549, 9] on icon "Close pop-in" at bounding box center [547, 10] width 9 height 9
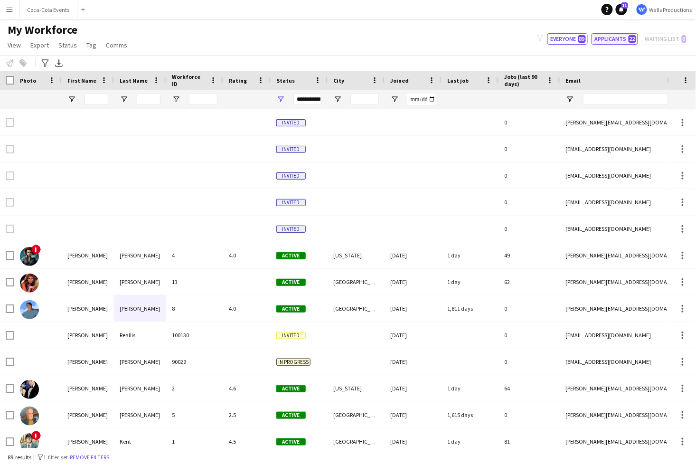
click at [613, 36] on button "Applicants 22" at bounding box center [615, 38] width 47 height 11
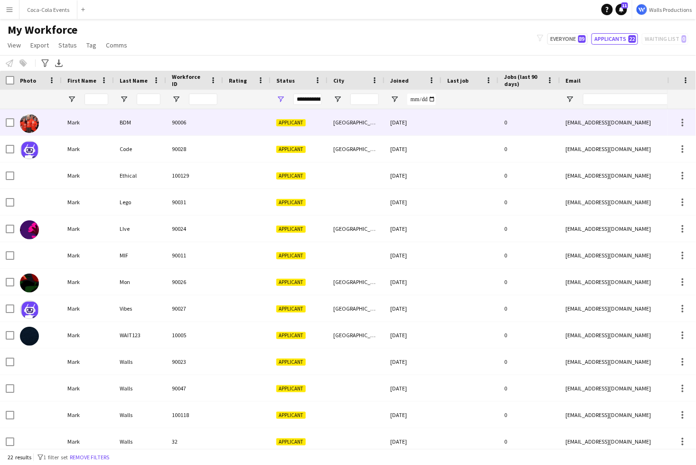
click at [88, 121] on div "Mark" at bounding box center [88, 122] width 52 height 26
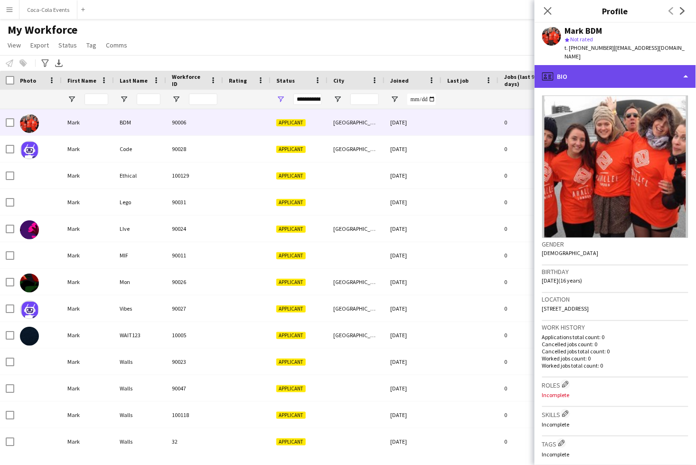
click at [636, 73] on div "profile Bio" at bounding box center [616, 76] width 162 height 23
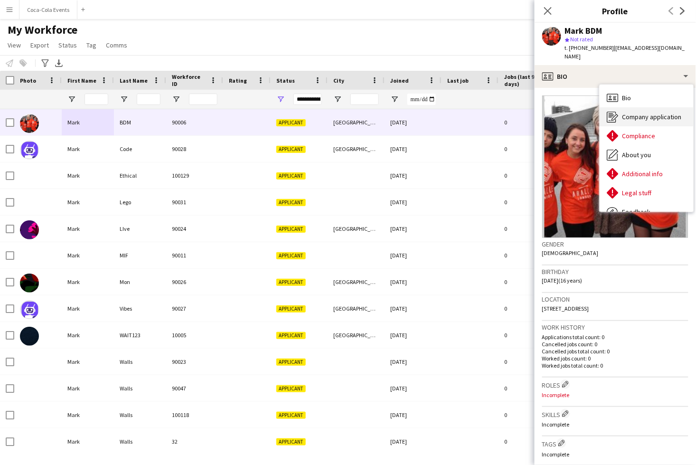
click at [652, 113] on span "Company application" at bounding box center [652, 117] width 59 height 9
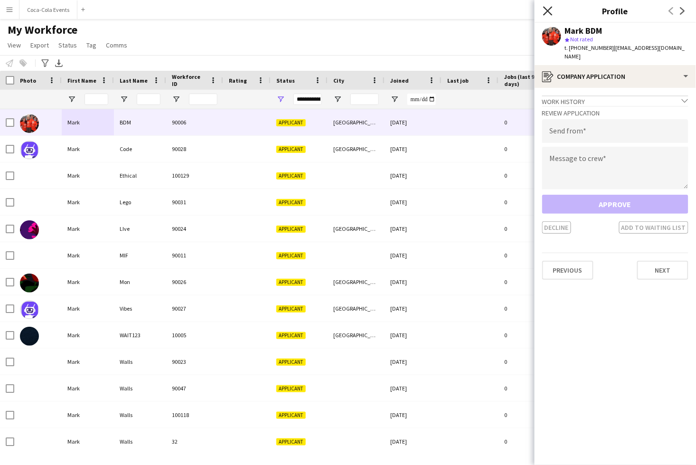
click at [545, 13] on icon "Close pop-in" at bounding box center [547, 10] width 9 height 9
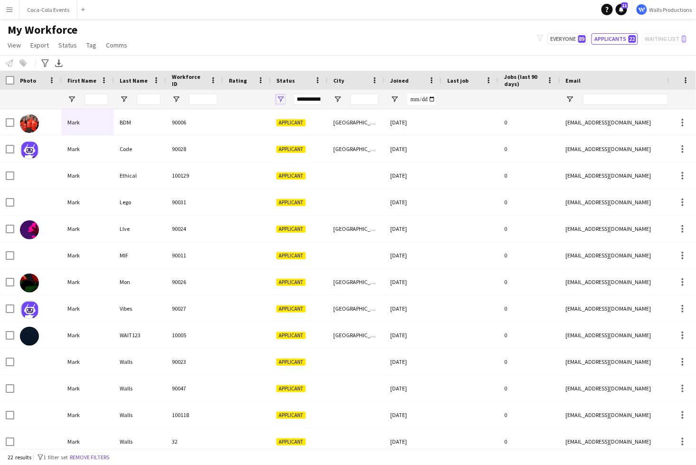
click at [281, 99] on span "Open Filter Menu" at bounding box center [280, 99] width 9 height 9
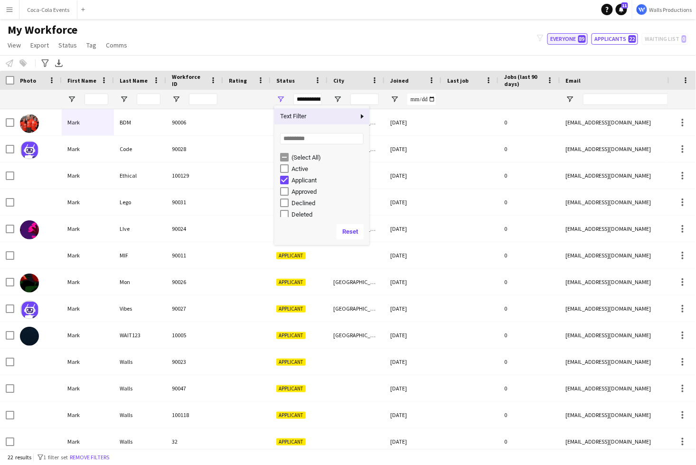
click at [561, 35] on button "Everyone 89" at bounding box center [568, 38] width 40 height 11
type input "**********"
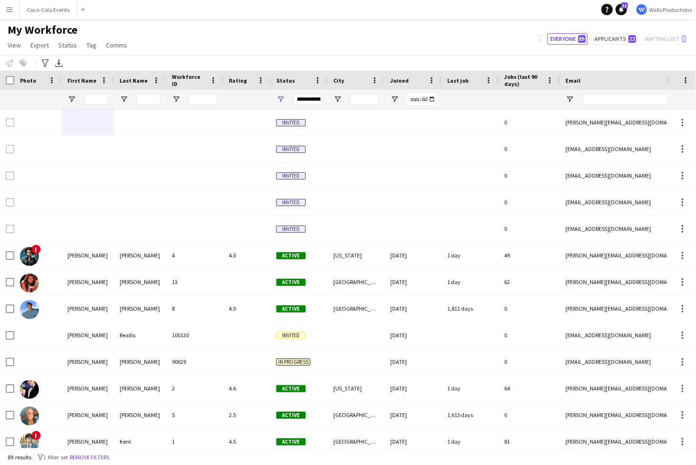
click at [11, 13] on button "Menu" at bounding box center [9, 9] width 19 height 19
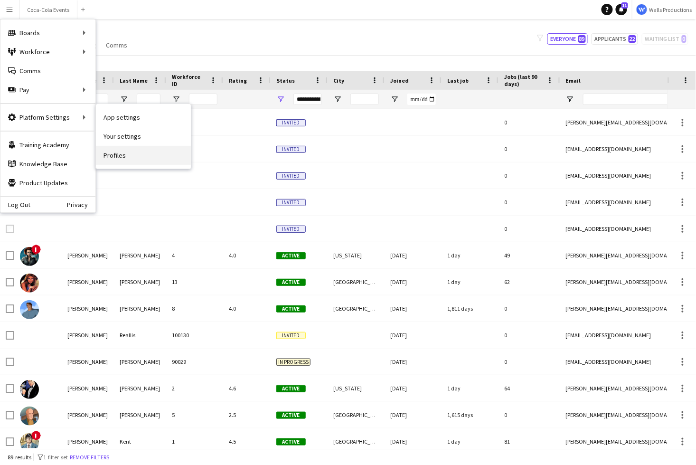
click at [115, 154] on link "Profiles" at bounding box center [143, 155] width 95 height 19
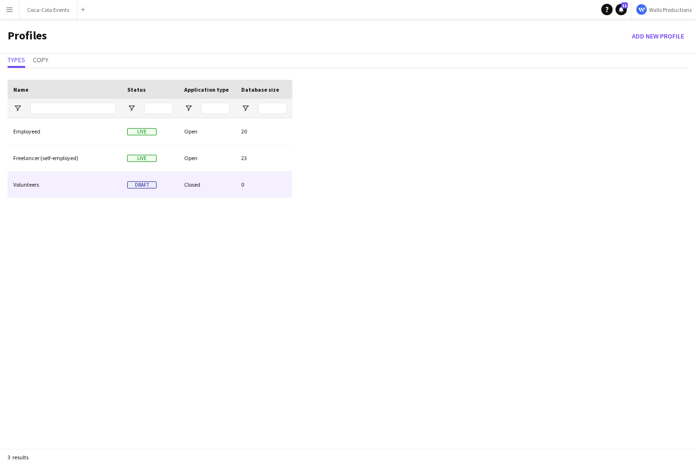
click at [35, 187] on div "Volunteers" at bounding box center [65, 184] width 114 height 26
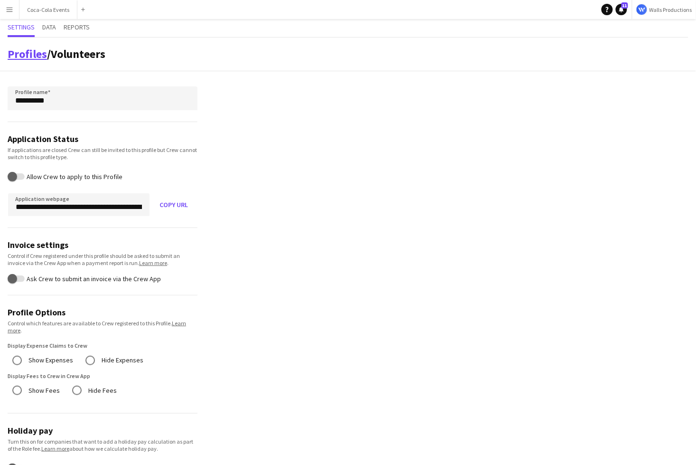
click at [28, 52] on link "Profiles" at bounding box center [27, 54] width 39 height 15
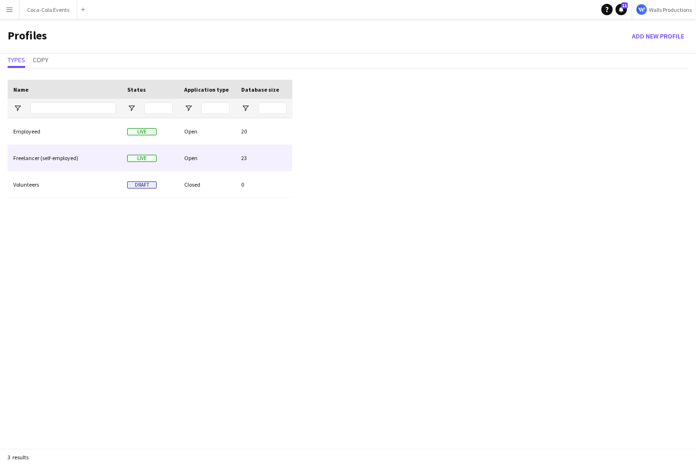
click at [44, 155] on div "Freelancer (self-employed)" at bounding box center [65, 158] width 114 height 26
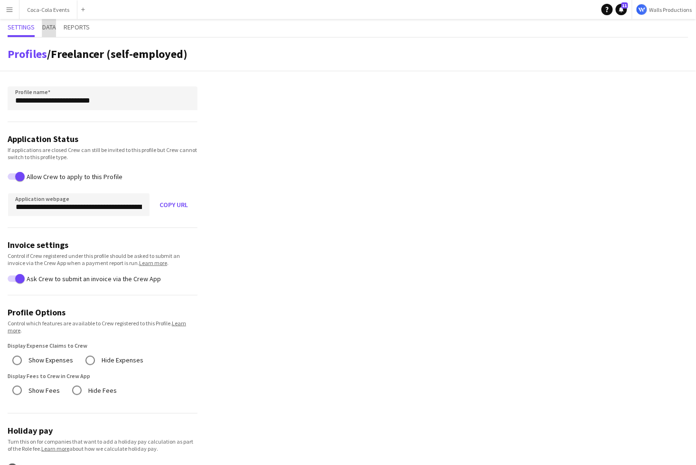
click at [49, 35] on span "Data" at bounding box center [49, 28] width 14 height 18
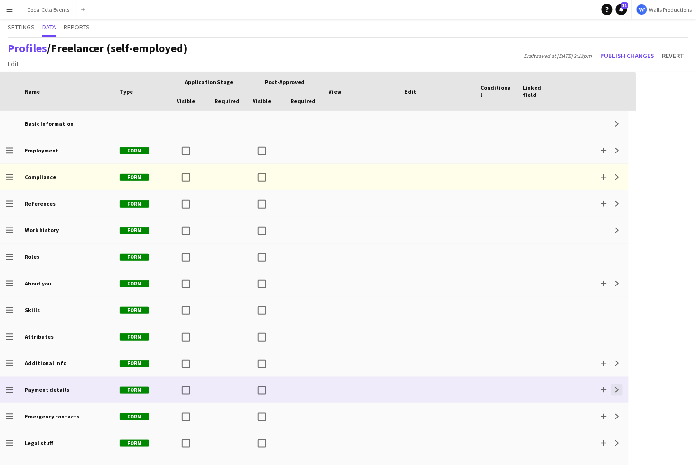
click at [616, 390] on app-icon "Expand" at bounding box center [618, 390] width 6 height 6
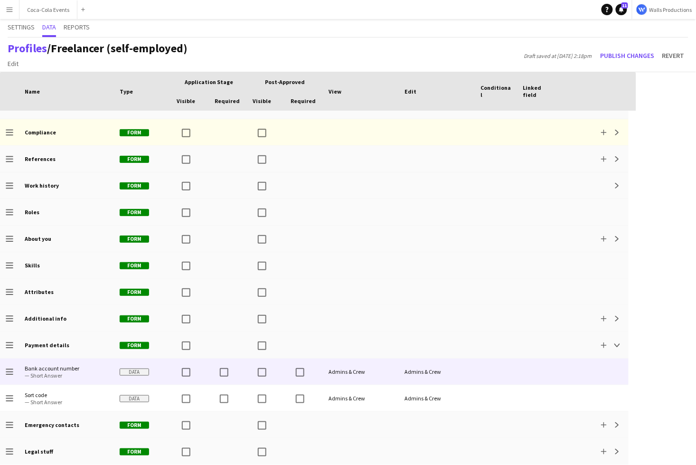
scroll to position [71, 0]
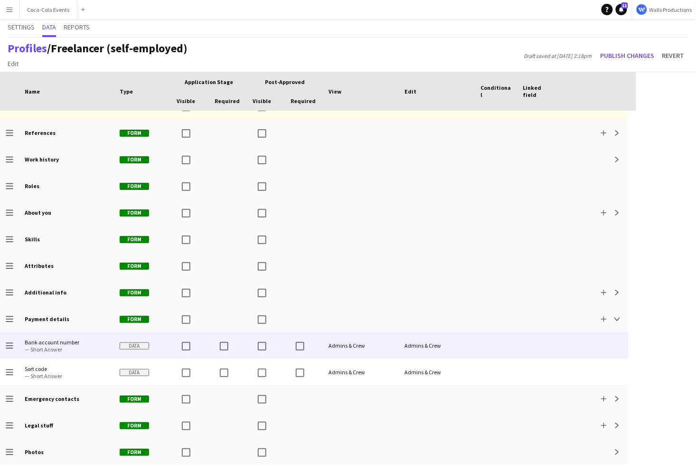
click at [46, 348] on span "— Short Answer" at bounding box center [67, 349] width 84 height 7
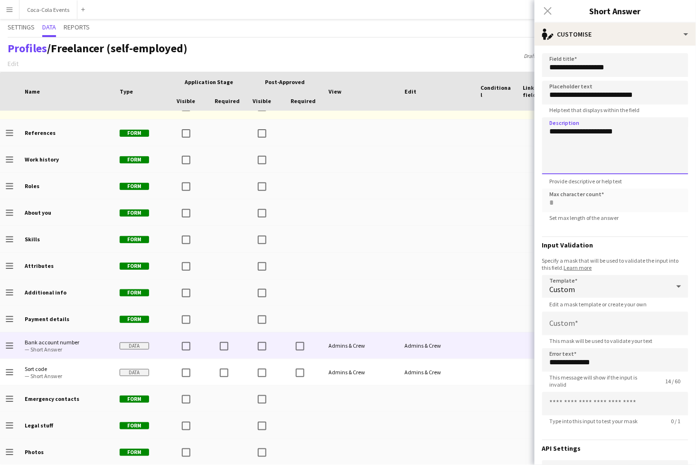
drag, startPoint x: 629, startPoint y: 129, endPoint x: 546, endPoint y: 127, distance: 83.1
click at [546, 127] on textarea "**********" at bounding box center [615, 145] width 146 height 57
click at [550, 11] on div "Close pop-in" at bounding box center [548, 11] width 27 height 22
click at [524, 35] on div "Settings Data Reports" at bounding box center [348, 28] width 681 height 19
click at [263, 65] on div "Profiles / Freelancer (self-employed) Edit Add section Draft saved at 19th Sep …" at bounding box center [348, 55] width 696 height 35
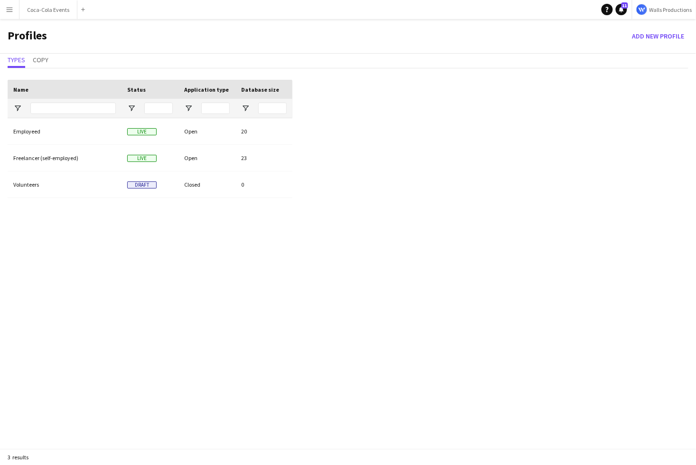
click at [12, 12] on app-icon "Menu" at bounding box center [10, 10] width 8 height 8
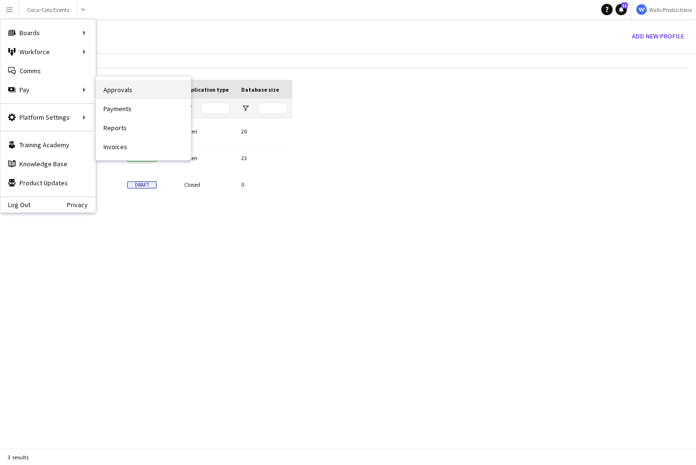
click at [125, 93] on link "Approvals" at bounding box center [143, 89] width 95 height 19
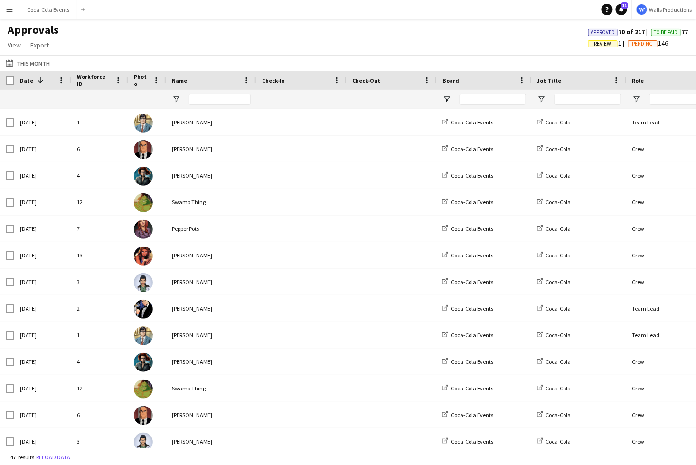
click at [508, 42] on div "Approvals View Customise view Customise filters Reset Filters Reset View Reset …" at bounding box center [348, 39] width 696 height 32
click at [661, 14] on button "Walls Productions" at bounding box center [664, 9] width 64 height 19
click at [385, 39] on div "Approvals View Customise view Customise filters Reset Filters Reset View Reset …" at bounding box center [348, 39] width 696 height 32
click at [89, 31] on div "Approvals View Customise view Customise filters Reset Filters Reset View Reset …" at bounding box center [348, 39] width 696 height 32
click at [2, 4] on button "Menu" at bounding box center [9, 9] width 19 height 19
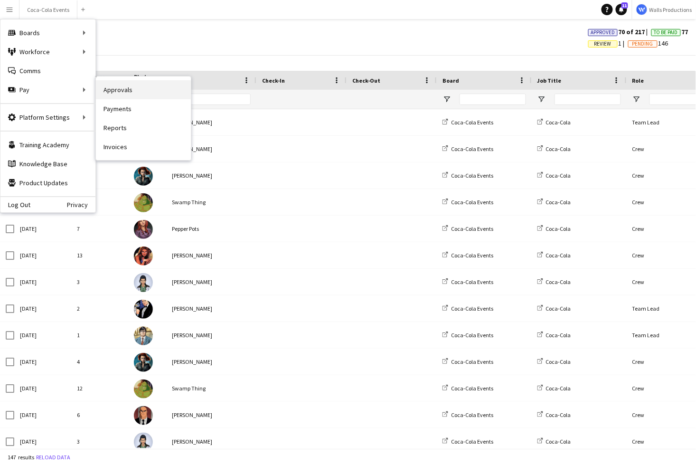
click at [131, 90] on link "Approvals" at bounding box center [143, 89] width 95 height 19
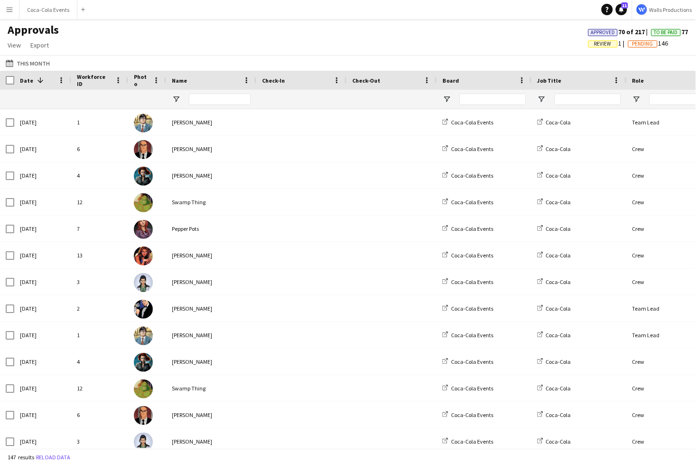
click at [10, 12] on app-icon "Menu" at bounding box center [10, 10] width 8 height 8
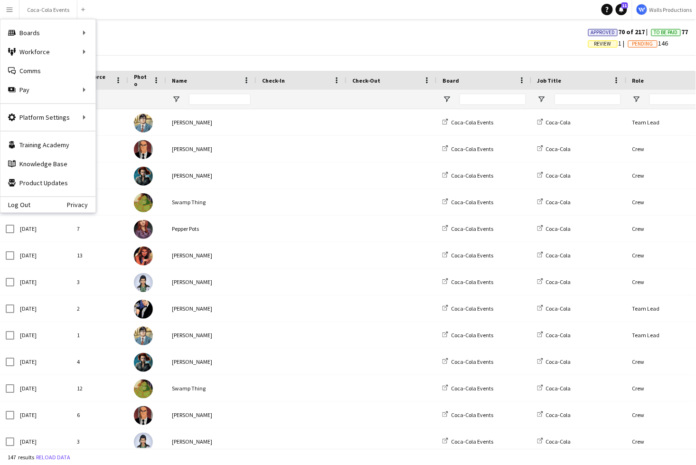
click at [219, 37] on div "Approvals View Customise view Customise filters Reset Filters Reset View Reset …" at bounding box center [348, 39] width 696 height 32
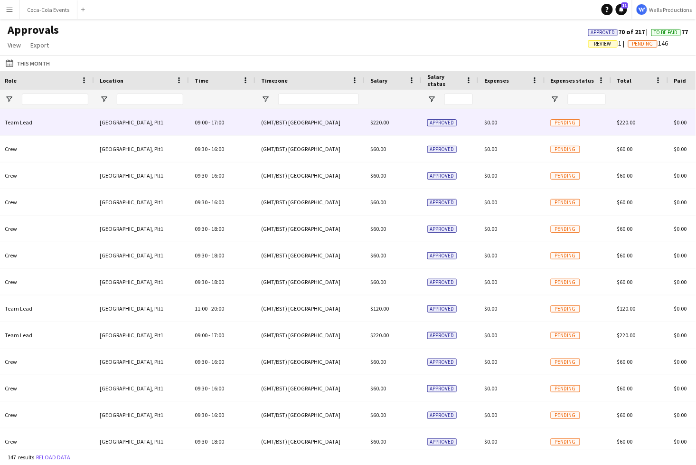
click at [293, 123] on div "(GMT/BST) [GEOGRAPHIC_DATA]" at bounding box center [310, 122] width 109 height 26
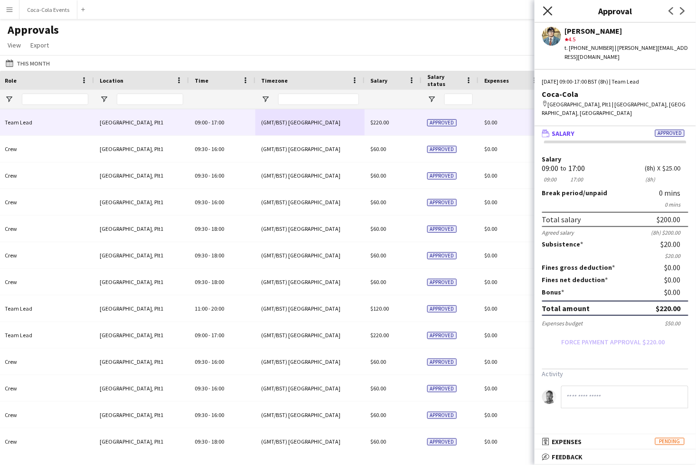
click at [549, 10] on icon at bounding box center [547, 10] width 9 height 9
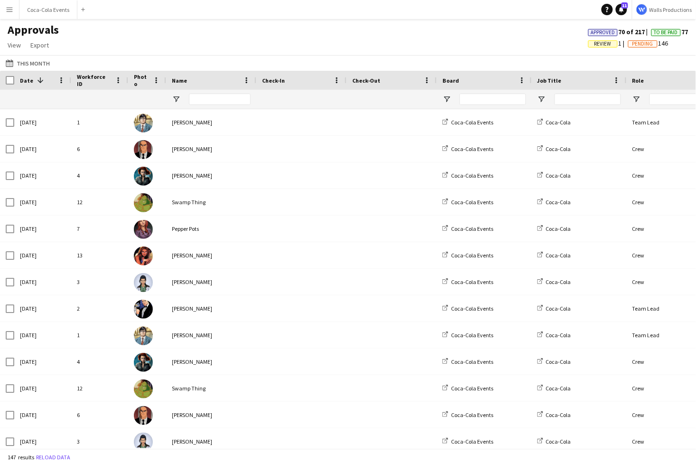
click at [7, 7] on app-icon "Menu" at bounding box center [10, 10] width 8 height 8
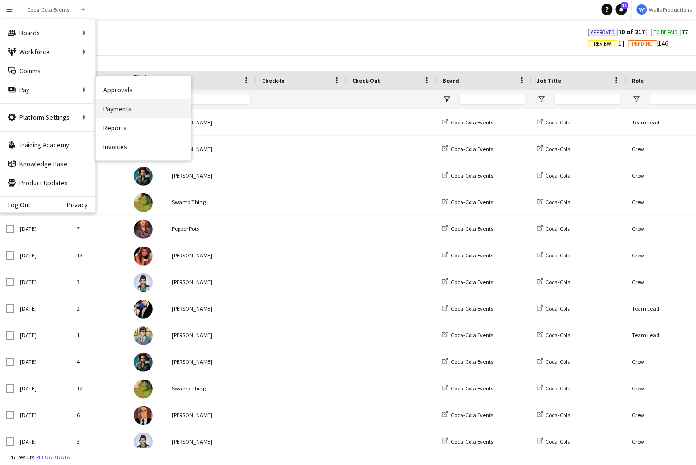
click at [123, 110] on link "Payments" at bounding box center [143, 108] width 95 height 19
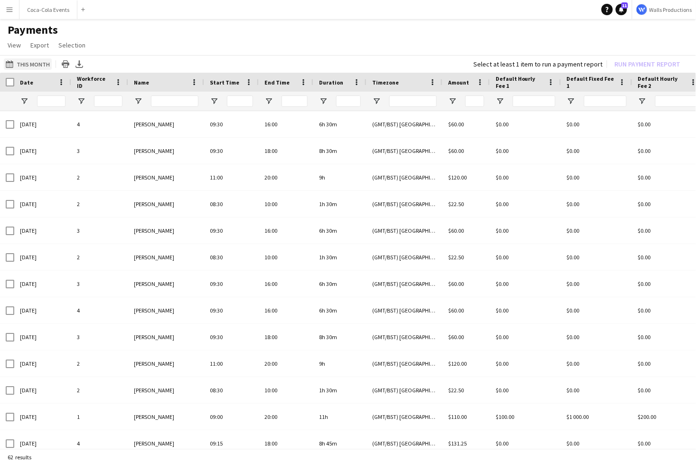
click at [25, 65] on button "This Month This Month" at bounding box center [28, 63] width 48 height 11
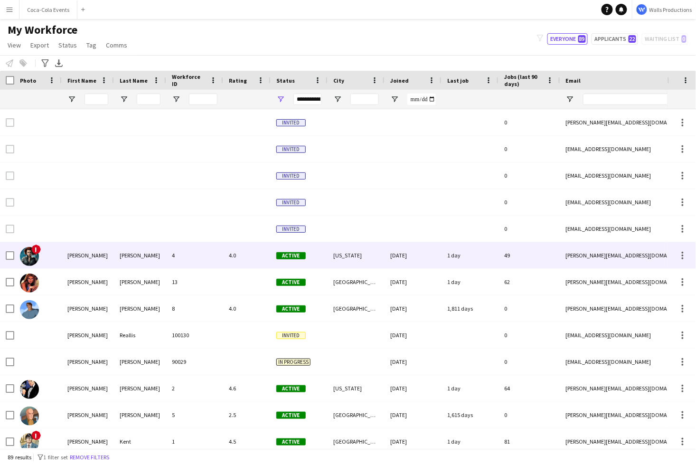
click at [165, 255] on div "Briggs" at bounding box center [140, 255] width 52 height 26
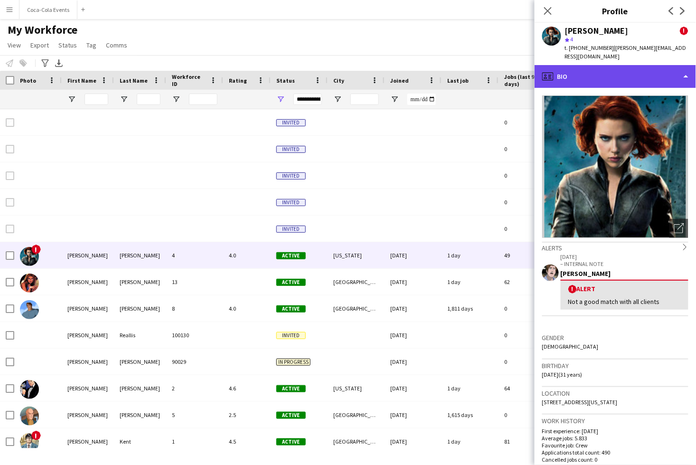
click at [597, 80] on div "profile Bio" at bounding box center [616, 76] width 162 height 23
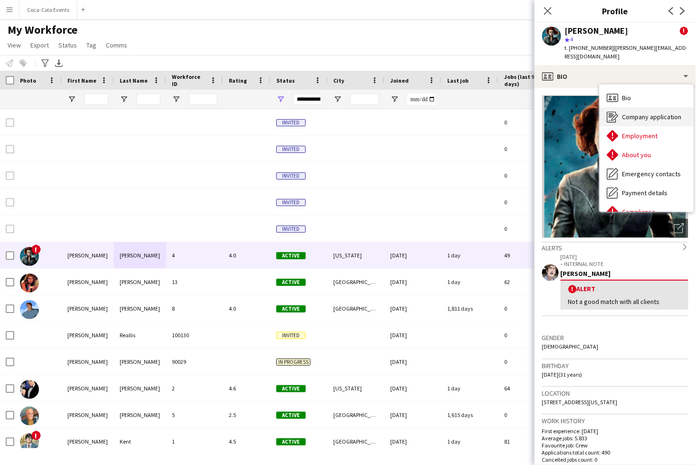
click at [644, 118] on span "Company application" at bounding box center [652, 117] width 59 height 9
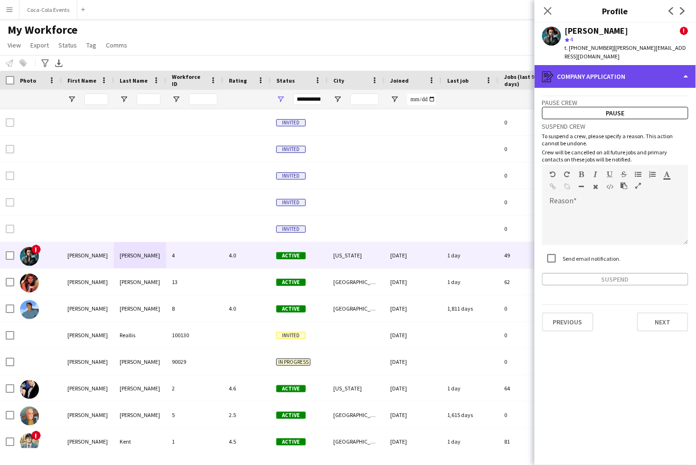
click at [587, 74] on div "register Company application" at bounding box center [616, 76] width 162 height 23
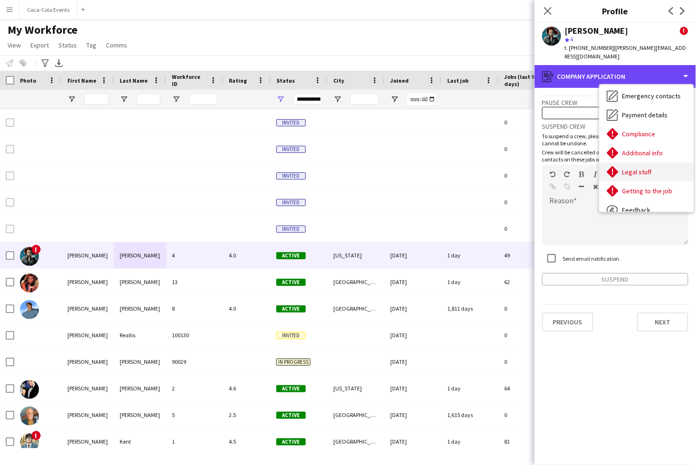
scroll to position [77, 0]
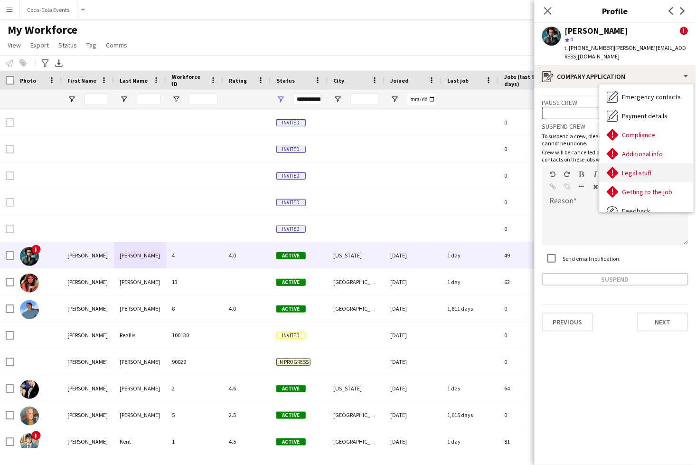
click at [637, 175] on span "Legal stuff" at bounding box center [637, 173] width 29 height 9
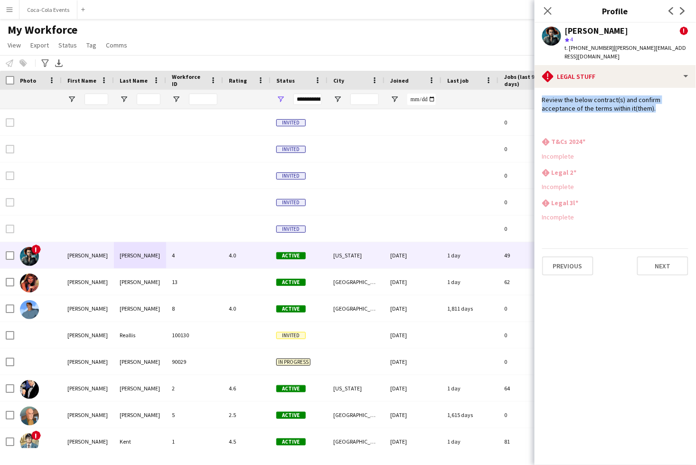
drag, startPoint x: 543, startPoint y: 100, endPoint x: 653, endPoint y: 107, distance: 110.4
click at [653, 107] on div "Review the below contract(s) and confirm acceptance of the terms within it(them…" at bounding box center [615, 112] width 146 height 35
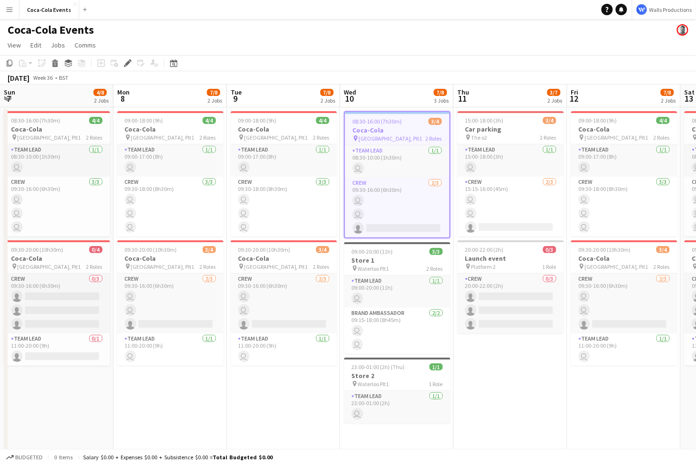
scroll to position [0, 326]
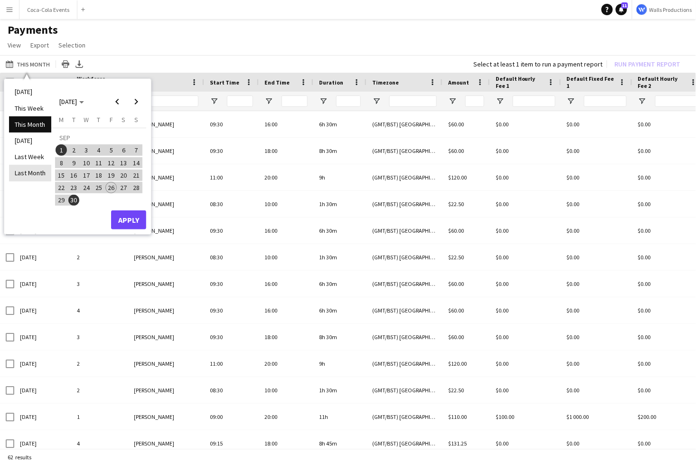
click at [35, 170] on li "Last Month" at bounding box center [30, 173] width 42 height 16
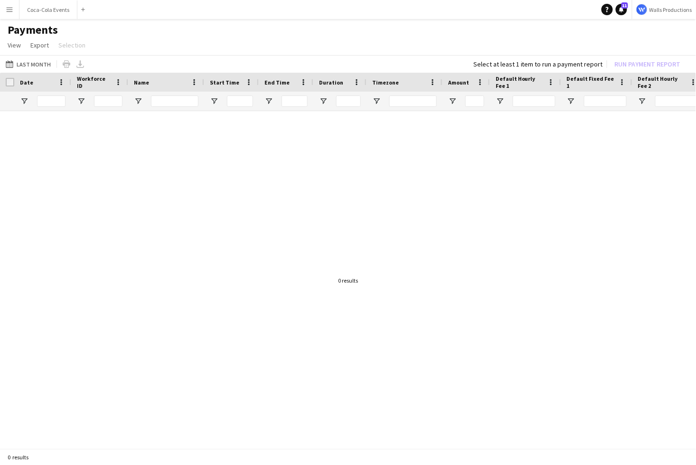
click at [33, 70] on div "This Month Last Month [DATE] This Week This Month [DATE] Last Week Last Month […" at bounding box center [348, 64] width 696 height 18
click at [30, 61] on button "This Month Last Month" at bounding box center [28, 63] width 49 height 11
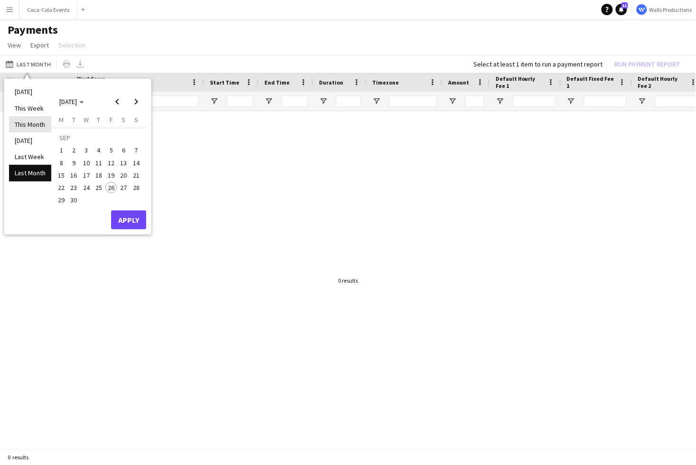
click at [30, 118] on li "This Month" at bounding box center [30, 124] width 42 height 16
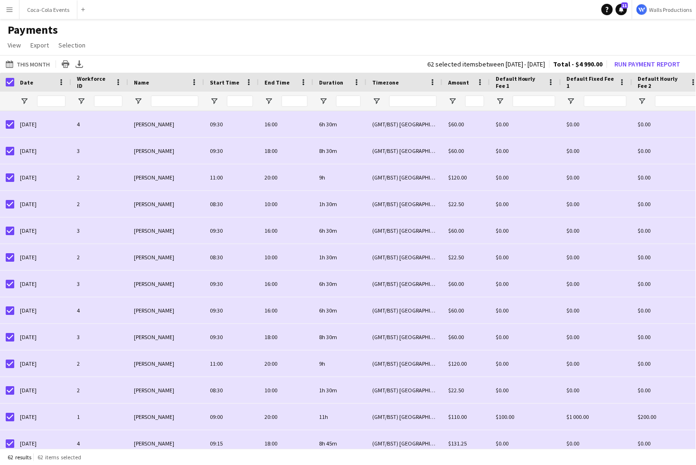
click at [293, 60] on div "This Month This Month [DATE] This Week This Month [DATE] Last Week Last Month […" at bounding box center [348, 64] width 696 height 18
click at [634, 66] on button "Run Payment Report" at bounding box center [648, 64] width 74 height 12
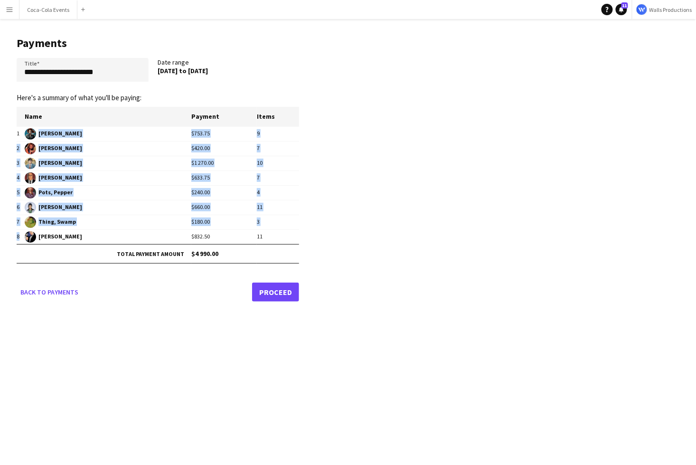
drag, startPoint x: 55, startPoint y: 129, endPoint x: 105, endPoint y: 240, distance: 122.3
click at [105, 240] on tbody "1 [PERSON_NAME] $753.75 9 2 [PERSON_NAME] $420.00 7 3 [PERSON_NAME] $1 270.00 1…" at bounding box center [158, 185] width 283 height 118
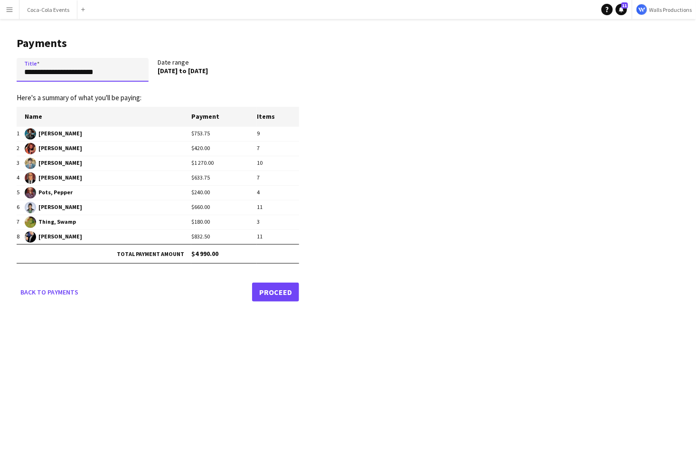
drag, startPoint x: 118, startPoint y: 71, endPoint x: -10, endPoint y: 71, distance: 127.8
click at [0, 71] on html "**********" at bounding box center [348, 232] width 696 height 465
click at [275, 297] on link "Proceed" at bounding box center [275, 292] width 47 height 19
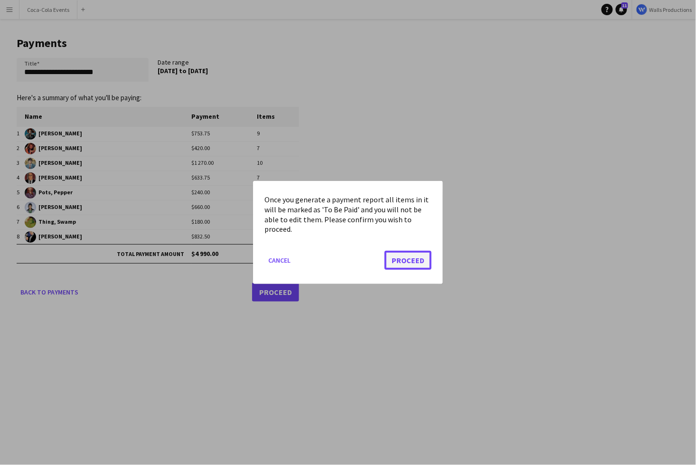
click at [410, 259] on button "Proceed" at bounding box center [408, 260] width 47 height 19
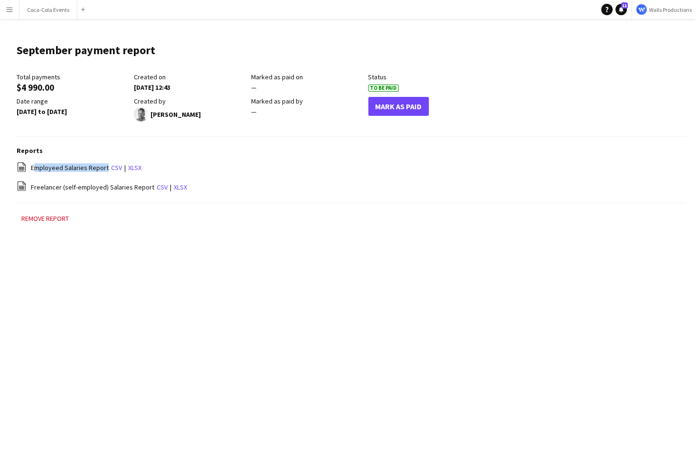
drag, startPoint x: 31, startPoint y: 168, endPoint x: 104, endPoint y: 171, distance: 72.7
click at [104, 171] on span "Employeed Salaries Report" at bounding box center [70, 167] width 78 height 9
click at [116, 169] on link "csv" at bounding box center [116, 167] width 11 height 9
click at [309, 235] on main "September payment report Edit this field Total payments $4 990.00 Created on [D…" at bounding box center [348, 138] width 696 height 238
click at [47, 222] on button "Remove report" at bounding box center [45, 218] width 57 height 11
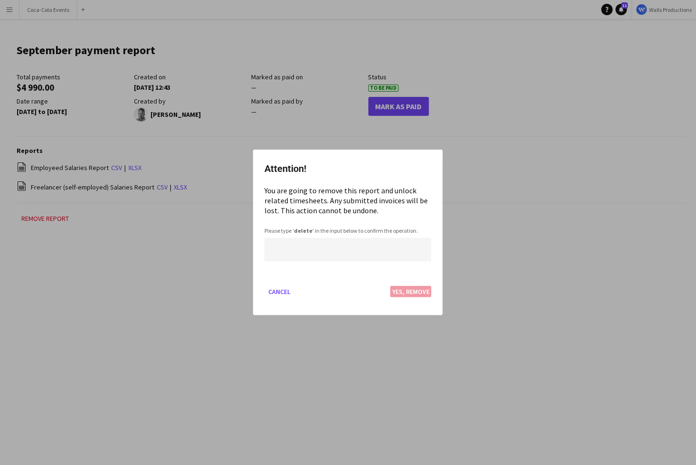
click at [353, 252] on input at bounding box center [348, 250] width 167 height 24
type input "******"
click at [406, 292] on button "Yes, Remove" at bounding box center [410, 291] width 41 height 11
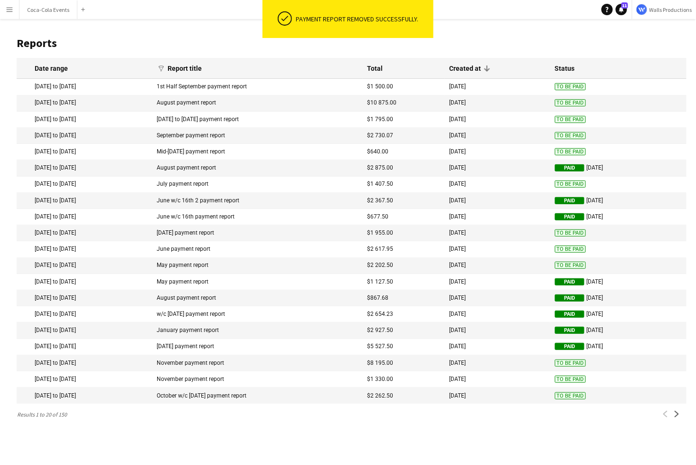
click at [6, 11] on app-icon "Menu" at bounding box center [10, 10] width 8 height 8
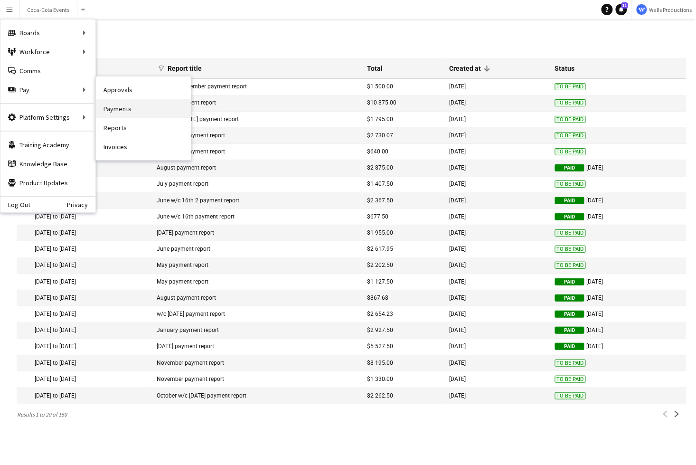
click at [126, 113] on link "Payments" at bounding box center [143, 108] width 95 height 19
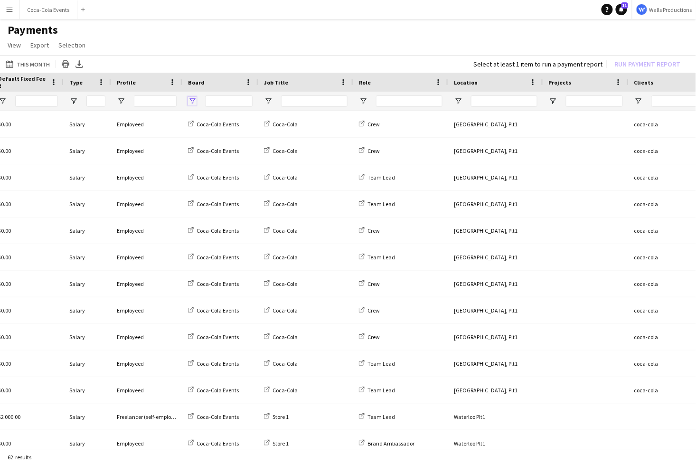
click at [192, 100] on span "Open Filter Menu" at bounding box center [192, 101] width 9 height 9
click at [184, 45] on app-page-menu "View Customise view Customise filters Reset Filters Reset View Reset All Export…" at bounding box center [348, 46] width 696 height 18
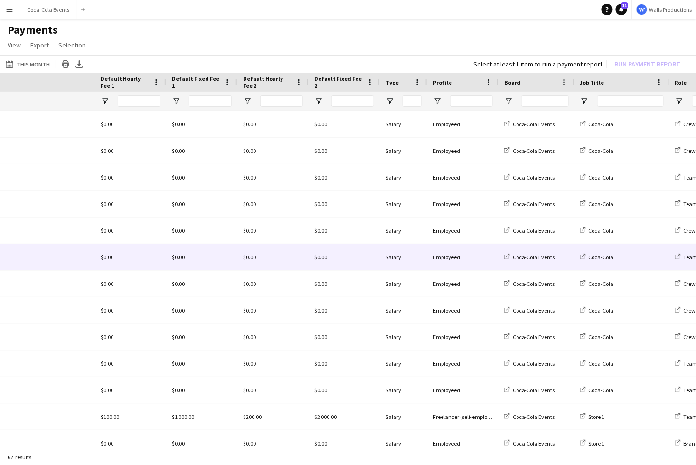
scroll to position [0, 240]
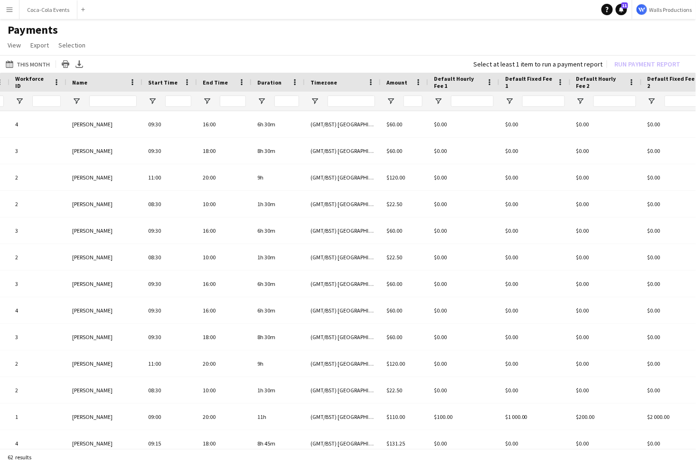
click at [10, 9] on app-icon "Menu" at bounding box center [10, 10] width 8 height 8
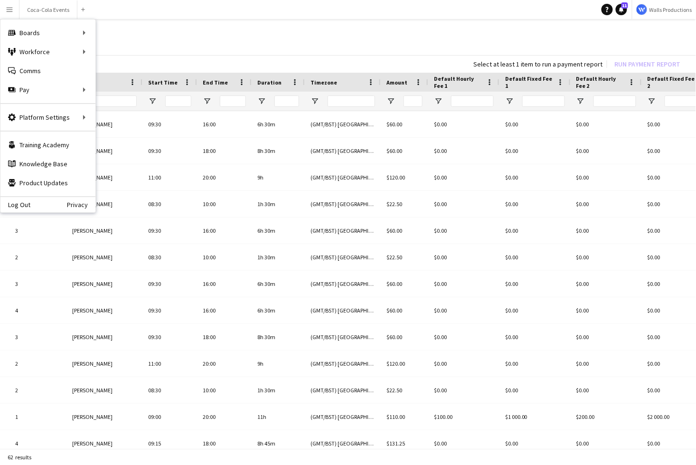
click at [165, 43] on app-page-menu "View Customise view Customise filters Reset Filters Reset View Reset All Export…" at bounding box center [348, 46] width 696 height 18
